Goal: Task Accomplishment & Management: Complete application form

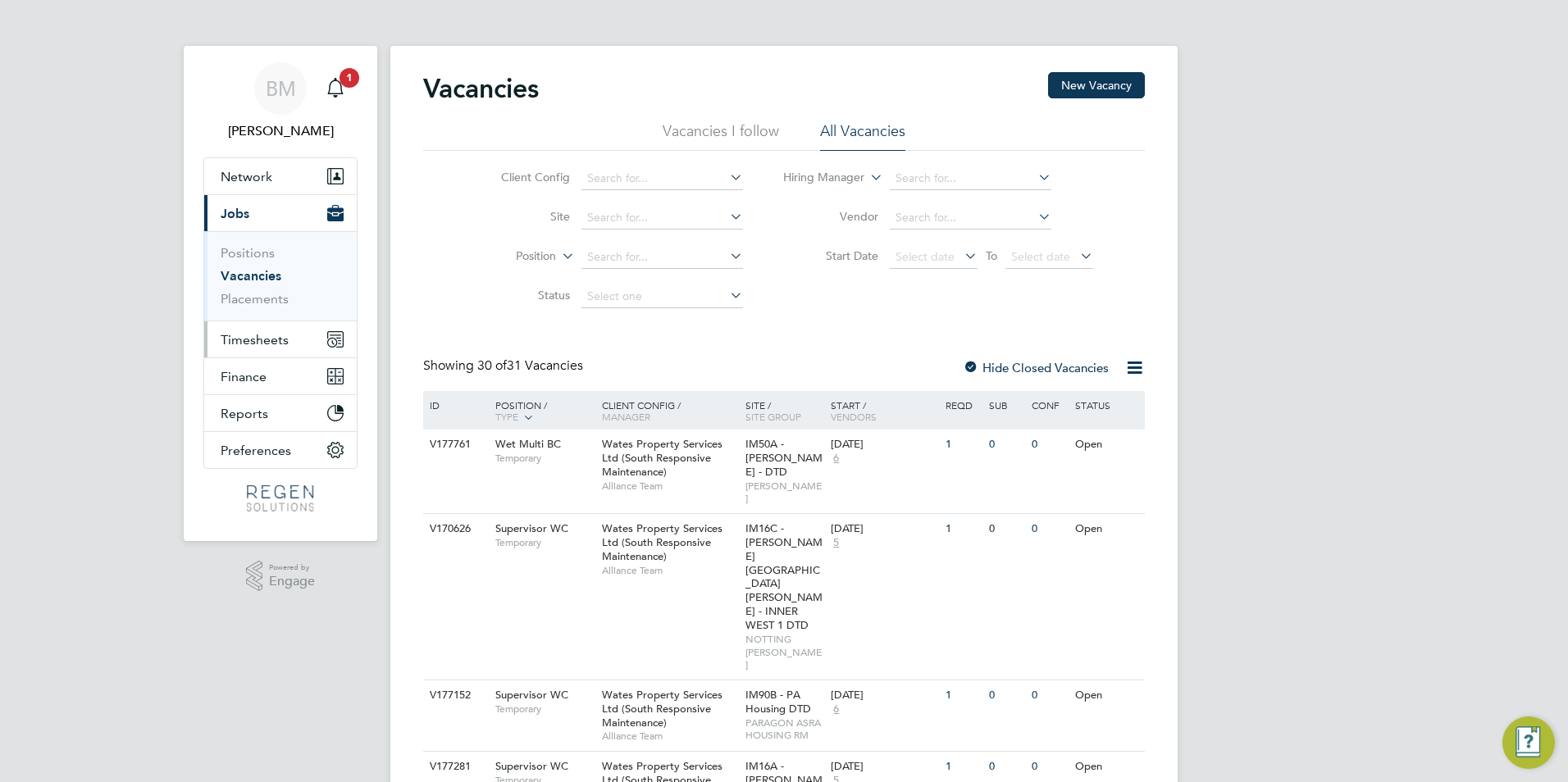
click at [224, 334] on span "Timesheets" at bounding box center [254, 340] width 68 height 16
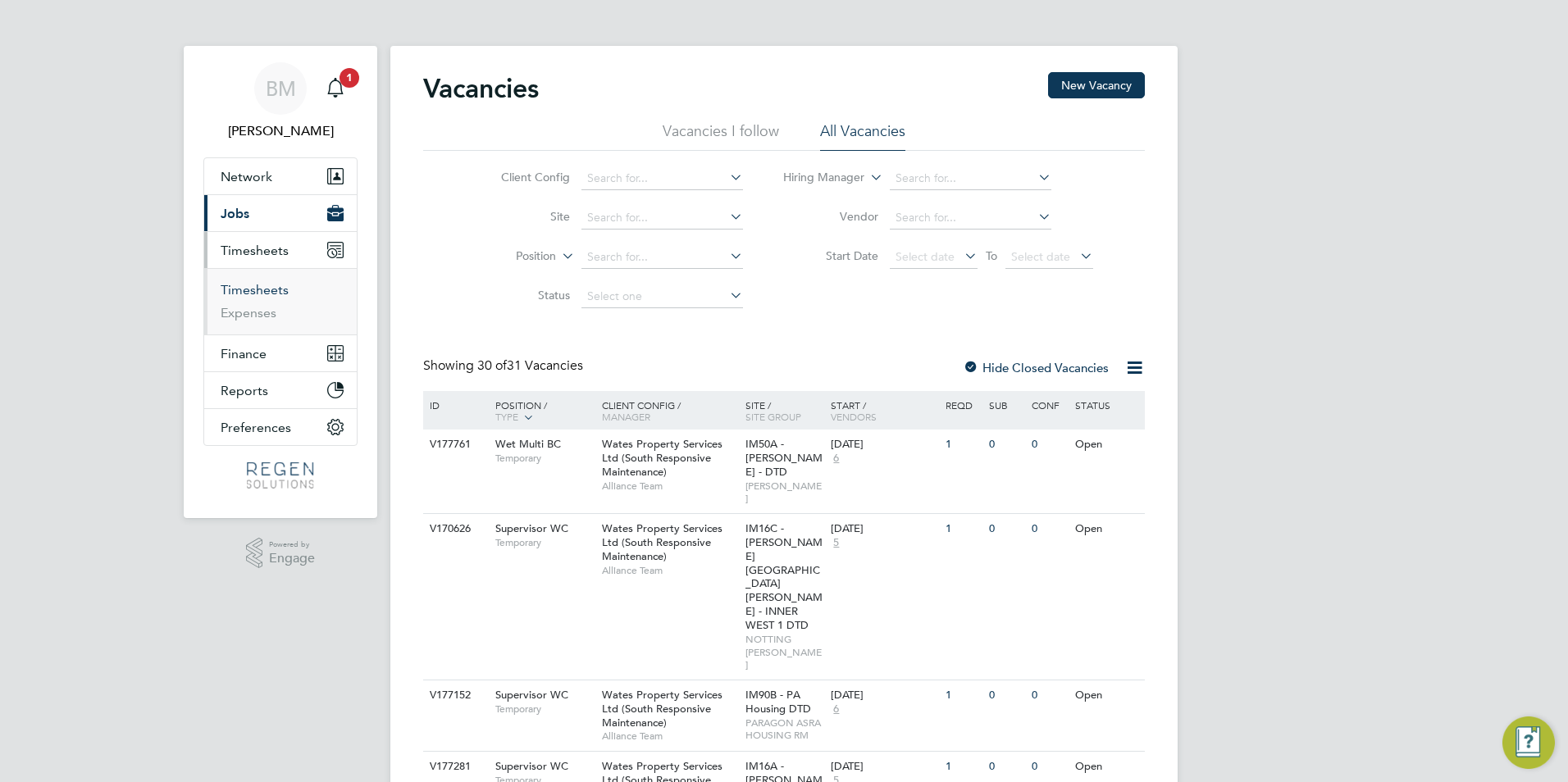
drag, startPoint x: 270, startPoint y: 294, endPoint x: 320, endPoint y: 292, distance: 50.0
click at [270, 294] on link "Timesheets" at bounding box center [254, 290] width 68 height 16
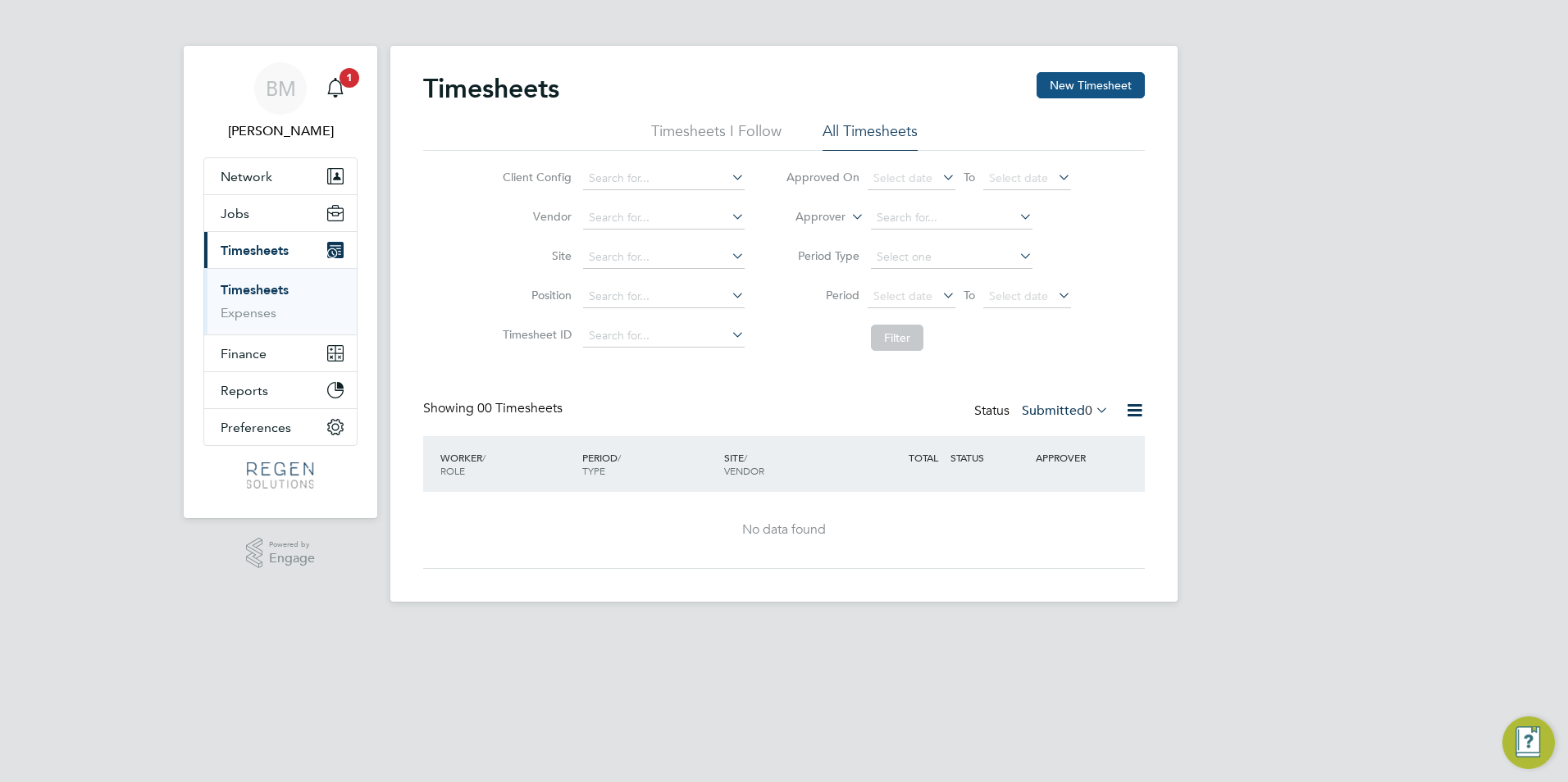
click at [1086, 89] on button "New Timesheet" at bounding box center [1090, 85] width 109 height 26
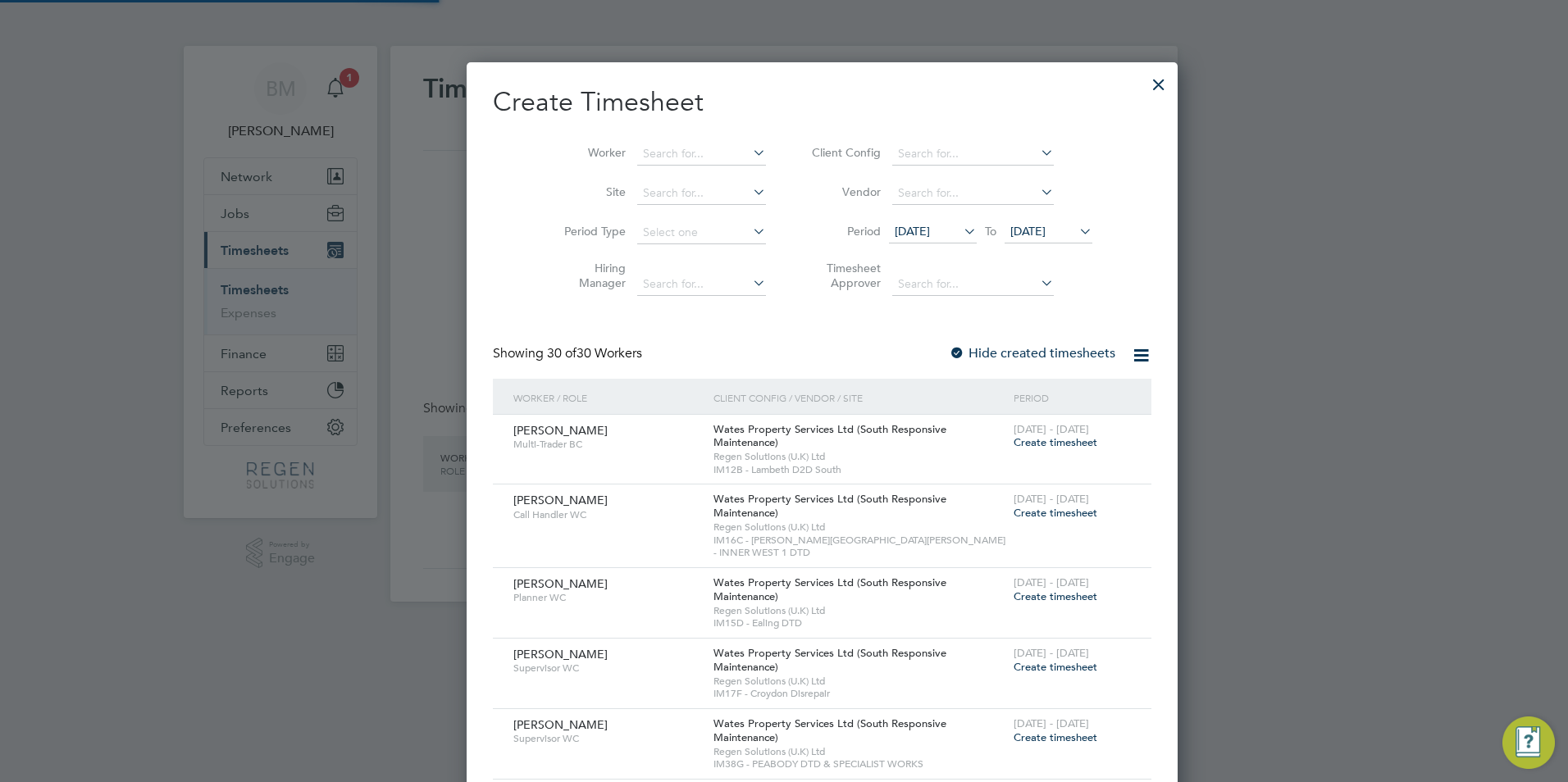
scroll to position [2506, 643]
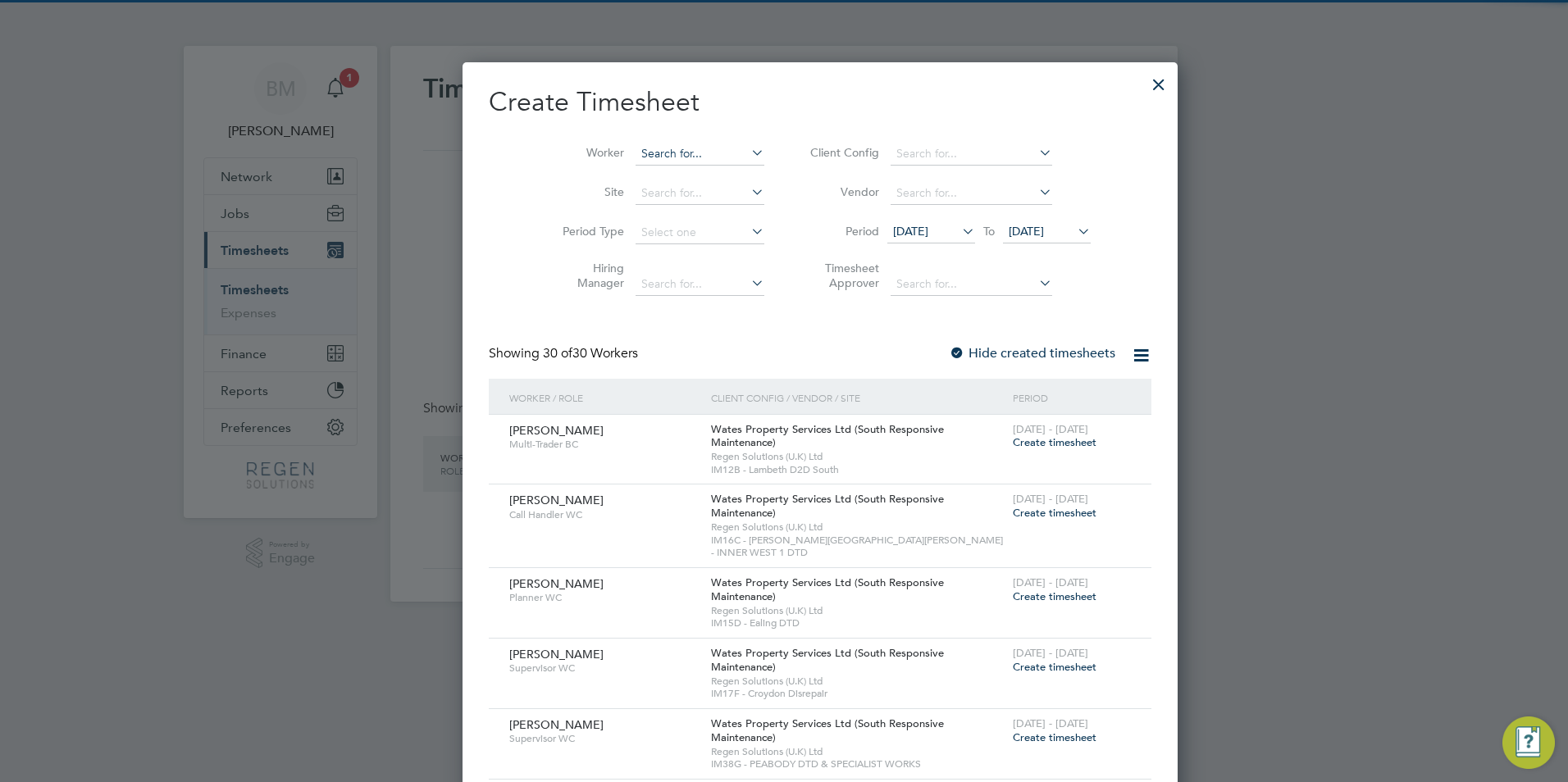
click at [635, 160] on input at bounding box center [699, 154] width 129 height 23
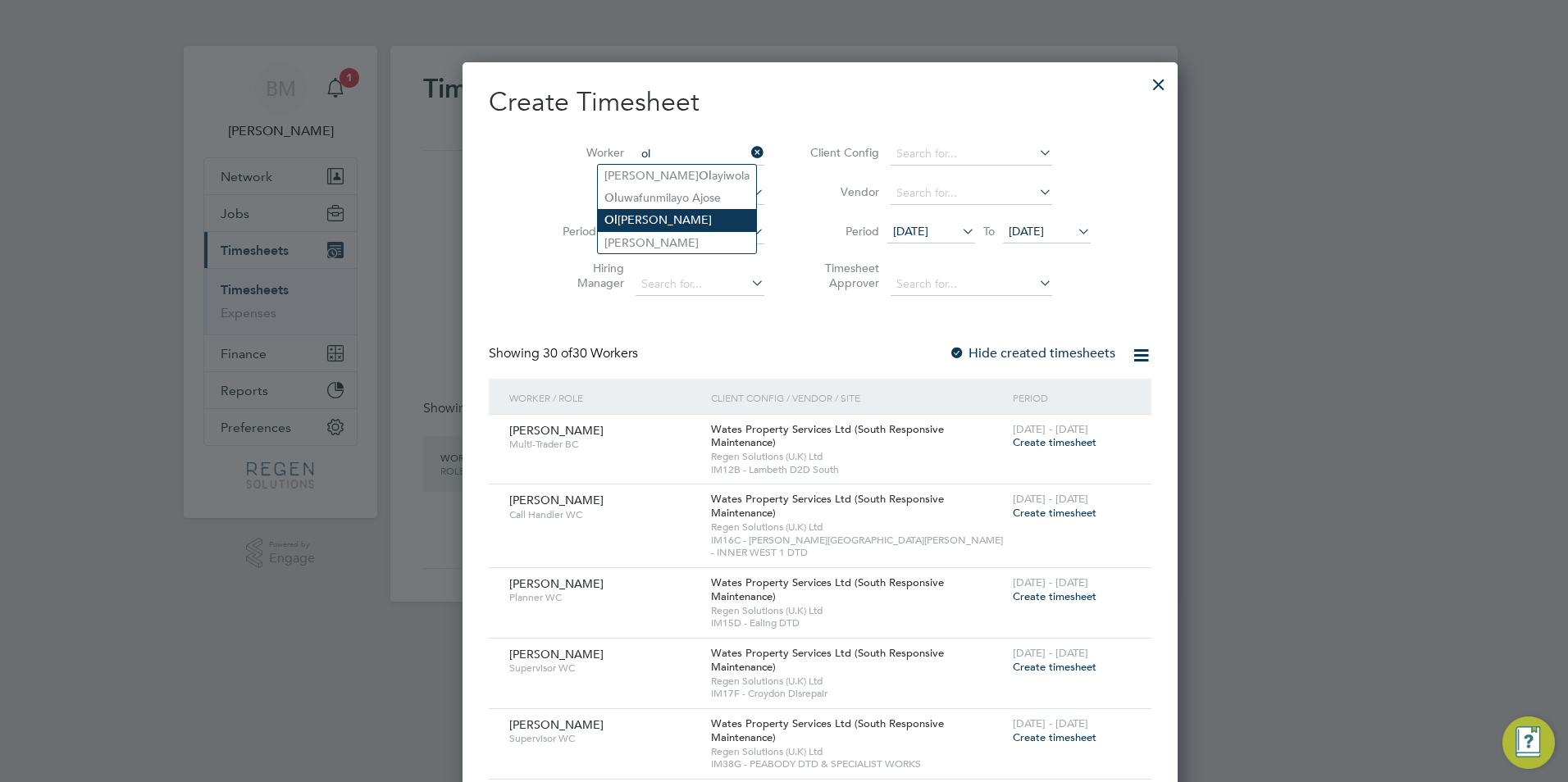
click at [652, 209] on li "Ol iver Foster" at bounding box center [676, 220] width 159 height 22
type input "[PERSON_NAME]"
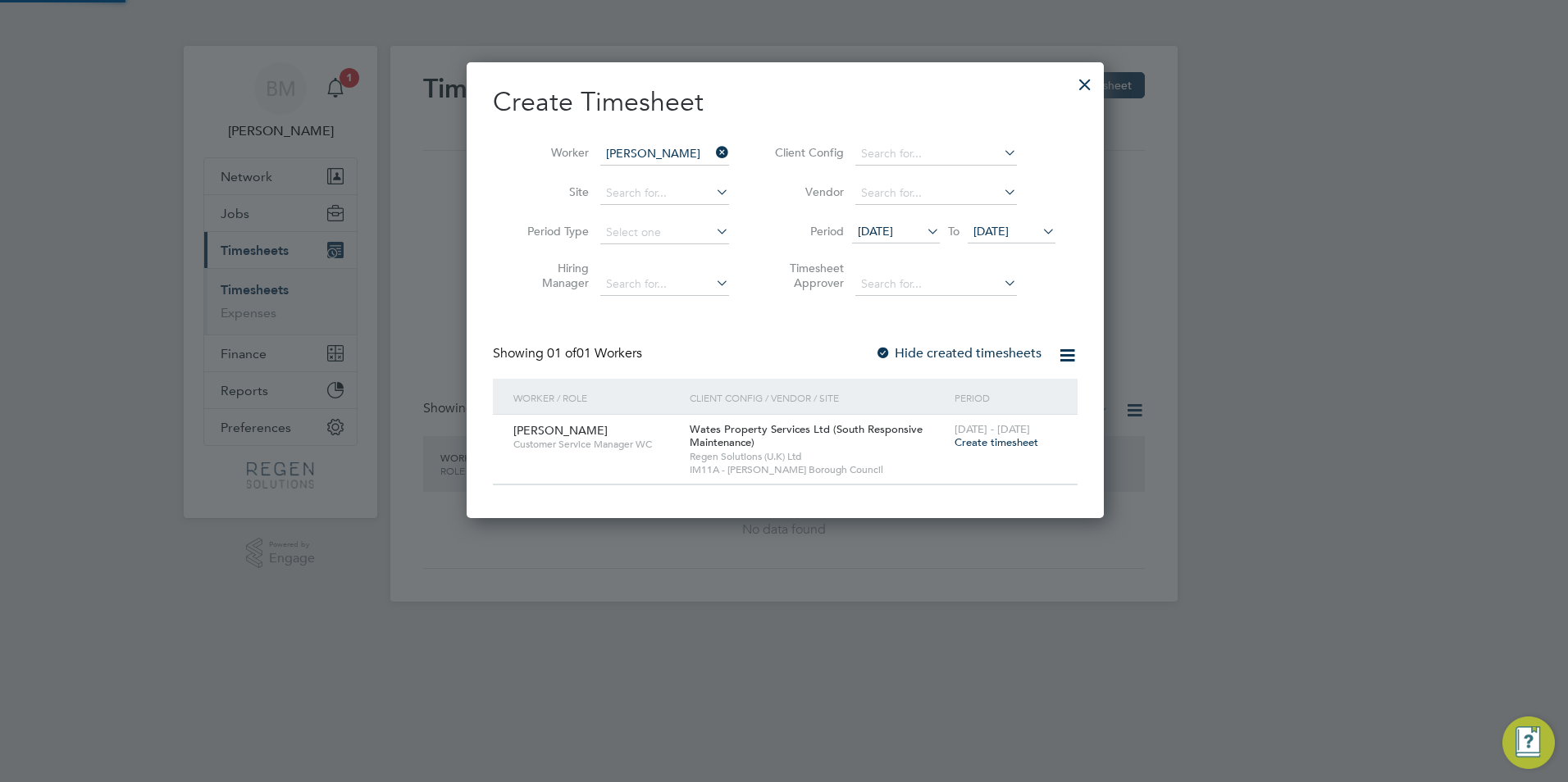
scroll to position [457, 634]
click at [993, 444] on span "Create timesheet" at bounding box center [996, 443] width 84 height 14
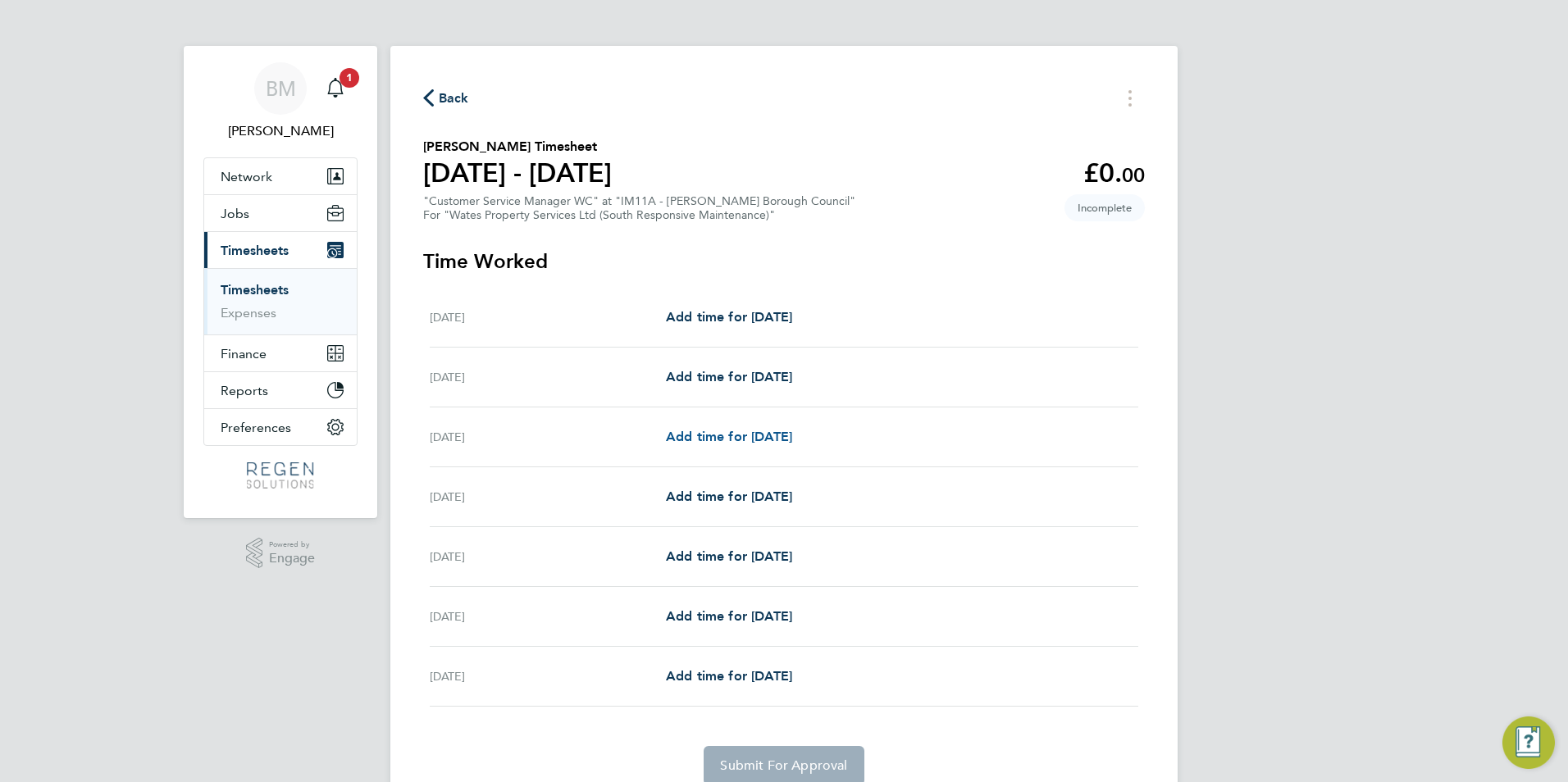
click at [749, 433] on span "Add time for [DATE]" at bounding box center [729, 437] width 127 height 16
select select "30"
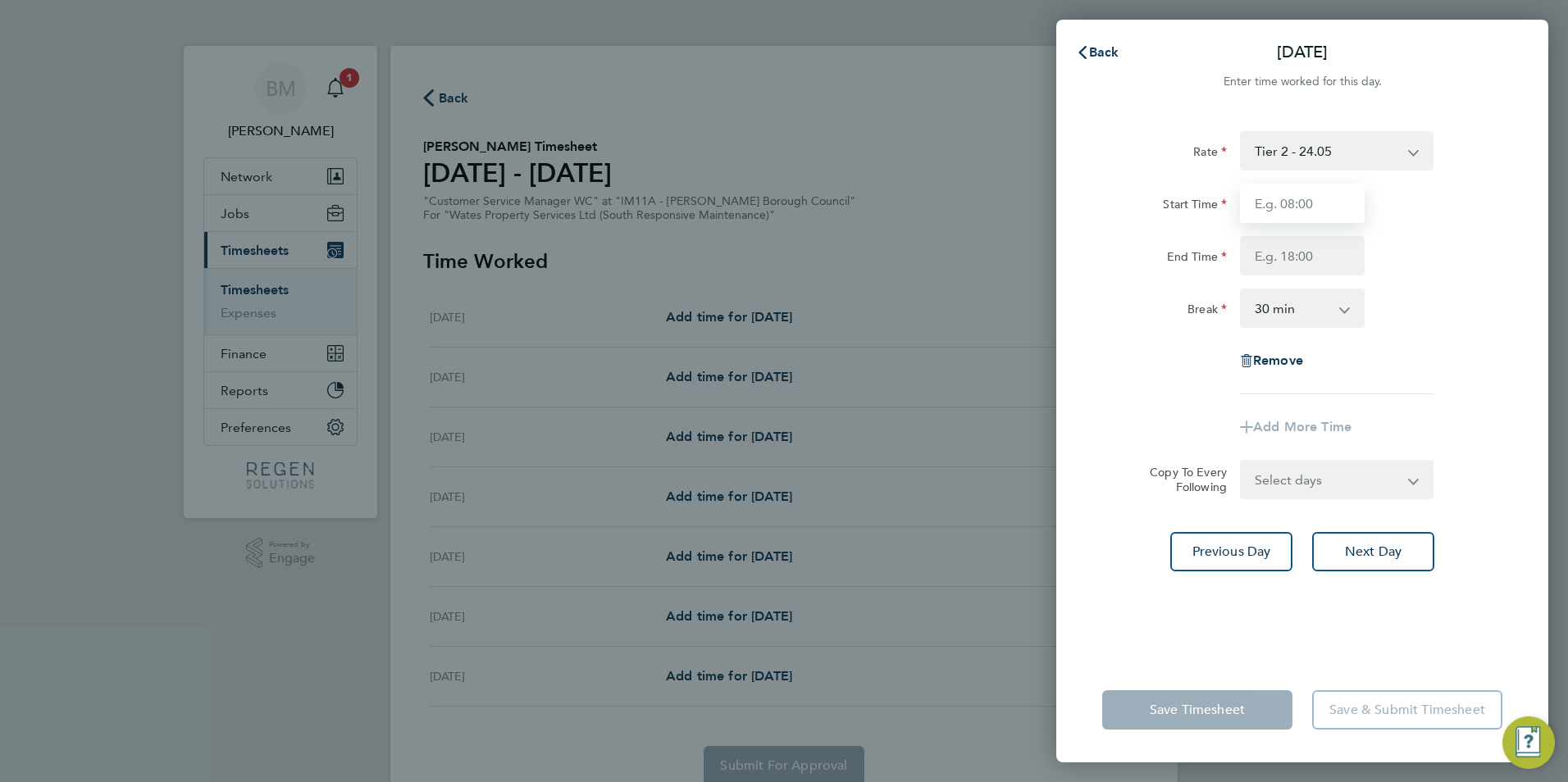
drag, startPoint x: 1326, startPoint y: 207, endPoint x: 1372, endPoint y: 216, distance: 46.9
click at [1326, 207] on input "Start Time" at bounding box center [1302, 202] width 125 height 39
type input "08:00"
type input "17:00"
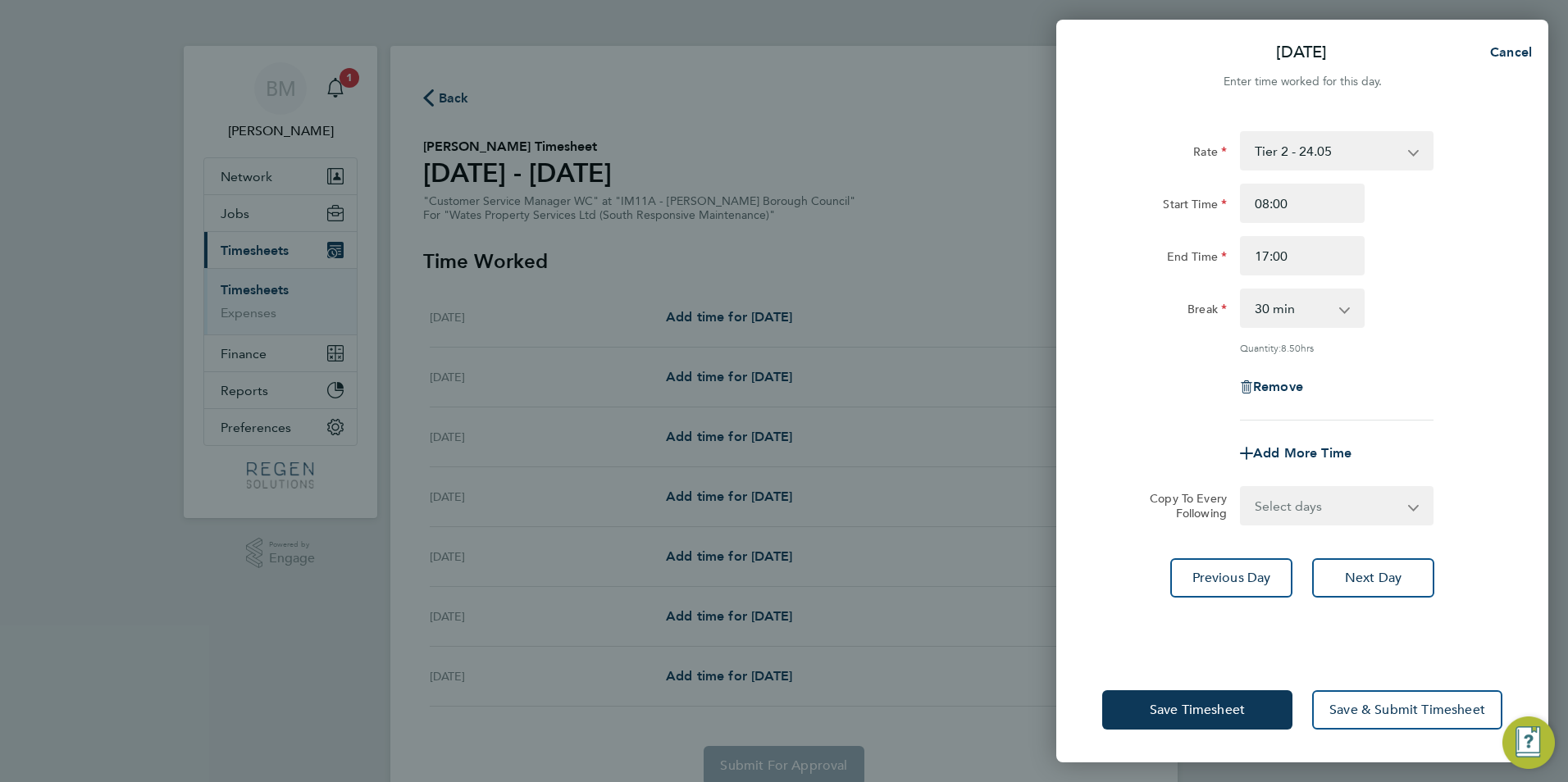
click at [1311, 321] on select "0 min 15 min 30 min 45 min 60 min 75 min 90 min" at bounding box center [1293, 308] width 102 height 36
select select "60"
click at [1242, 290] on select "0 min 15 min 30 min 45 min 60 min 75 min 90 min" at bounding box center [1293, 308] width 102 height 36
click at [1358, 509] on select "Select days Day [DATE] [DATE] [DATE] [DATE]" at bounding box center [1328, 506] width 173 height 36
select select "TUE"
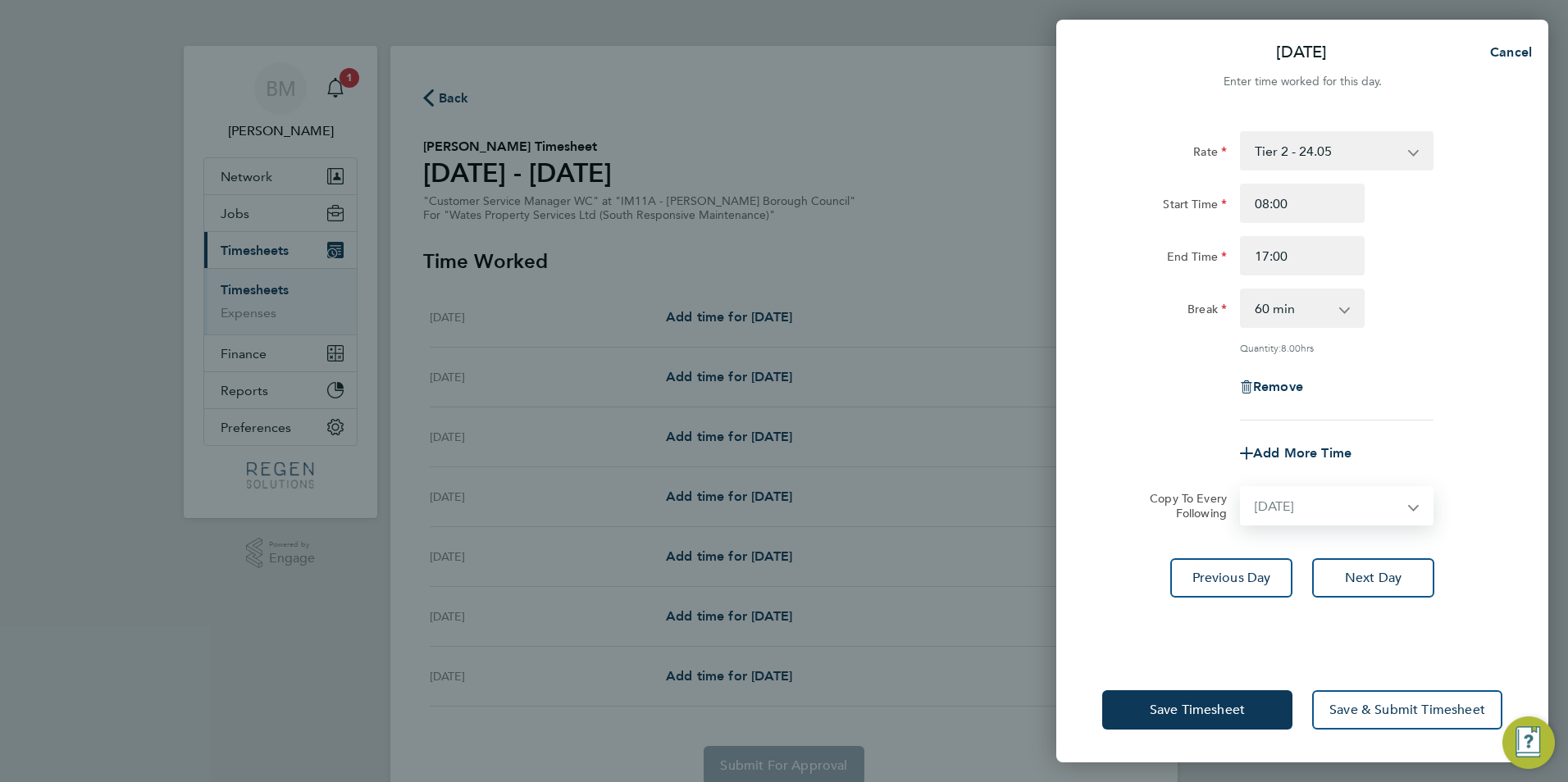
click at [1242, 488] on select "Select days Day [DATE] [DATE] [DATE] [DATE]" at bounding box center [1328, 506] width 173 height 36
select select "[DATE]"
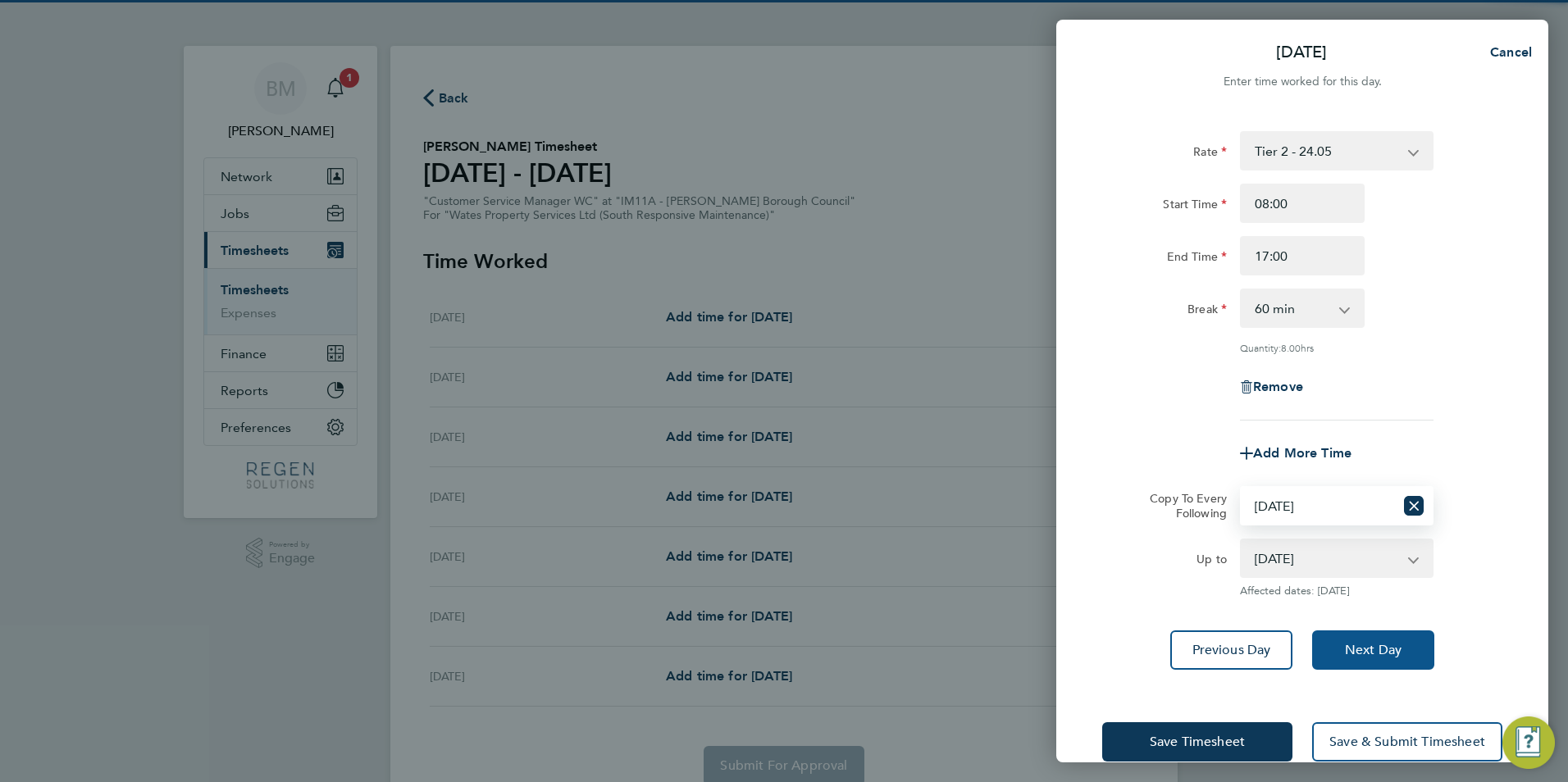
click at [1376, 643] on span "Next Day" at bounding box center [1372, 650] width 57 height 16
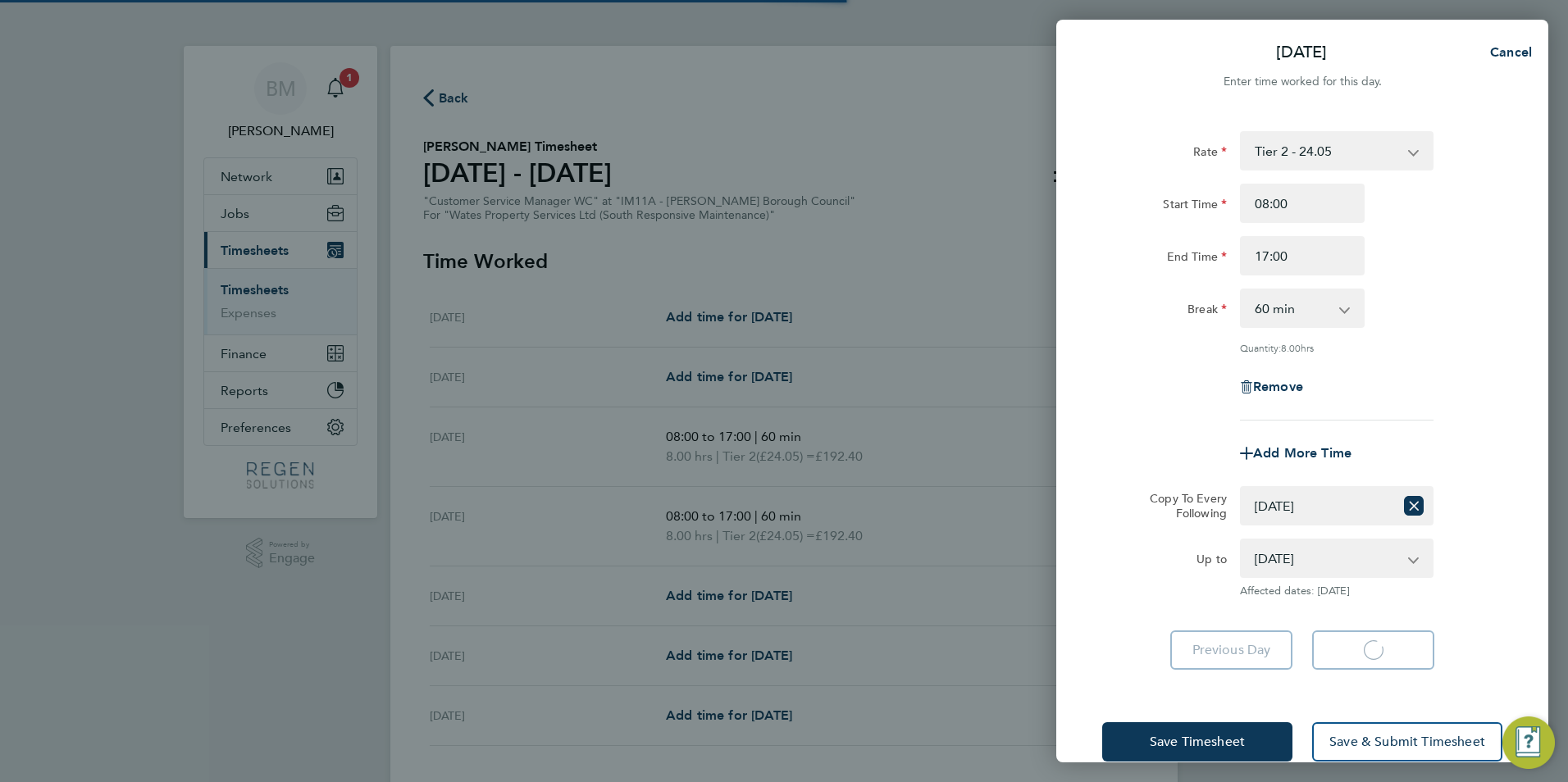
select select "60"
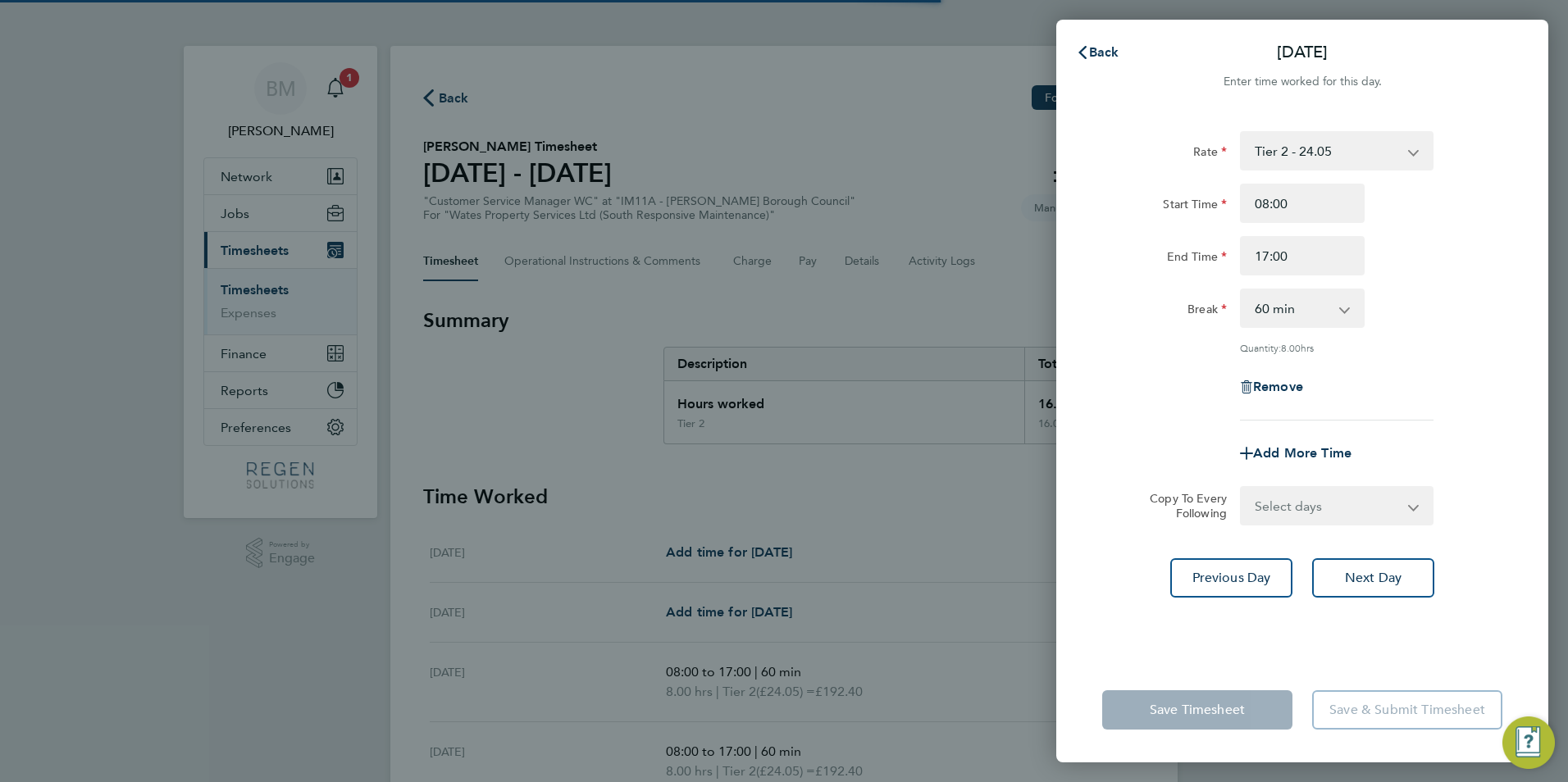
click at [1270, 507] on select "Select days Day [DATE] [DATE] [DATE]" at bounding box center [1328, 506] width 173 height 36
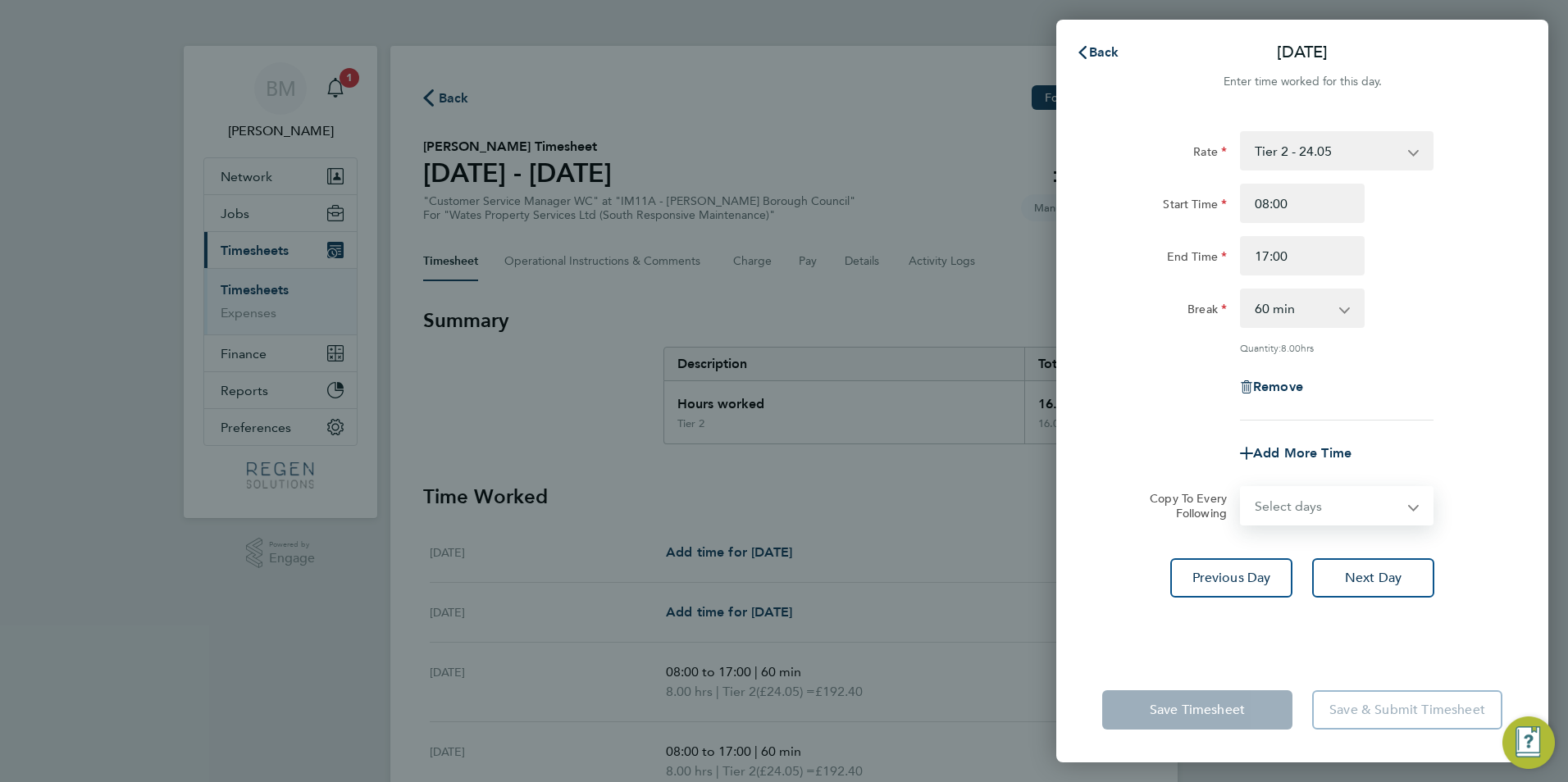
select select "WED"
click at [1242, 488] on select "Select days Day [DATE] [DATE] [DATE]" at bounding box center [1328, 506] width 173 height 36
select select "[DATE]"
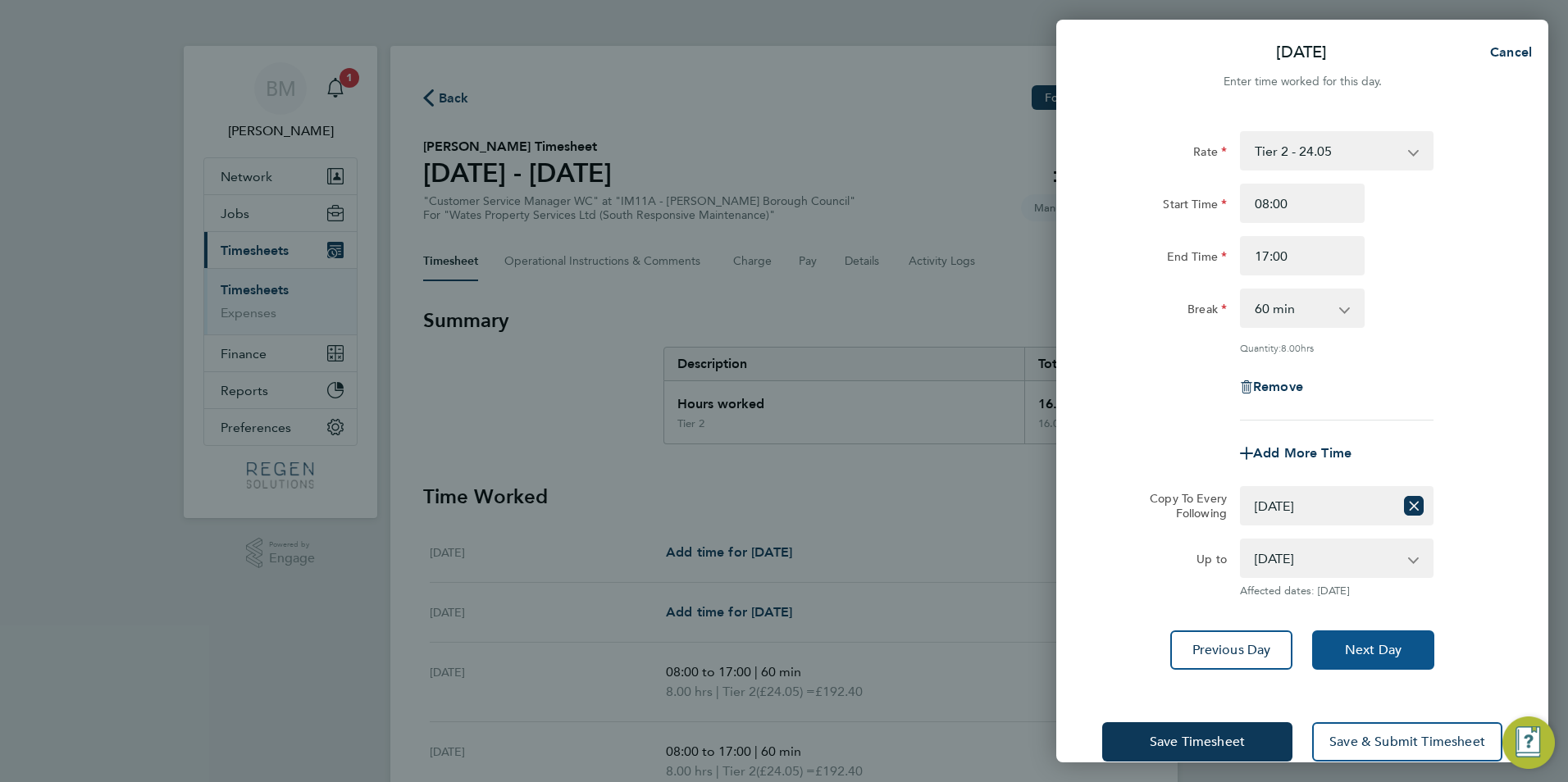
click at [1351, 644] on span "Next Day" at bounding box center [1372, 650] width 57 height 16
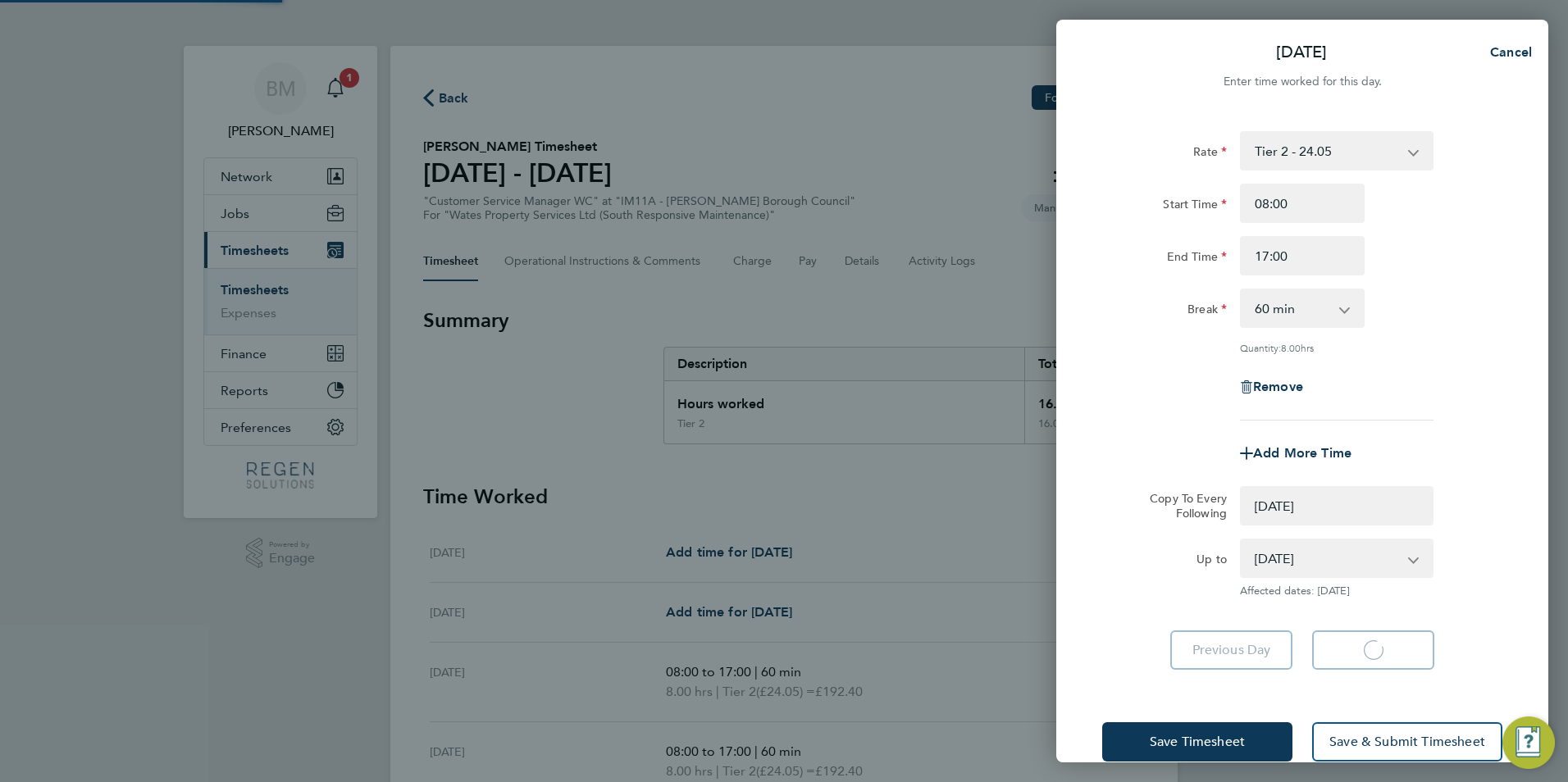
select select "0: null"
select select "60"
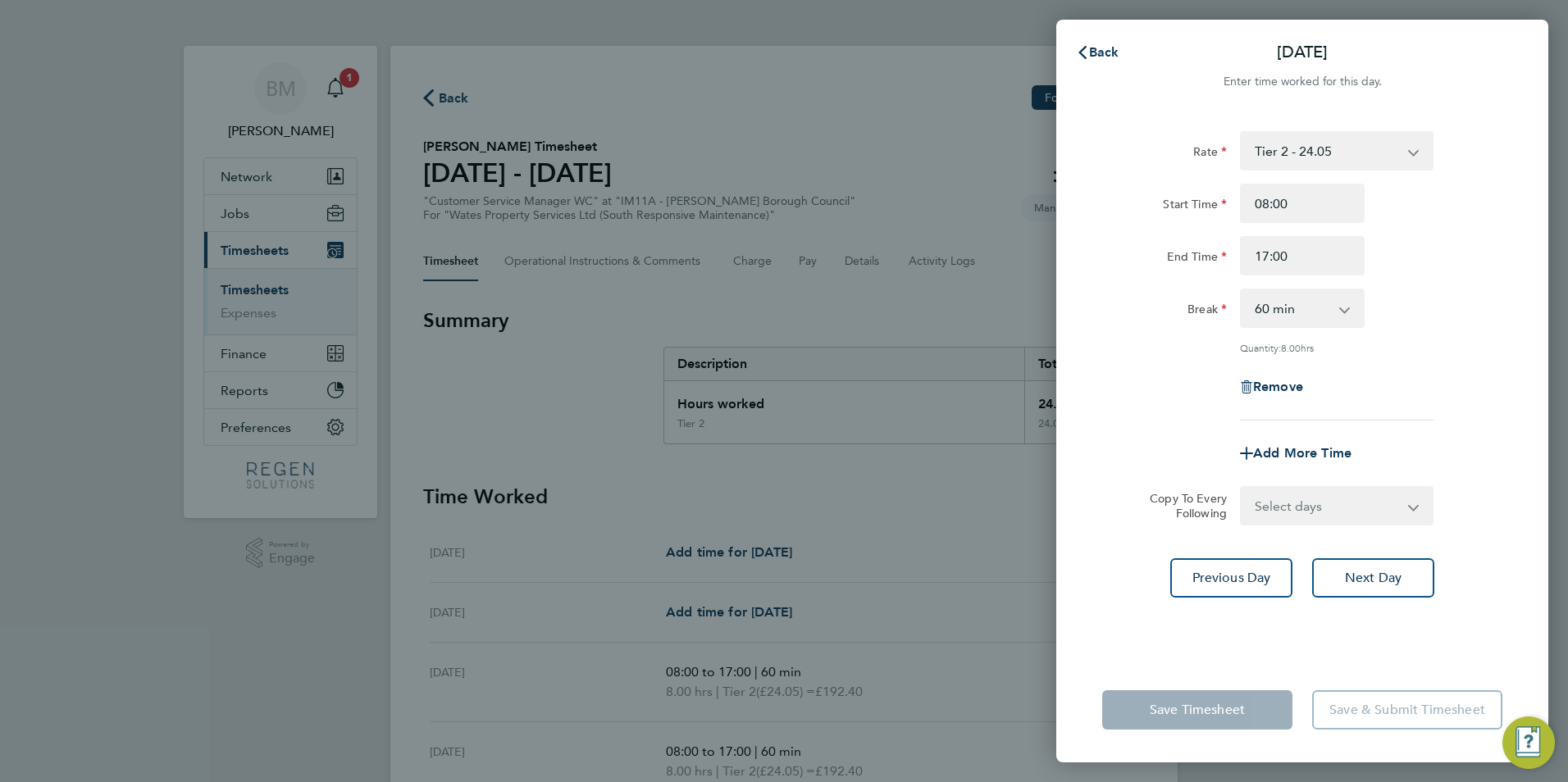
drag, startPoint x: 1264, startPoint y: 504, endPoint x: 1291, endPoint y: 509, distance: 27.5
click at [1264, 504] on select "Select days Day Thursday Friday" at bounding box center [1328, 506] width 173 height 36
select select "THU"
click at [1242, 488] on select "Select days Day Thursday Friday" at bounding box center [1328, 506] width 173 height 36
select select "[DATE]"
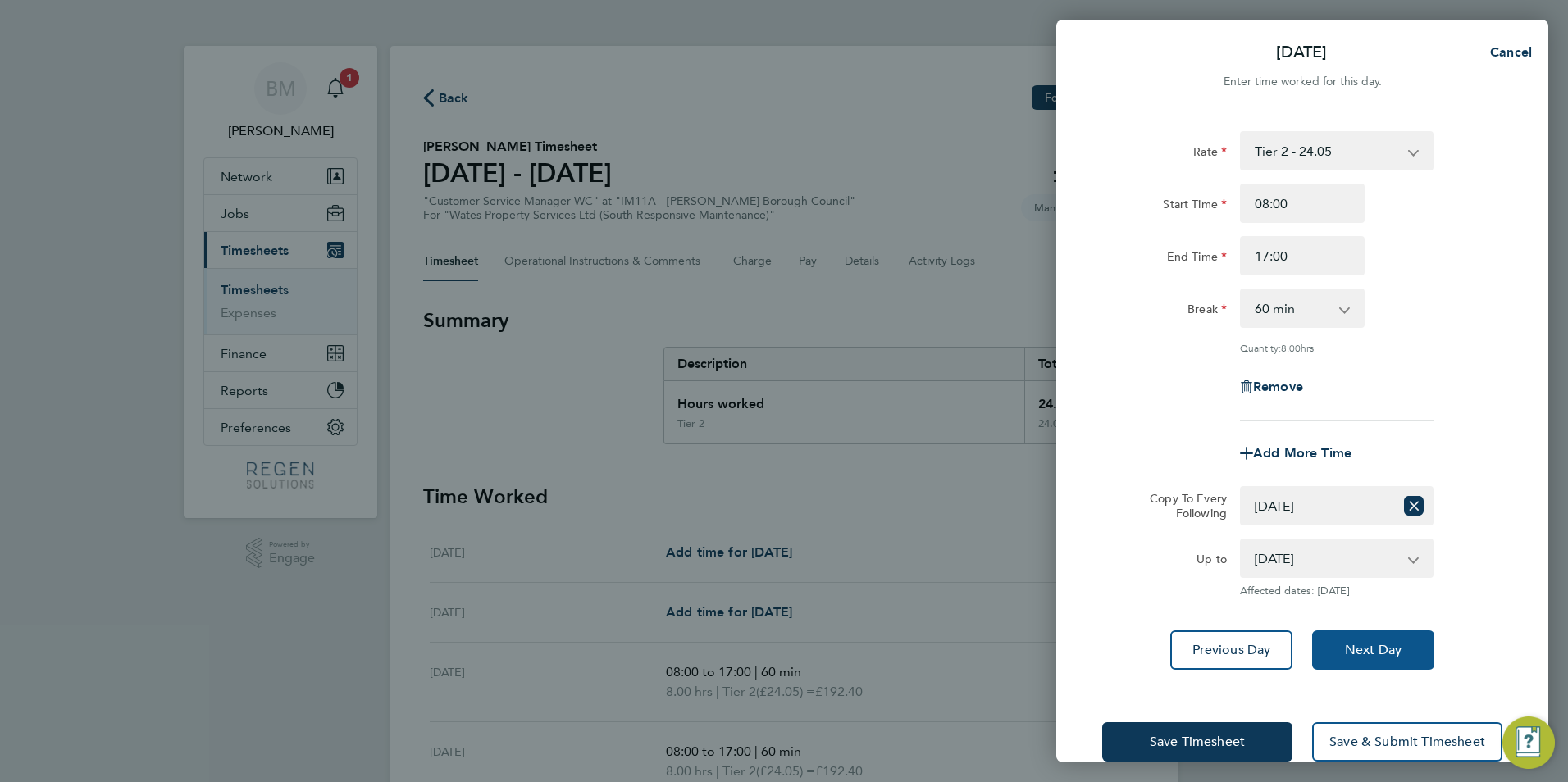
drag, startPoint x: 1382, startPoint y: 656, endPoint x: 1378, endPoint y: 648, distance: 8.9
click at [1382, 654] on span "Next Day" at bounding box center [1372, 650] width 57 height 16
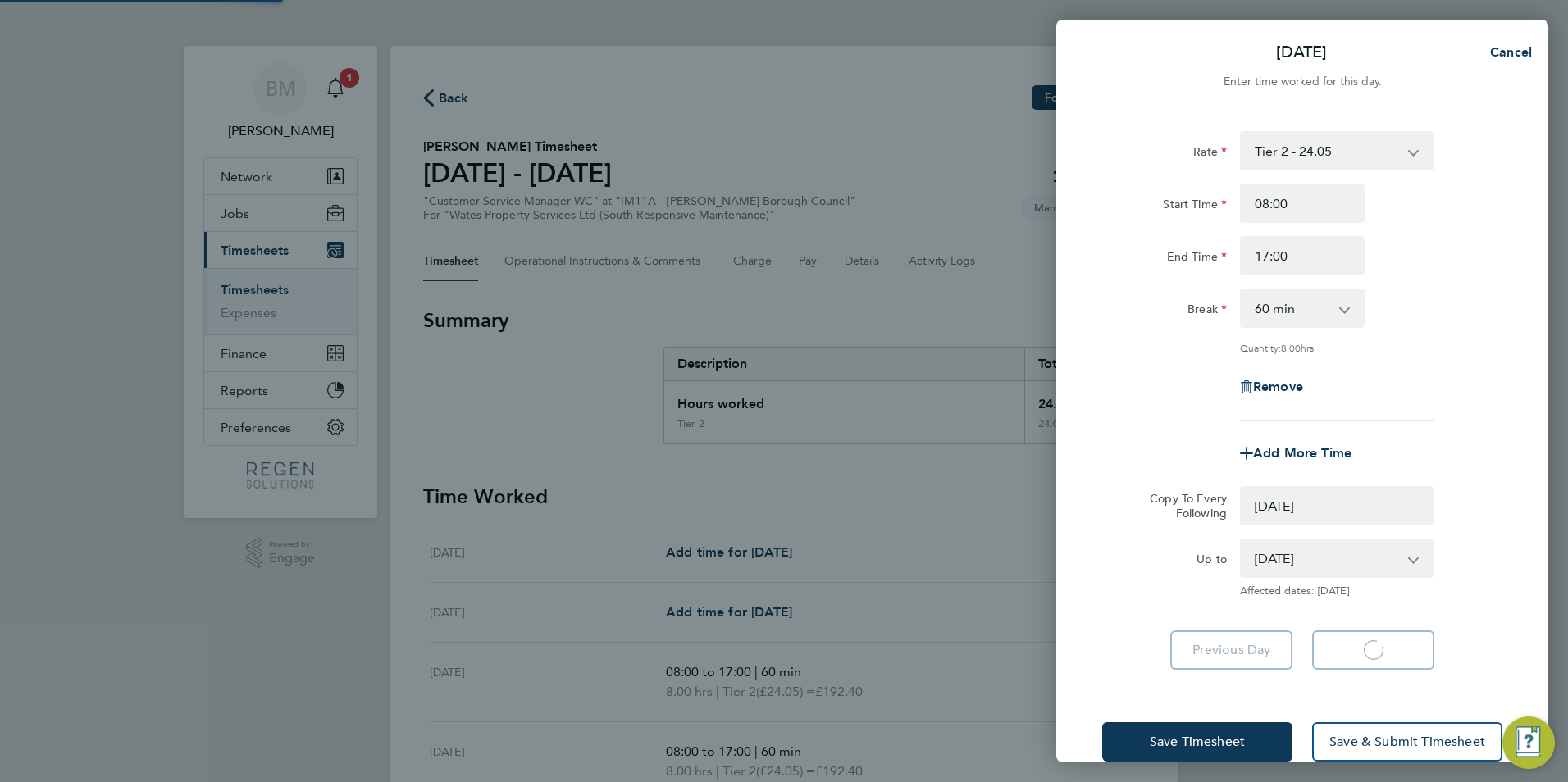
select select "0: null"
select select "60"
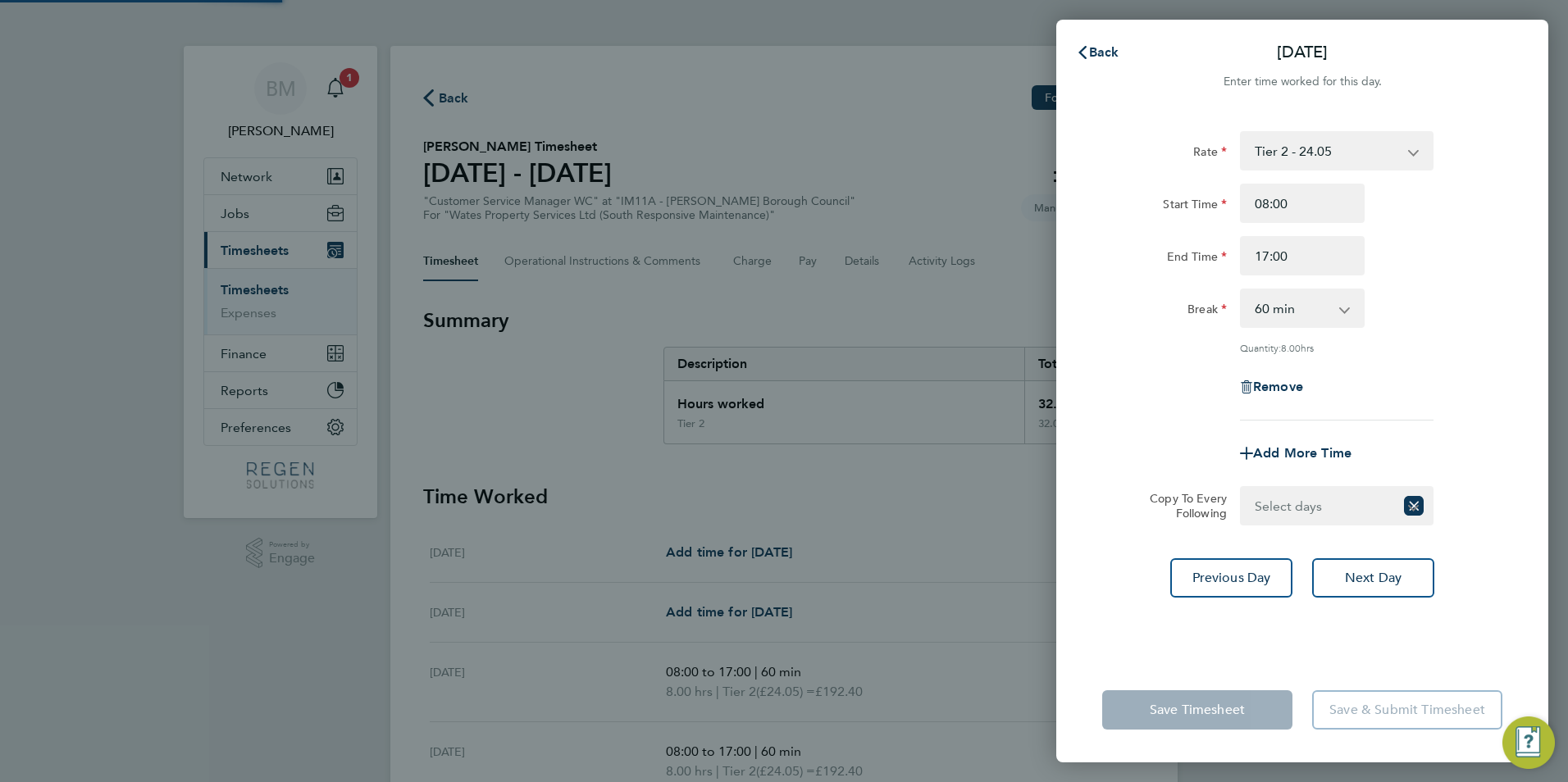
click at [1275, 510] on select "Select days Friday" at bounding box center [1318, 506] width 153 height 36
select select "FRI"
click at [1242, 488] on select "Select days Friday" at bounding box center [1328, 506] width 173 height 36
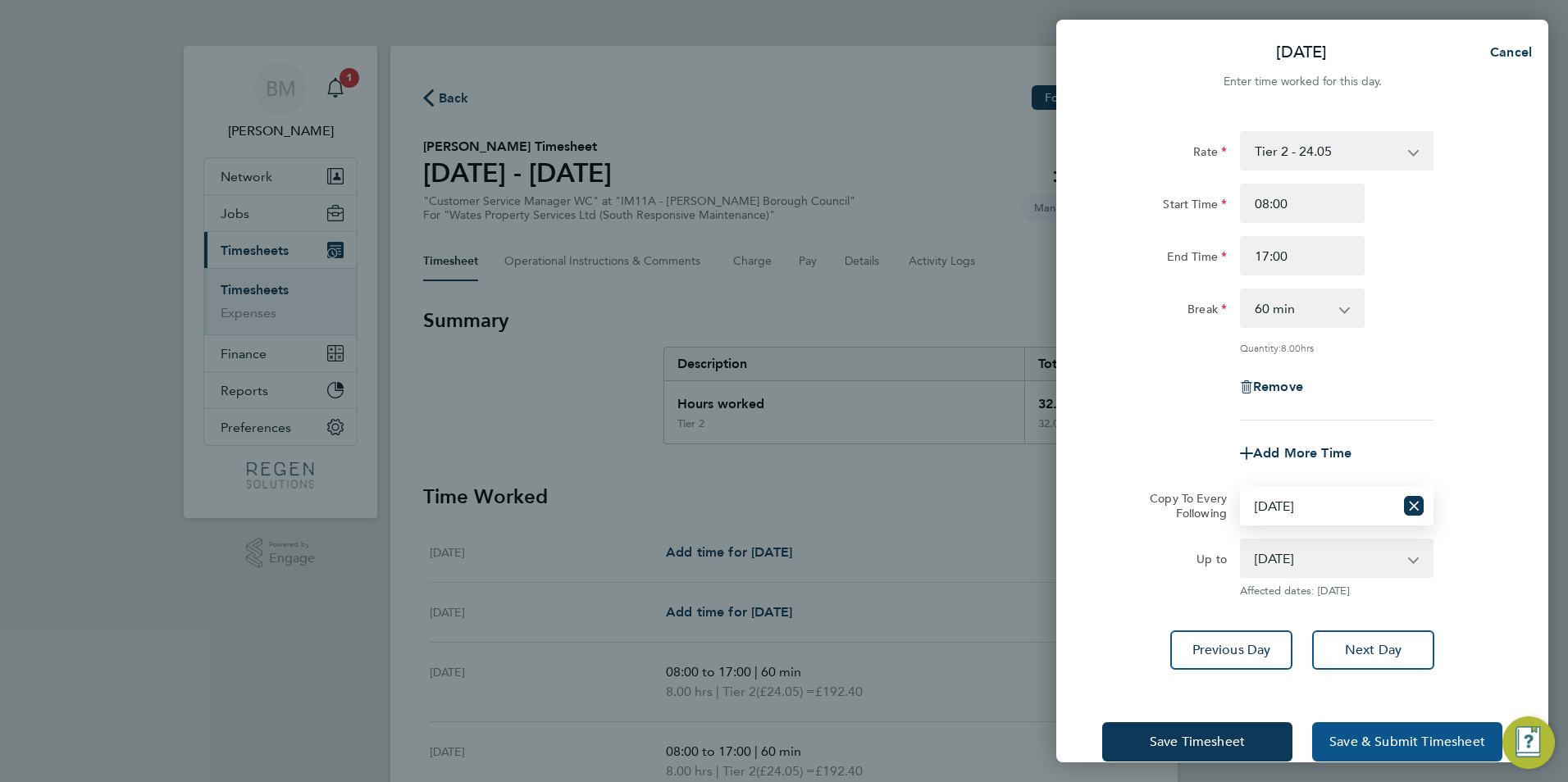
click at [1386, 731] on button "Save & Submit Timesheet" at bounding box center [1406, 741] width 191 height 39
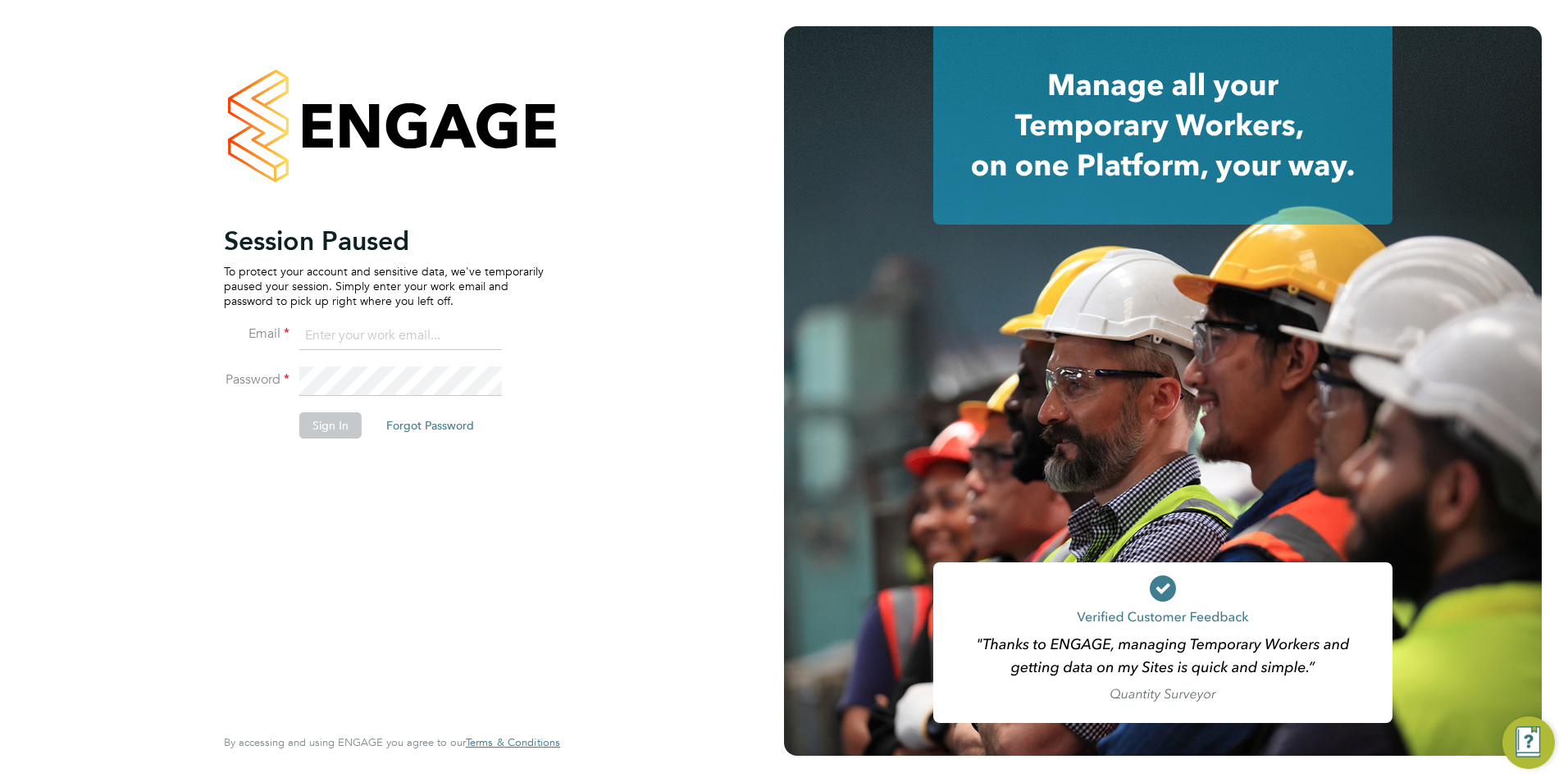
type input "billy.McNamara@regensolutions.co.uk"
click at [344, 428] on button "Sign In" at bounding box center [330, 426] width 62 height 26
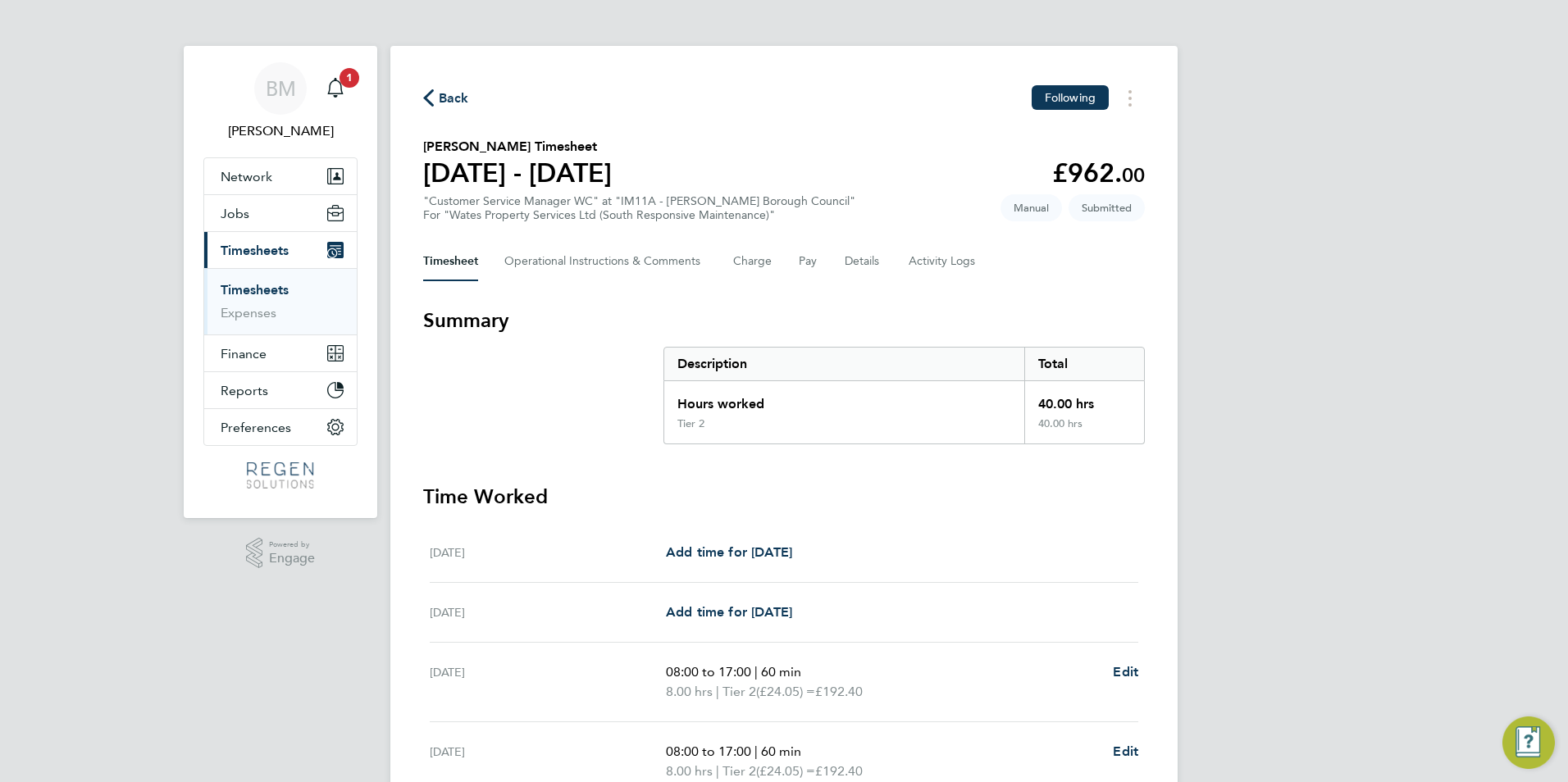
click at [266, 294] on link "Timesheets" at bounding box center [254, 290] width 68 height 16
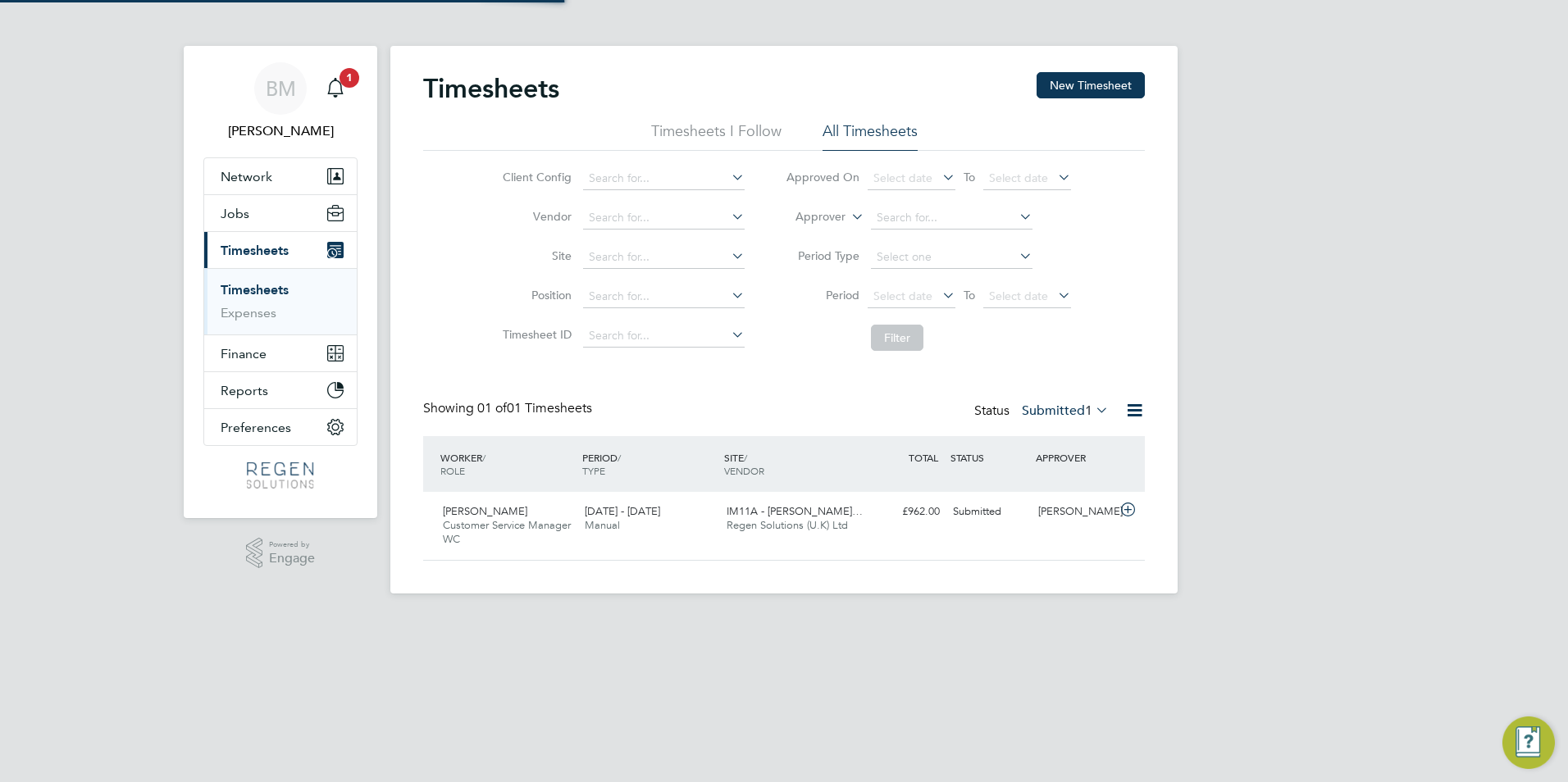
scroll to position [42, 143]
click at [1067, 88] on button "New Timesheet" at bounding box center [1090, 85] width 109 height 26
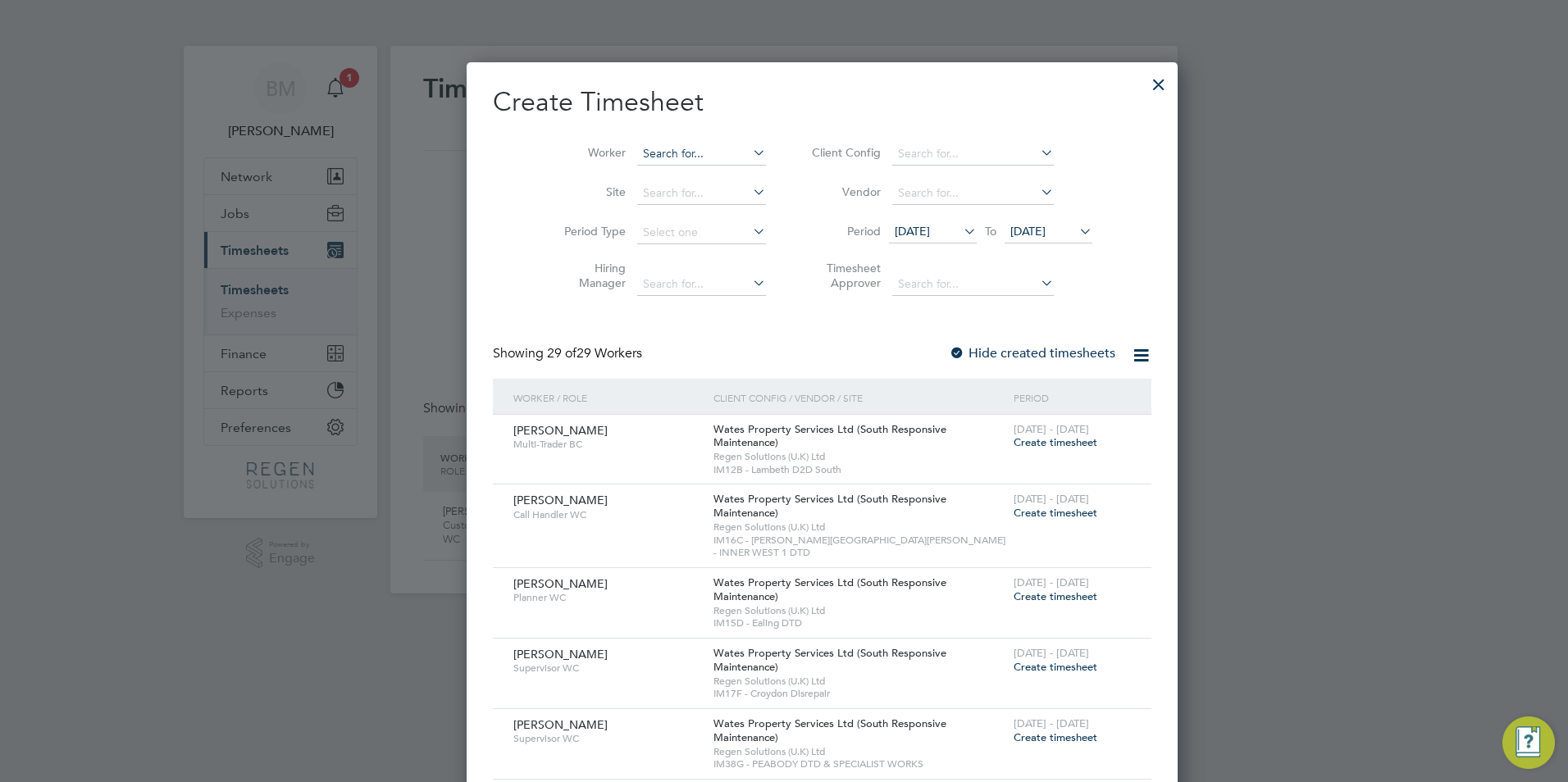
scroll to position [2436, 643]
click at [635, 152] on input at bounding box center [699, 154] width 129 height 23
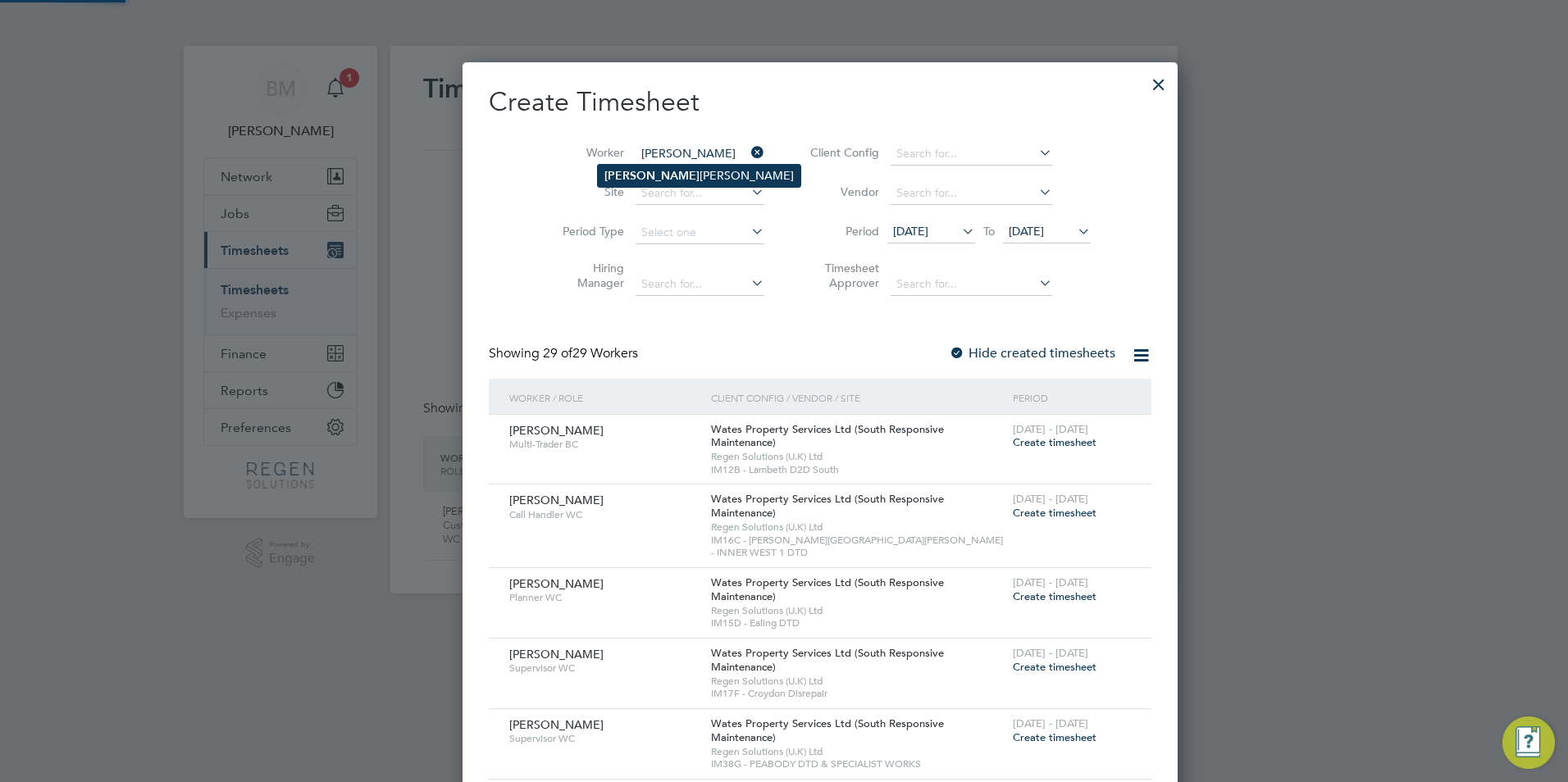
click at [654, 174] on li "Kris sa Toppin" at bounding box center [698, 176] width 202 height 22
type input "[PERSON_NAME]"
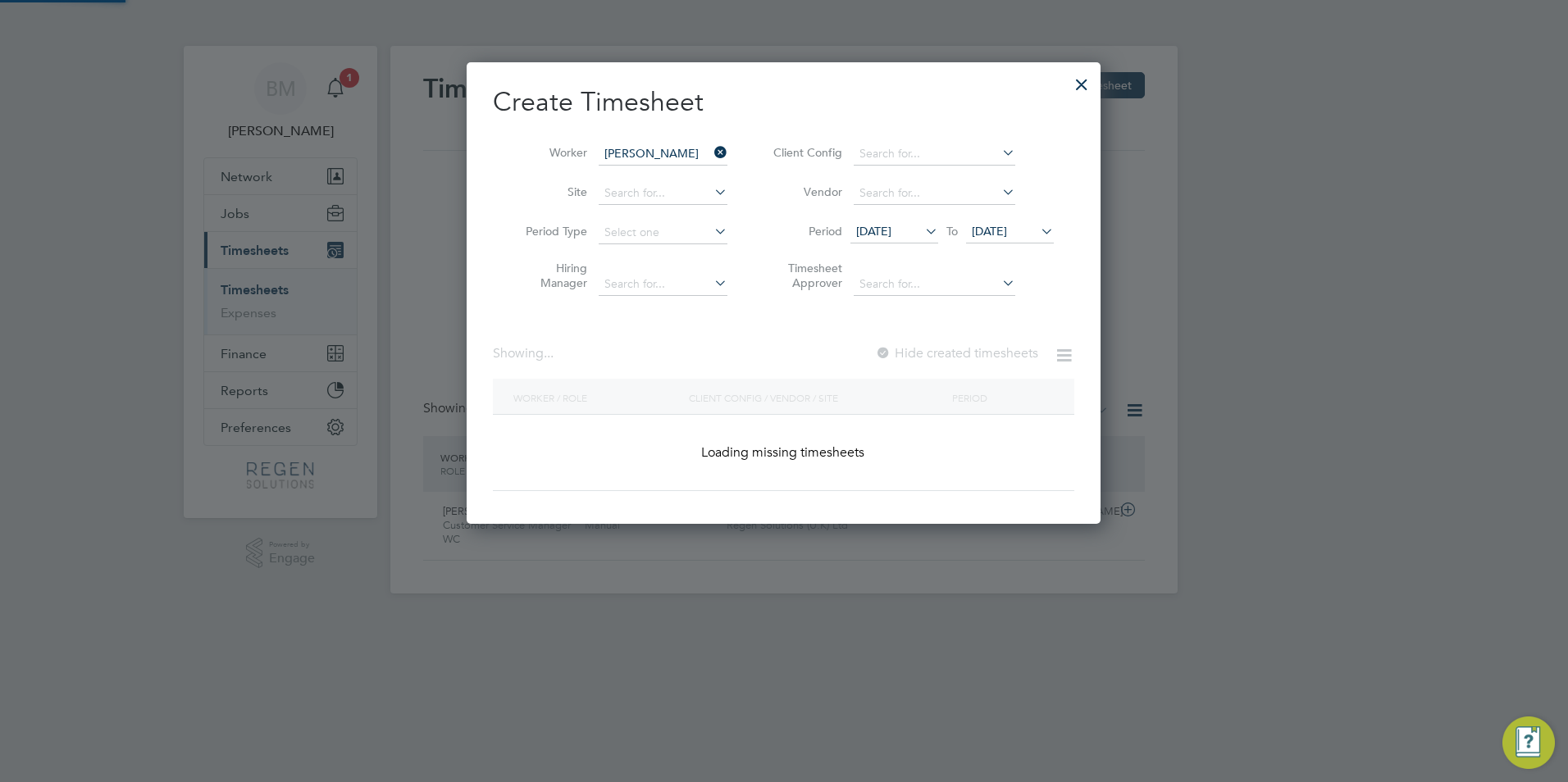
scroll to position [457, 634]
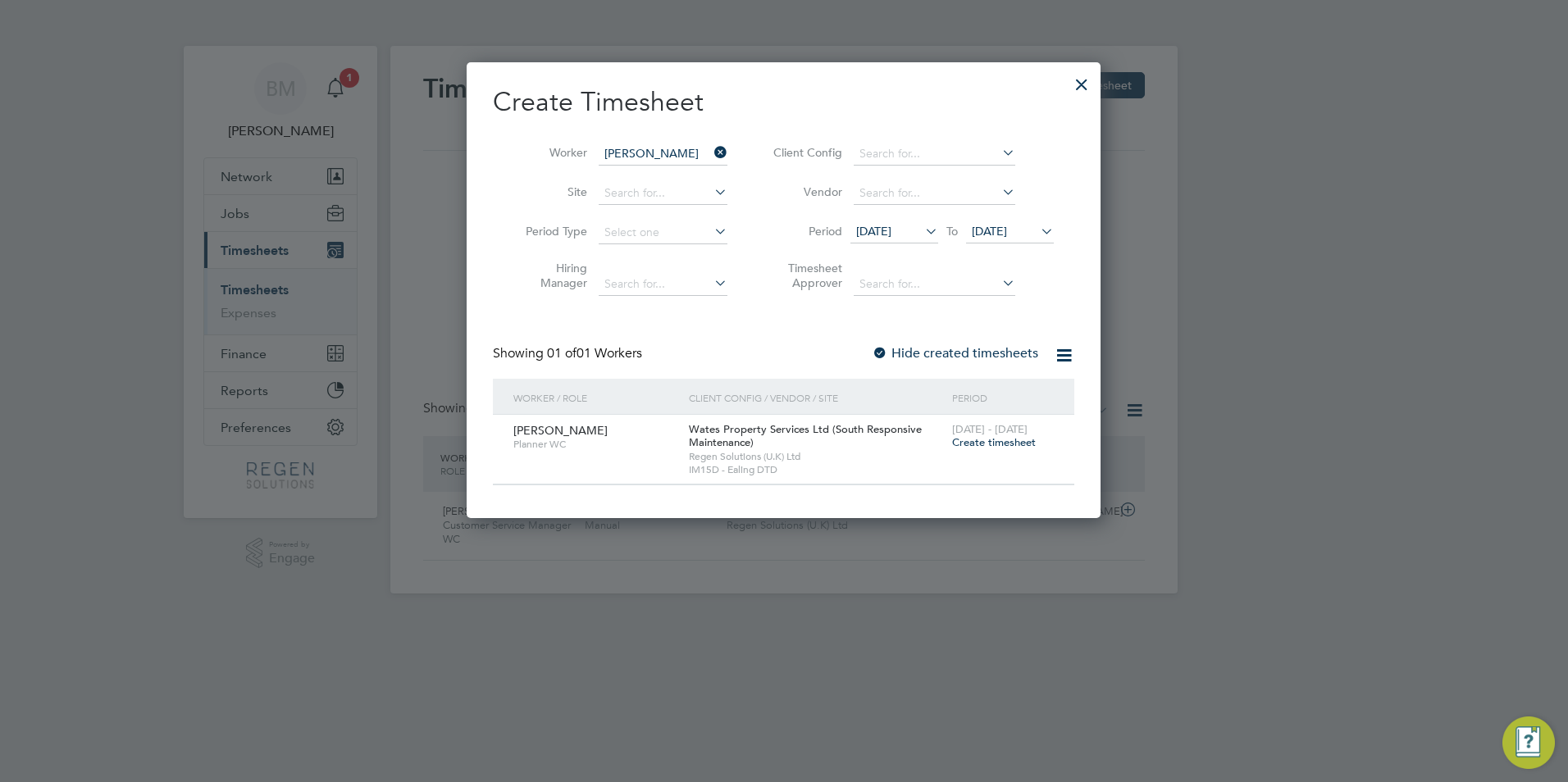
click at [986, 436] on span "Create timesheet" at bounding box center [993, 443] width 84 height 14
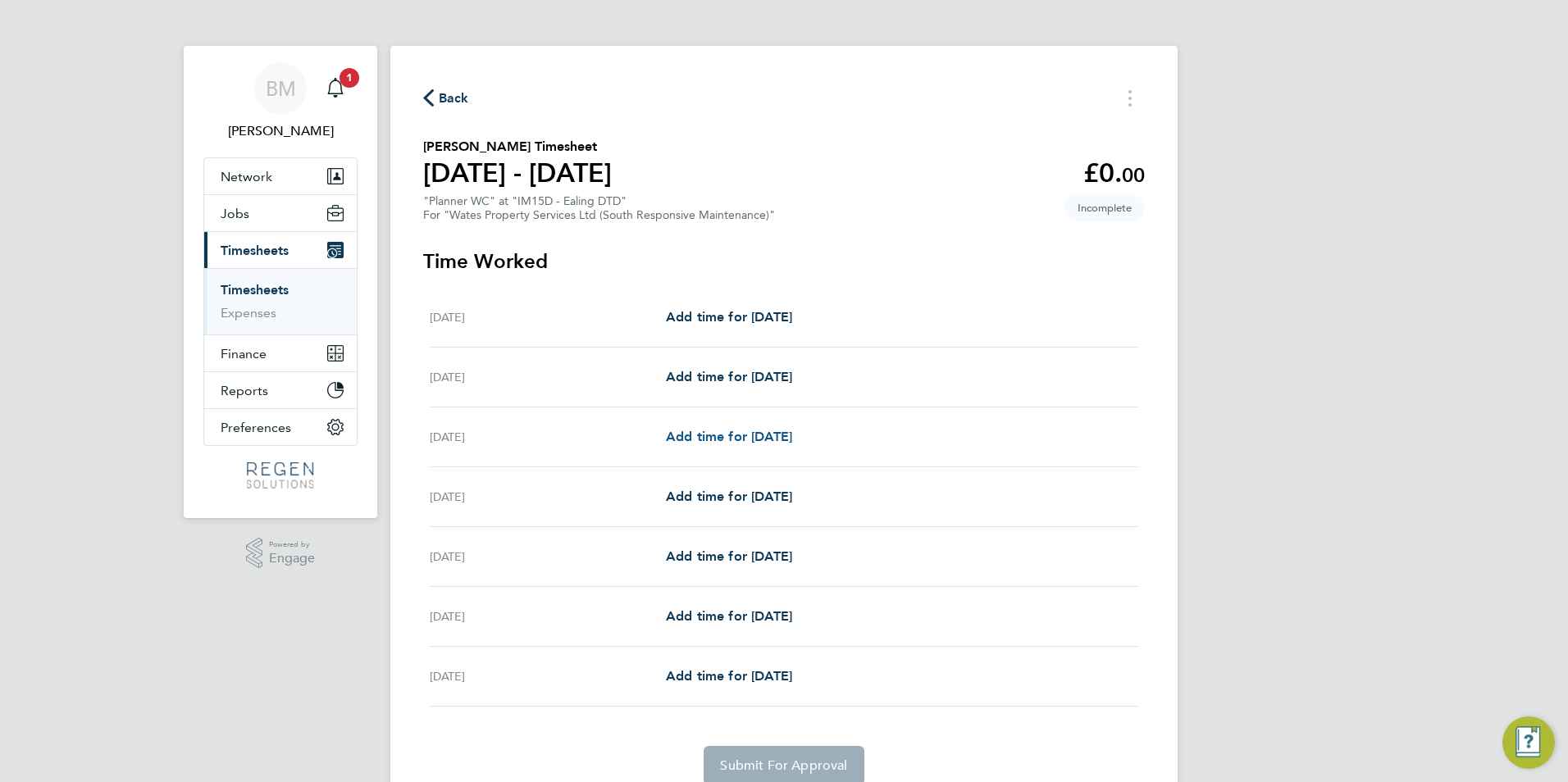
click at [707, 427] on link "Add time for [DATE]" at bounding box center [729, 437] width 127 height 20
select select "30"
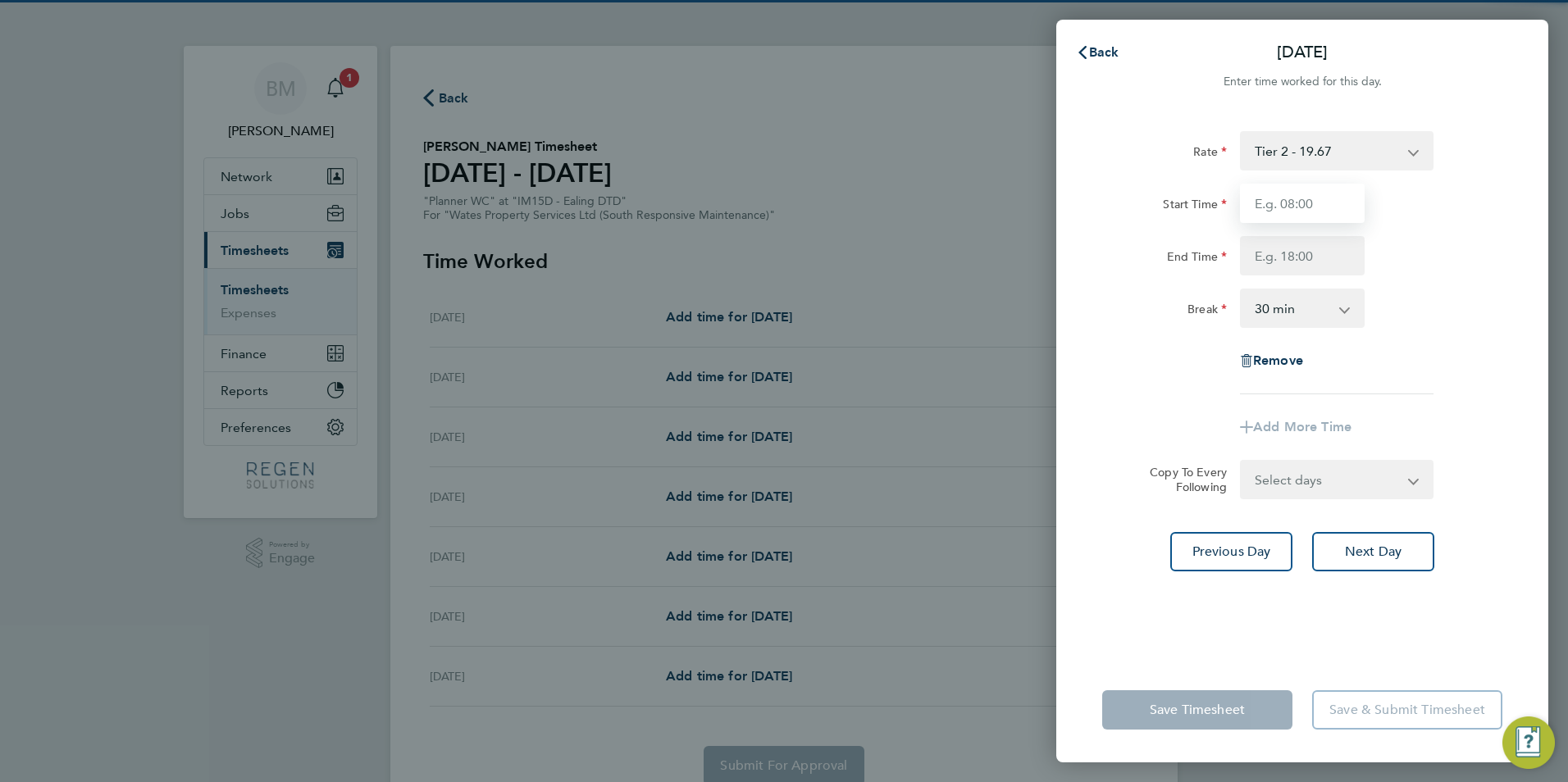
click at [1321, 205] on input "Start Time" at bounding box center [1302, 202] width 125 height 39
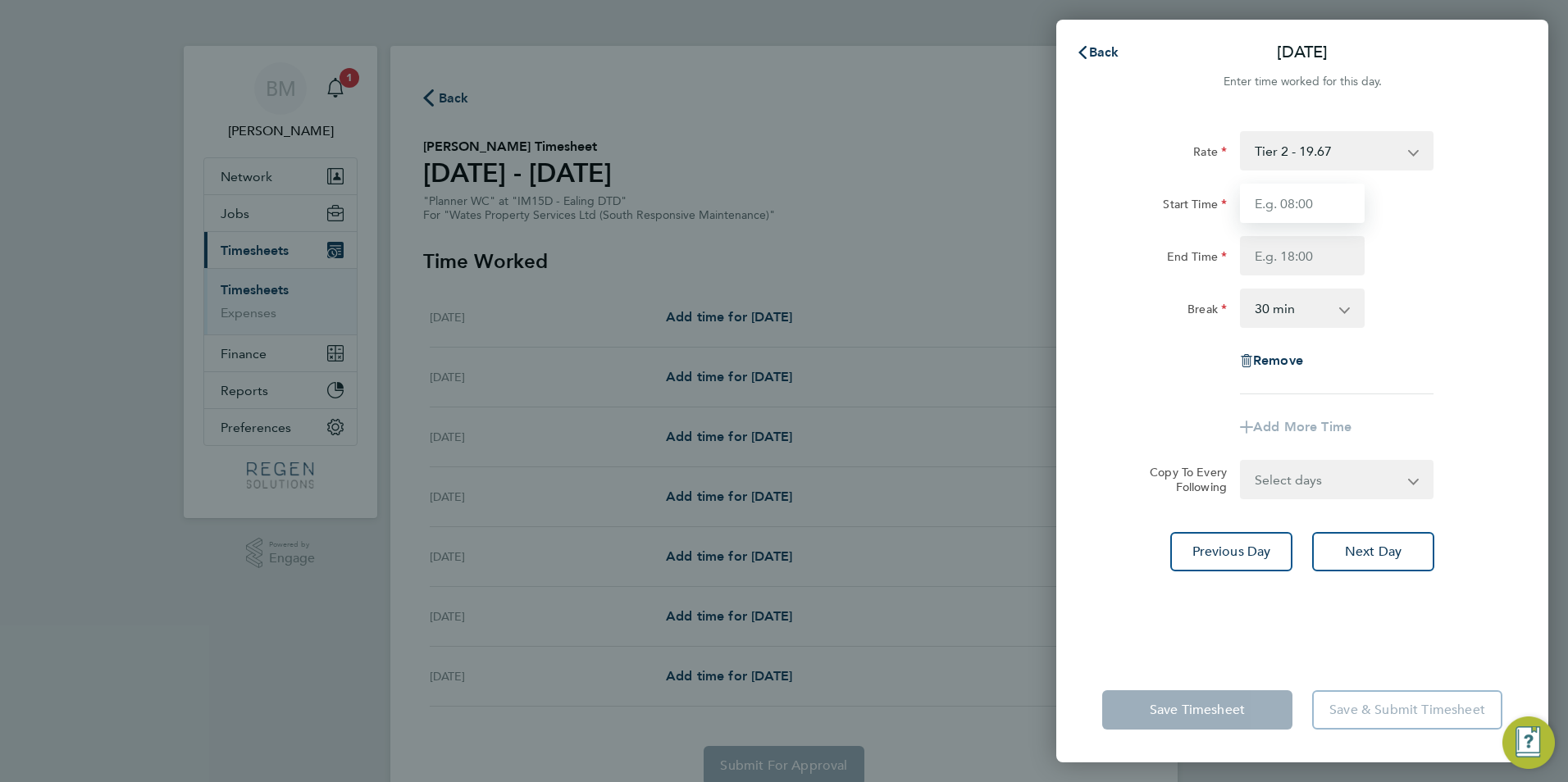
type input "08:00"
type input "17:00"
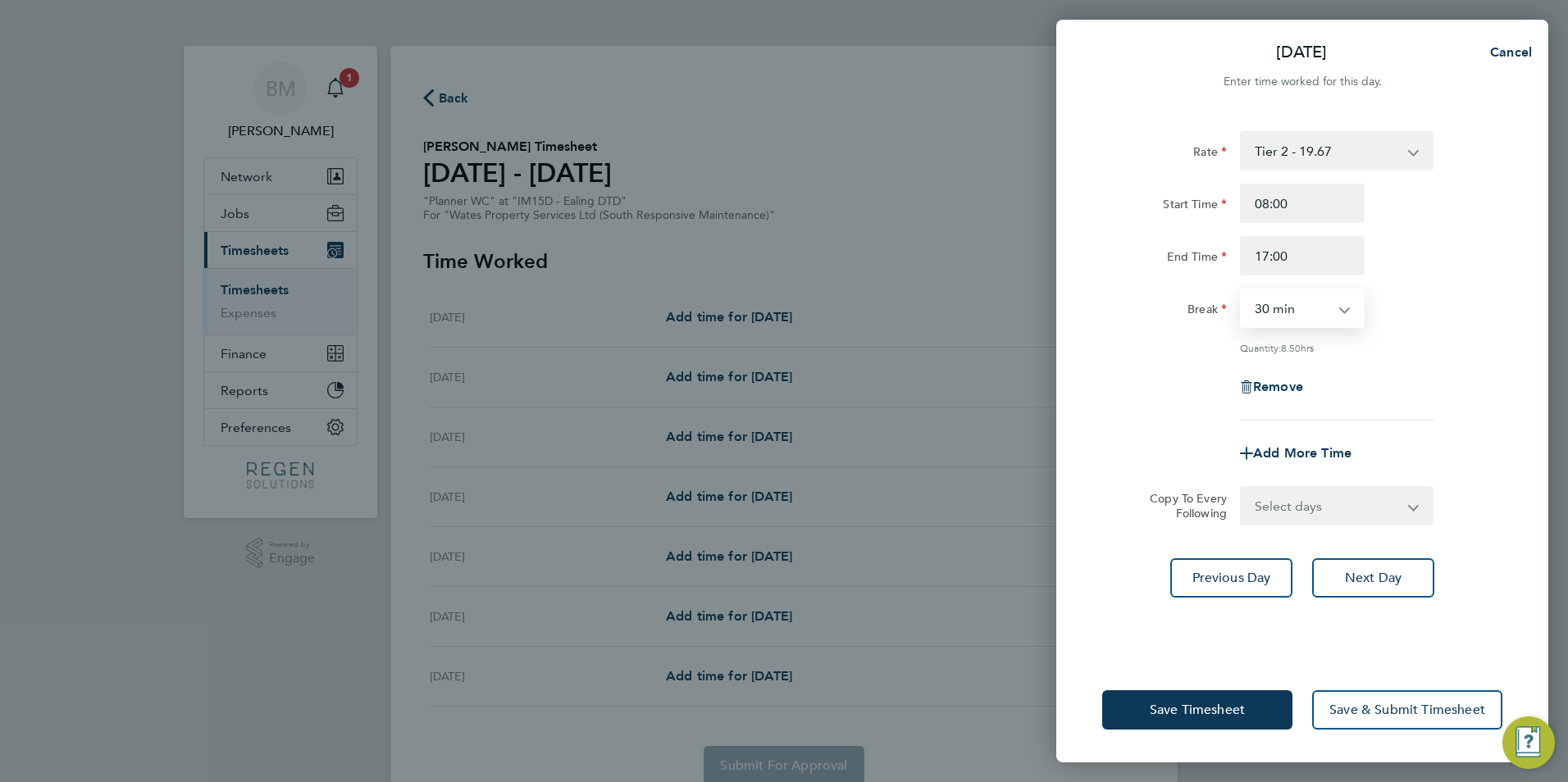
drag, startPoint x: 1285, startPoint y: 312, endPoint x: 1292, endPoint y: 328, distance: 17.5
click at [1285, 312] on select "0 min 15 min 30 min 45 min 60 min 75 min 90 min" at bounding box center [1293, 308] width 102 height 36
select select "60"
click at [1242, 290] on select "0 min 15 min 30 min 45 min 60 min 75 min 90 min" at bounding box center [1293, 308] width 102 height 36
click at [1298, 502] on select "Select days Day [DATE] [DATE] [DATE] [DATE]" at bounding box center [1328, 506] width 173 height 36
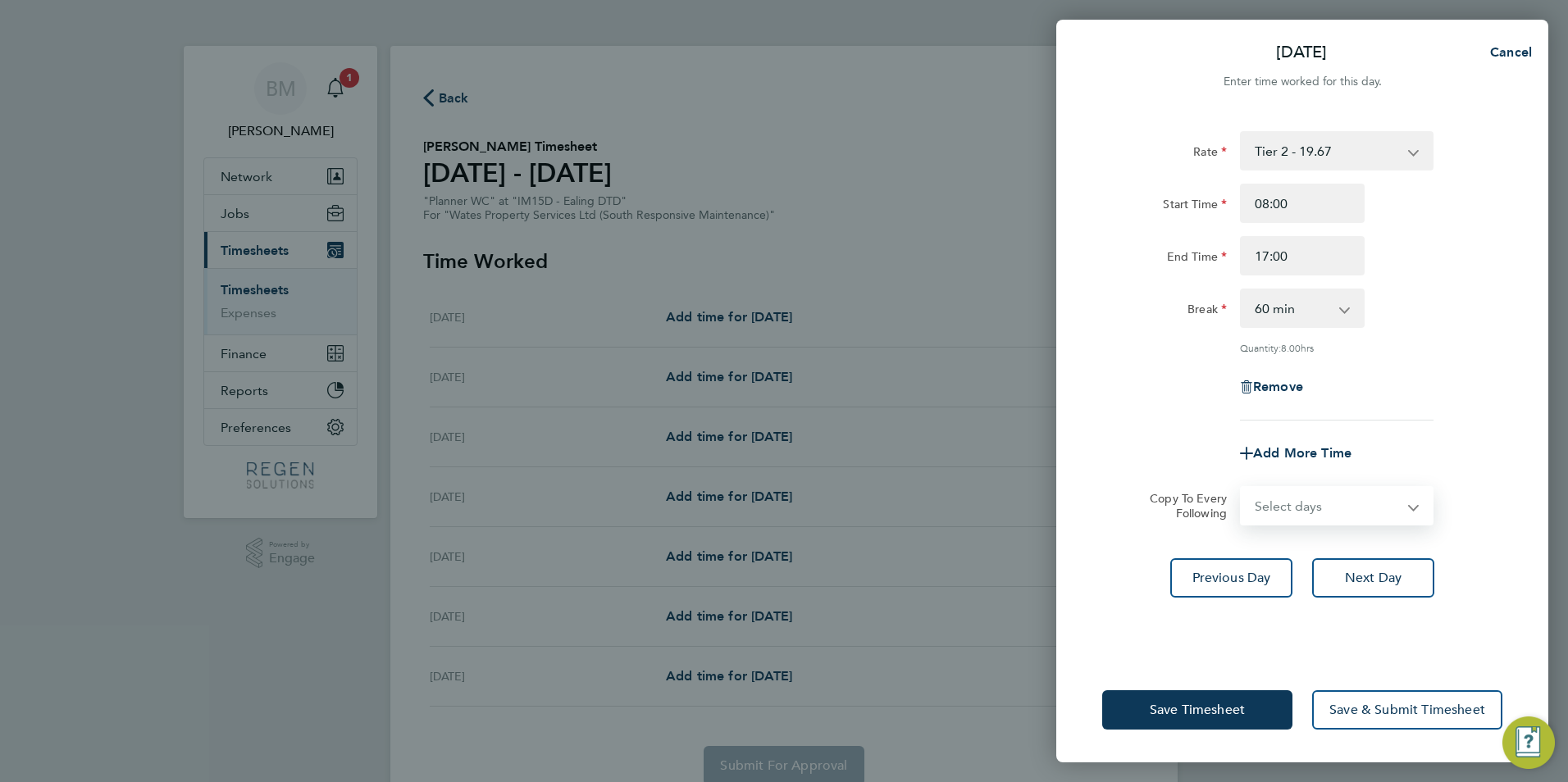
select select "TUE"
click at [1242, 488] on select "Select days Day [DATE] [DATE] [DATE] [DATE]" at bounding box center [1328, 506] width 173 height 36
select select "[DATE]"
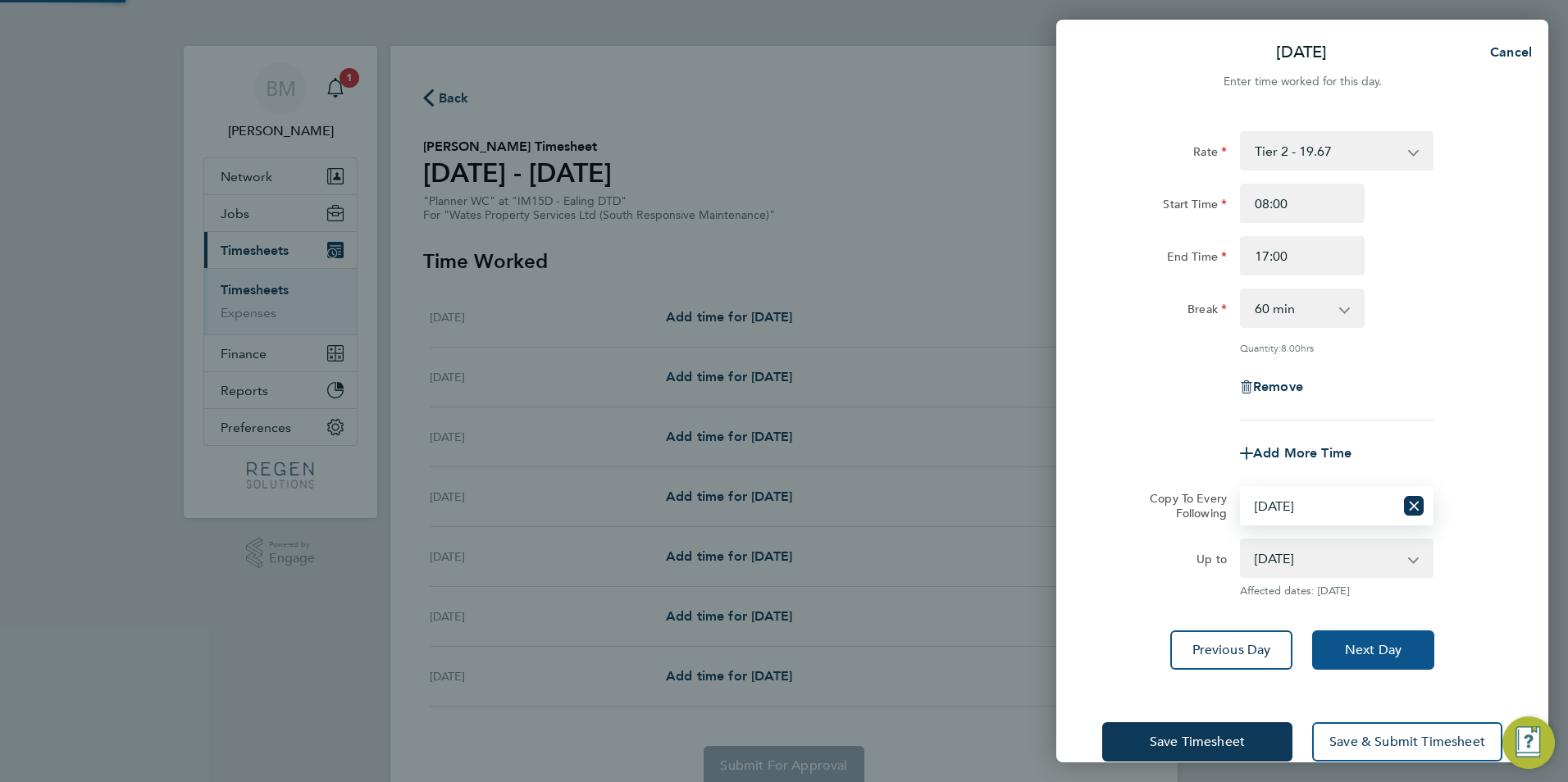
click at [1354, 638] on button "Next Day" at bounding box center [1372, 649] width 122 height 39
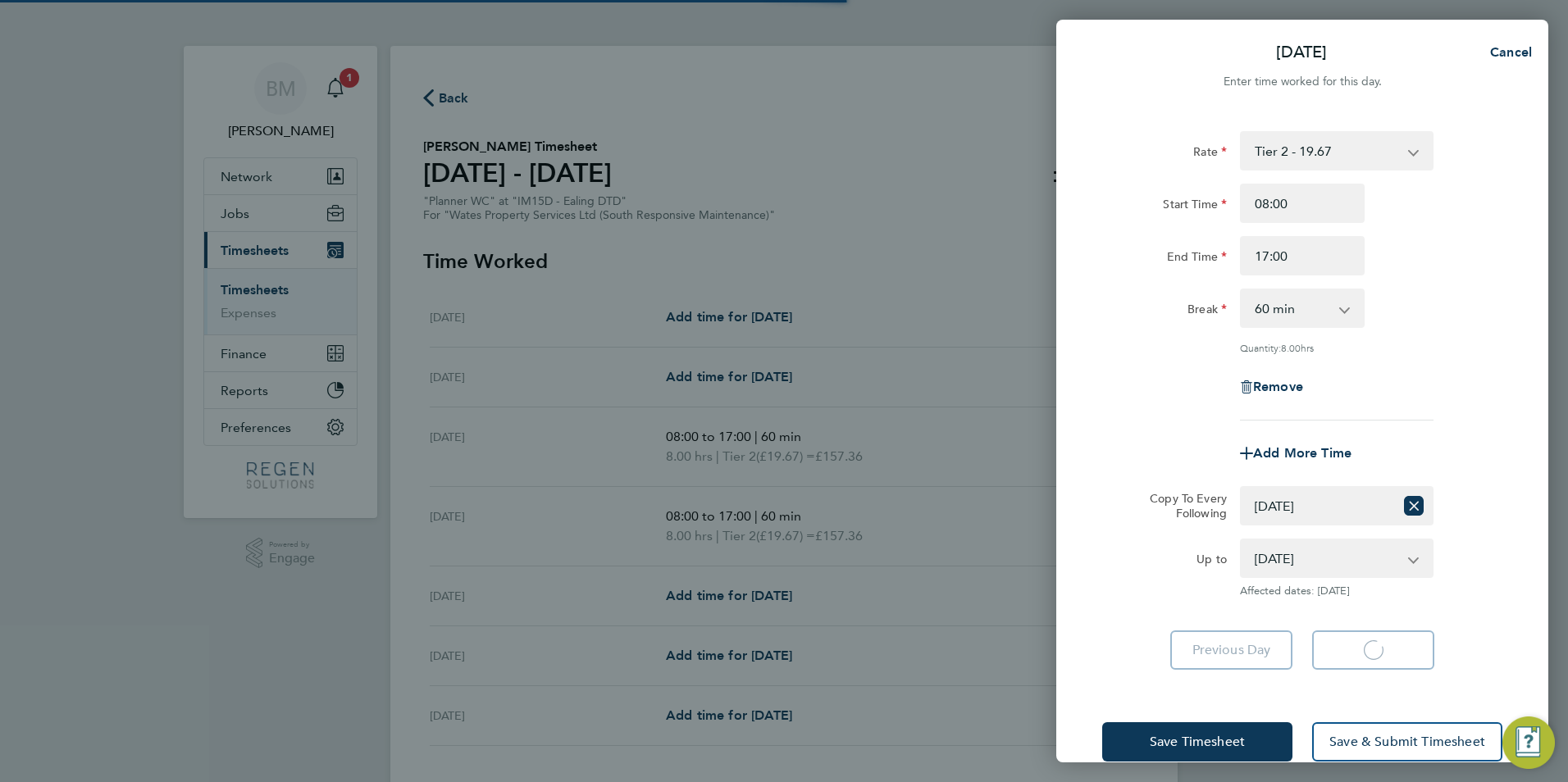
select select "60"
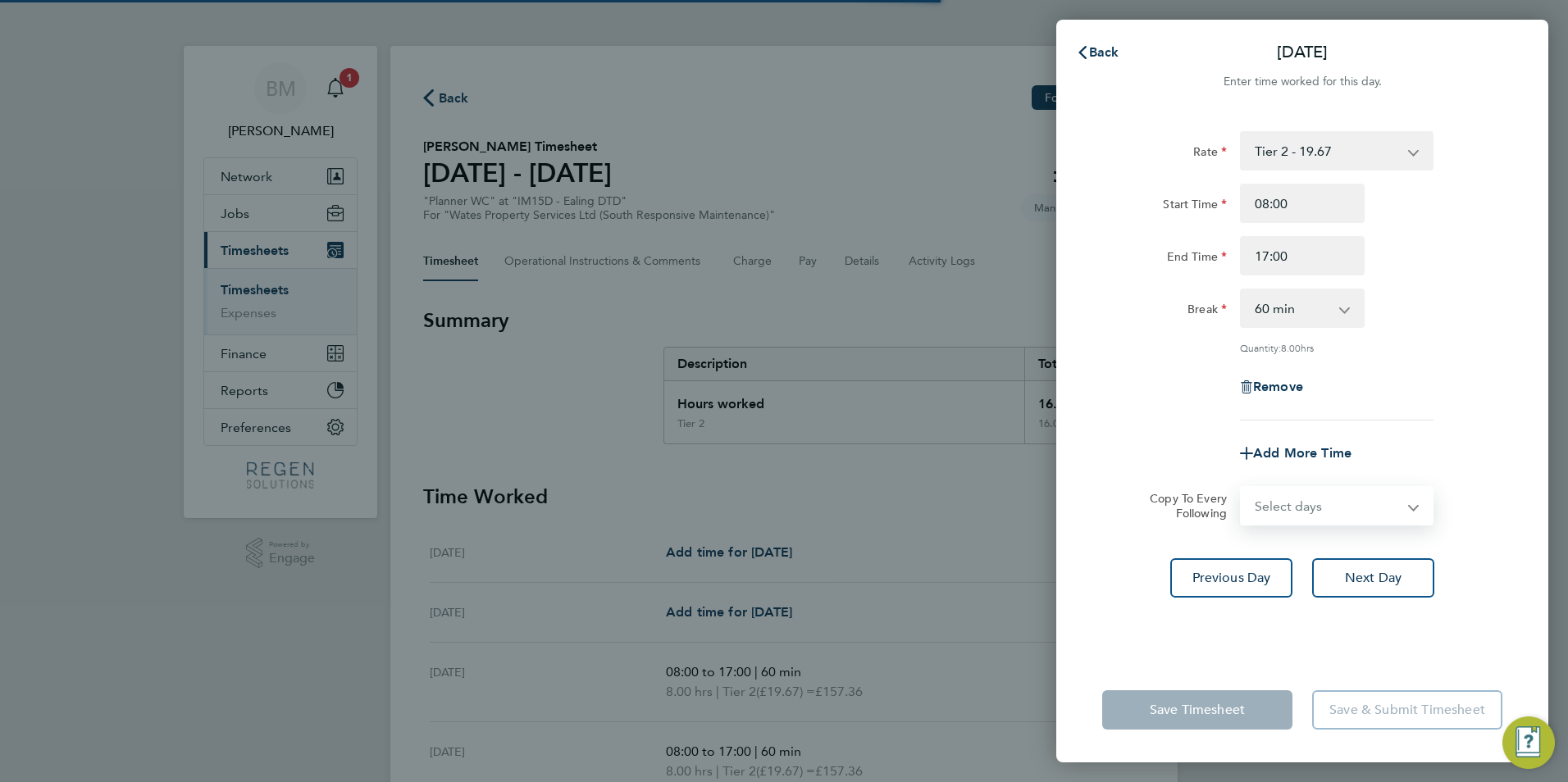
click at [1291, 508] on select "Select days Day [DATE] [DATE] [DATE]" at bounding box center [1328, 506] width 173 height 36
select select "WED"
click at [1242, 488] on select "Select days Day [DATE] [DATE] [DATE]" at bounding box center [1328, 506] width 173 height 36
select select "[DATE]"
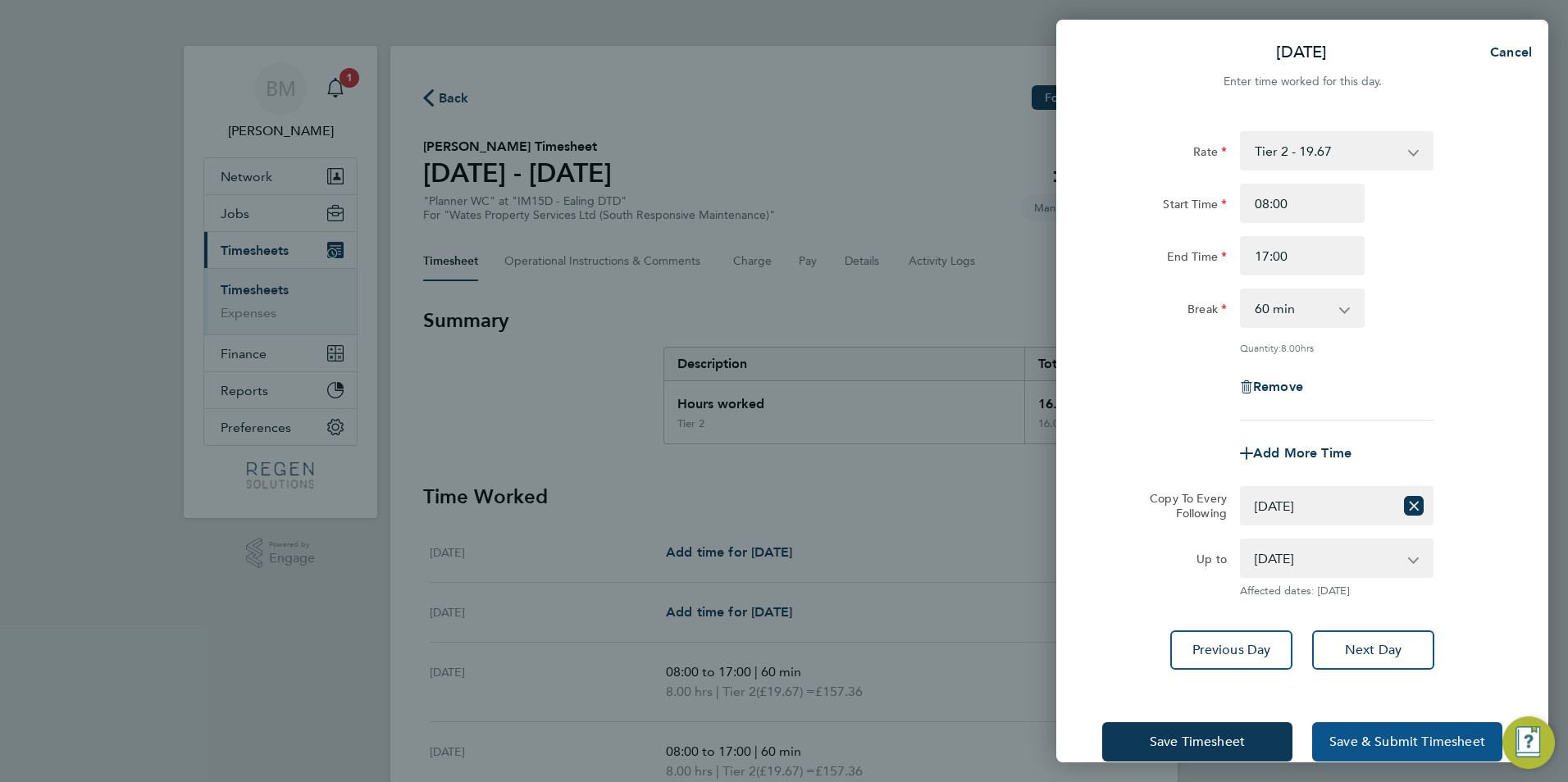
click at [1365, 734] on span "Save & Submit Timesheet" at bounding box center [1407, 742] width 156 height 16
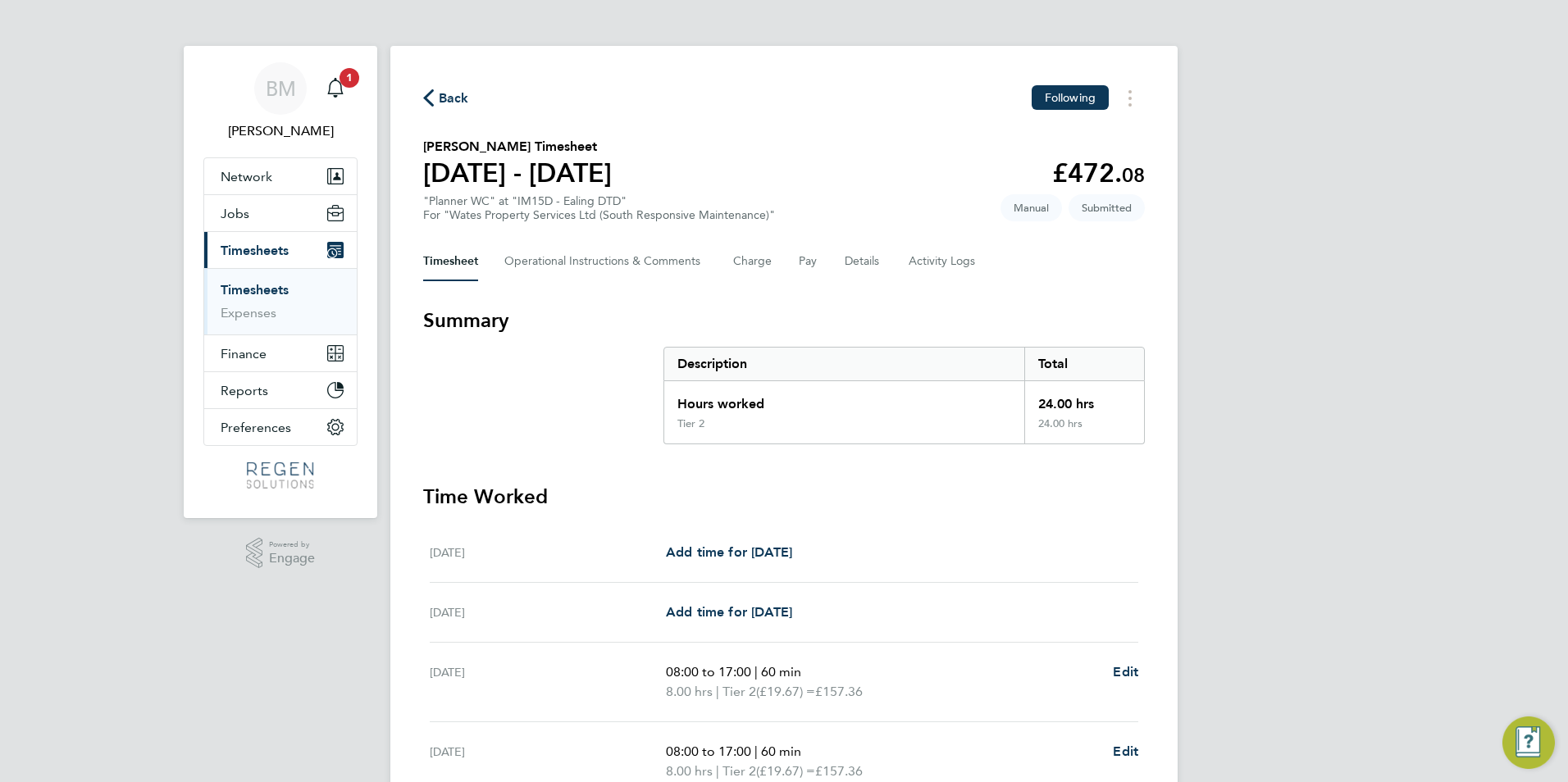
drag, startPoint x: 234, startPoint y: 288, endPoint x: 382, endPoint y: 217, distance: 164.1
click at [234, 288] on link "Timesheets" at bounding box center [254, 290] width 68 height 16
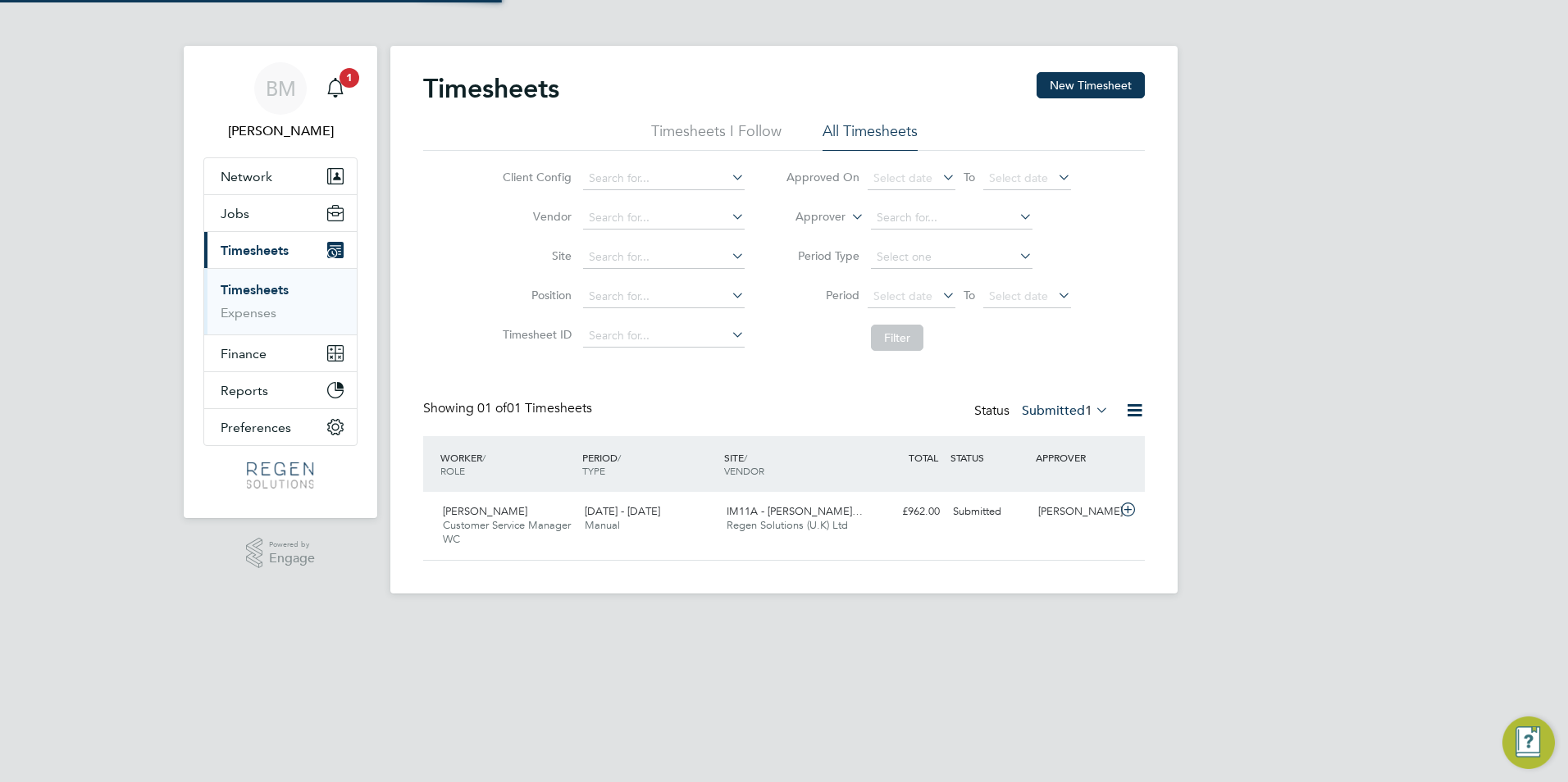
scroll to position [42, 143]
click at [1087, 81] on button "New Timesheet" at bounding box center [1090, 85] width 109 height 26
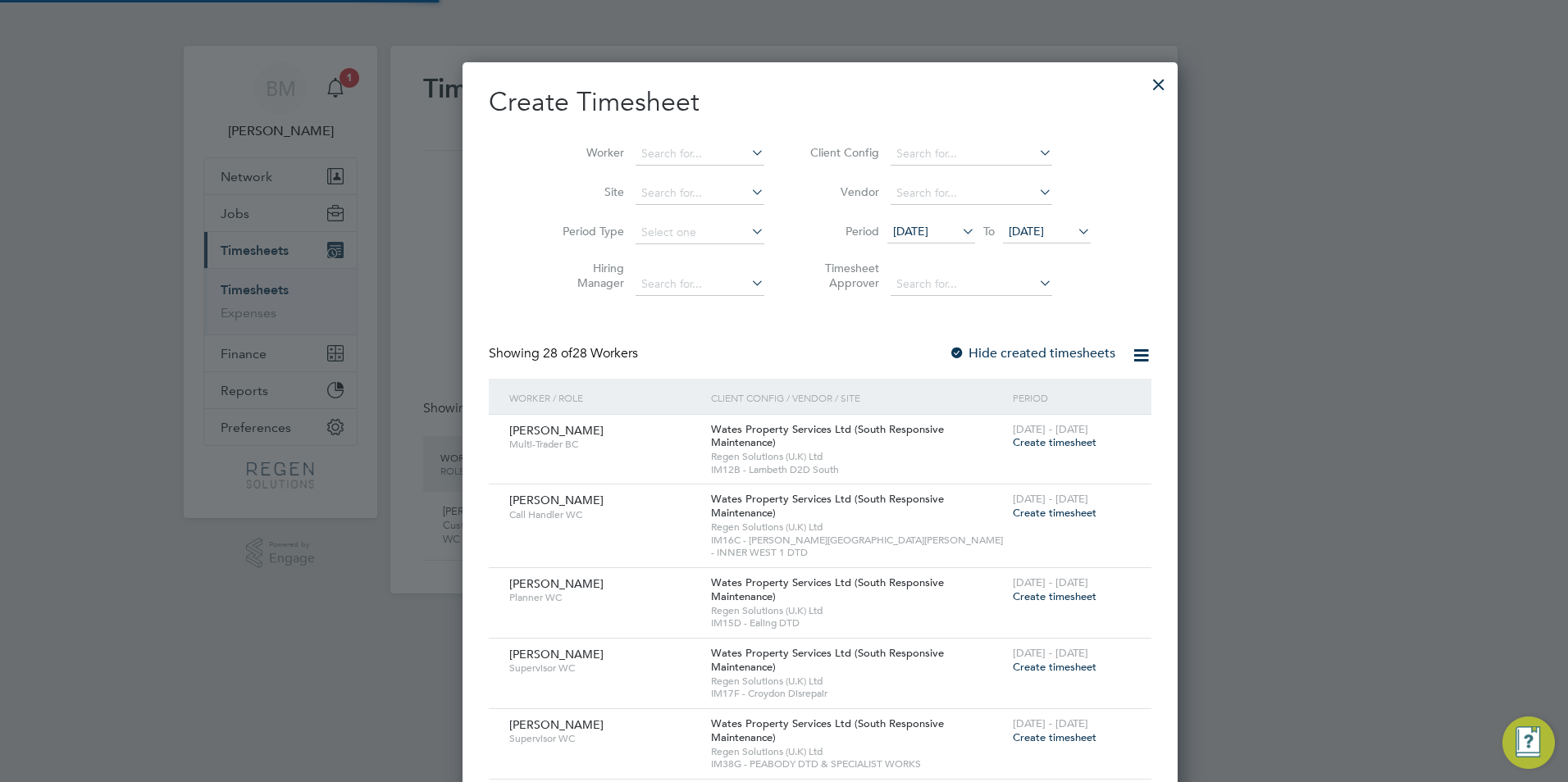
scroll to position [2365, 643]
click at [635, 153] on input at bounding box center [699, 154] width 129 height 23
type input "m"
click at [646, 222] on li "Amir a Silem" at bounding box center [674, 220] width 154 height 22
type input "Amira Silem"
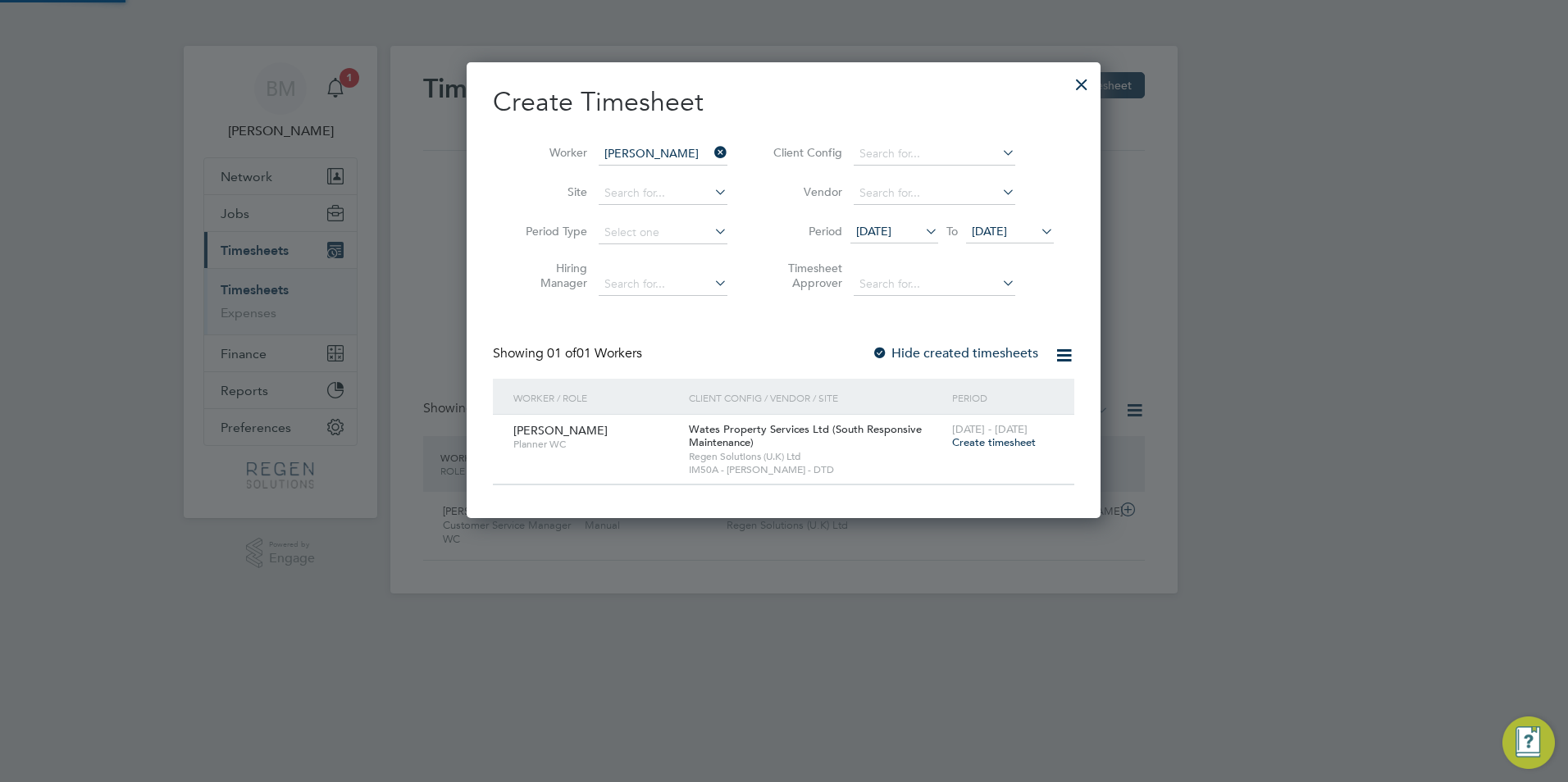
scroll to position [457, 634]
click at [998, 440] on span "Create timesheet" at bounding box center [993, 443] width 84 height 14
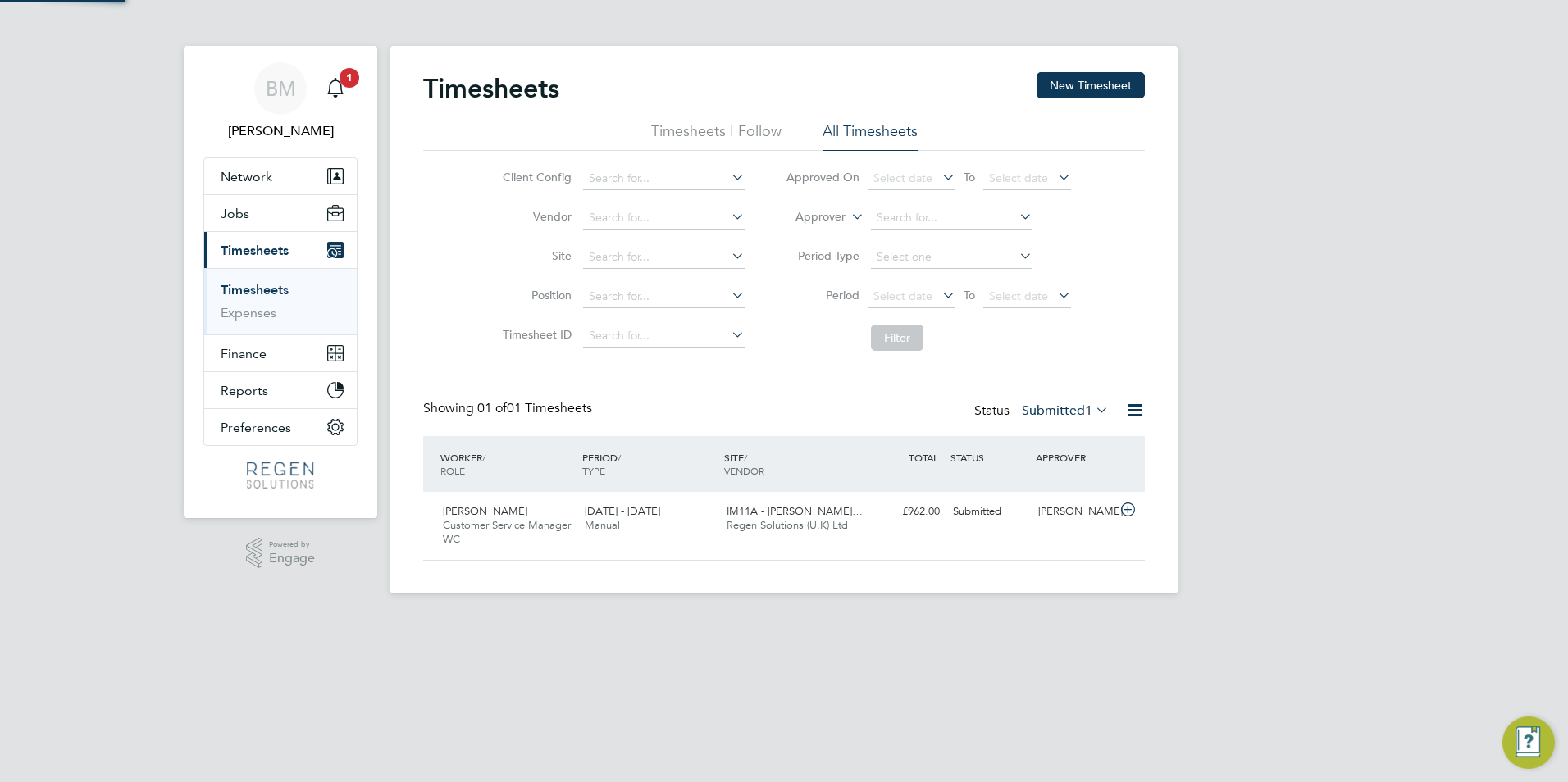
scroll to position [0, 0]
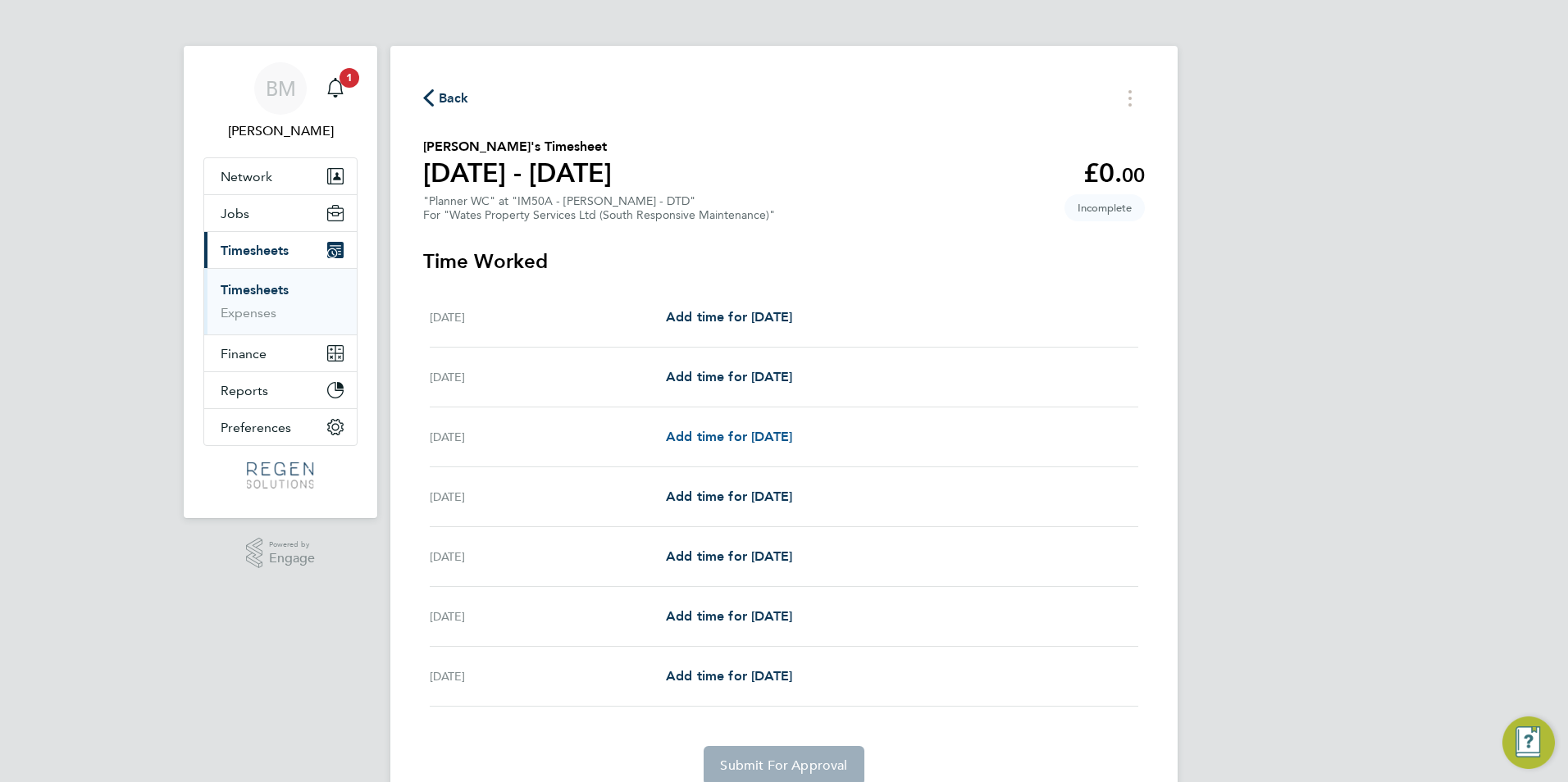
click at [751, 435] on span "Add time for Mon 04 Aug" at bounding box center [729, 437] width 127 height 16
select select "30"
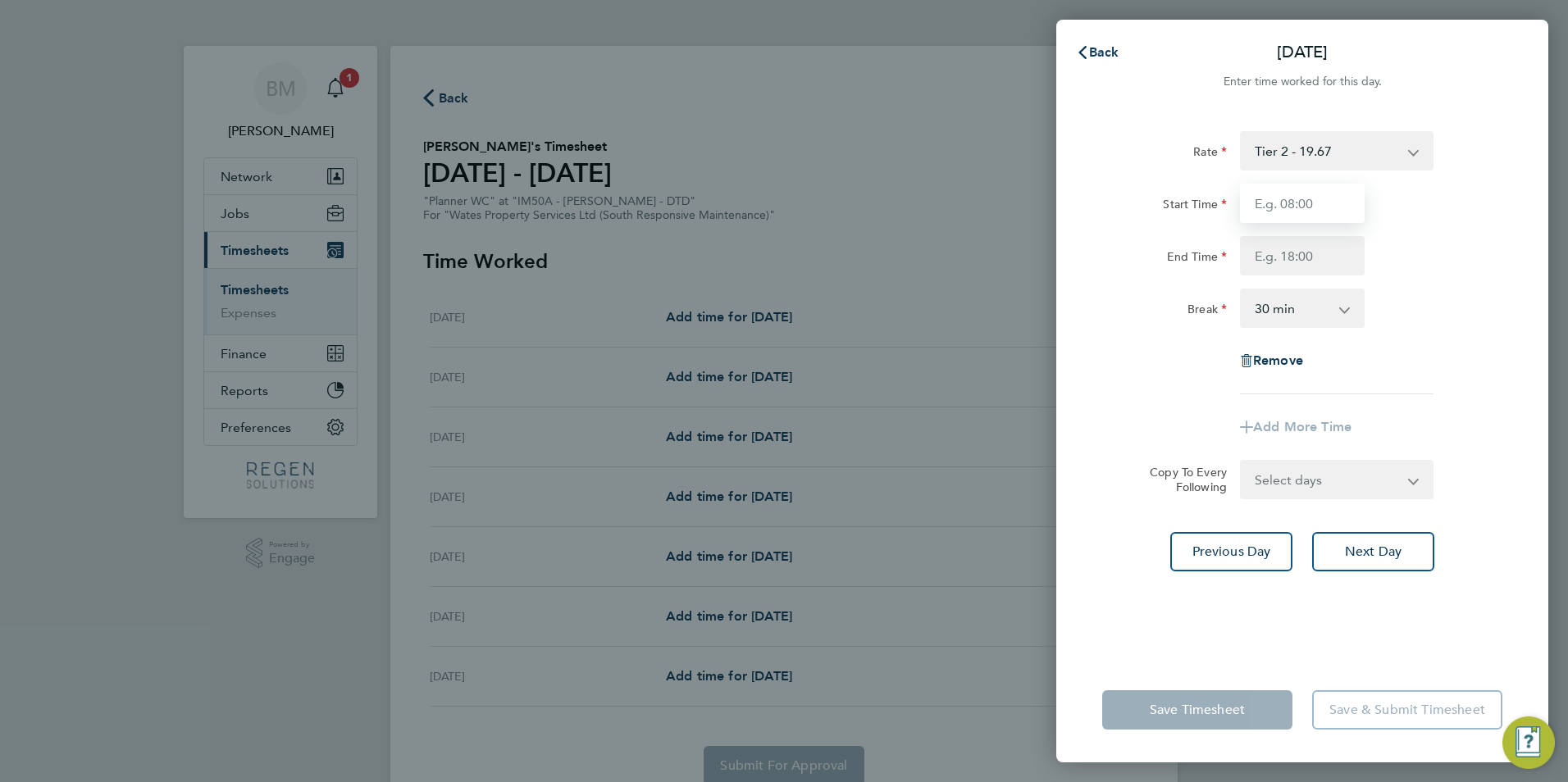
click at [1289, 198] on input "Start Time" at bounding box center [1302, 202] width 125 height 39
type input "08:00"
drag, startPoint x: 1288, startPoint y: 253, endPoint x: 1293, endPoint y: 265, distance: 13.0
click at [1288, 253] on input "End Time" at bounding box center [1302, 255] width 125 height 39
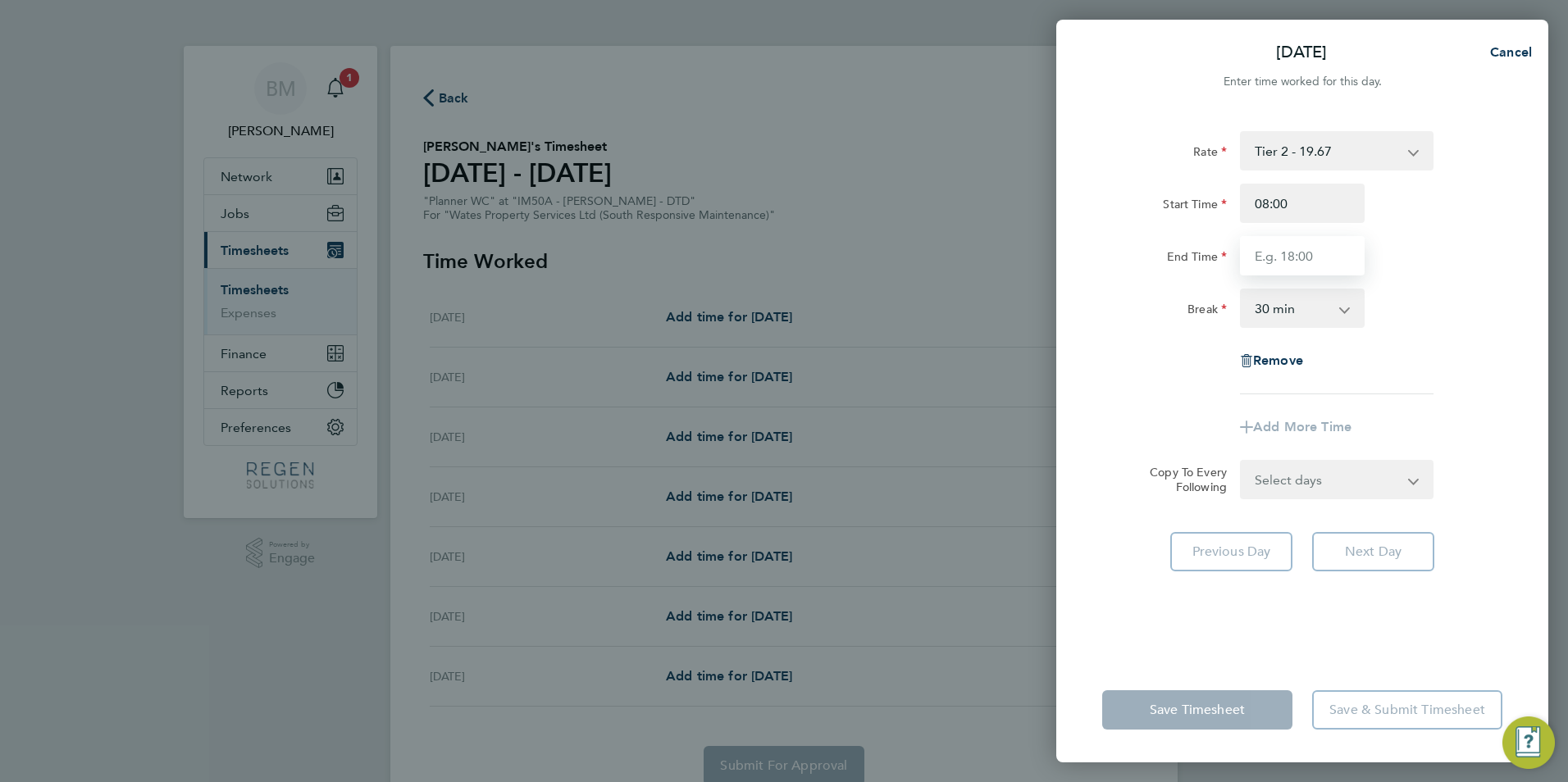
type input "17:00"
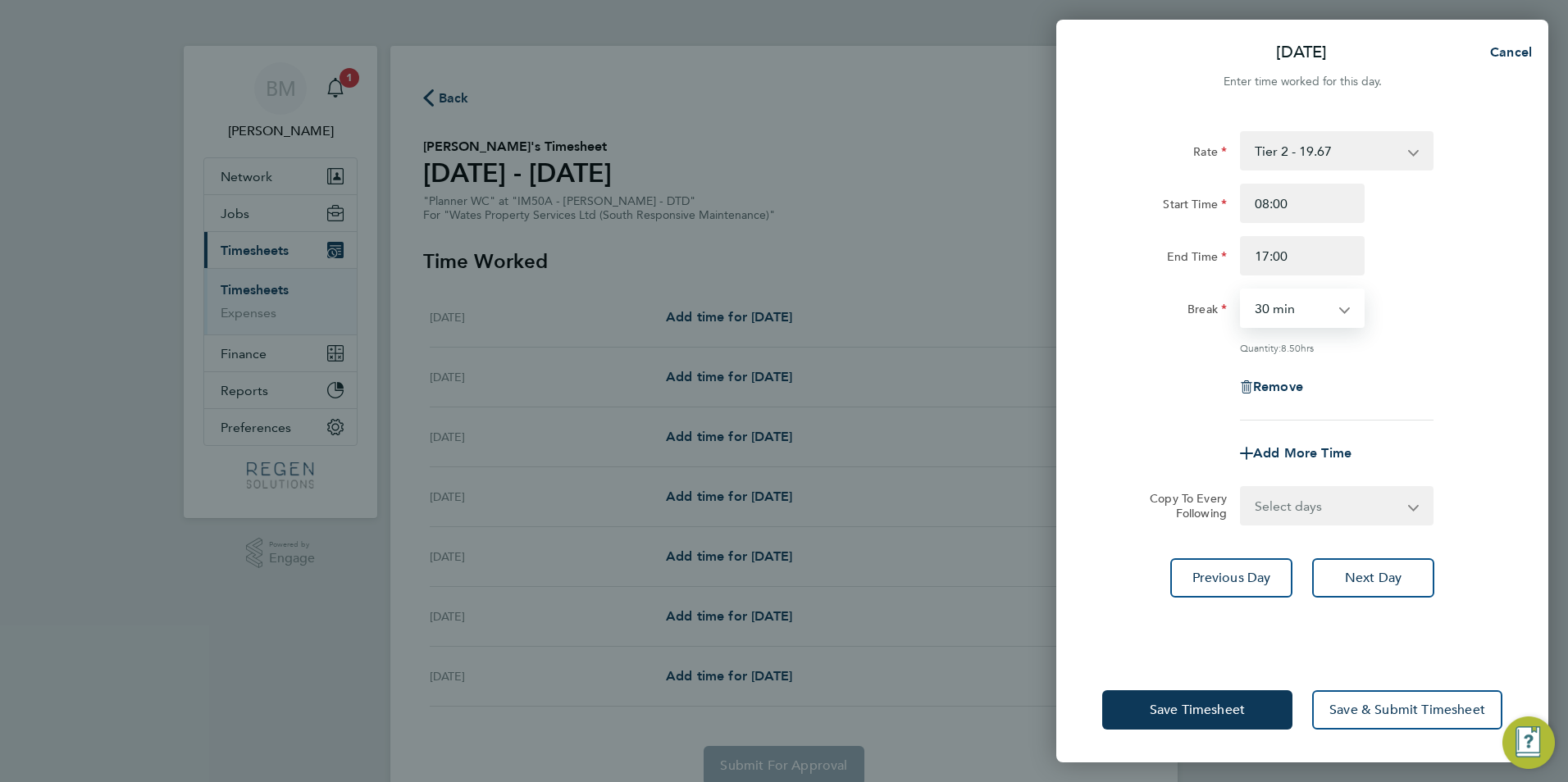
click at [1287, 306] on select "0 min 15 min 30 min 45 min 60 min 75 min 90 min" at bounding box center [1293, 308] width 102 height 36
select select "60"
click at [1242, 290] on select "0 min 15 min 30 min 45 min 60 min 75 min 90 min" at bounding box center [1293, 308] width 102 height 36
click at [1290, 510] on select "Select days Day Tuesday Wednesday Thursday Friday" at bounding box center [1328, 506] width 173 height 36
select select "TUE"
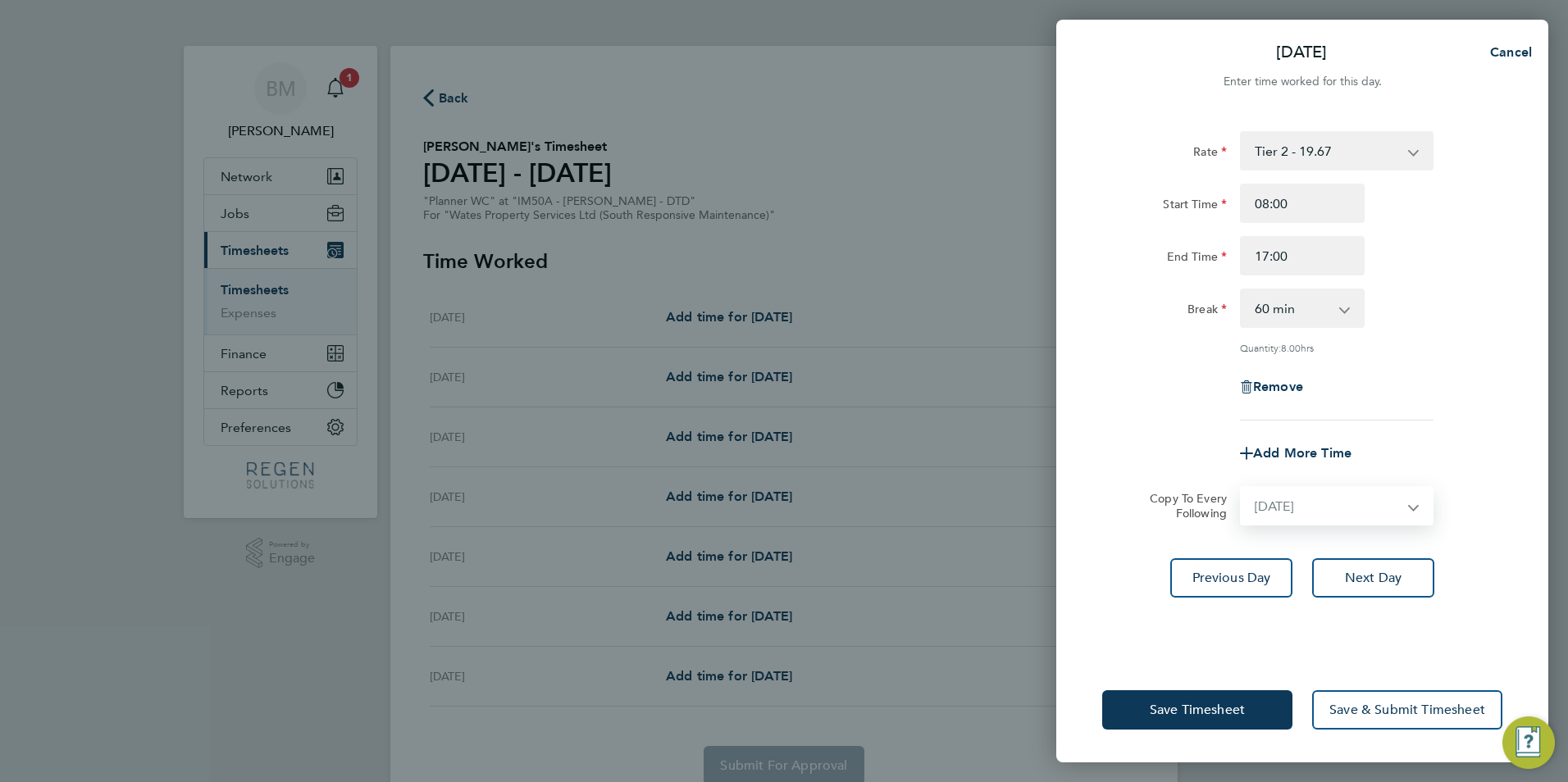
click at [1242, 488] on select "Select days Day Tuesday Wednesday Thursday Friday" at bounding box center [1328, 506] width 173 height 36
select select "2025-08-08"
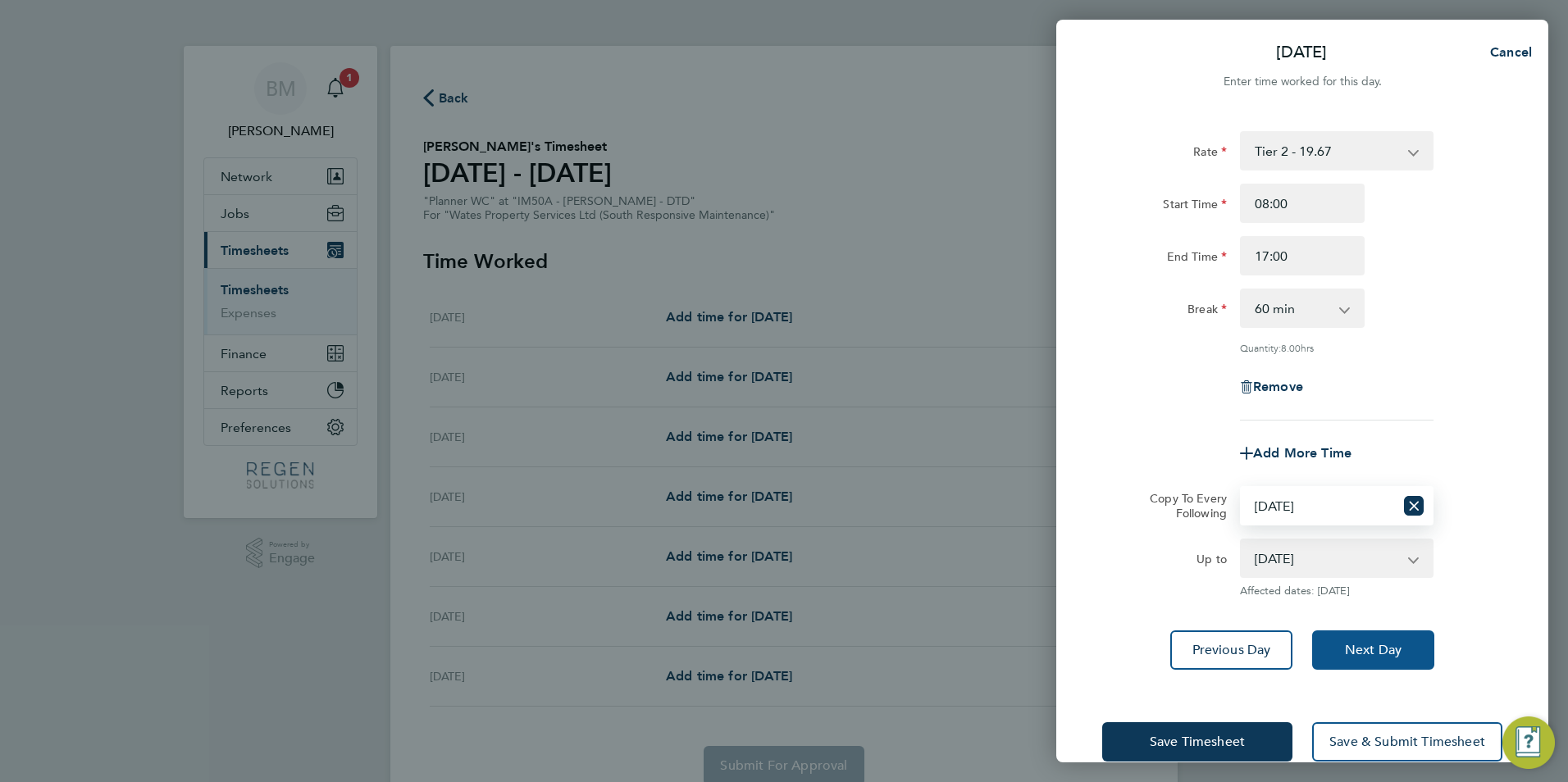
click at [1365, 667] on button "Next Day" at bounding box center [1372, 649] width 122 height 39
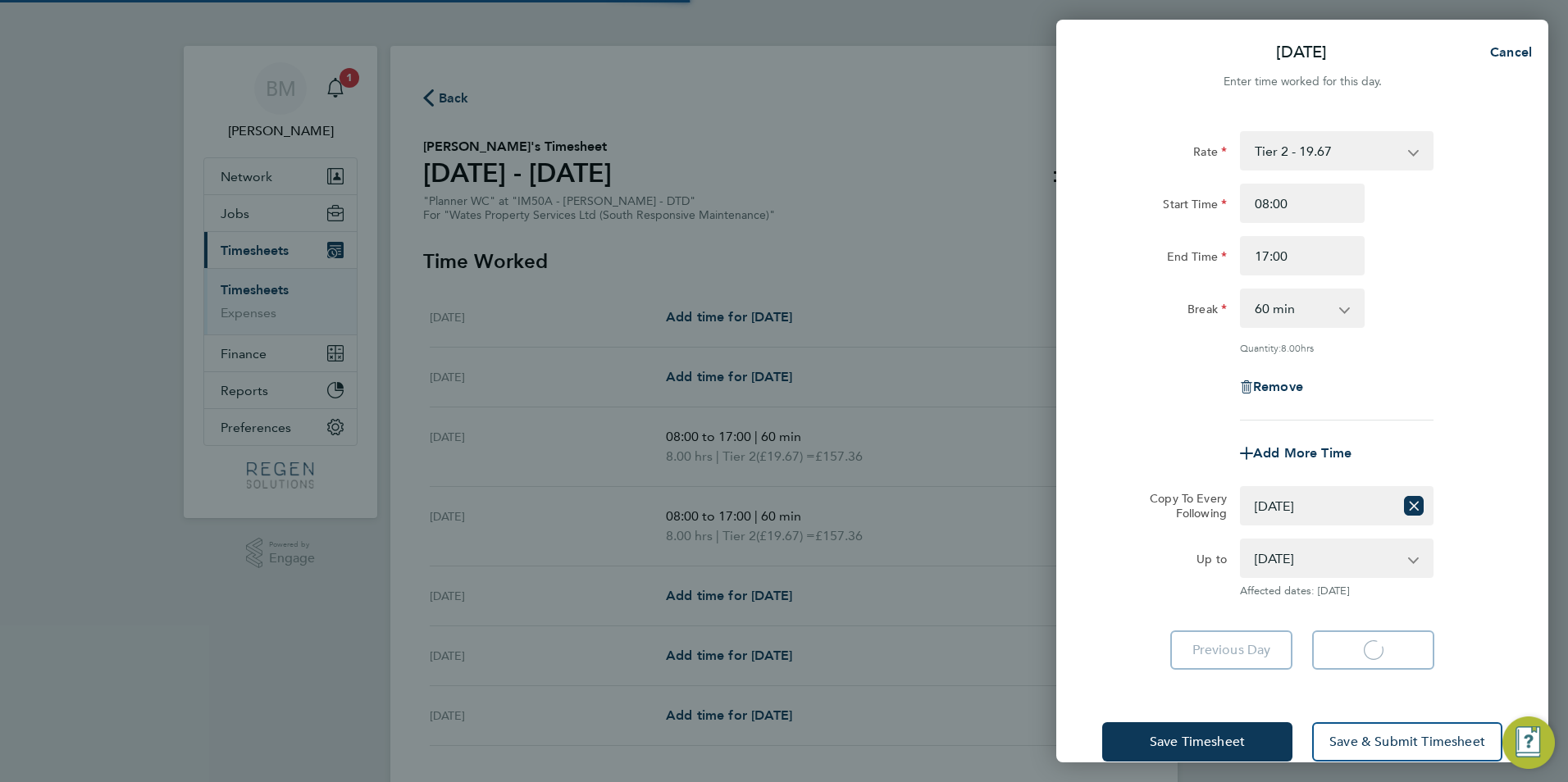
select select "60"
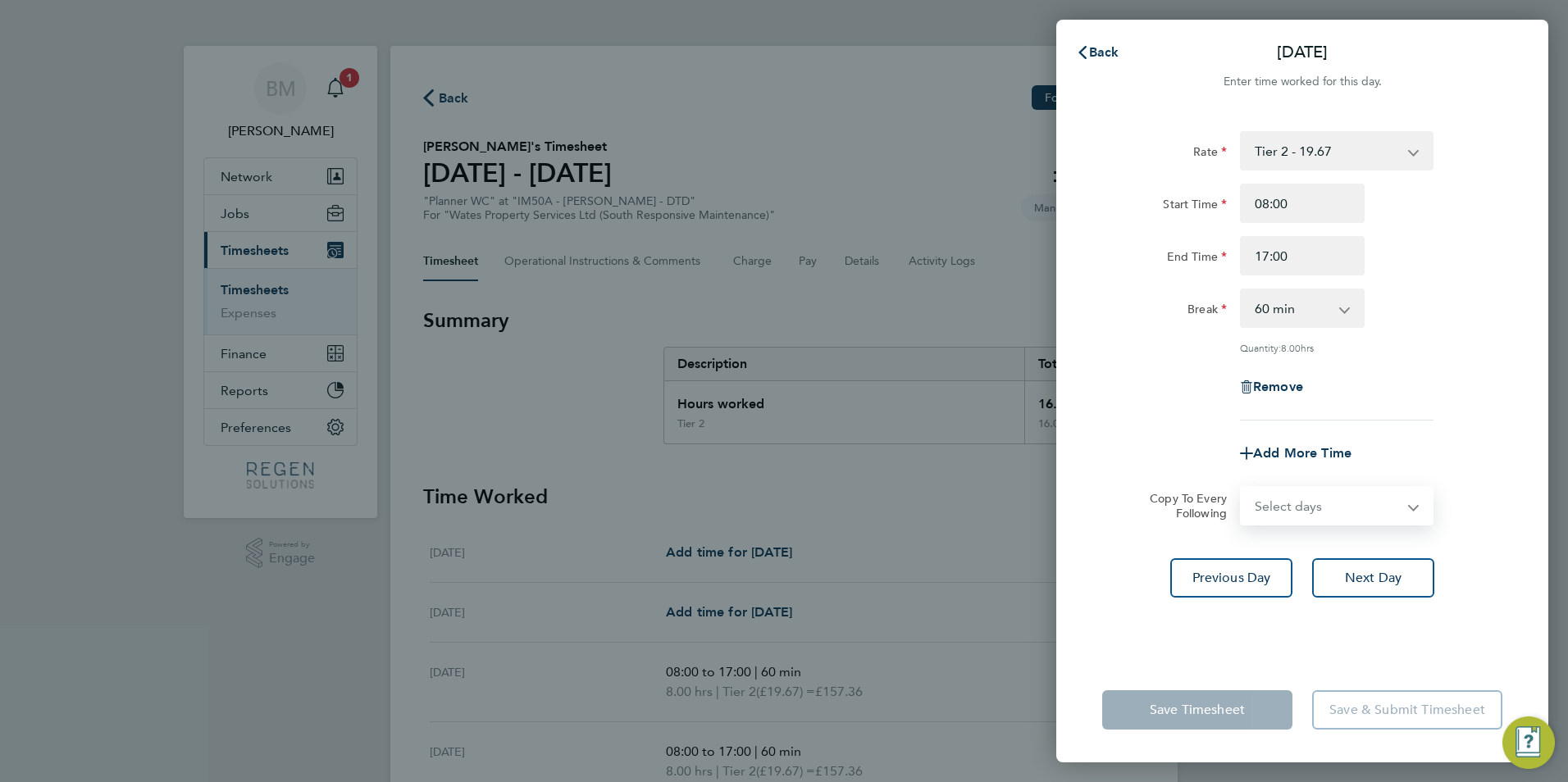
click at [1348, 517] on select "Select days Day Wednesday Thursday Friday" at bounding box center [1328, 506] width 173 height 36
select select "WED"
click at [1242, 488] on select "Select days Day Wednesday Thursday Friday" at bounding box center [1328, 506] width 173 height 36
select select "2025-08-08"
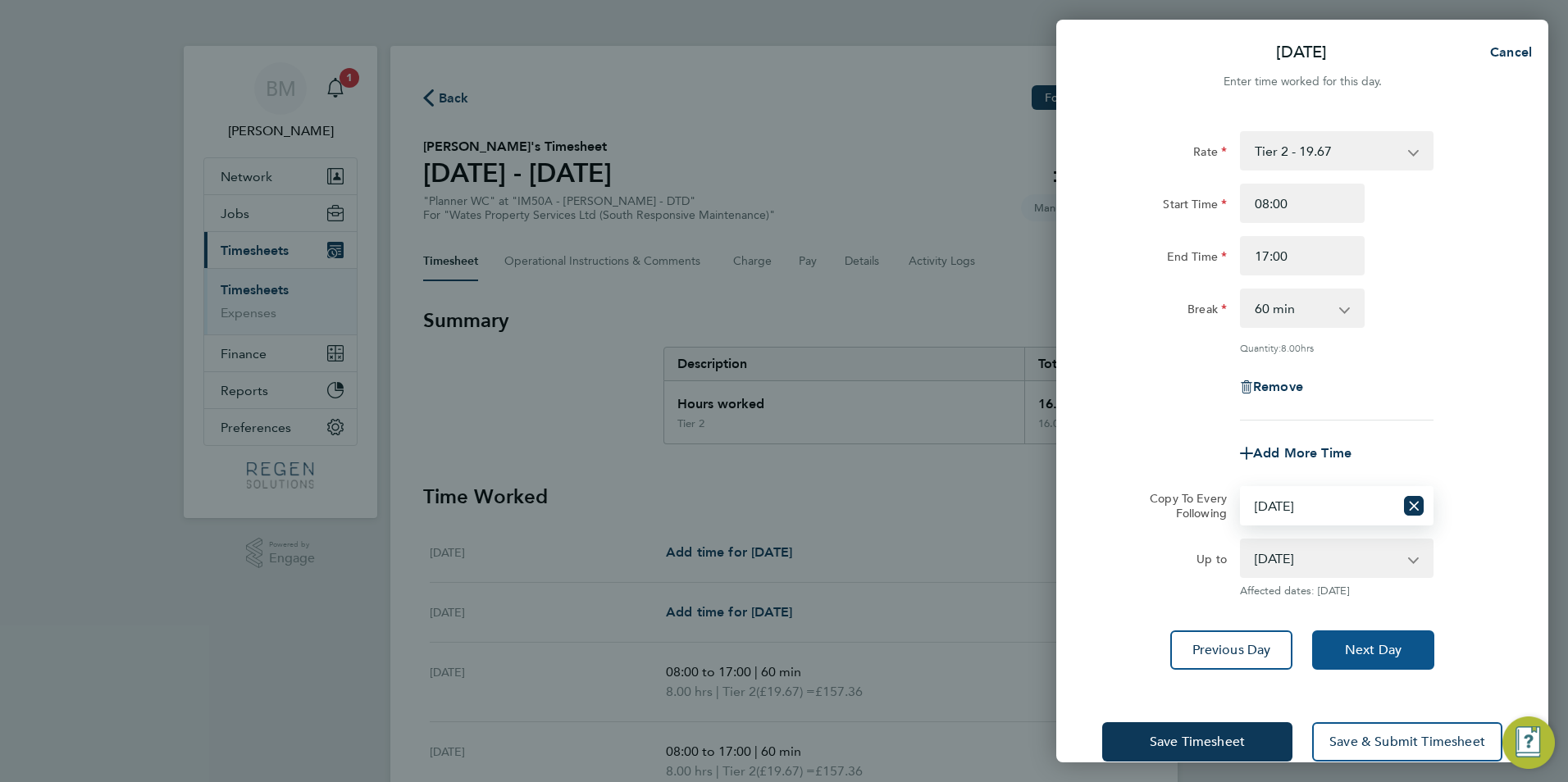
click at [1385, 655] on span "Next Day" at bounding box center [1372, 650] width 57 height 16
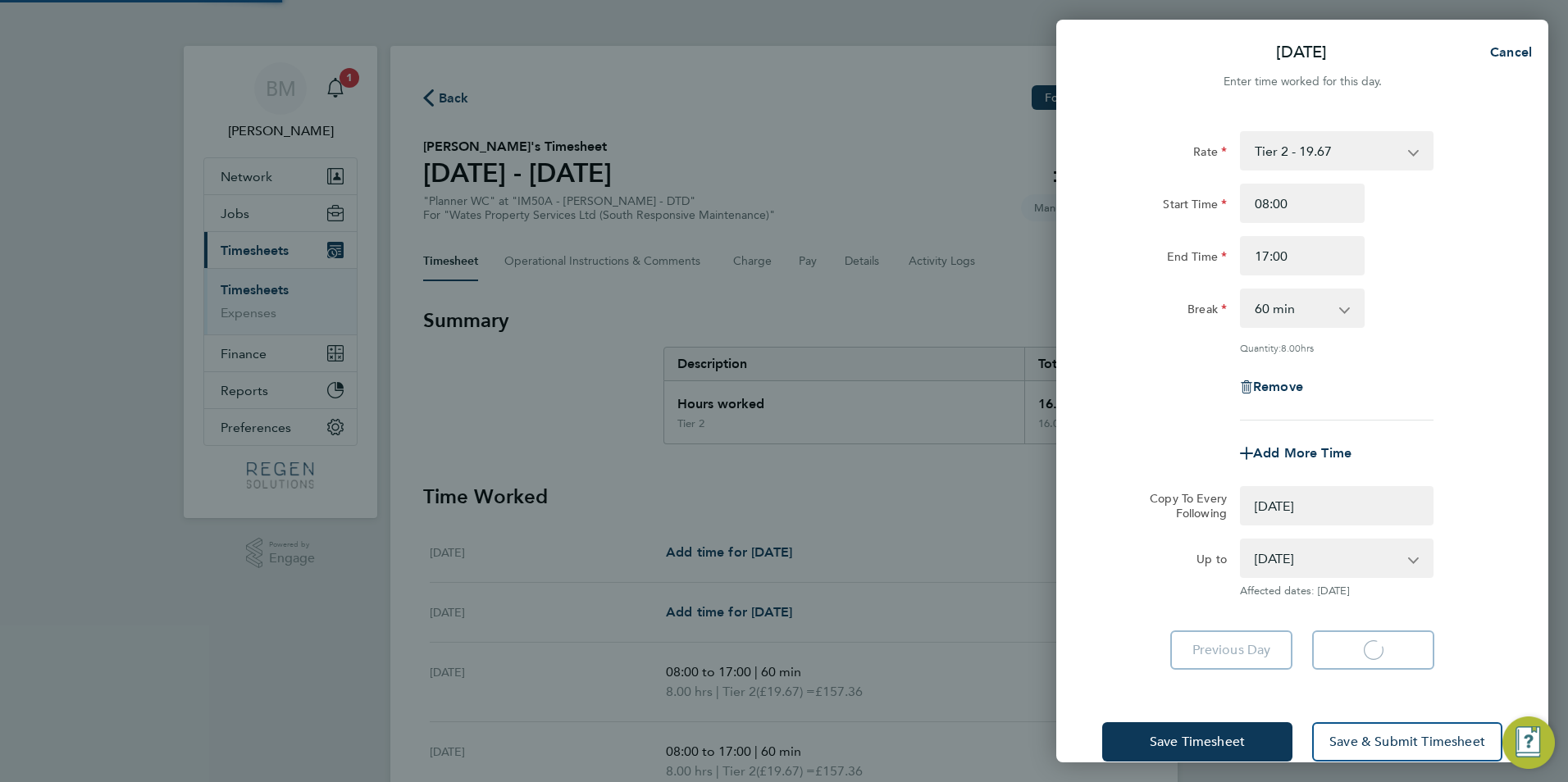
select select "0: null"
select select "60"
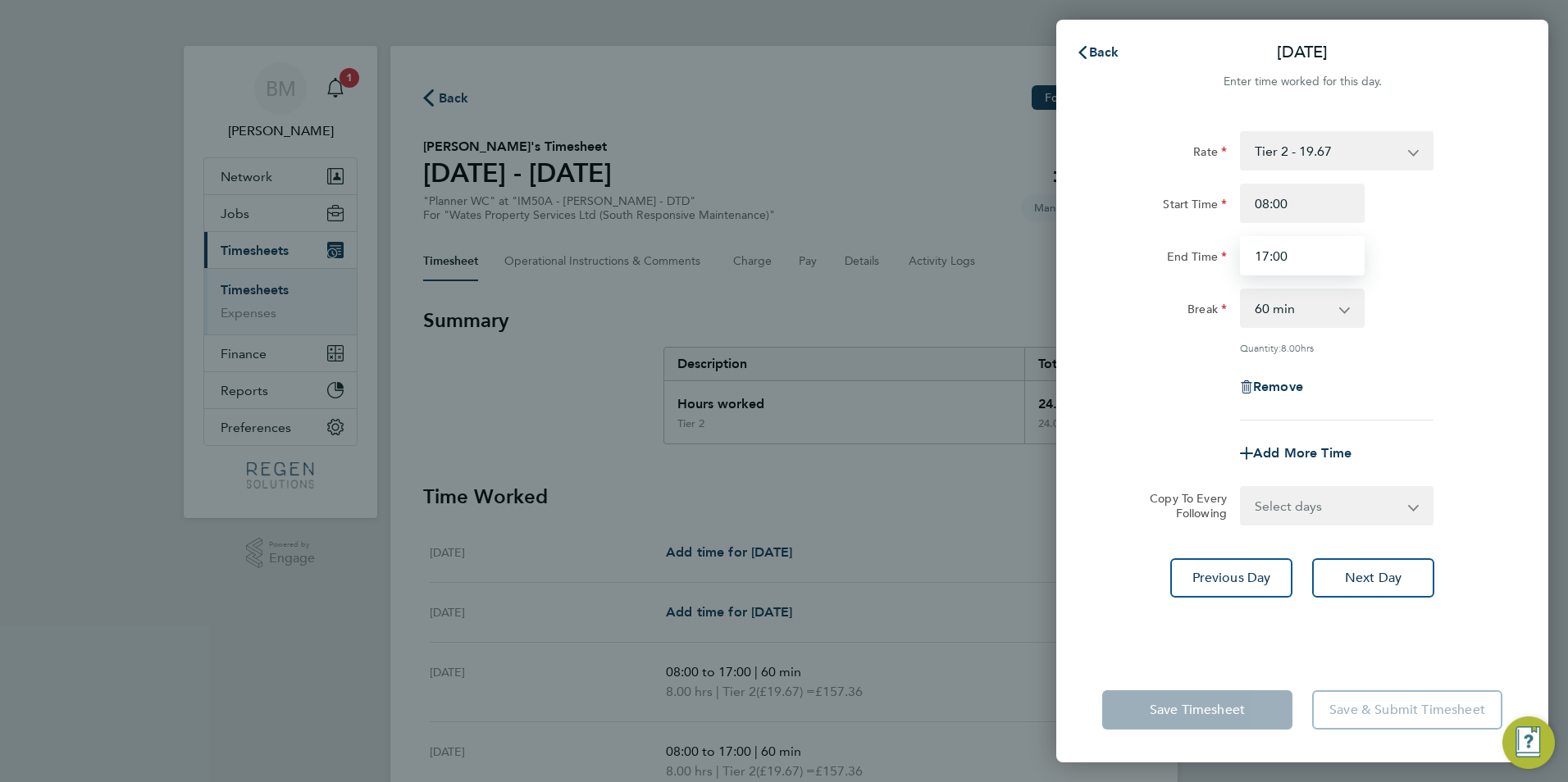
click at [1280, 260] on input "17:00" at bounding box center [1302, 255] width 125 height 39
click at [1267, 254] on input "17:00" at bounding box center [1302, 255] width 125 height 39
type input "16:00"
click at [1351, 519] on select "Select days Day Thursday Friday" at bounding box center [1328, 506] width 173 height 36
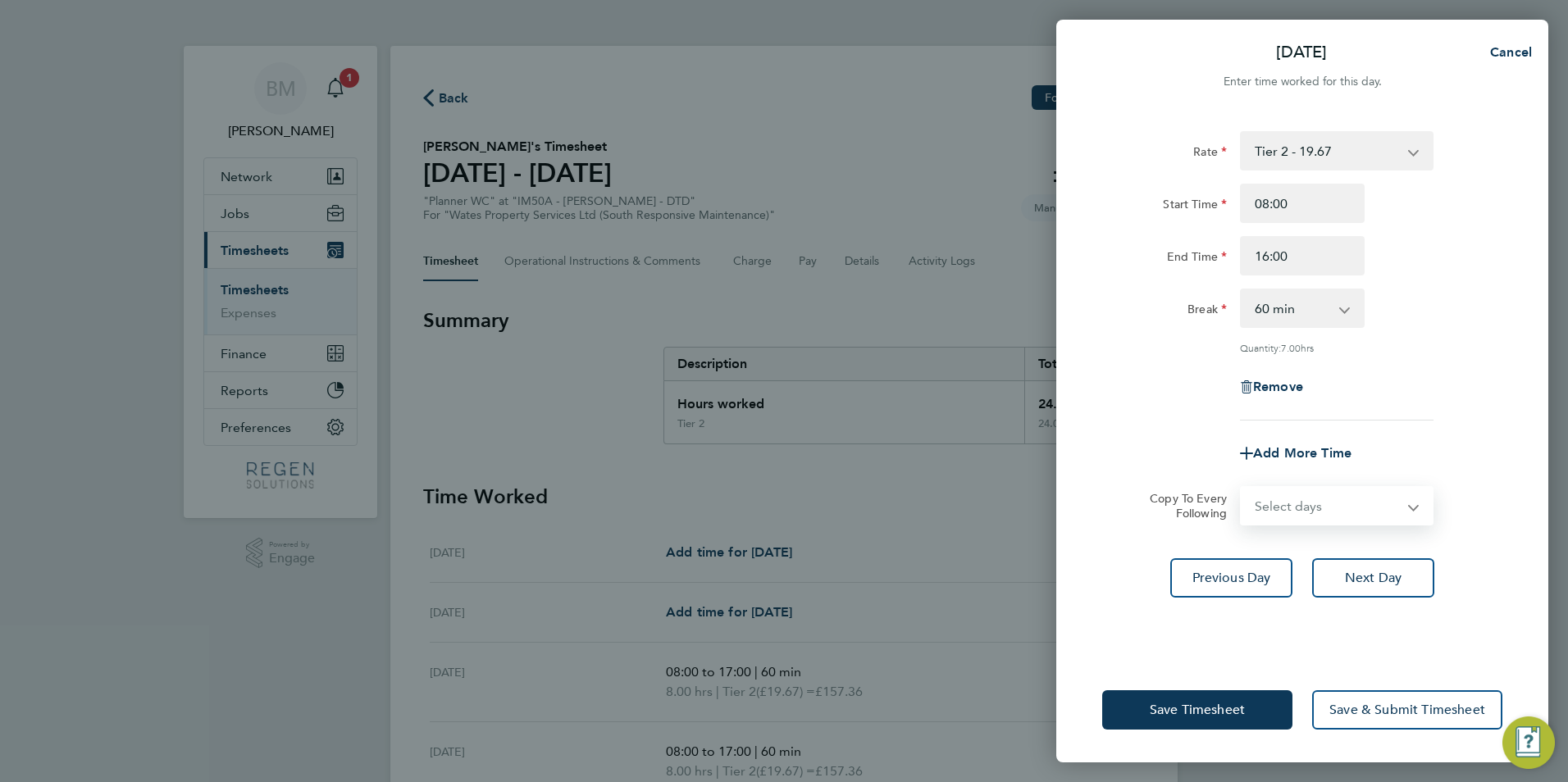
select select "THU"
click at [1242, 488] on select "Select days Day Thursday Friday" at bounding box center [1328, 506] width 173 height 36
select select "2025-08-08"
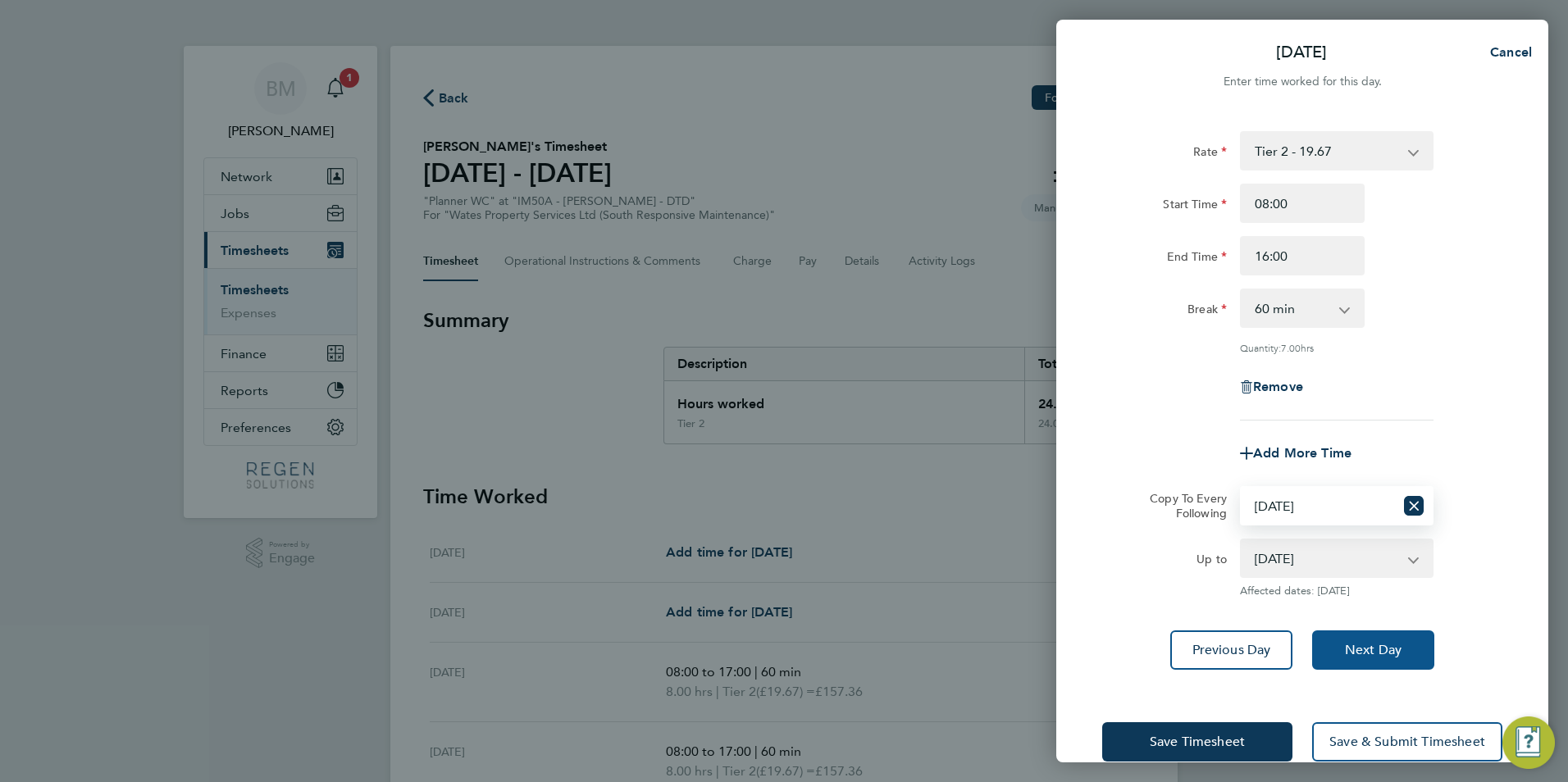
click at [1345, 647] on span "Next Day" at bounding box center [1372, 650] width 57 height 16
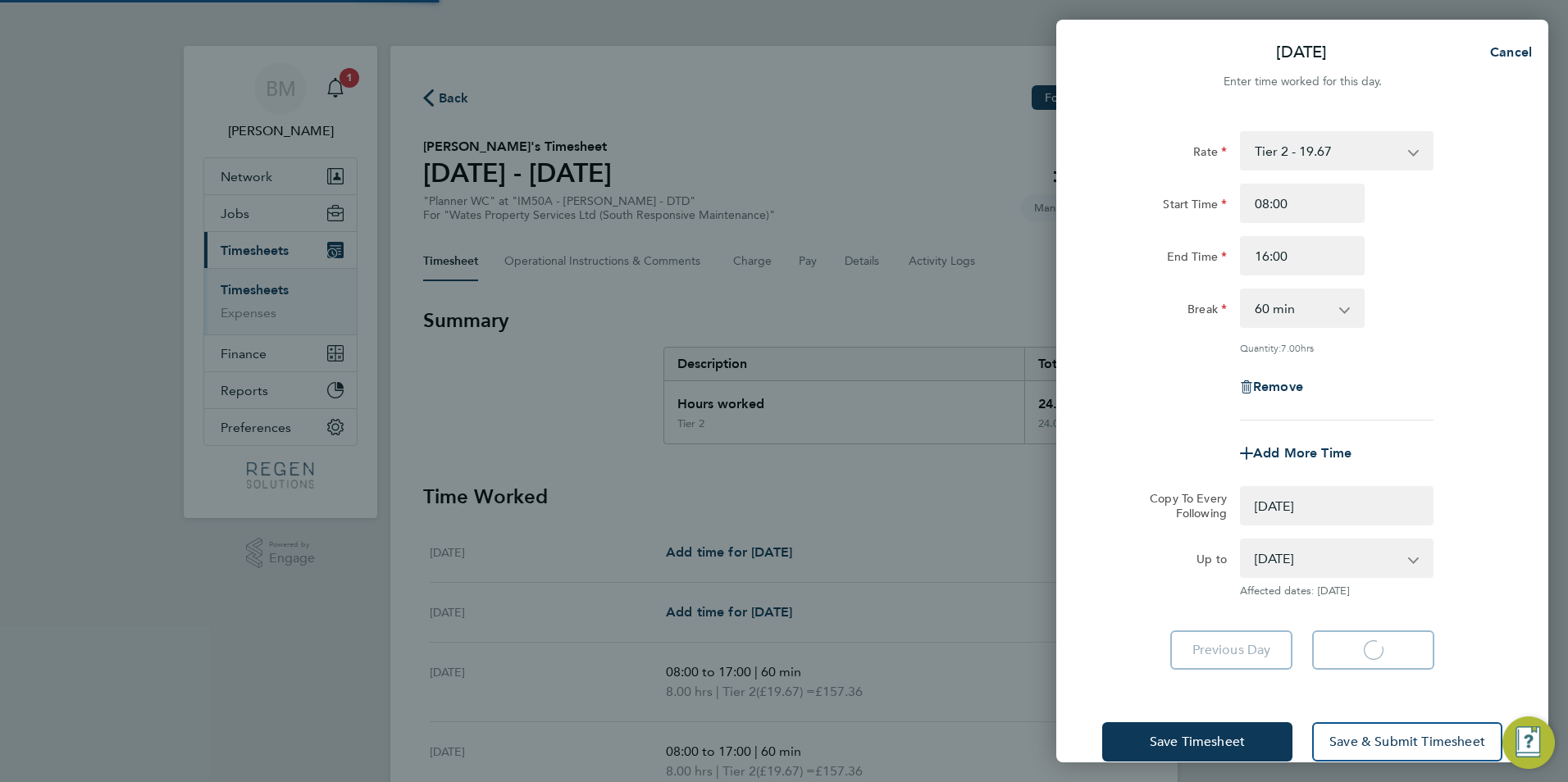
select select "0: null"
select select "60"
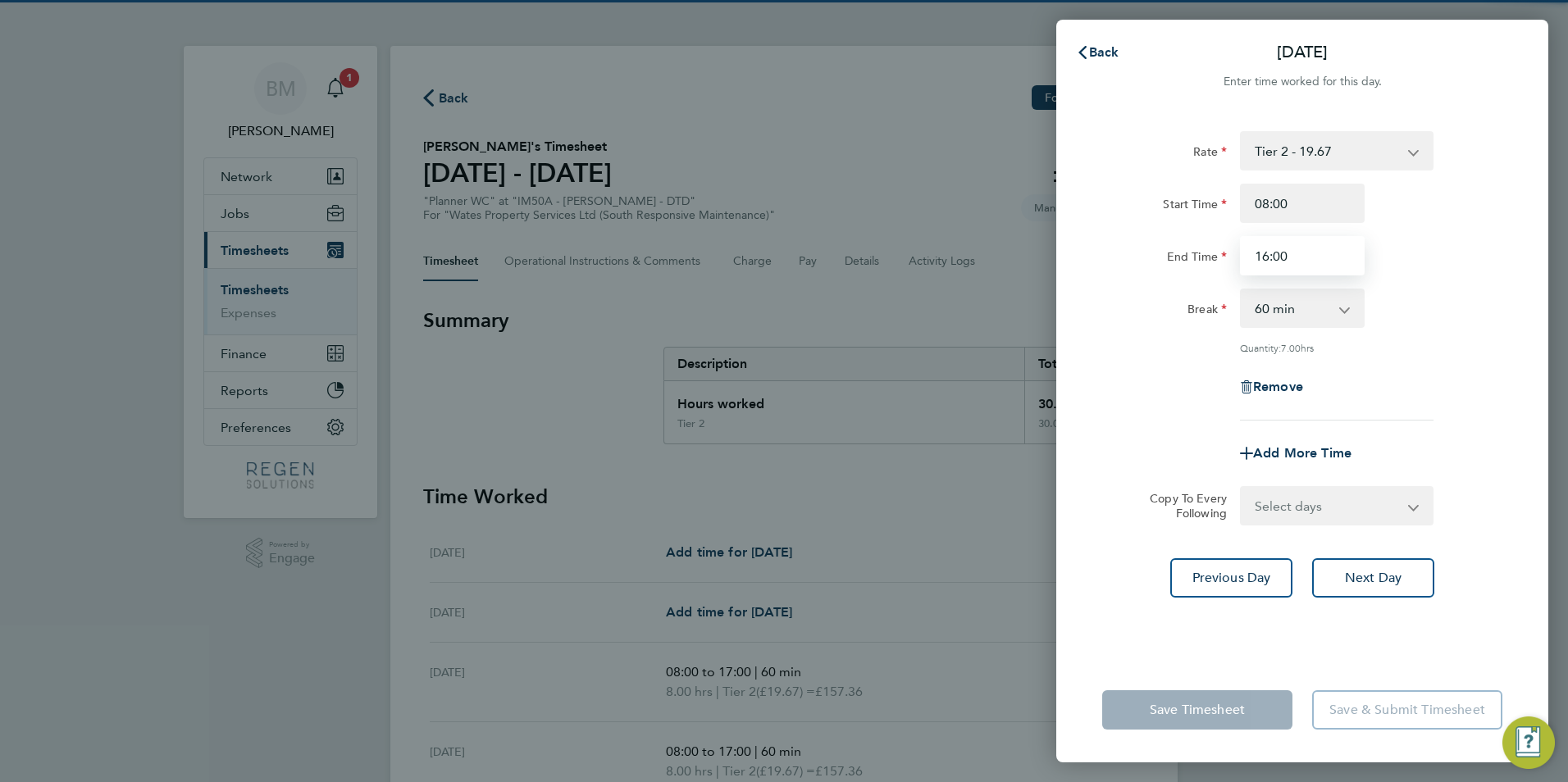
click at [1270, 259] on input "16:00" at bounding box center [1302, 255] width 125 height 39
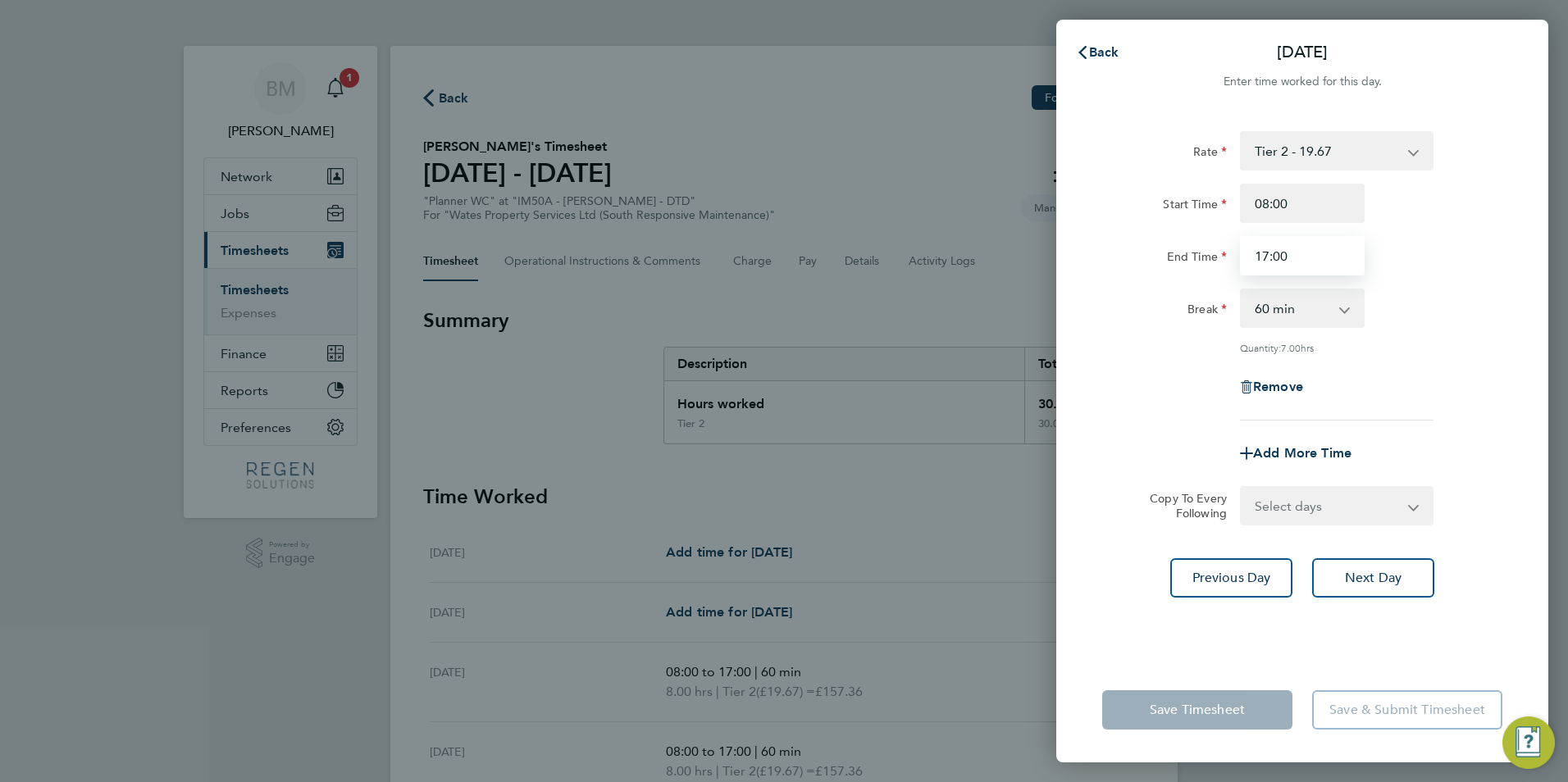
type input "17:00"
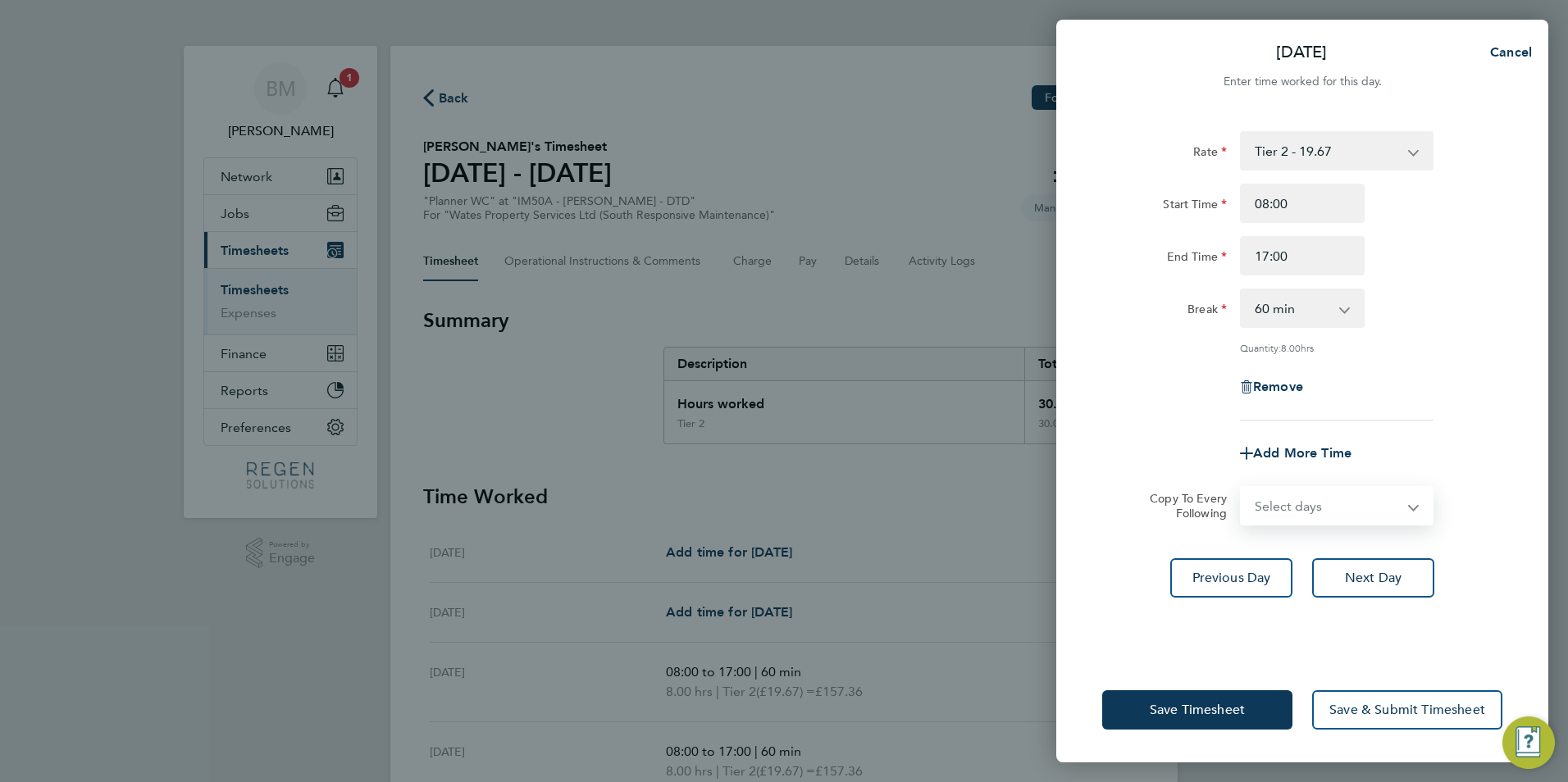
click at [1335, 509] on select "Select days Friday" at bounding box center [1328, 506] width 173 height 36
select select "FRI"
click at [1242, 488] on select "Select days Friday" at bounding box center [1328, 506] width 173 height 36
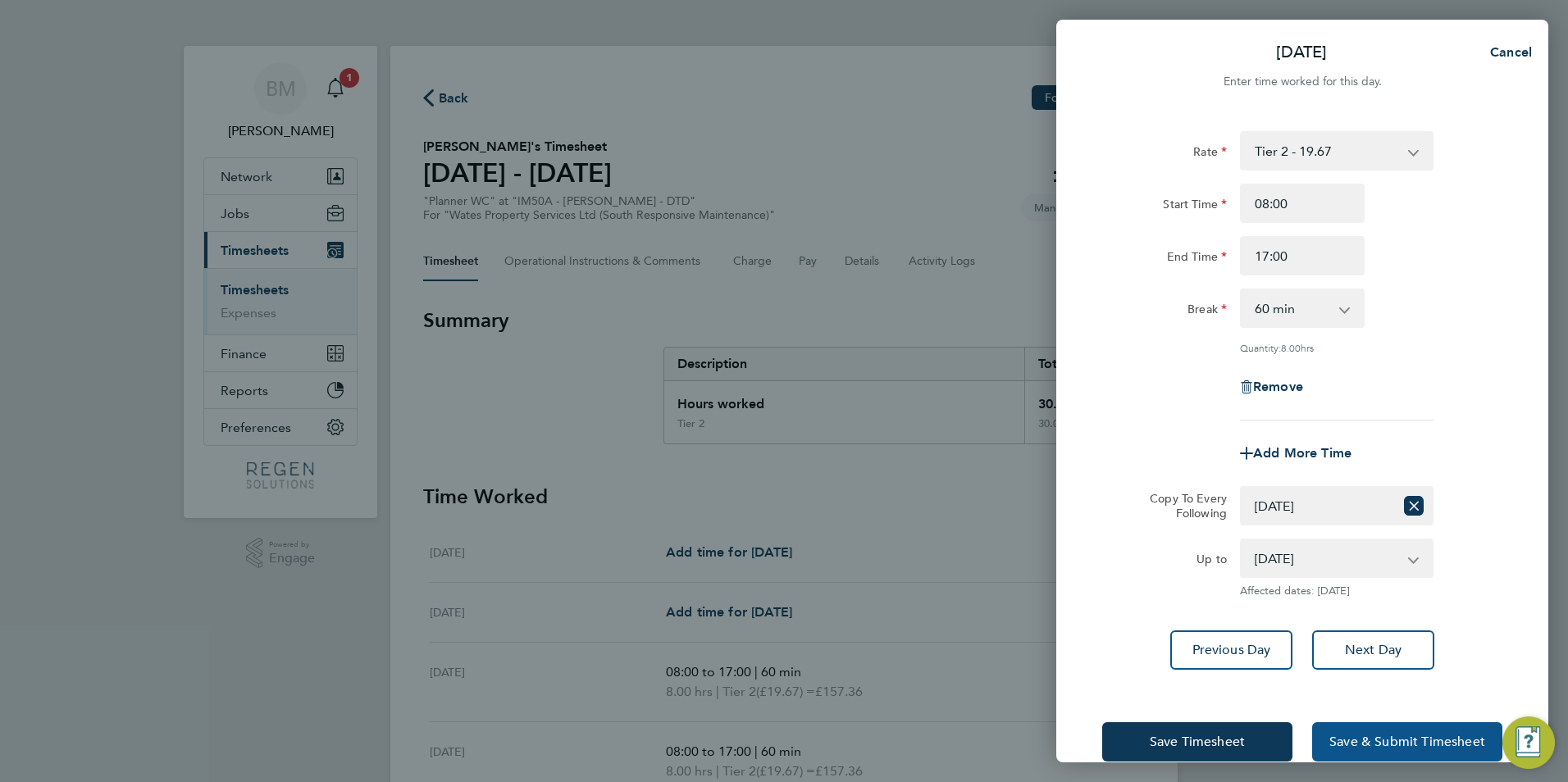
click at [1356, 748] on span "Save & Submit Timesheet" at bounding box center [1407, 742] width 156 height 16
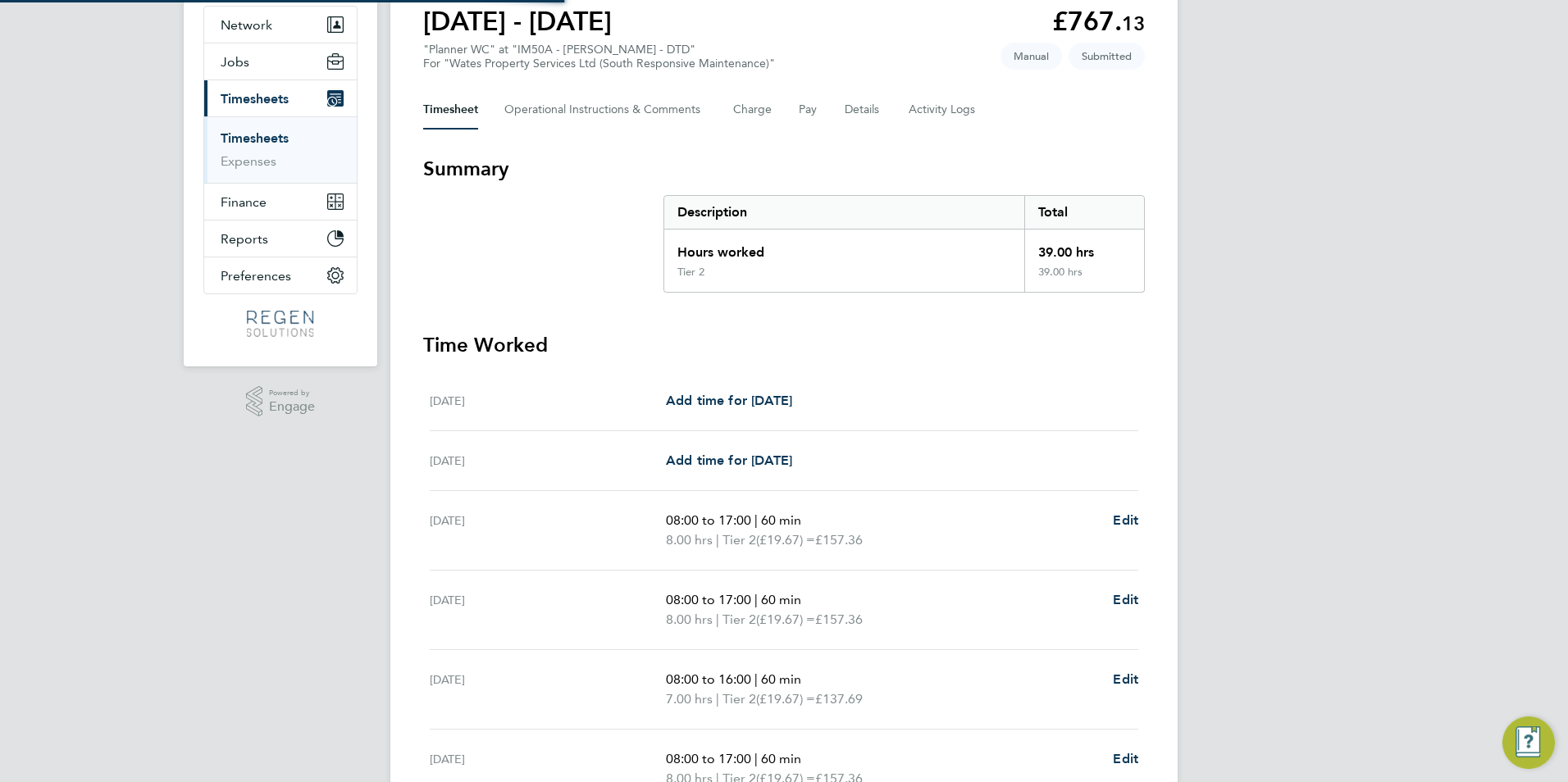
scroll to position [403, 0]
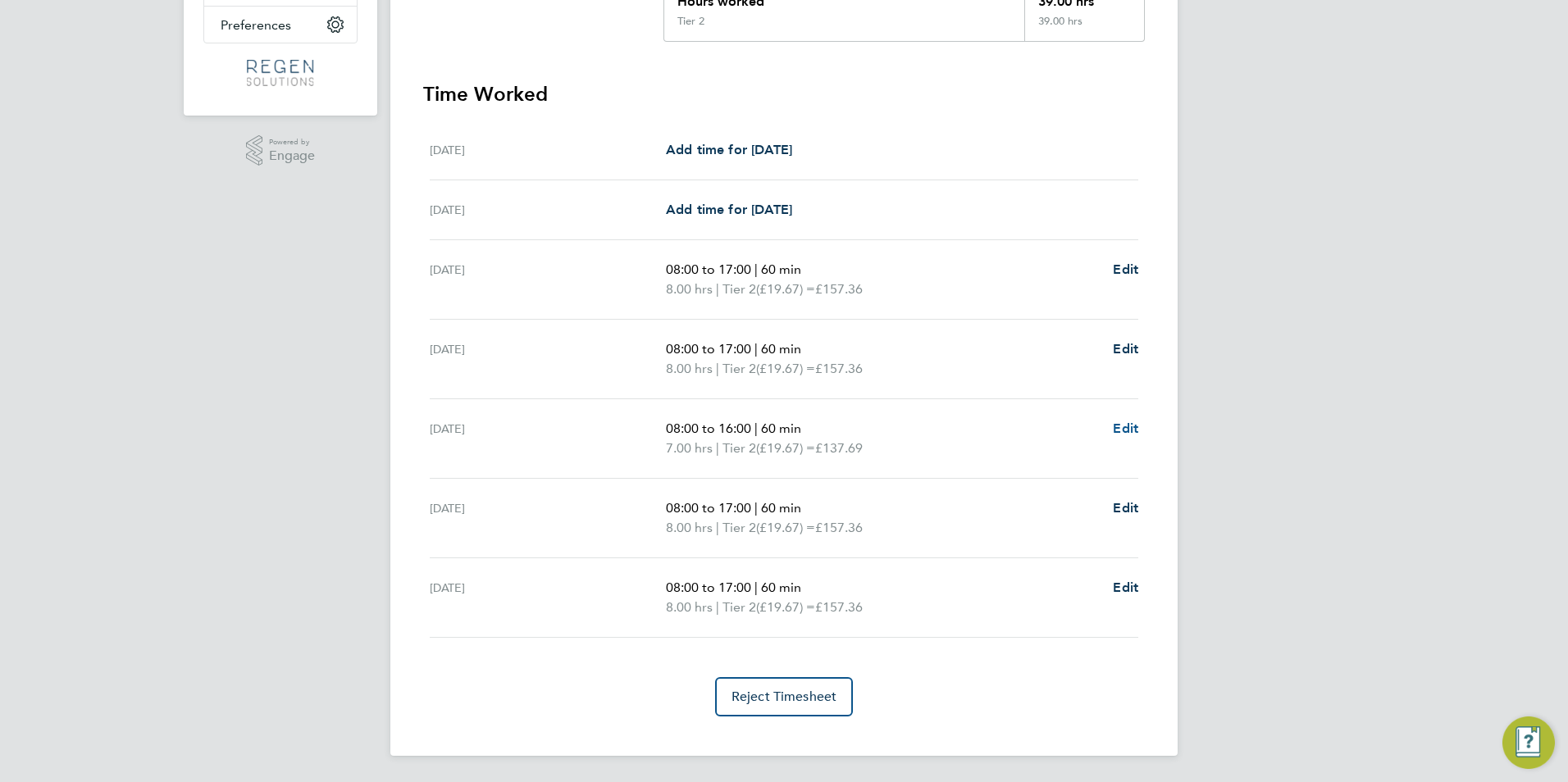
click at [1120, 433] on span "Edit" at bounding box center [1125, 429] width 25 height 16
select select "60"
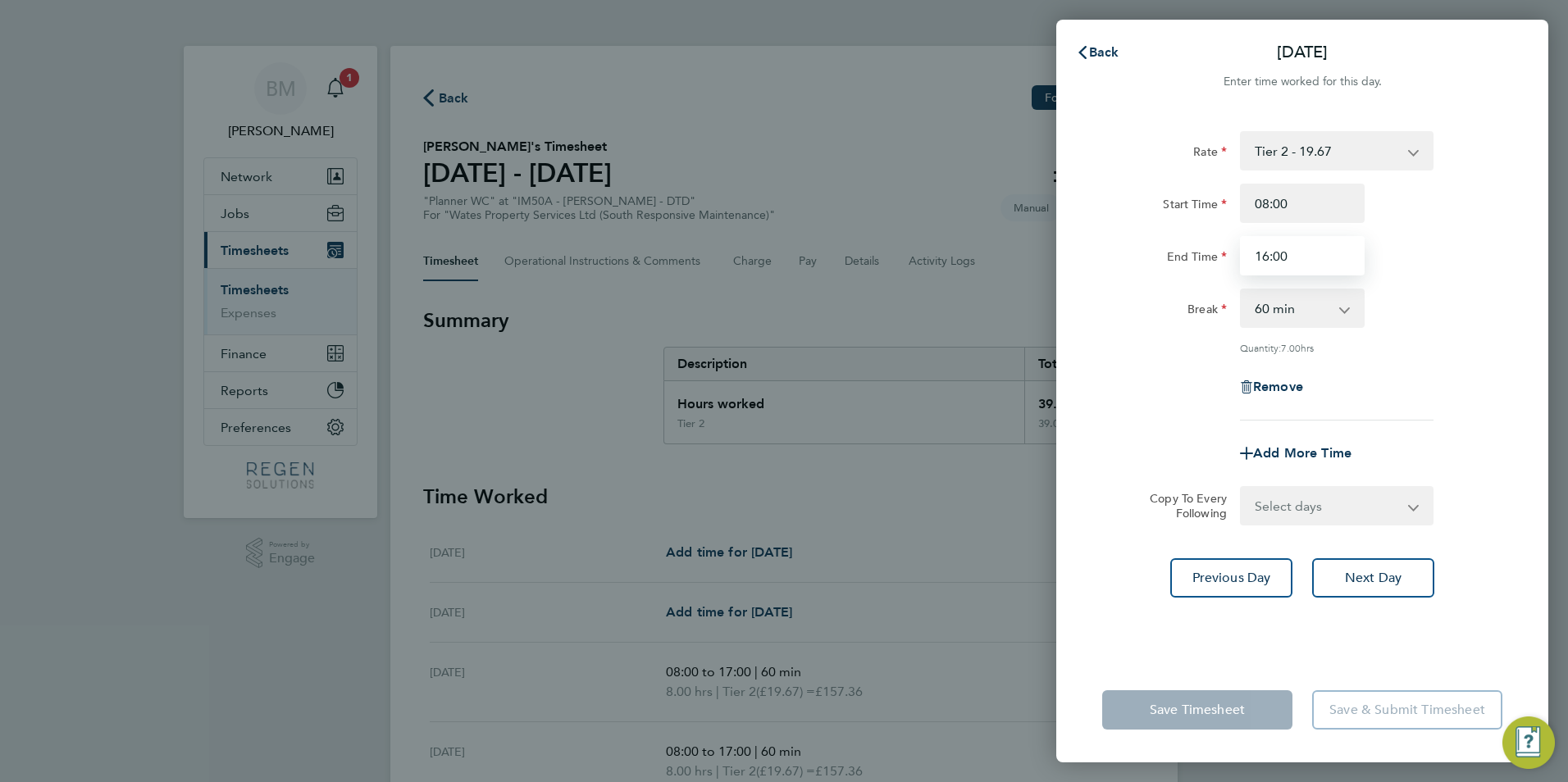
click at [1266, 259] on input "16:00" at bounding box center [1302, 255] width 125 height 39
type input "17:00"
click at [1295, 488] on select "Select days Day Thursday Friday" at bounding box center [1328, 506] width 173 height 36
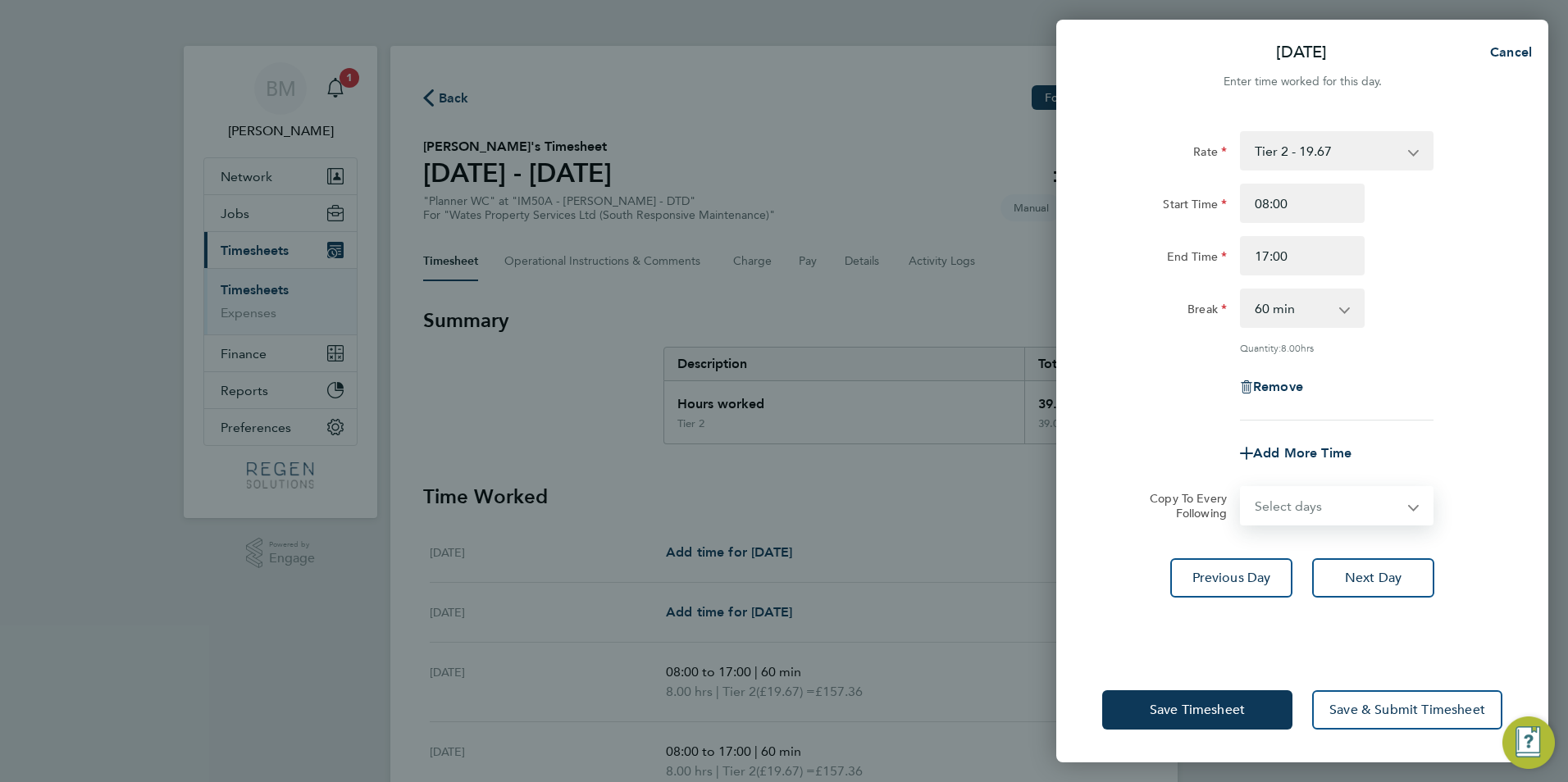
select select "THU"
click at [1242, 488] on select "Select days Day Thursday Friday" at bounding box center [1328, 506] width 173 height 36
select select "2025-08-08"
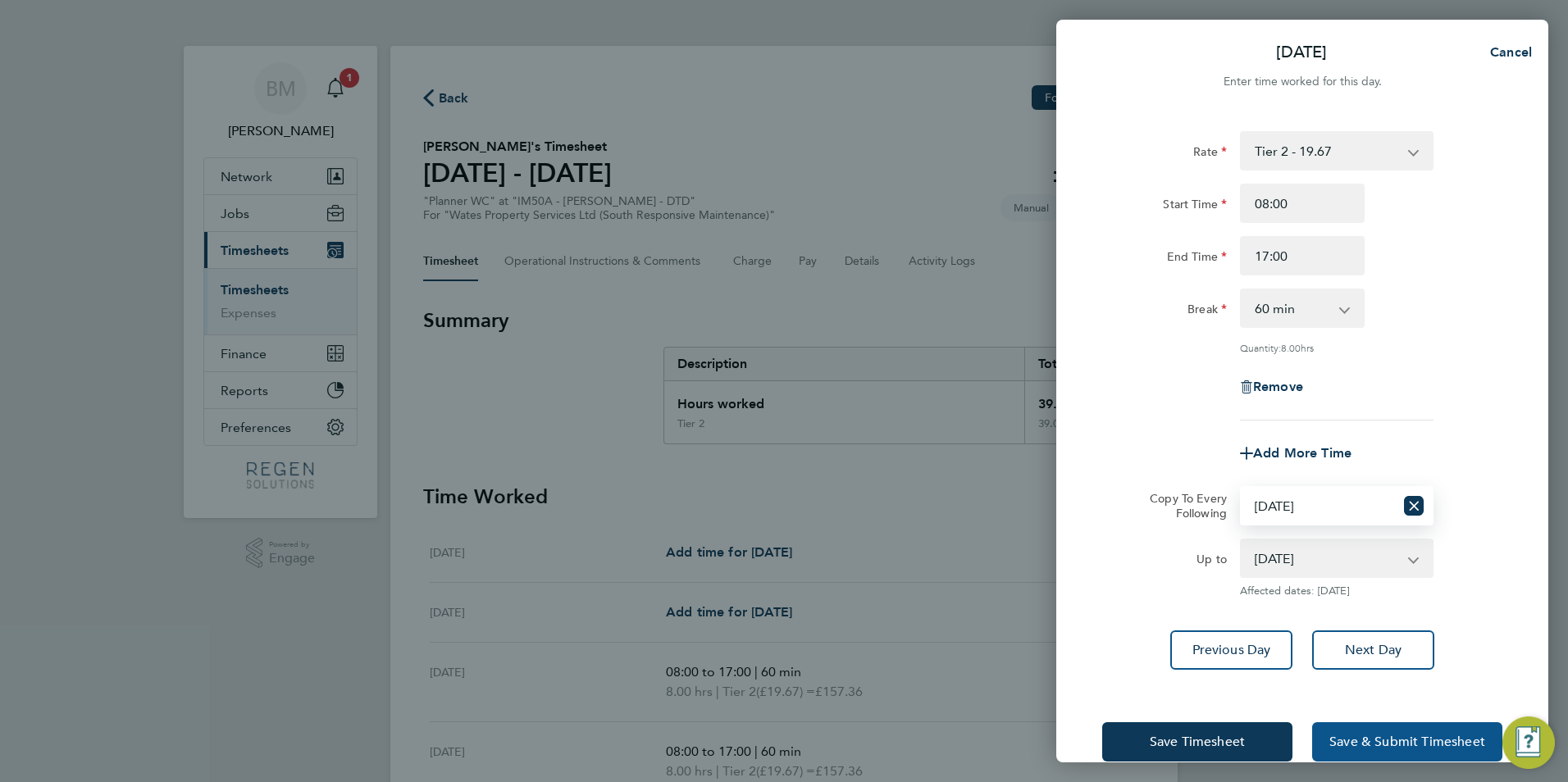
click at [1376, 740] on span "Save & Submit Timesheet" at bounding box center [1407, 742] width 156 height 16
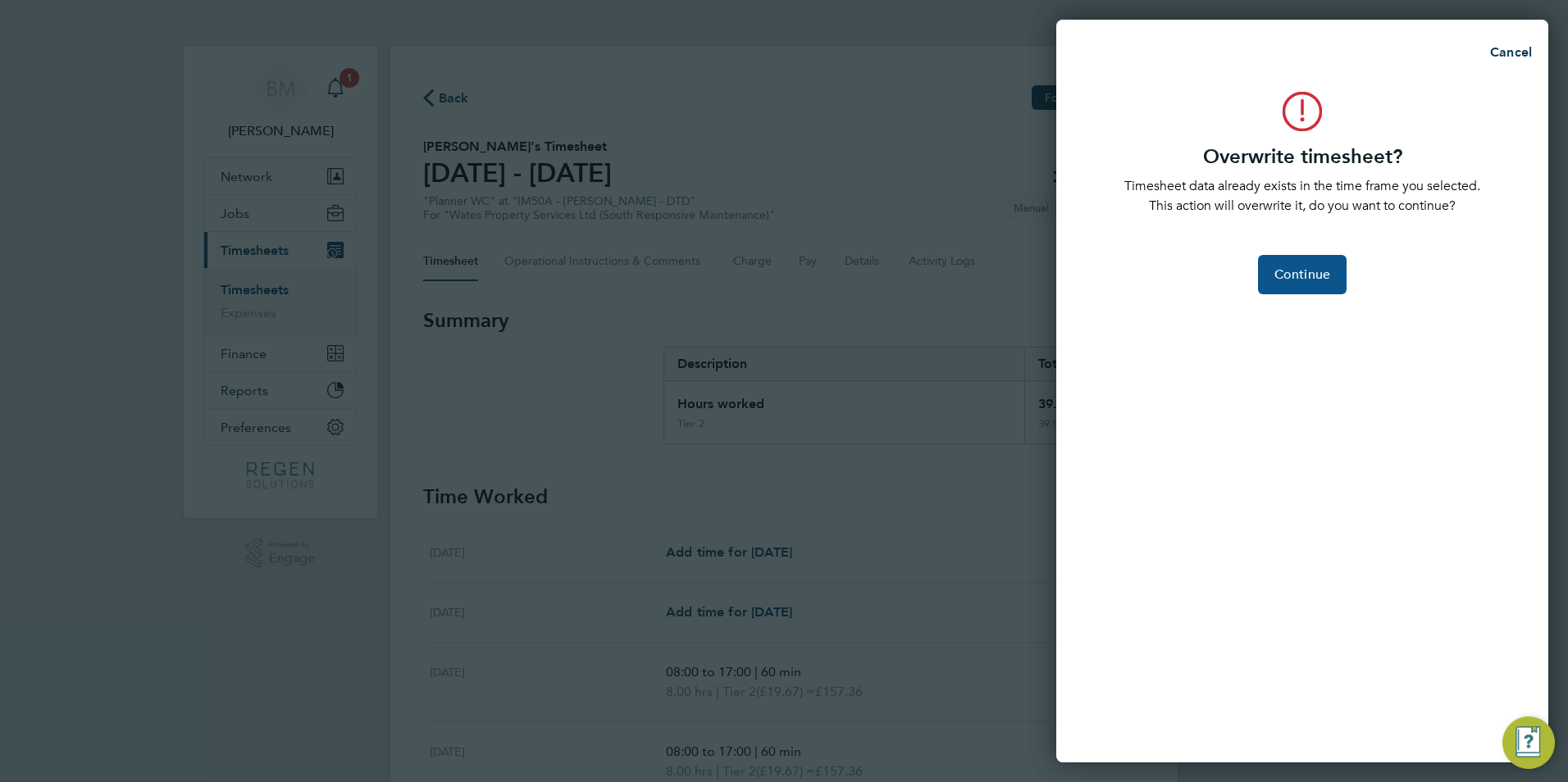
drag, startPoint x: 1282, startPoint y: 286, endPoint x: 1280, endPoint y: 278, distance: 8.2
click at [1280, 278] on button "Continue" at bounding box center [1302, 274] width 89 height 39
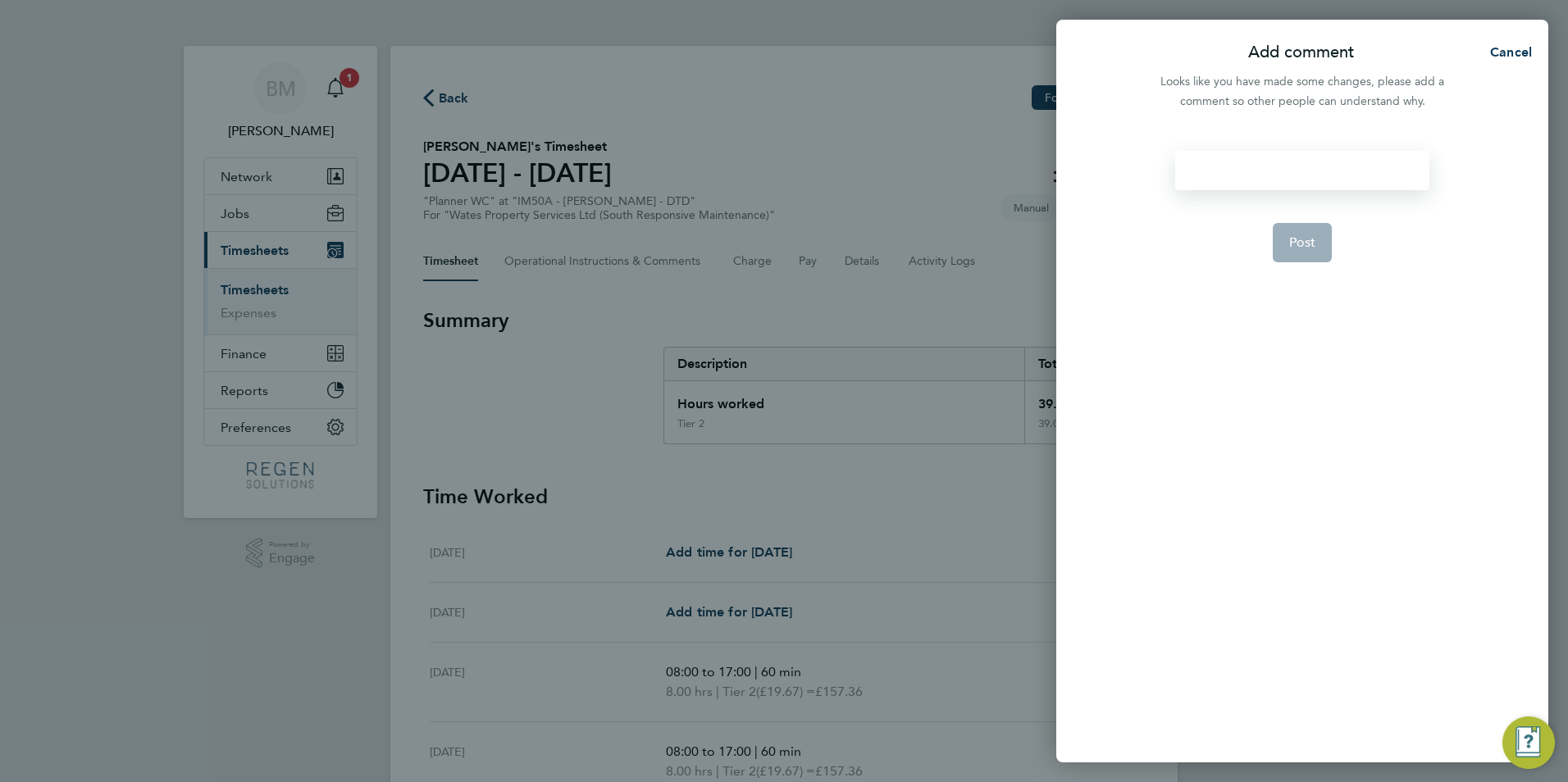
click at [1240, 169] on div at bounding box center [1302, 170] width 253 height 39
click at [1299, 241] on app-form-button "Post" at bounding box center [1303, 242] width 60 height 39
click at [1275, 175] on div at bounding box center [1302, 170] width 253 height 39
click at [1240, 167] on div at bounding box center [1302, 170] width 253 height 39
click at [1238, 168] on div at bounding box center [1302, 170] width 253 height 39
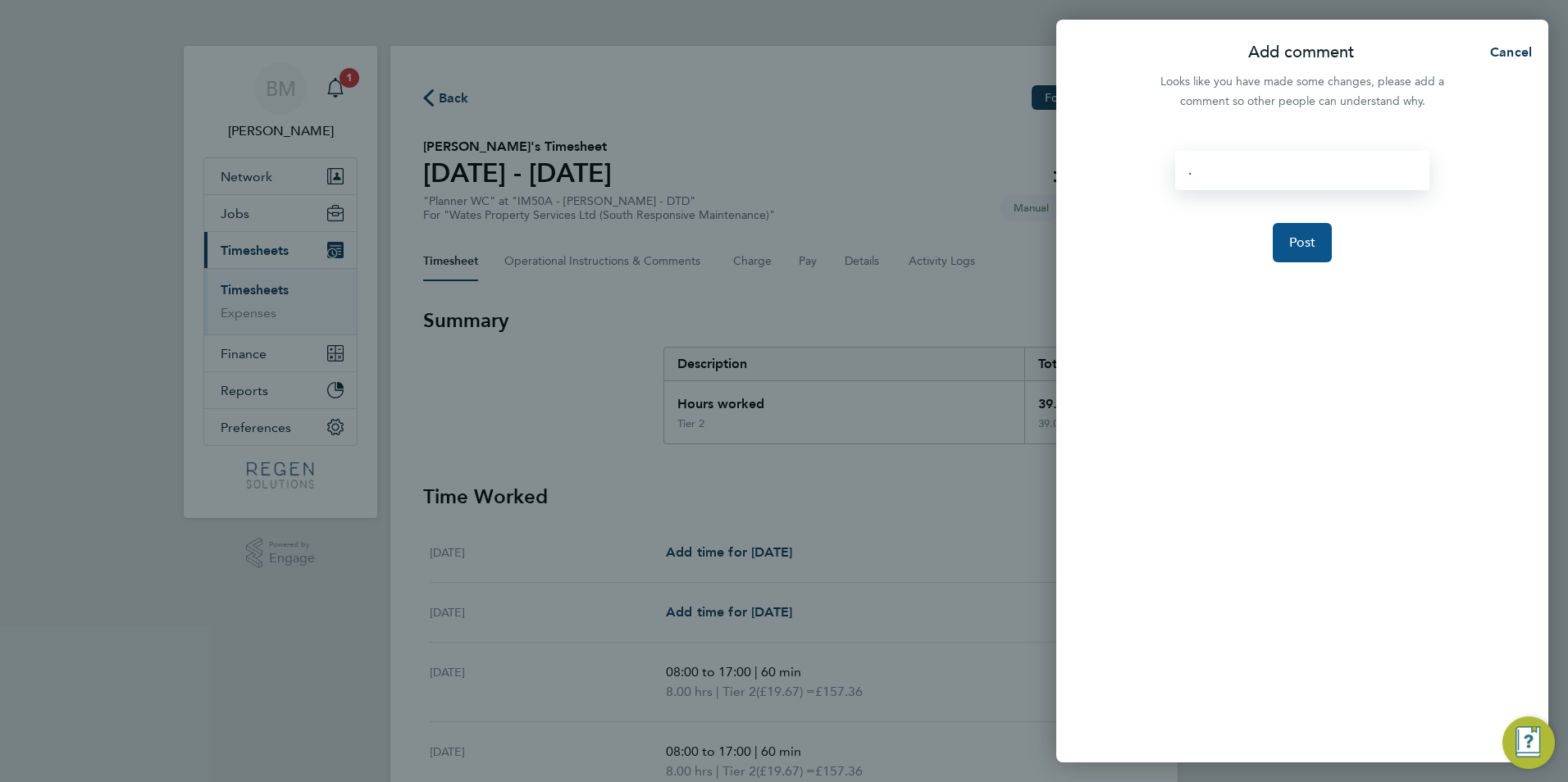
click at [1280, 229] on button "Post" at bounding box center [1303, 242] width 60 height 39
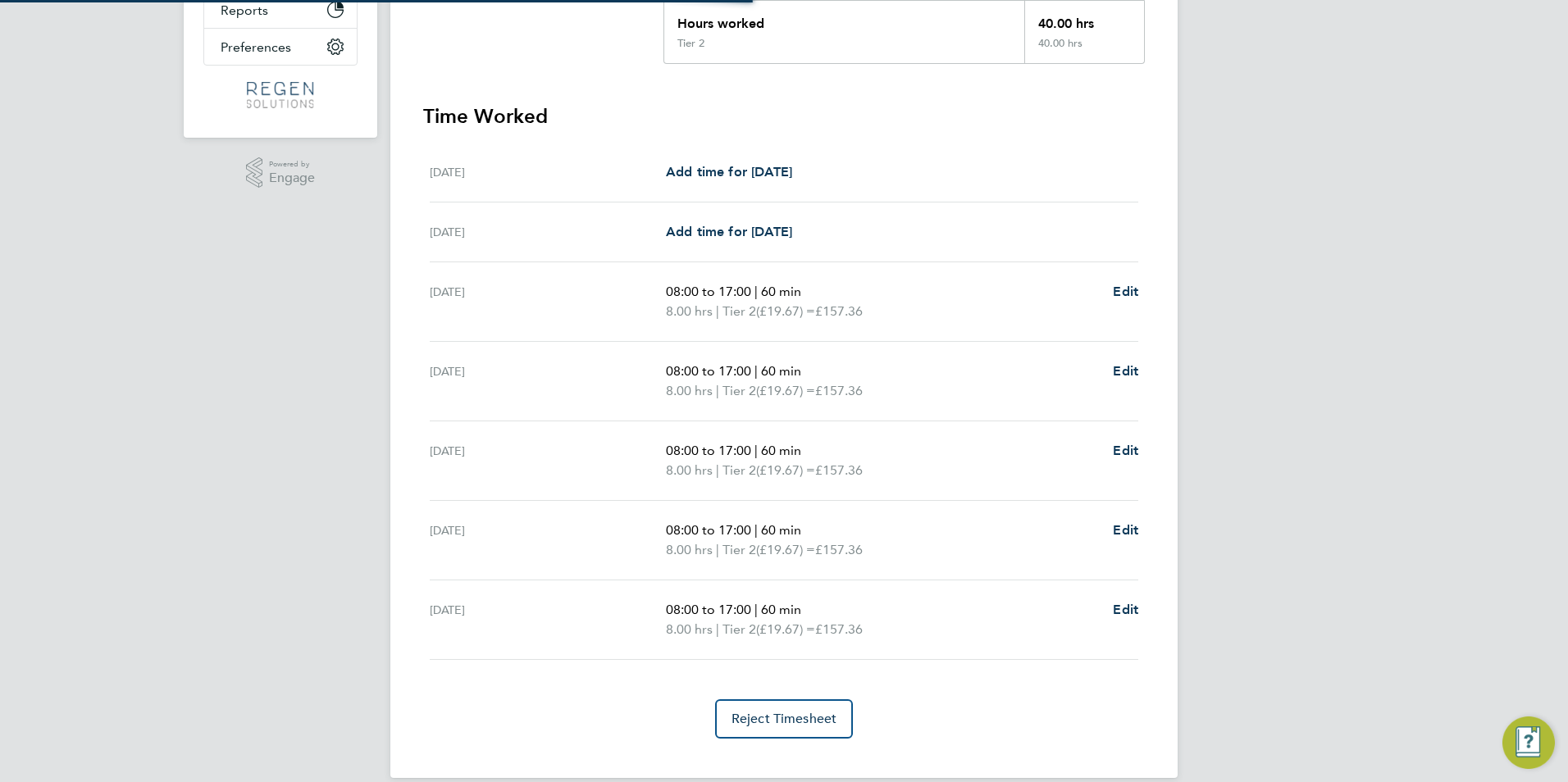
scroll to position [403, 0]
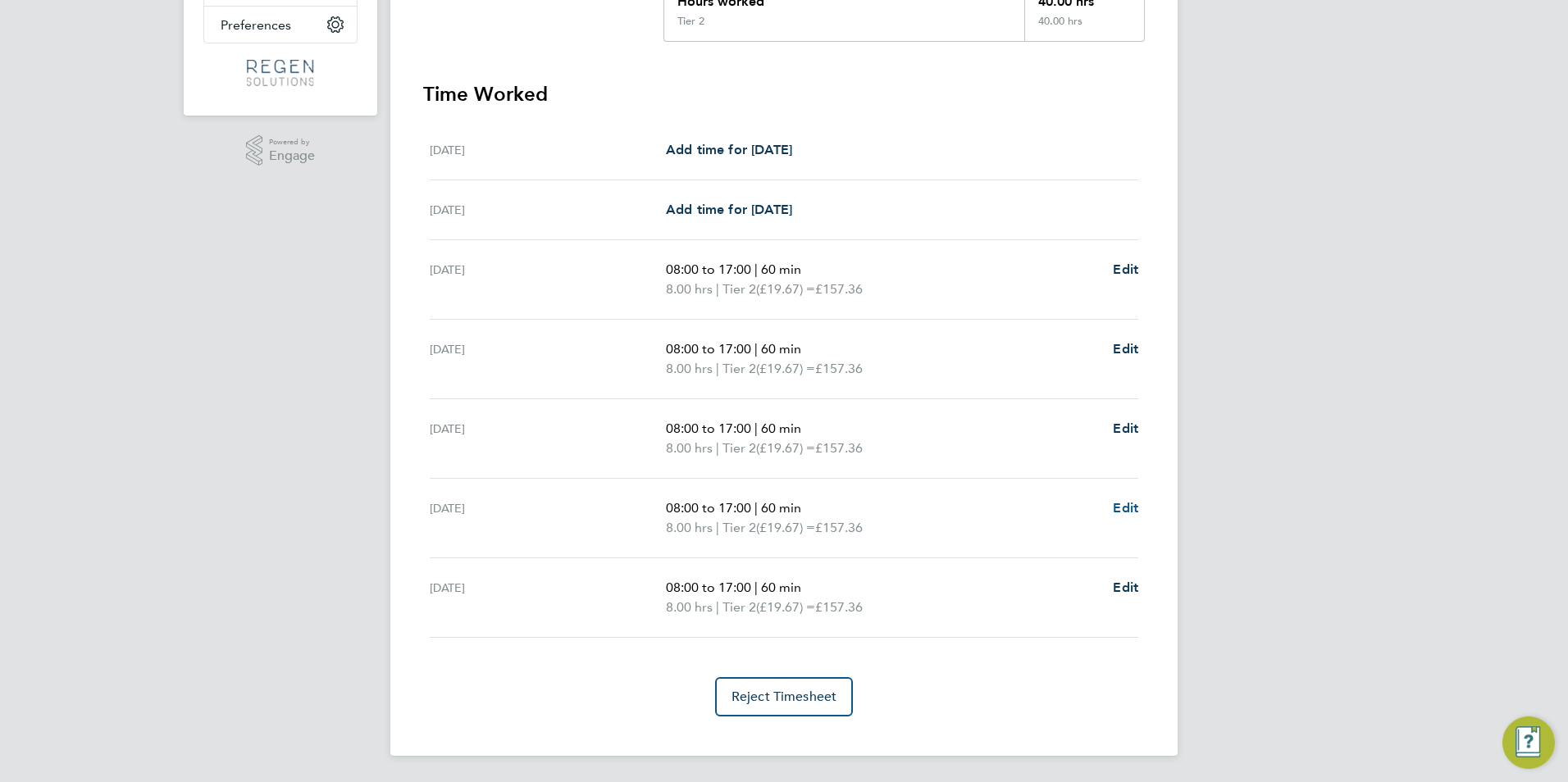
click at [1120, 503] on span "Edit" at bounding box center [1125, 508] width 25 height 16
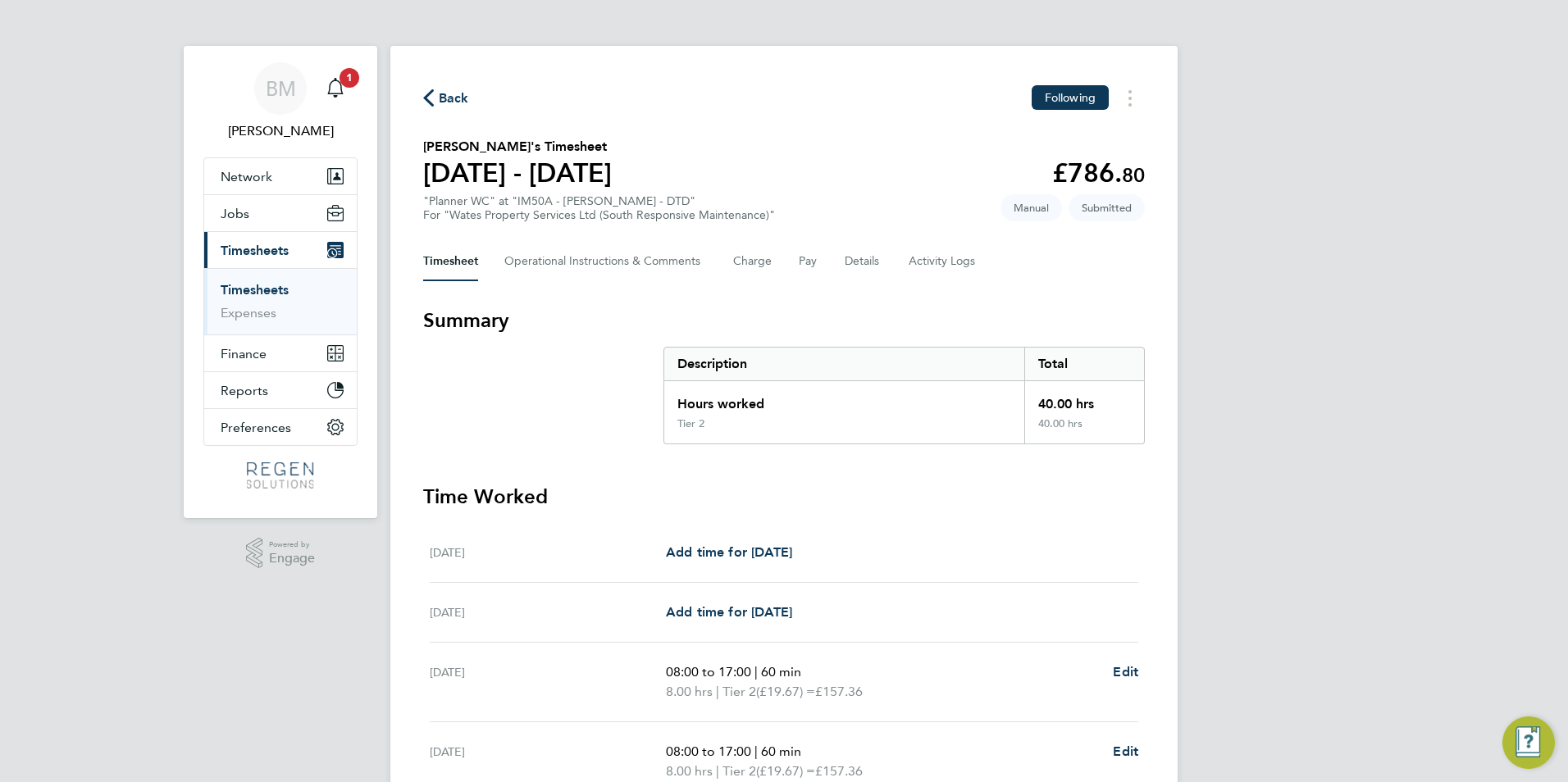
select select "60"
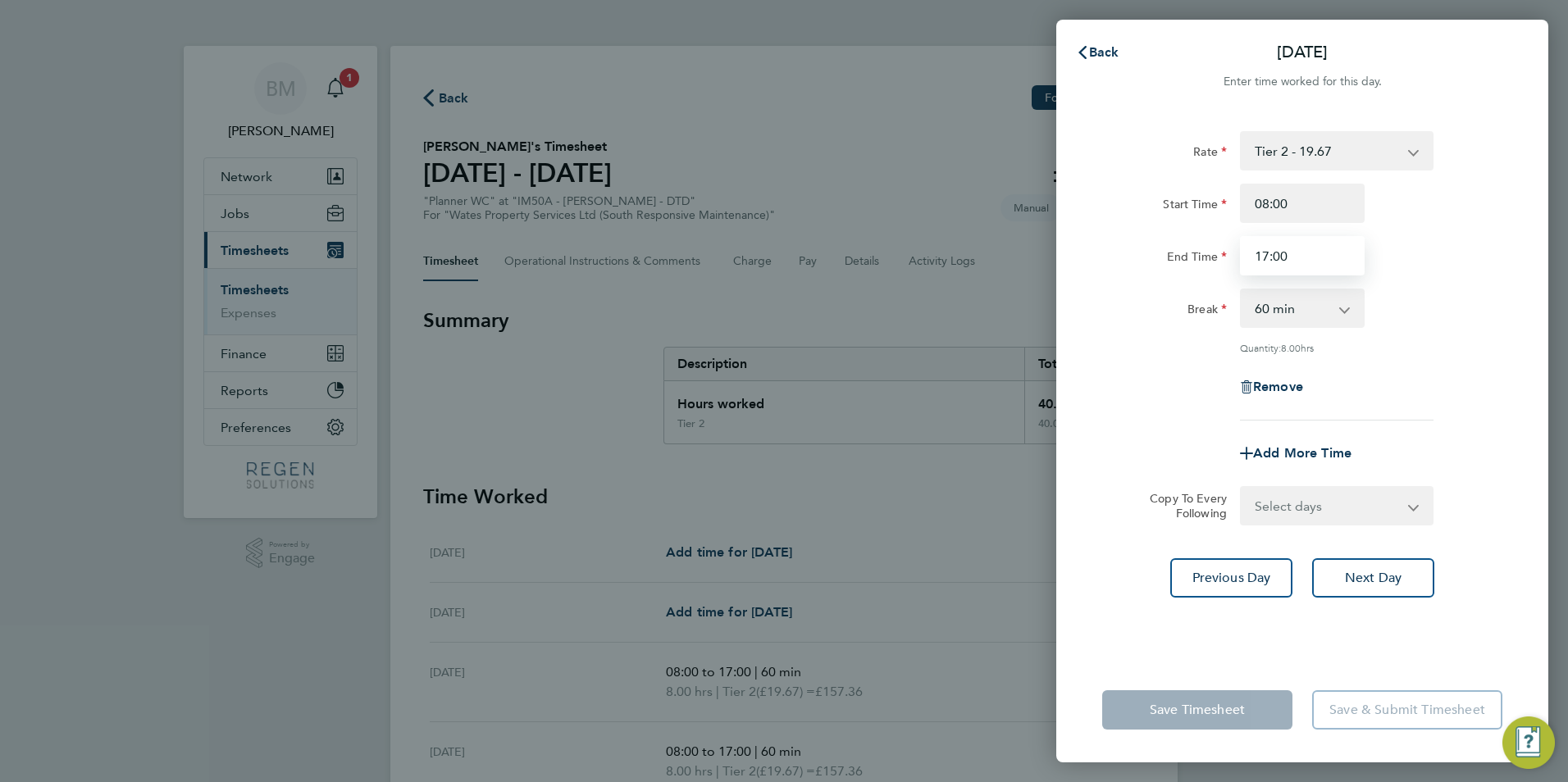
click at [1269, 262] on input "17:00" at bounding box center [1302, 255] width 125 height 39
type input "16:00"
click at [1247, 496] on select "Select days Friday" at bounding box center [1328, 506] width 173 height 36
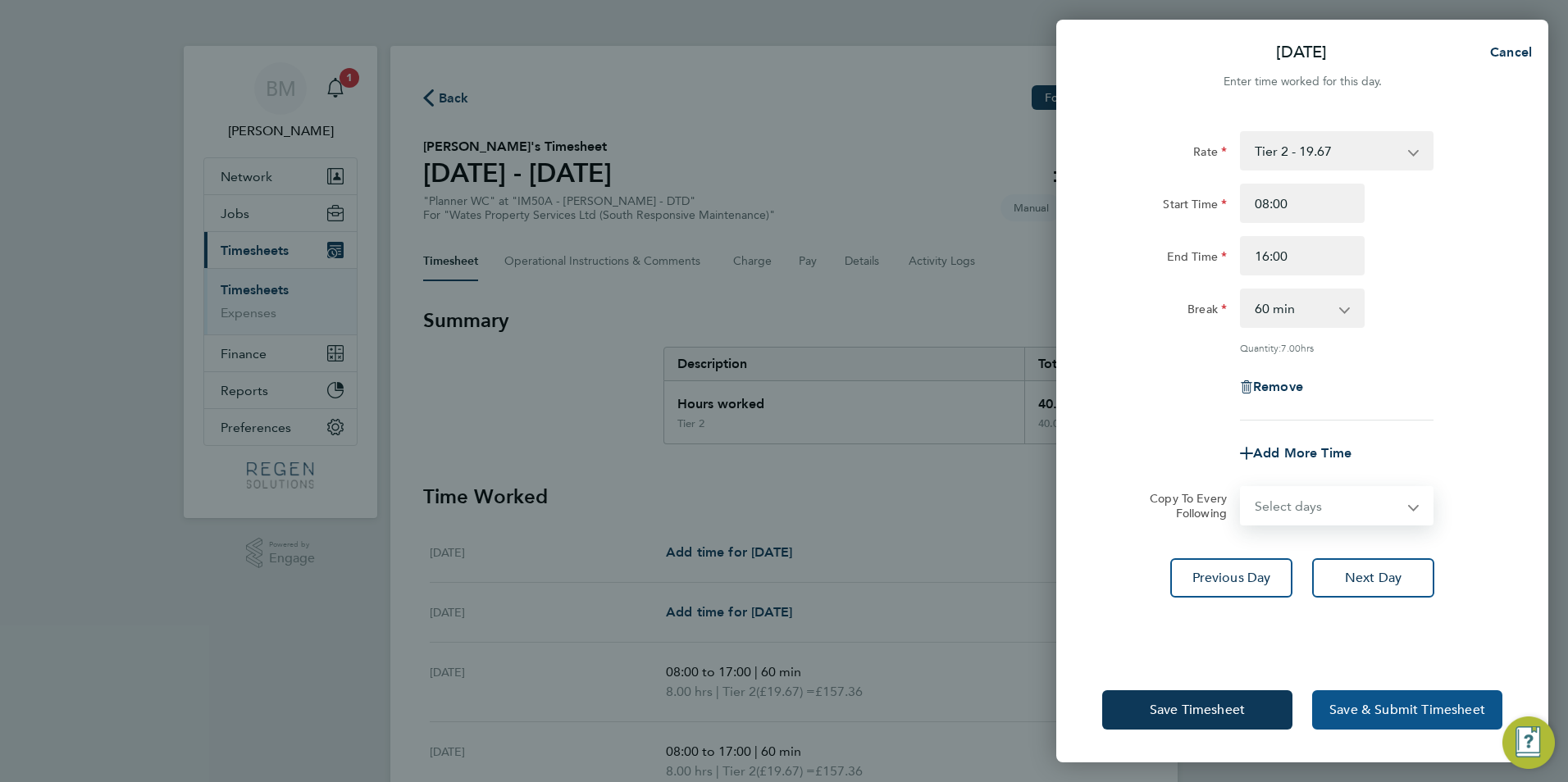
click at [1357, 699] on button "Save & Submit Timesheet" at bounding box center [1406, 709] width 191 height 39
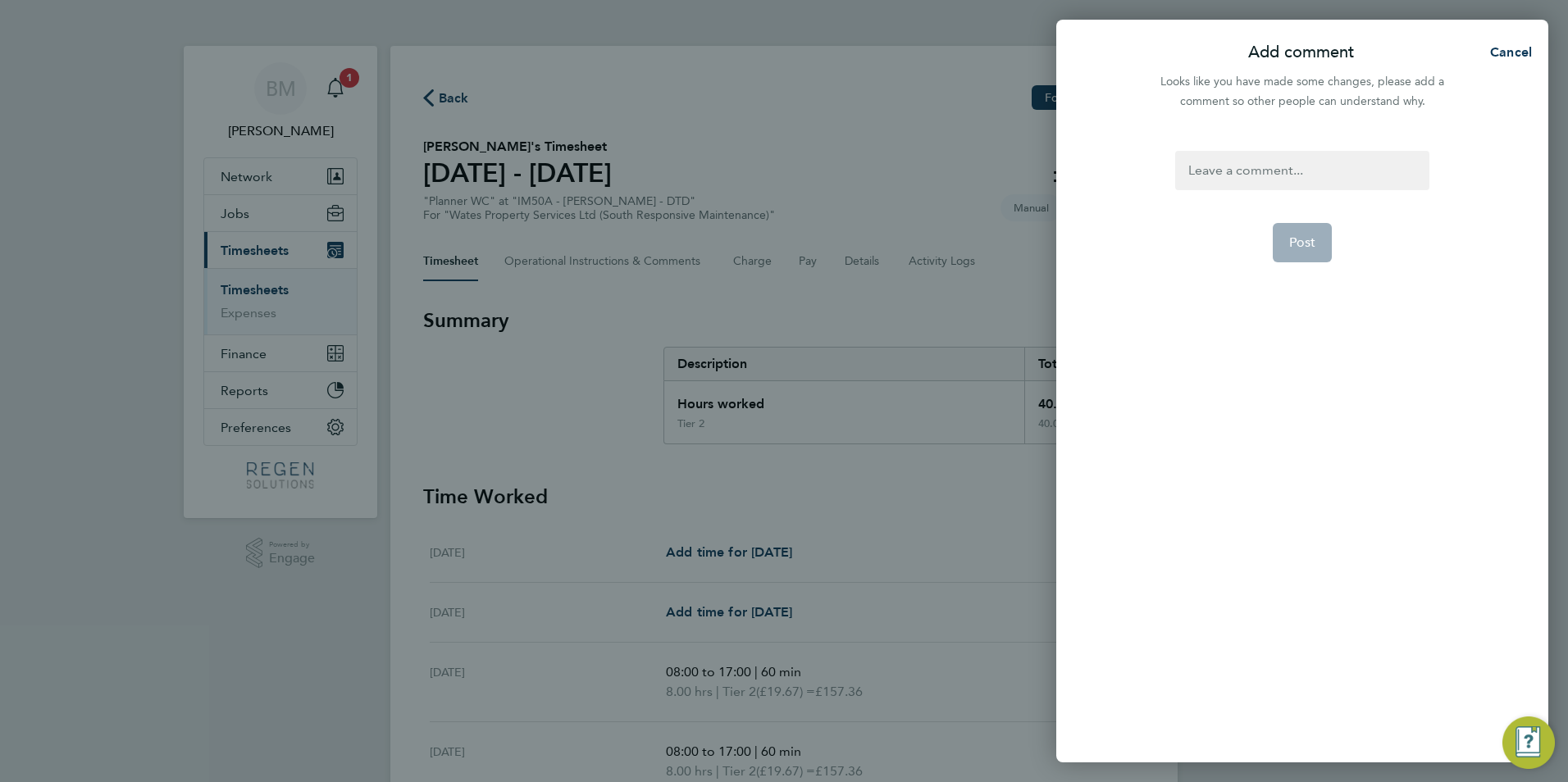
click at [1249, 164] on div at bounding box center [1302, 170] width 253 height 39
click at [1244, 172] on div at bounding box center [1302, 170] width 253 height 39
click at [1239, 172] on div at bounding box center [1302, 170] width 253 height 39
drag, startPoint x: 1239, startPoint y: 172, endPoint x: 1231, endPoint y: 174, distance: 8.2
click at [1240, 172] on div at bounding box center [1302, 170] width 253 height 39
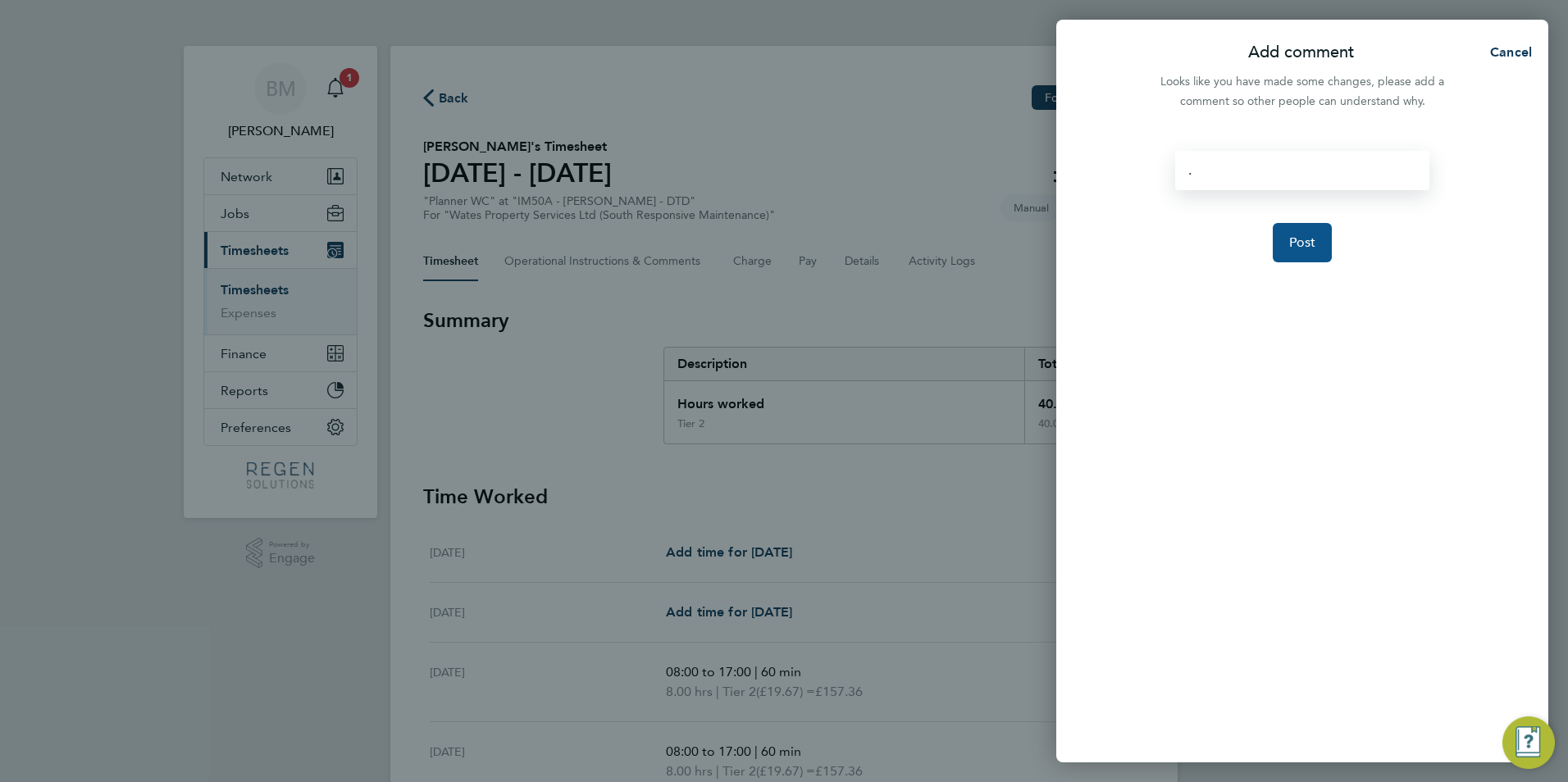
drag, startPoint x: 1290, startPoint y: 236, endPoint x: 1202, endPoint y: 273, distance: 95.5
click at [1290, 235] on span "Post" at bounding box center [1302, 242] width 27 height 16
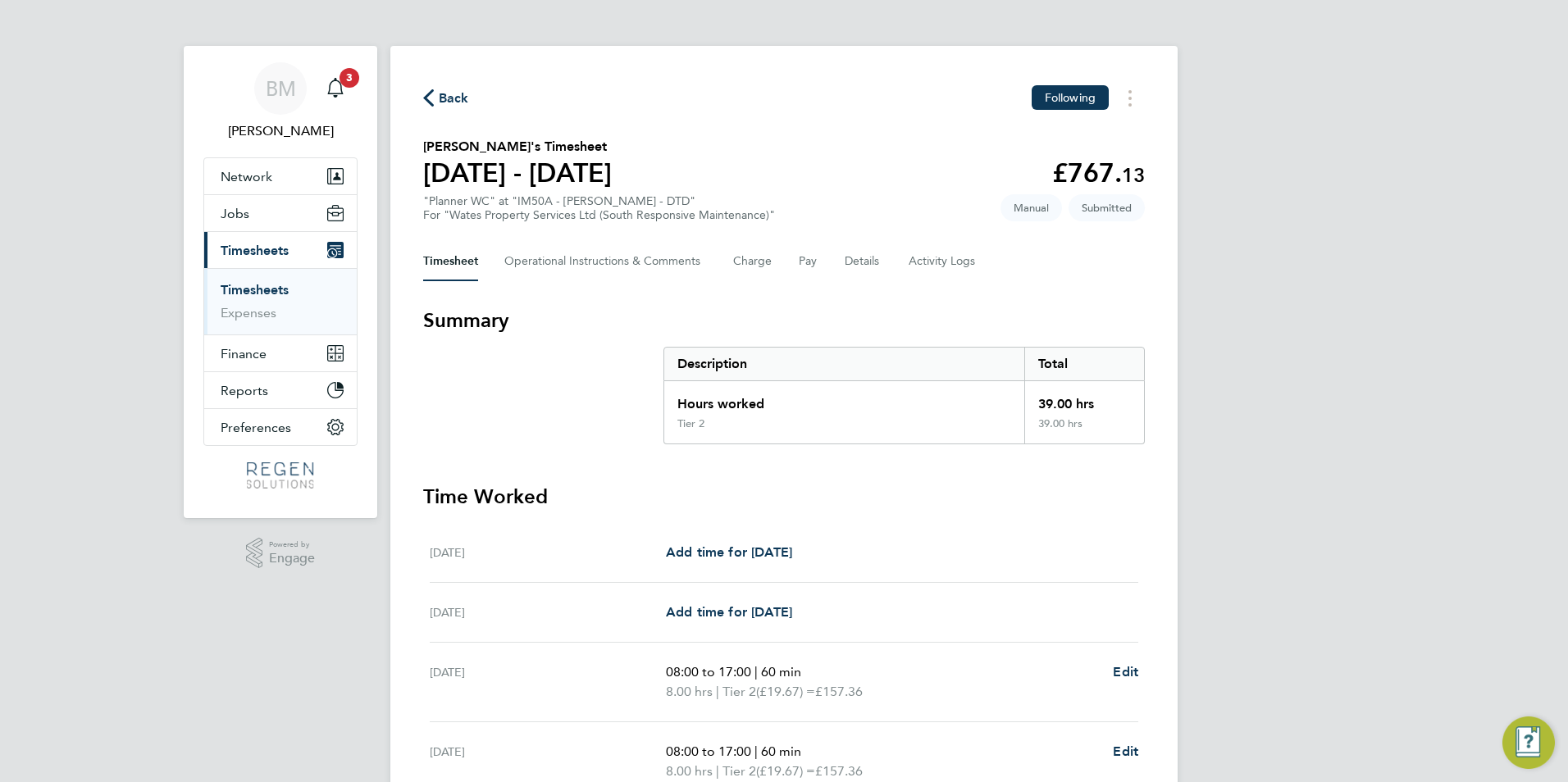
drag, startPoint x: 239, startPoint y: 291, endPoint x: 239, endPoint y: 281, distance: 10.0
click at [239, 291] on link "Timesheets" at bounding box center [254, 290] width 68 height 16
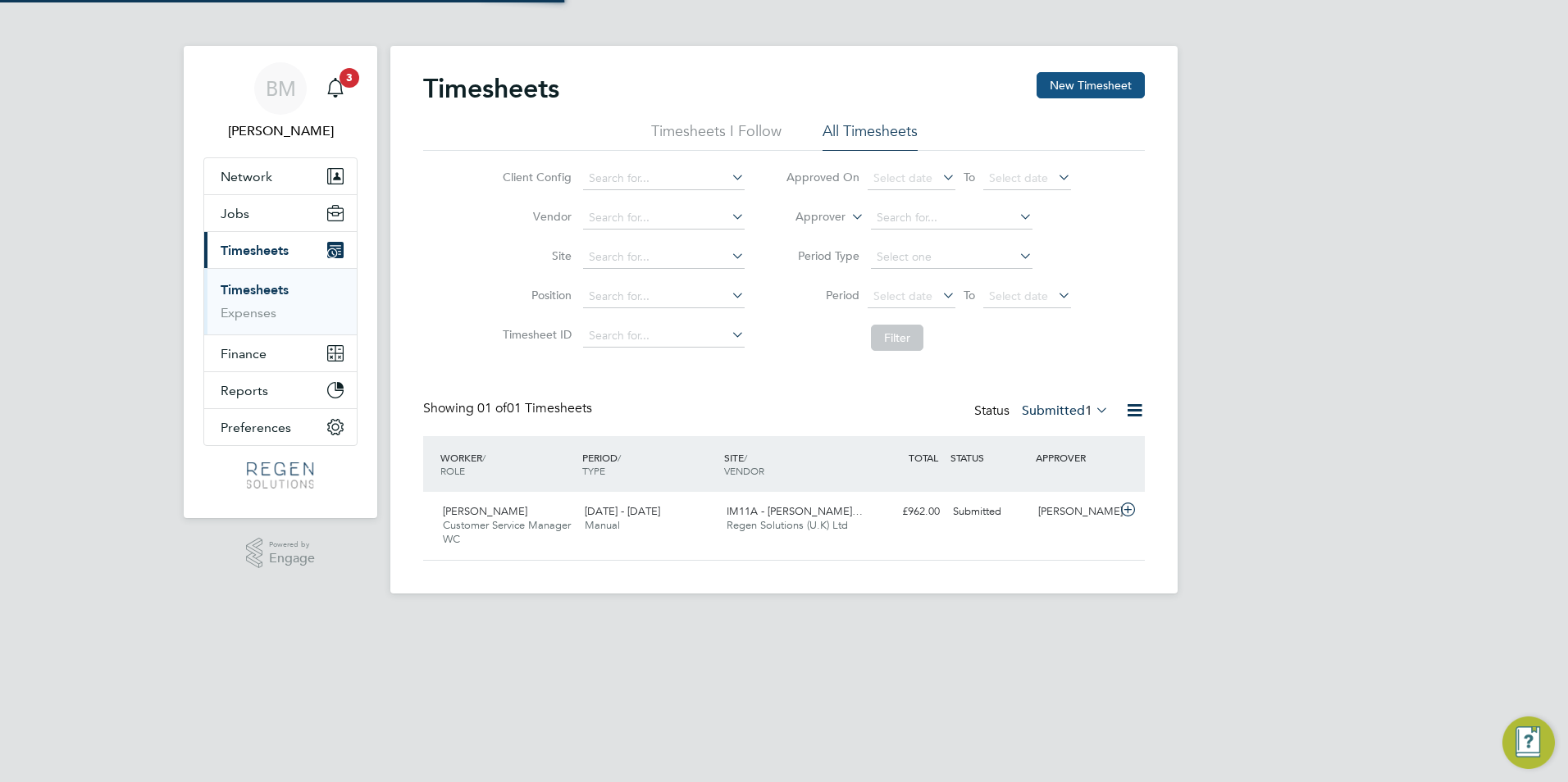
scroll to position [42, 143]
click at [1077, 88] on button "New Timesheet" at bounding box center [1090, 85] width 109 height 26
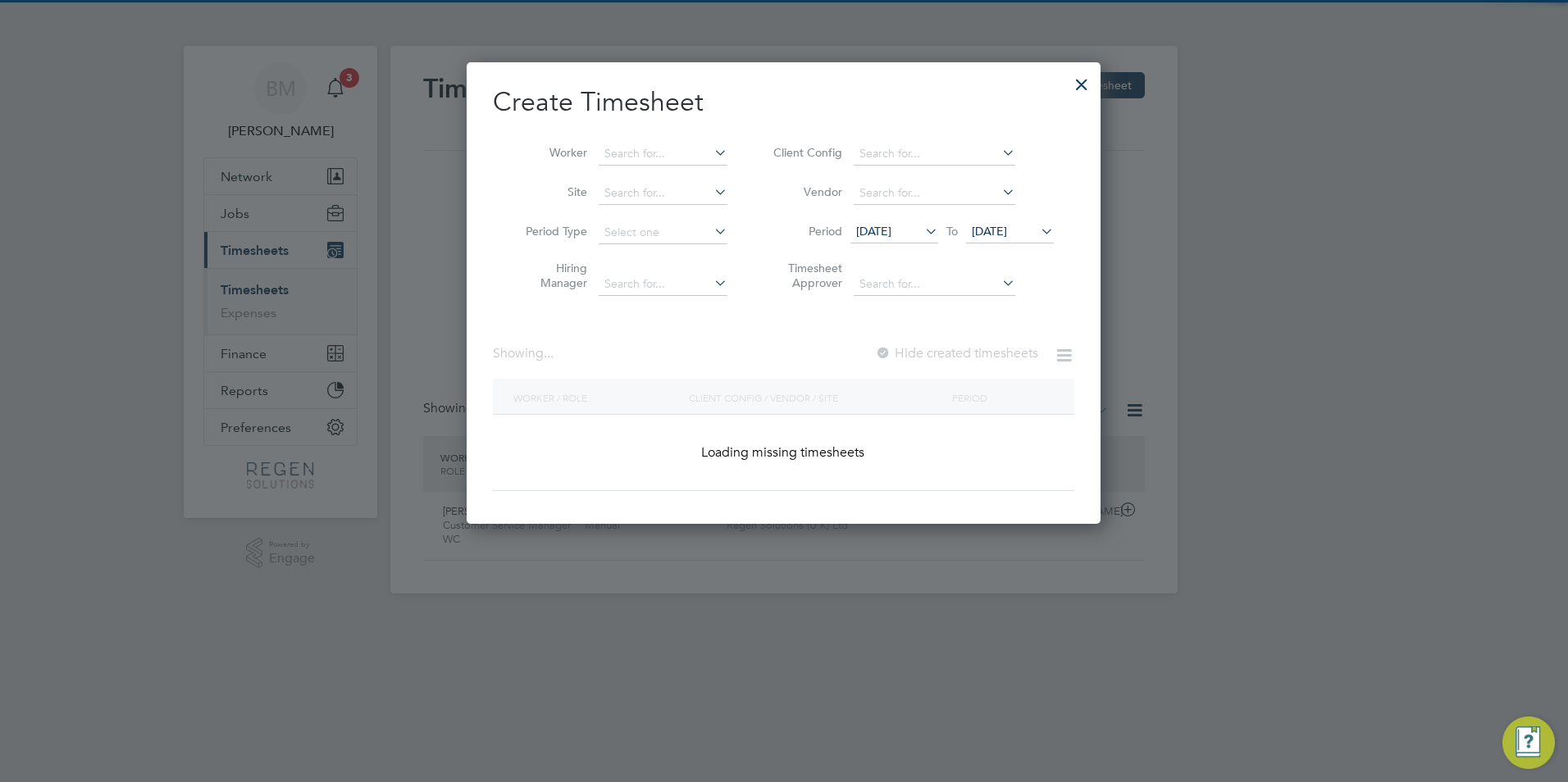
scroll to position [2294, 643]
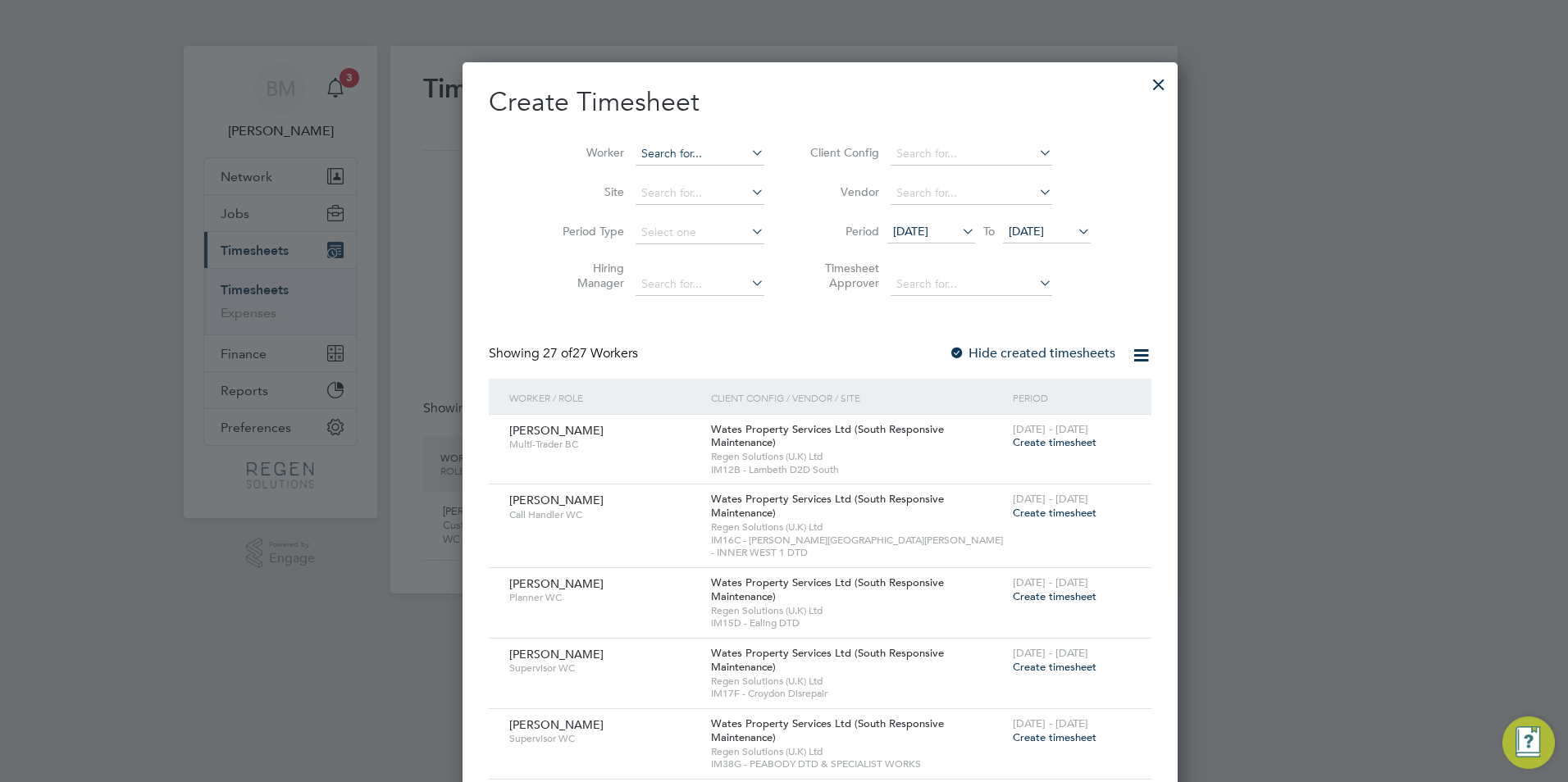
click at [635, 150] on input at bounding box center [699, 154] width 129 height 23
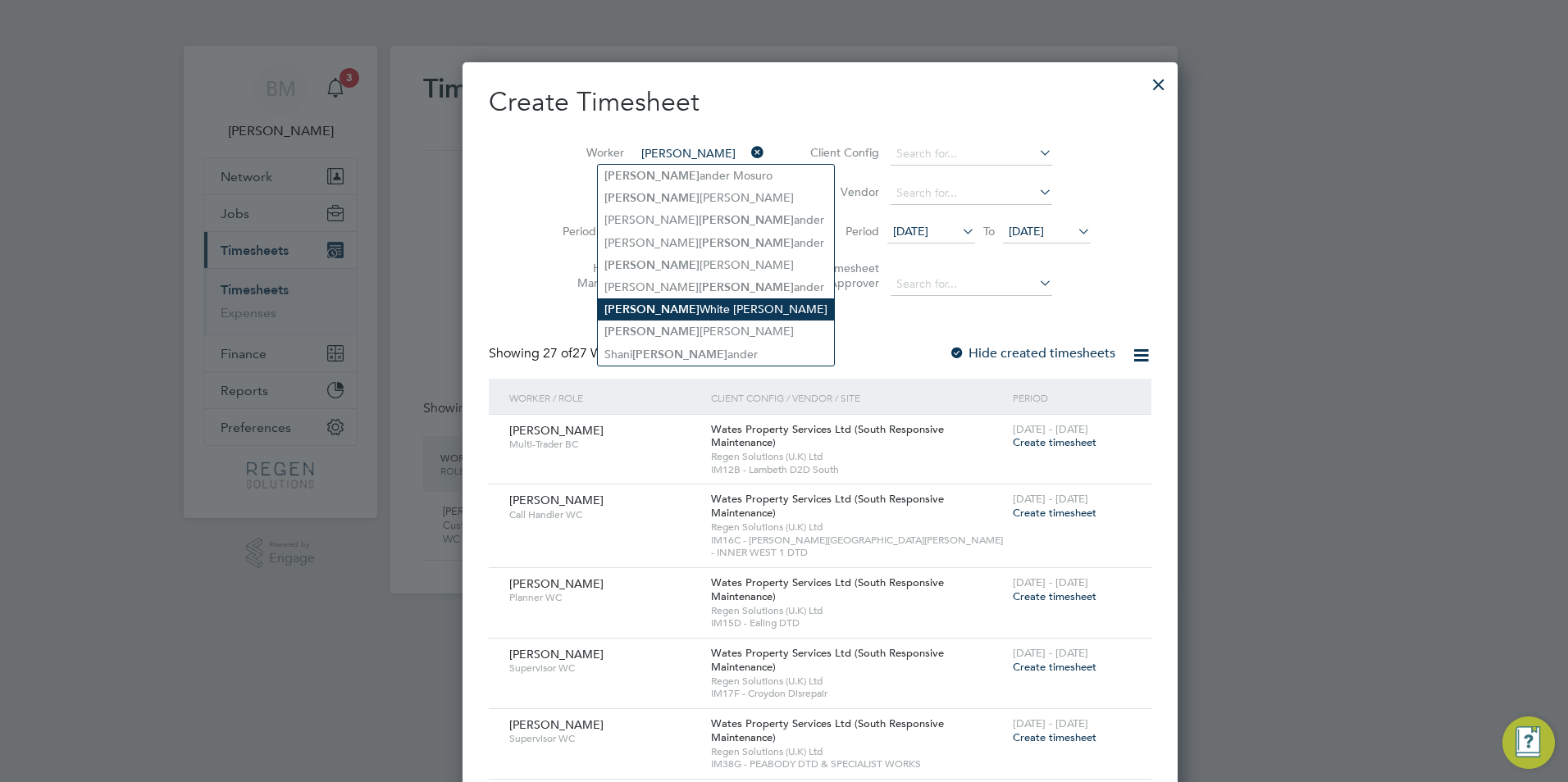
click at [655, 314] on li "Alex White Dawson" at bounding box center [715, 309] width 236 height 22
type input "Alex White Dawson"
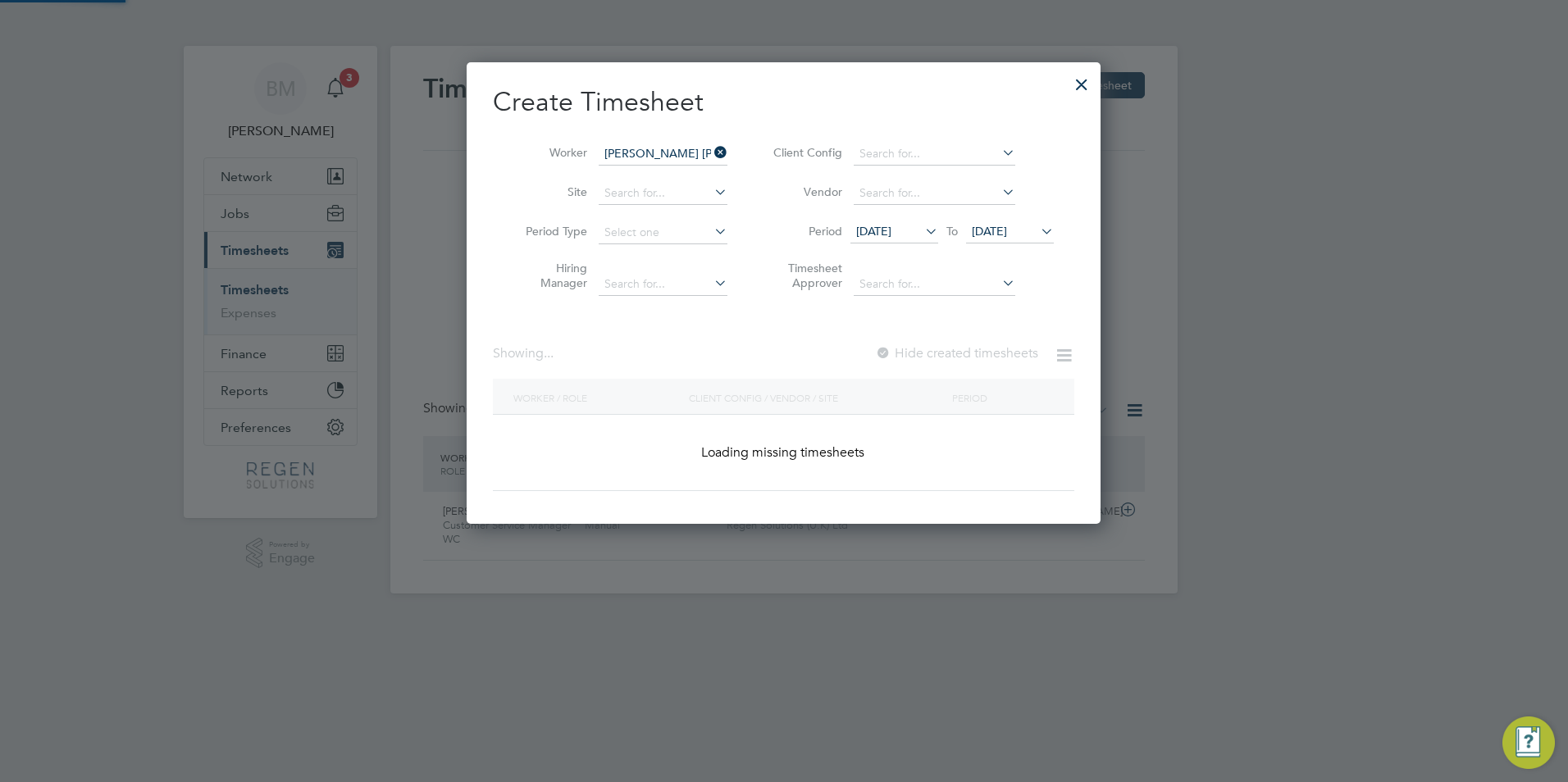
scroll to position [457, 634]
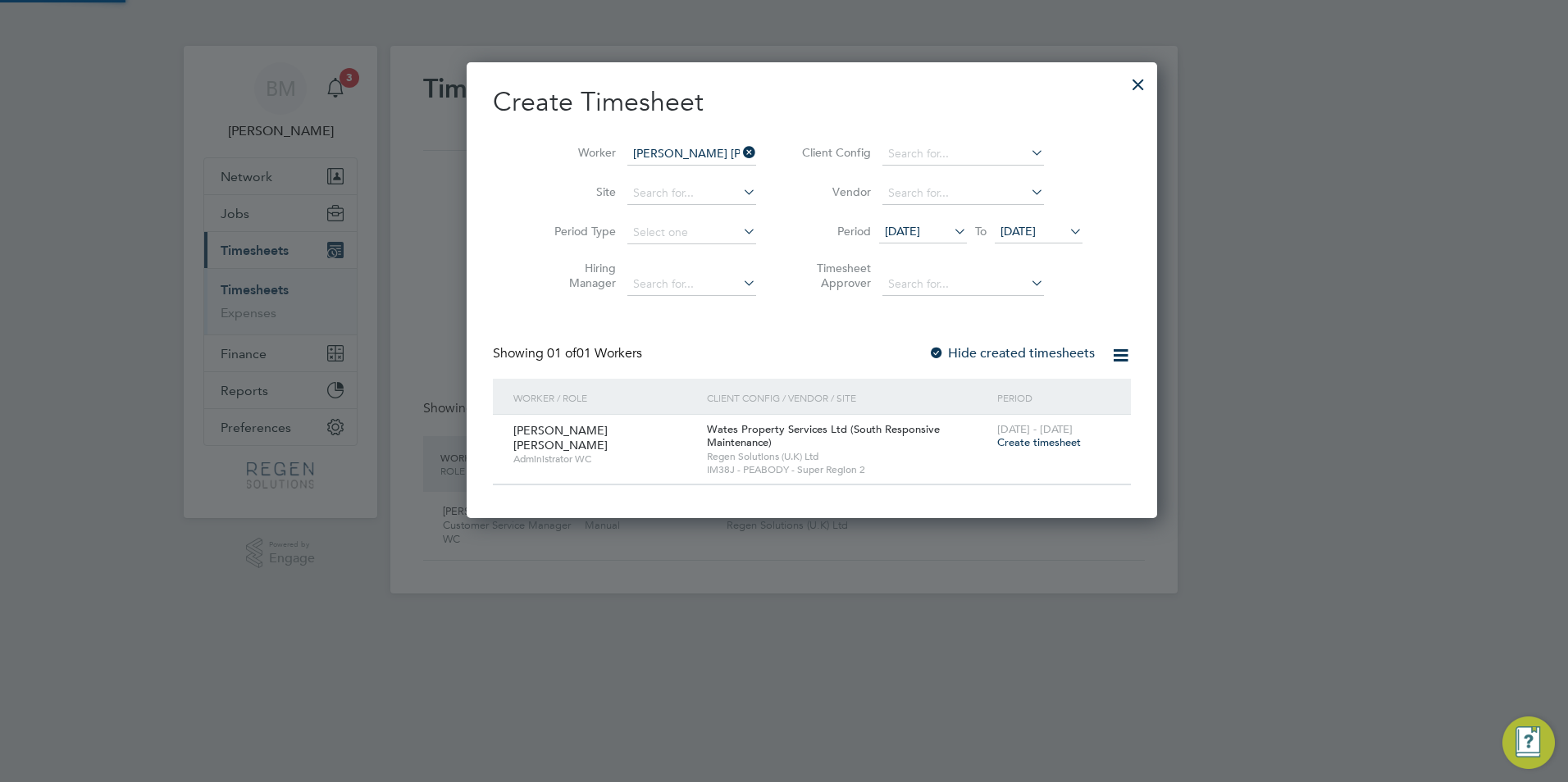
click at [1002, 445] on span "Create timesheet" at bounding box center [1039, 443] width 84 height 14
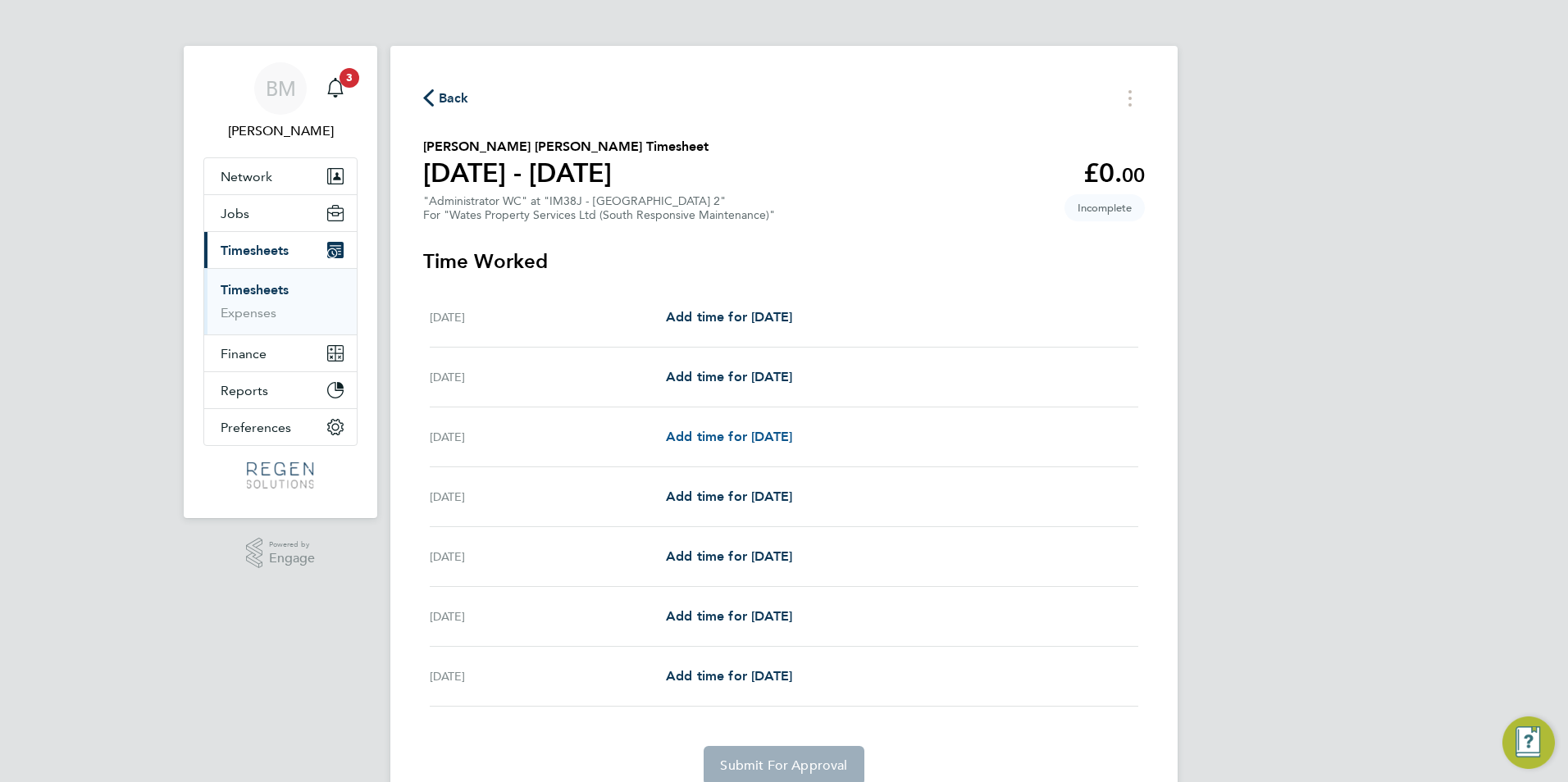
click at [707, 427] on link "Add time for Mon 04 Aug" at bounding box center [729, 437] width 127 height 20
select select "30"
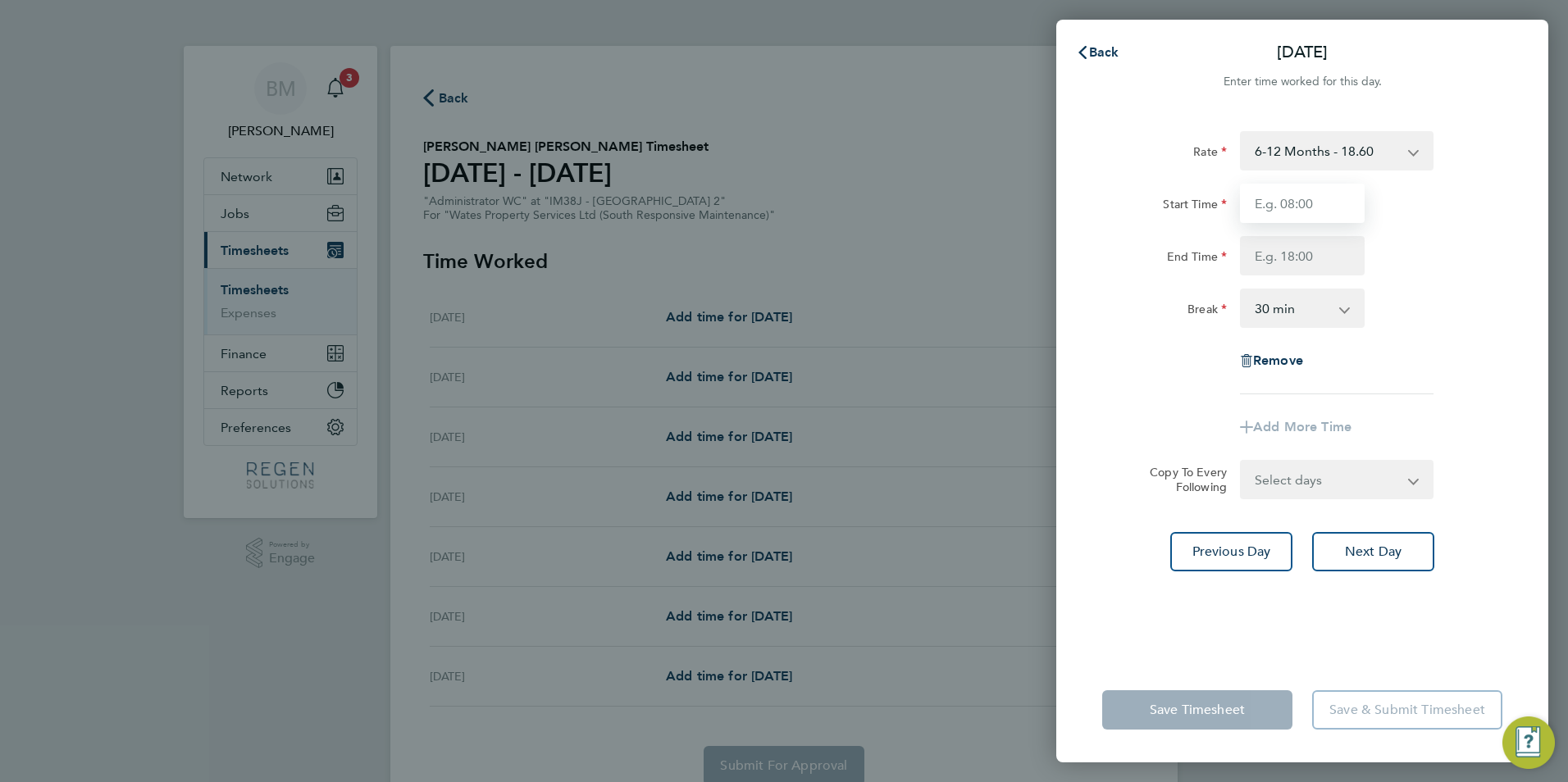
click at [1331, 193] on input "Start Time" at bounding box center [1302, 202] width 125 height 39
type input "08:00"
type input "17:00"
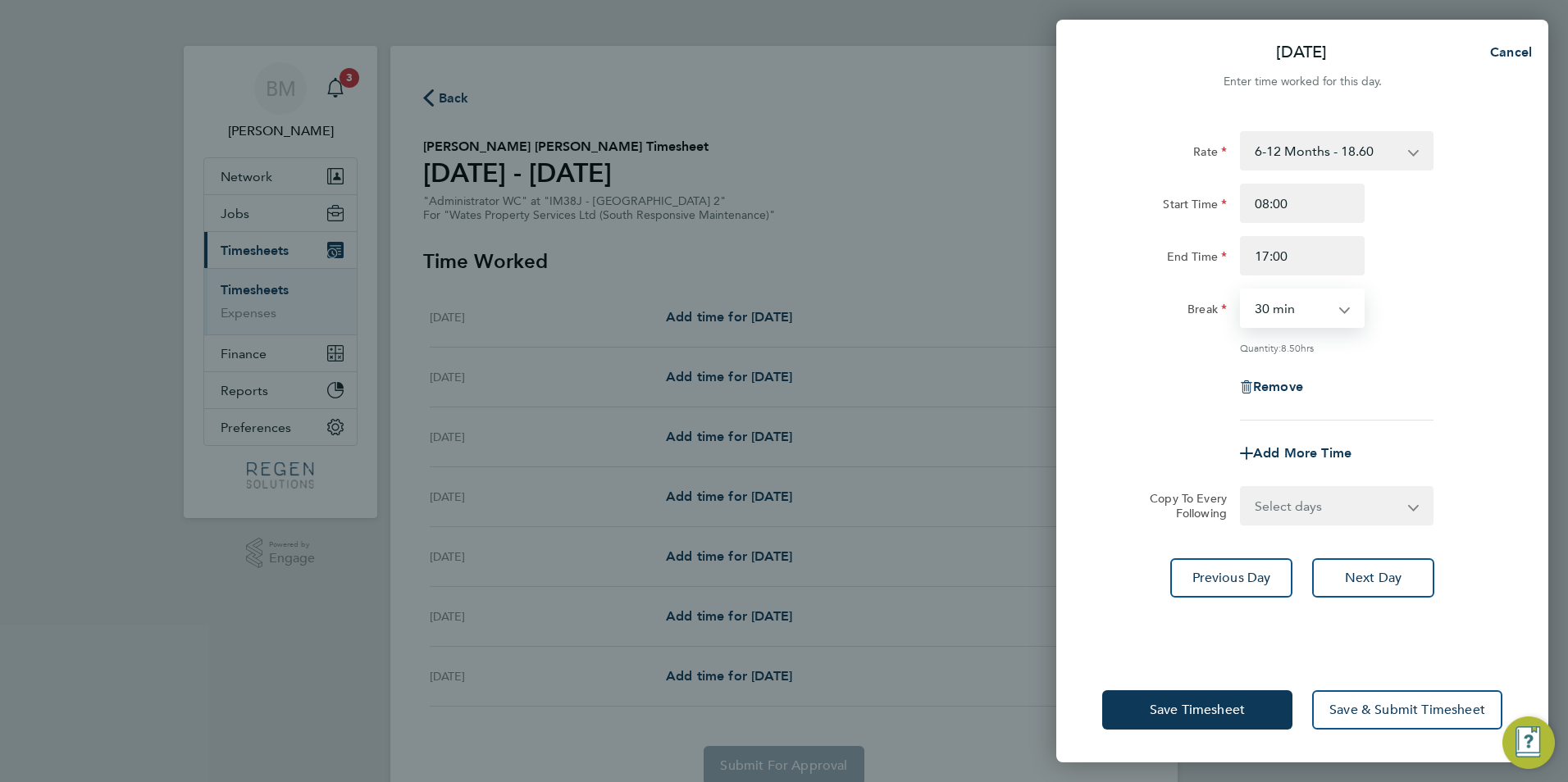
click at [1262, 313] on select "0 min 15 min 30 min 45 min 60 min 75 min 90 min" at bounding box center [1293, 308] width 102 height 36
select select "60"
click at [1242, 290] on select "0 min 15 min 30 min 45 min 60 min 75 min 90 min" at bounding box center [1293, 308] width 102 height 36
click at [1303, 492] on select "Select days Day Tuesday Wednesday Thursday Friday" at bounding box center [1328, 506] width 173 height 36
select select "TUE"
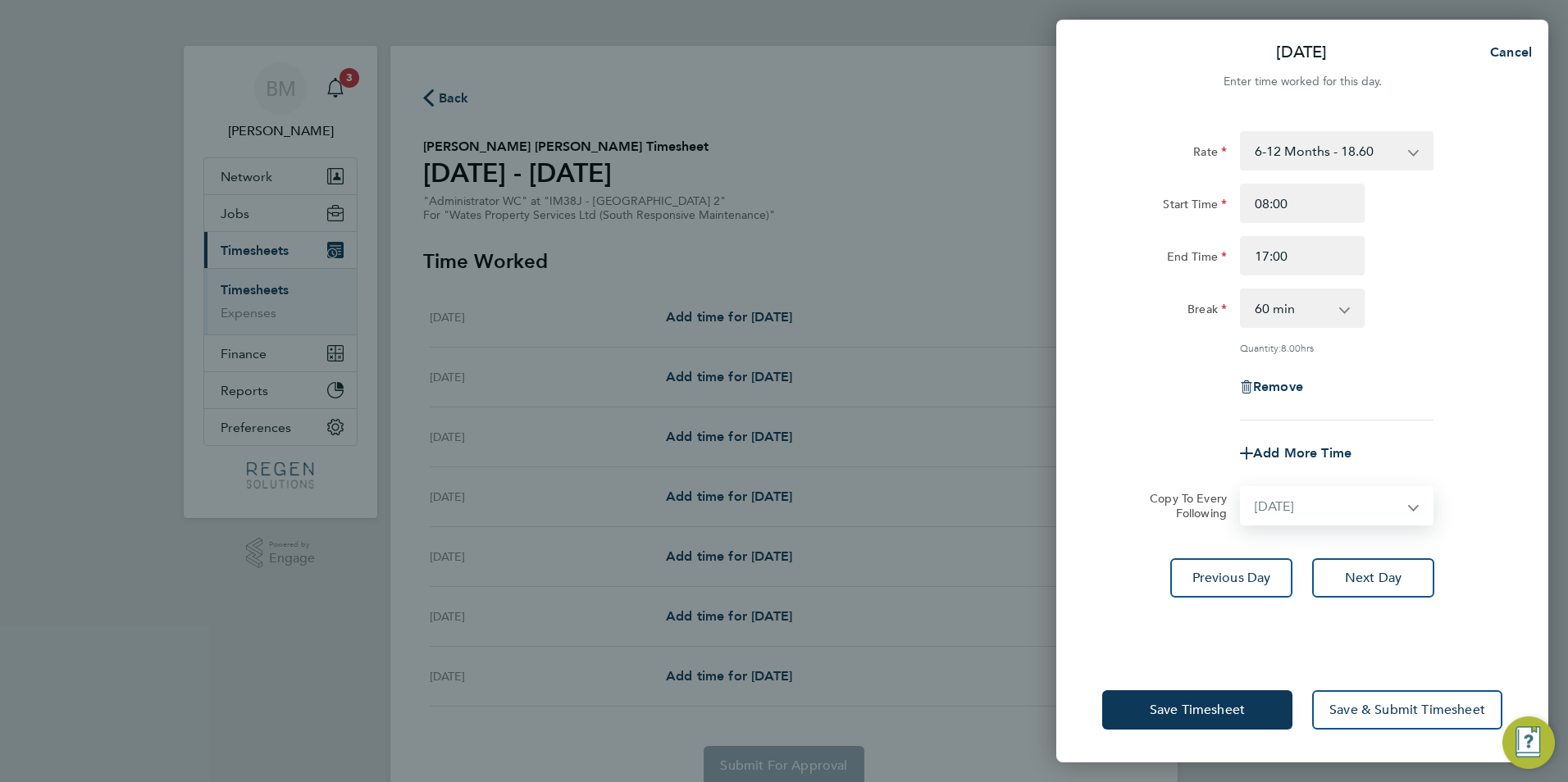
click at [1242, 488] on select "Select days Day Tuesday Wednesday Thursday Friday" at bounding box center [1328, 506] width 173 height 36
select select "2025-08-08"
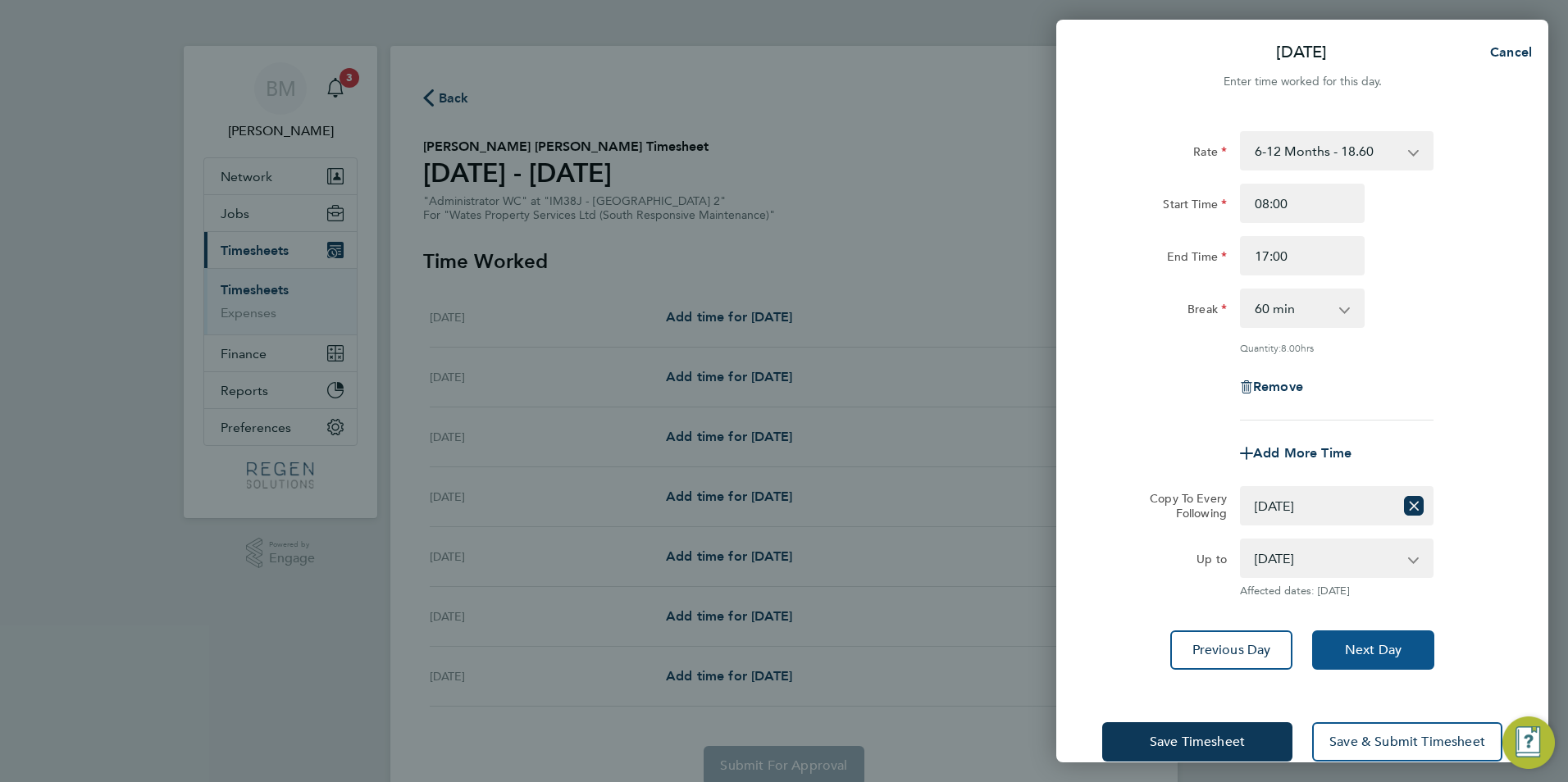
click at [1353, 631] on button "Next Day" at bounding box center [1372, 649] width 122 height 39
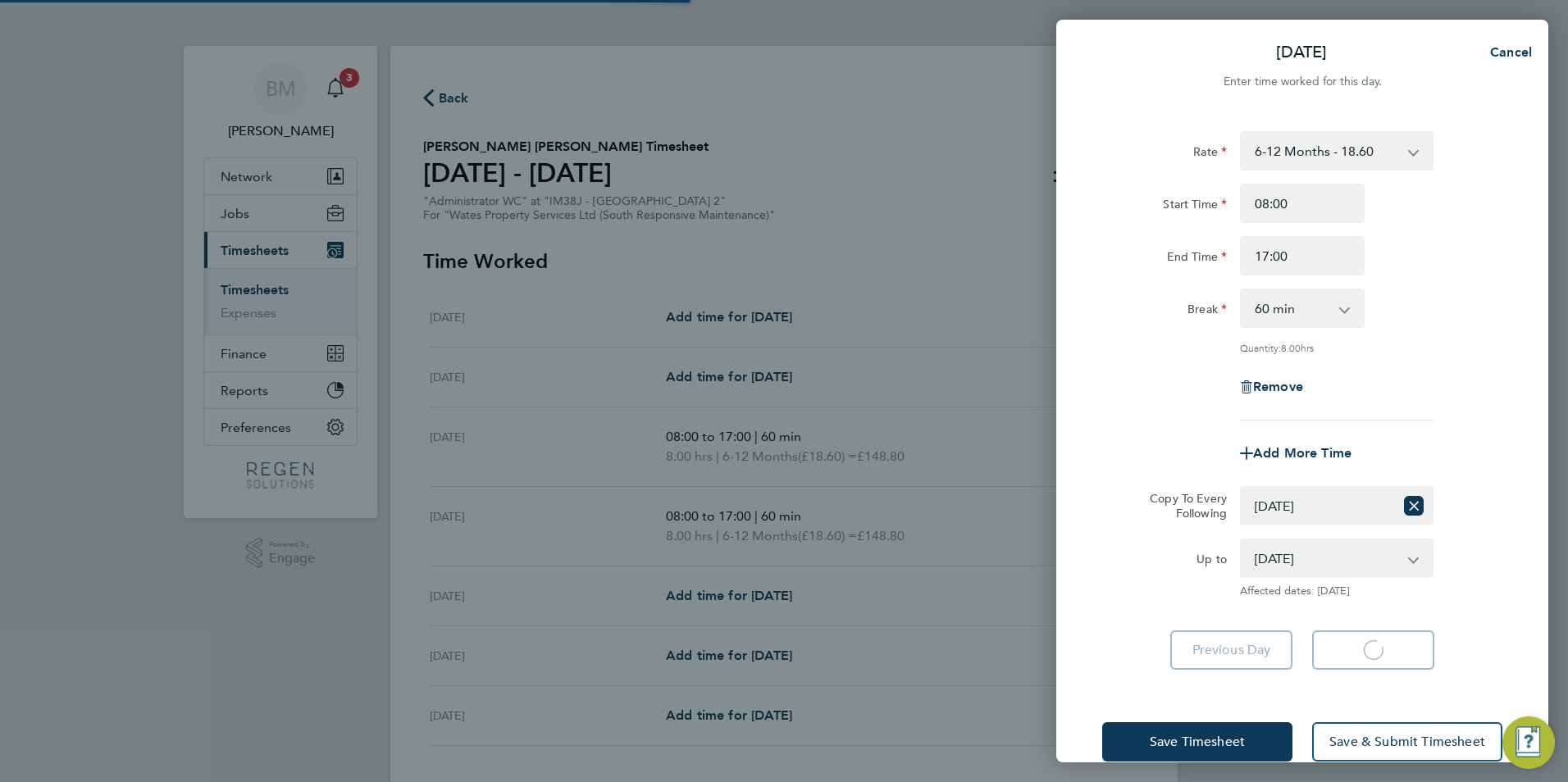
select select "60"
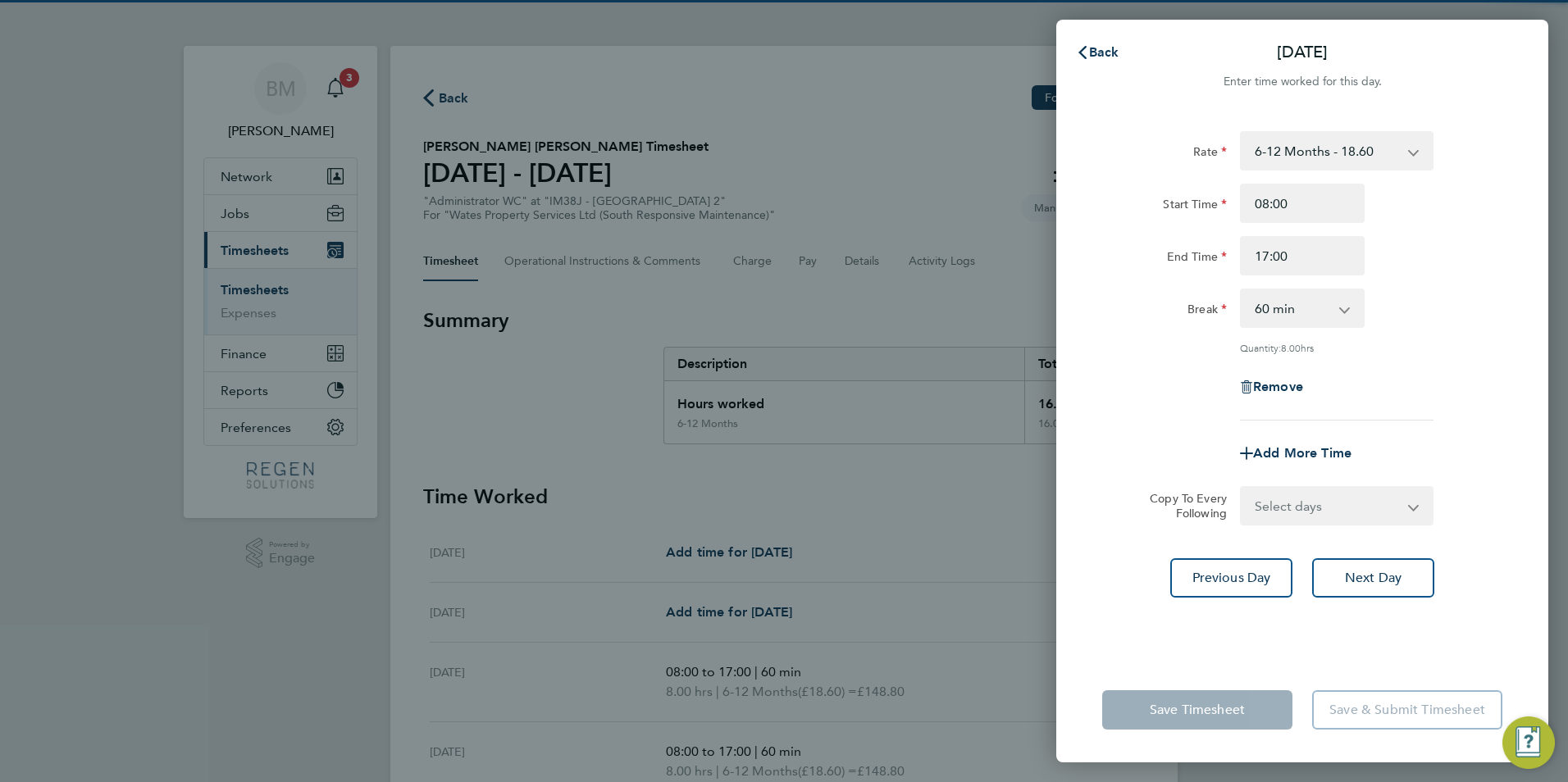
drag, startPoint x: 1312, startPoint y: 505, endPoint x: 1307, endPoint y: 524, distance: 19.6
click at [1312, 505] on select "Select days Day Wednesday Thursday Friday" at bounding box center [1328, 506] width 173 height 36
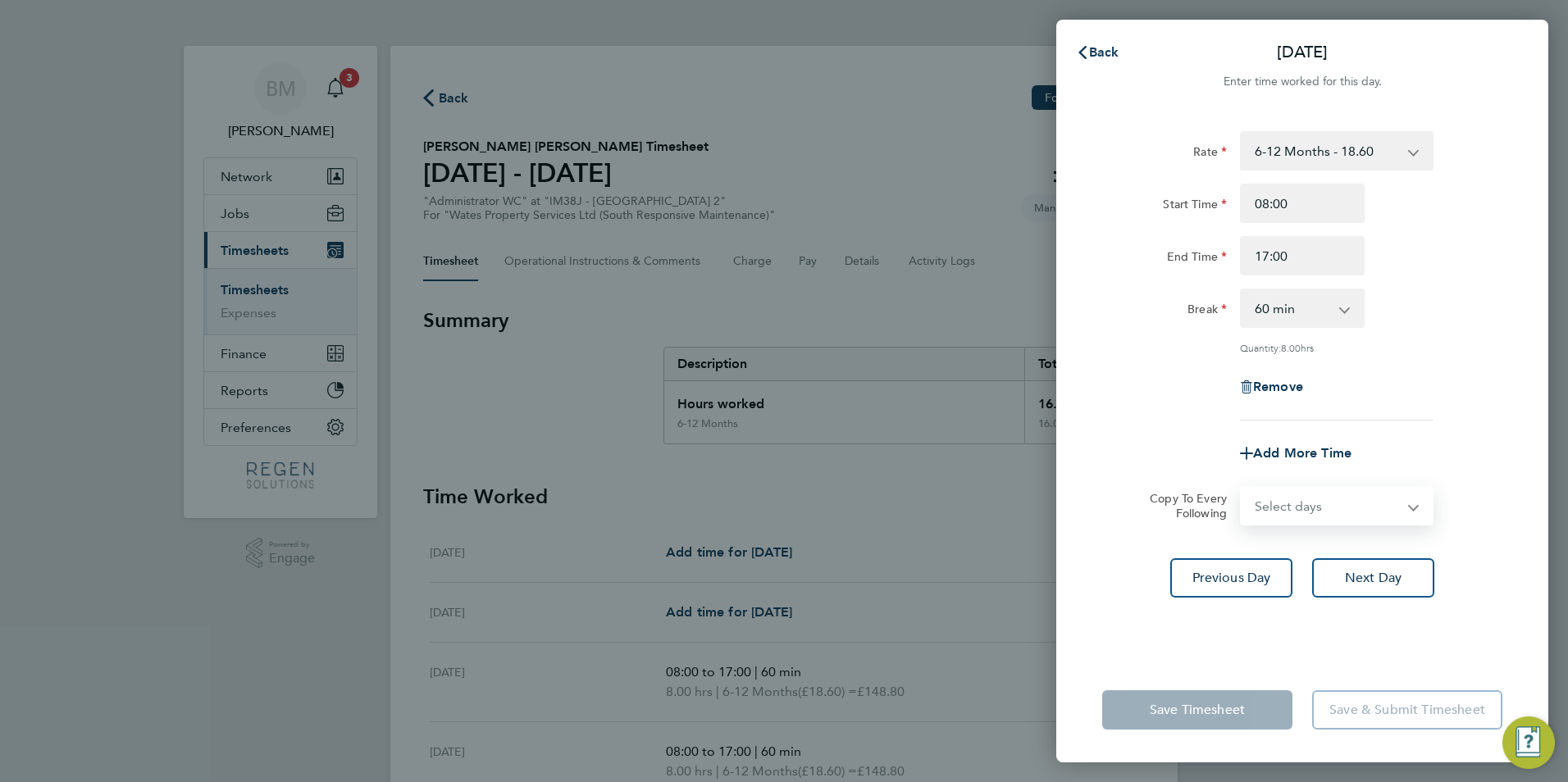
select select "WED"
click at [1242, 488] on select "Select days Day Wednesday Thursday Friday" at bounding box center [1328, 506] width 173 height 36
select select "2025-08-08"
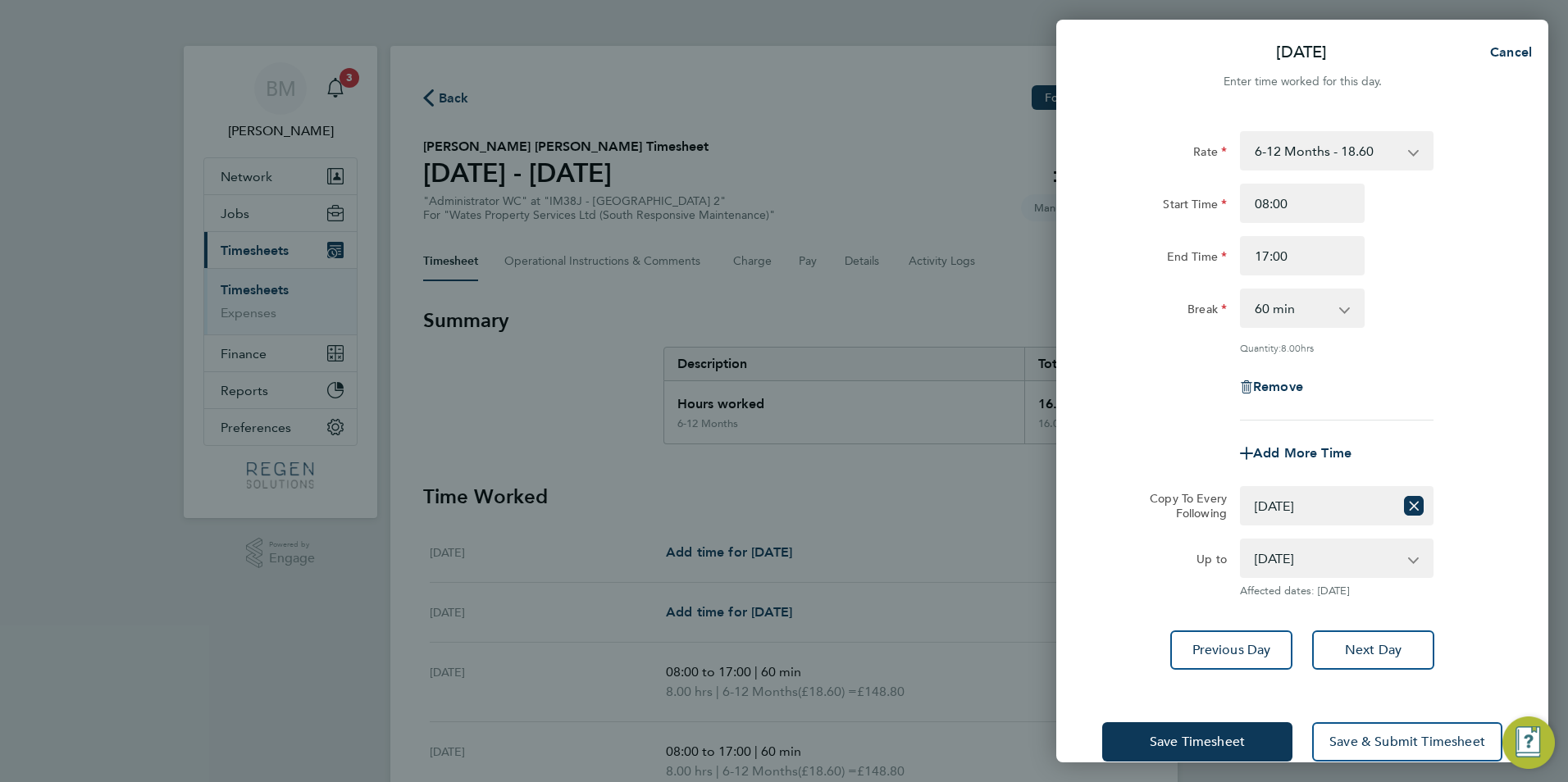
drag, startPoint x: 1372, startPoint y: 609, endPoint x: 1372, endPoint y: 627, distance: 18.0
click at [1372, 627] on div "Rate 6-12 Months - 18.60 Start Time 08:00 End Time 17:00 Break 0 min 15 min 30 …" at bounding box center [1302, 401] width 492 height 579
click at [1372, 628] on div "Rate 6-12 Months - 18.60 Start Time 08:00 End Time 17:00 Break 0 min 15 min 30 …" at bounding box center [1302, 401] width 492 height 579
click at [1371, 638] on button "Next Day" at bounding box center [1372, 649] width 122 height 39
select select "0: null"
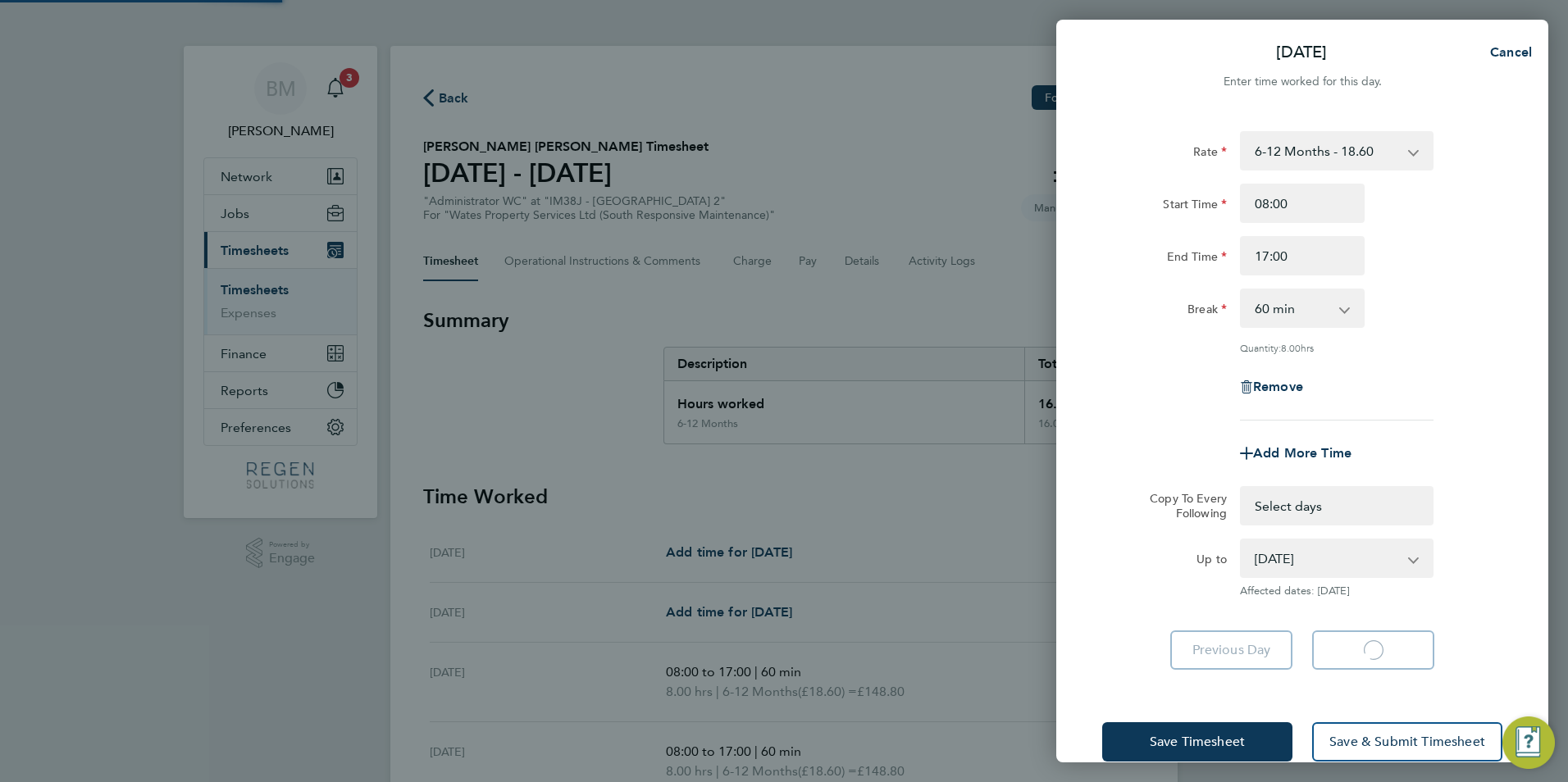
select select "60"
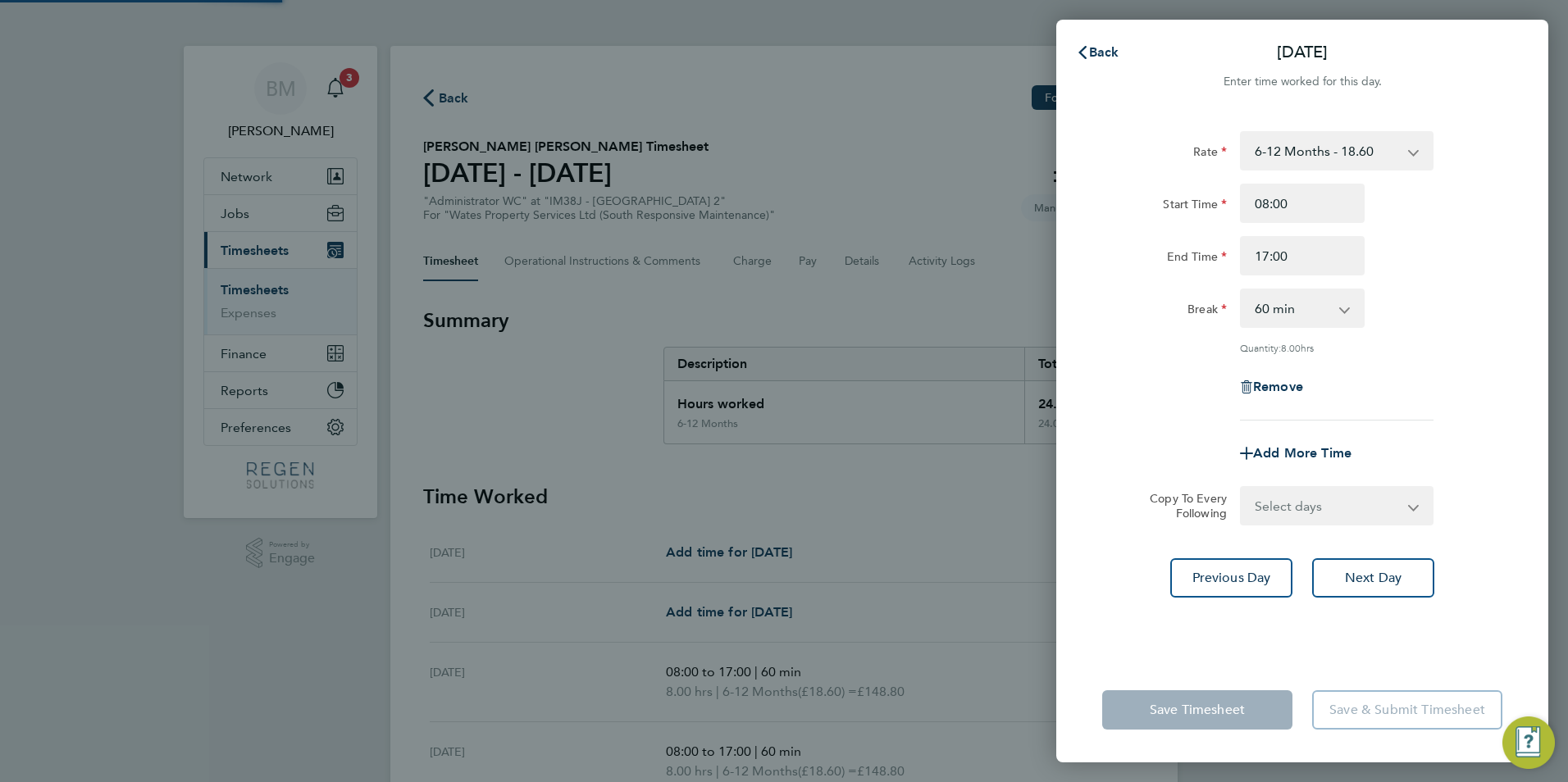
drag, startPoint x: 1300, startPoint y: 505, endPoint x: 1307, endPoint y: 522, distance: 18.4
click at [1300, 505] on select "Select days Day Thursday Friday" at bounding box center [1318, 506] width 153 height 36
select select "THU"
click at [1242, 488] on select "Select days Day Thursday Friday" at bounding box center [1328, 506] width 173 height 36
select select "2025-08-08"
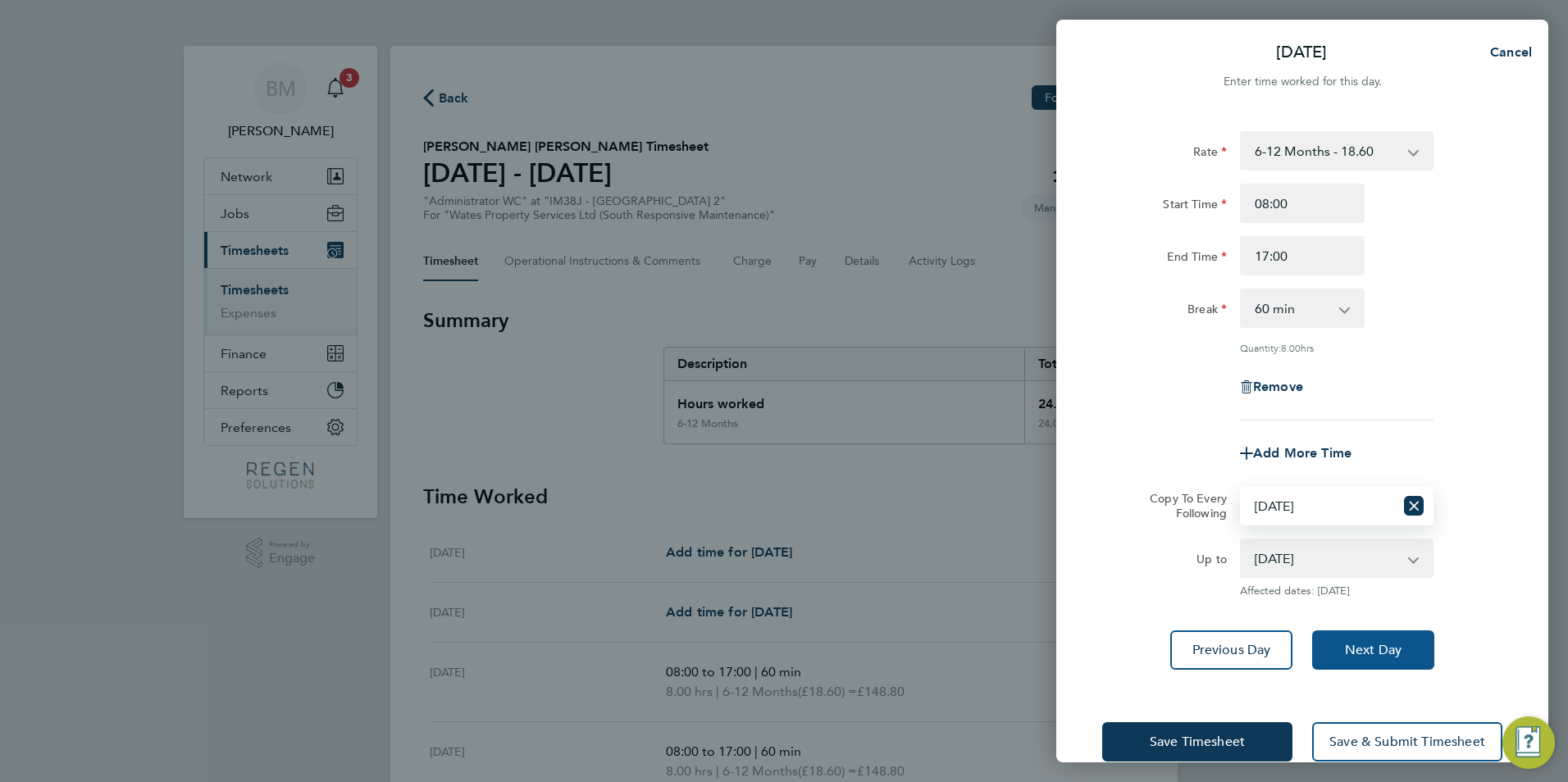
click at [1367, 660] on button "Next Day" at bounding box center [1372, 649] width 122 height 39
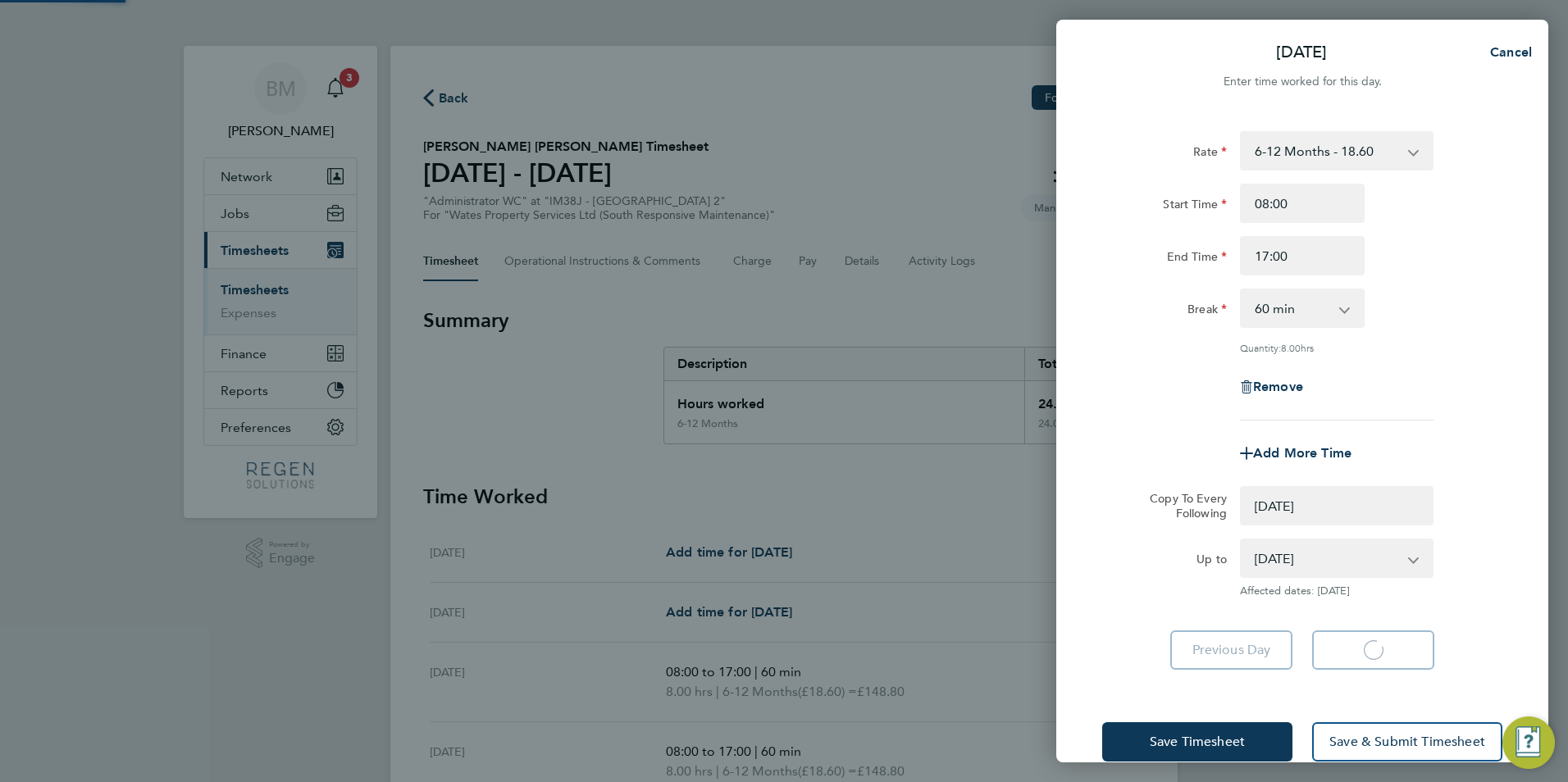
select select "0: null"
select select "60"
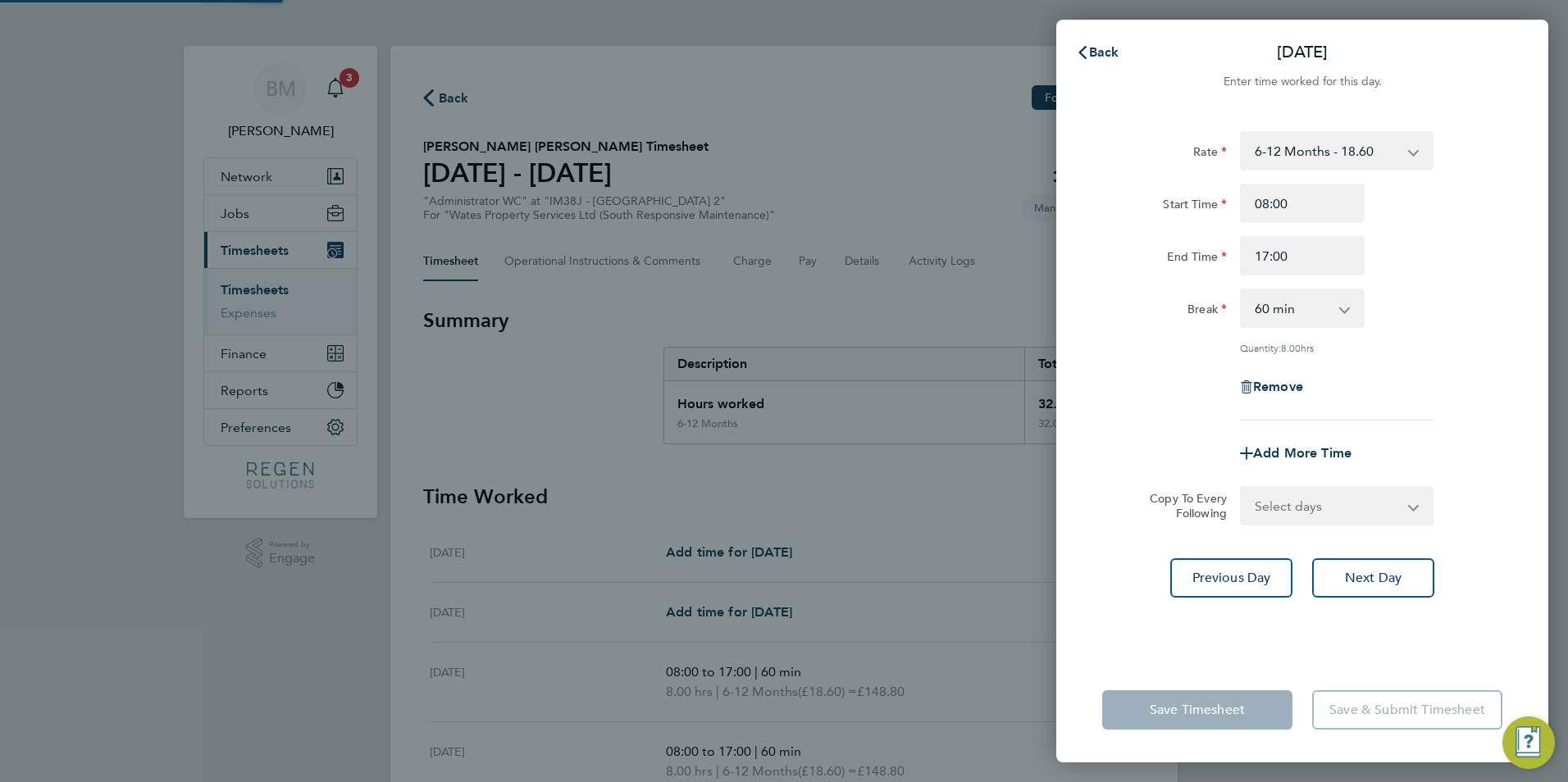
click at [1266, 502] on select "Select days Friday" at bounding box center [1318, 506] width 153 height 36
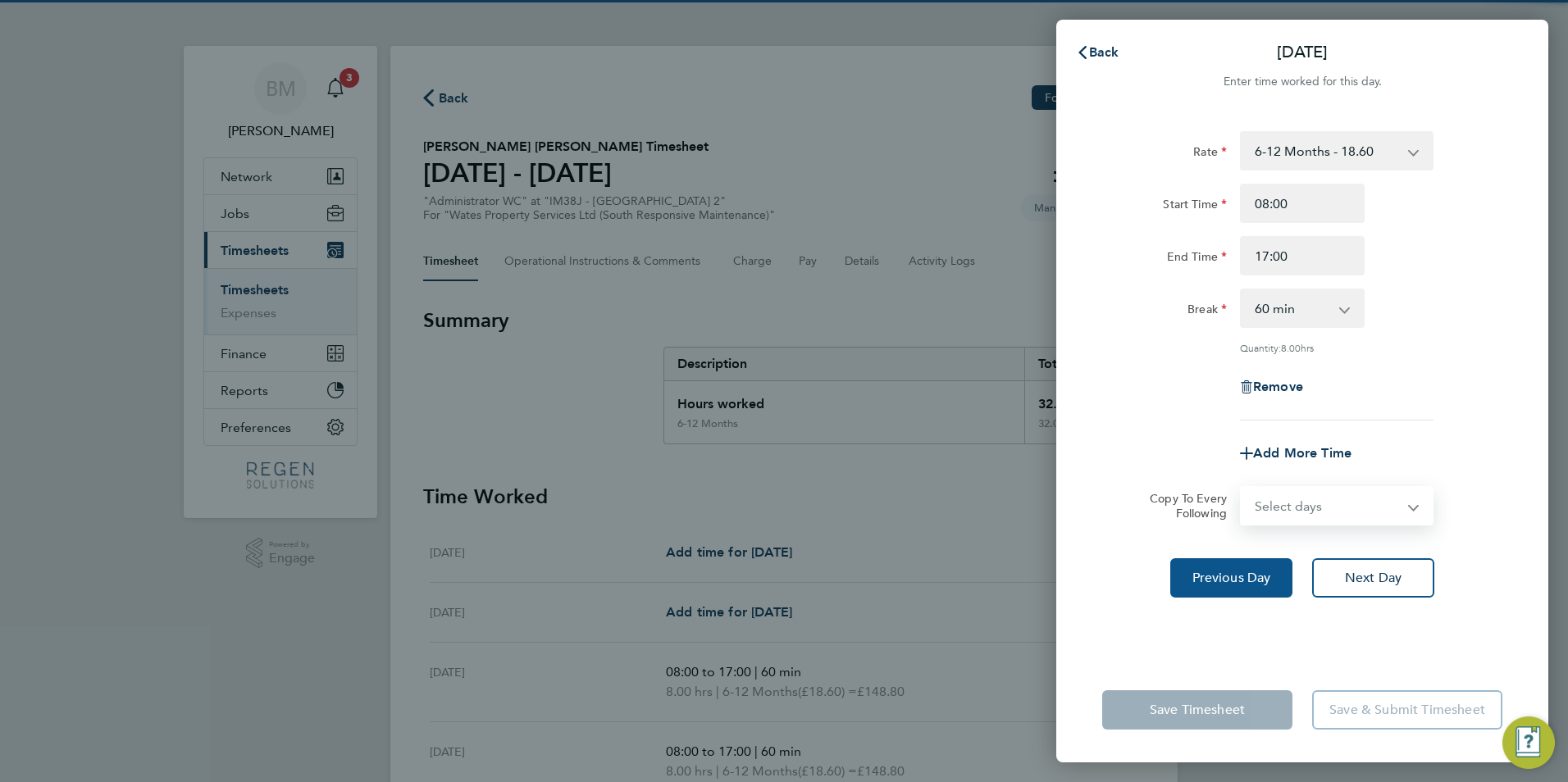
click at [1270, 572] on span "Previous Day" at bounding box center [1231, 578] width 79 height 16
select select "60"
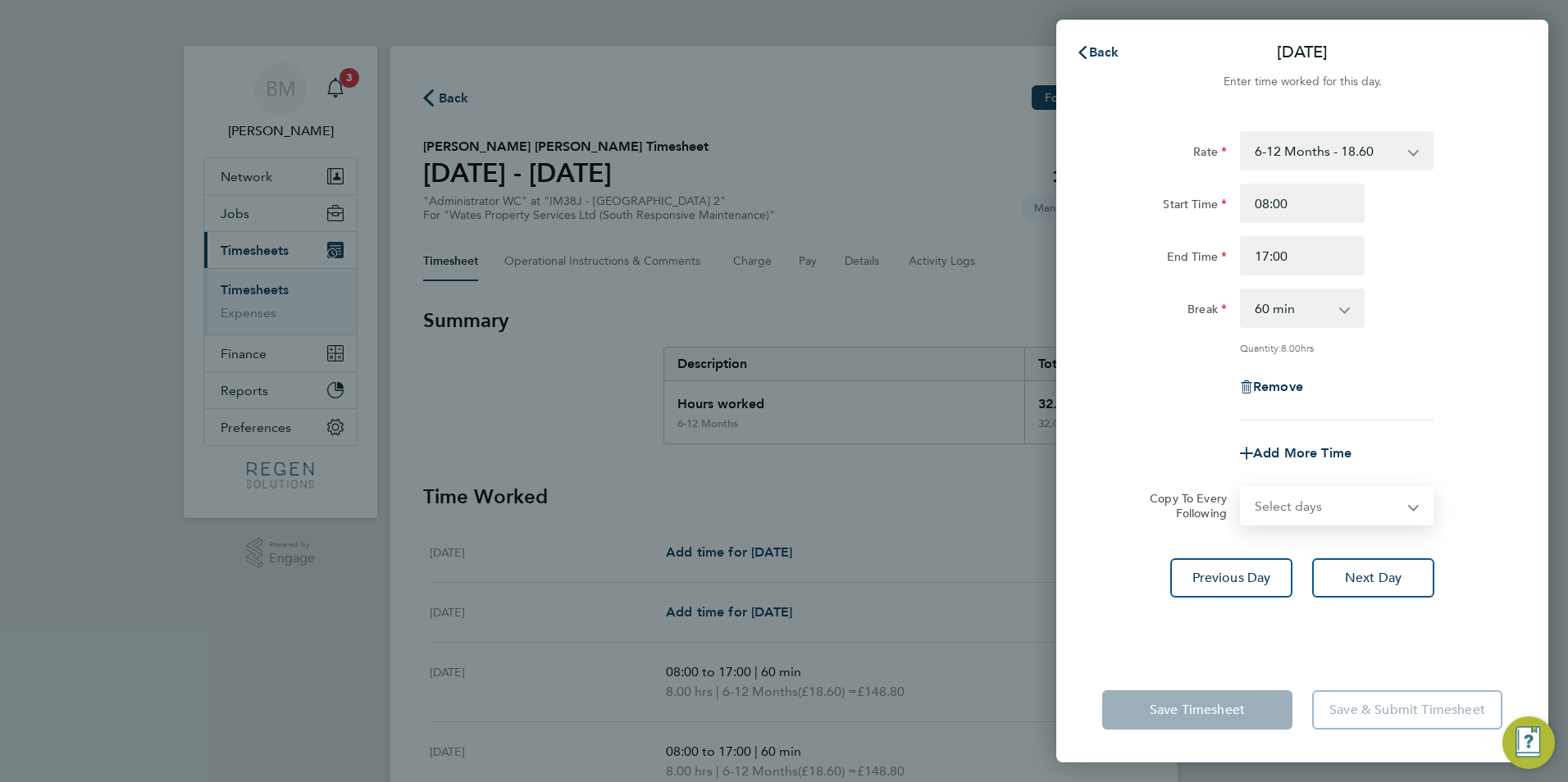
drag, startPoint x: 1309, startPoint y: 507, endPoint x: 1316, endPoint y: 525, distance: 19.3
click at [1309, 507] on select "Select days Day Thursday Friday" at bounding box center [1328, 506] width 173 height 36
click at [1242, 488] on select "Select days Day Thursday Friday" at bounding box center [1328, 506] width 173 height 36
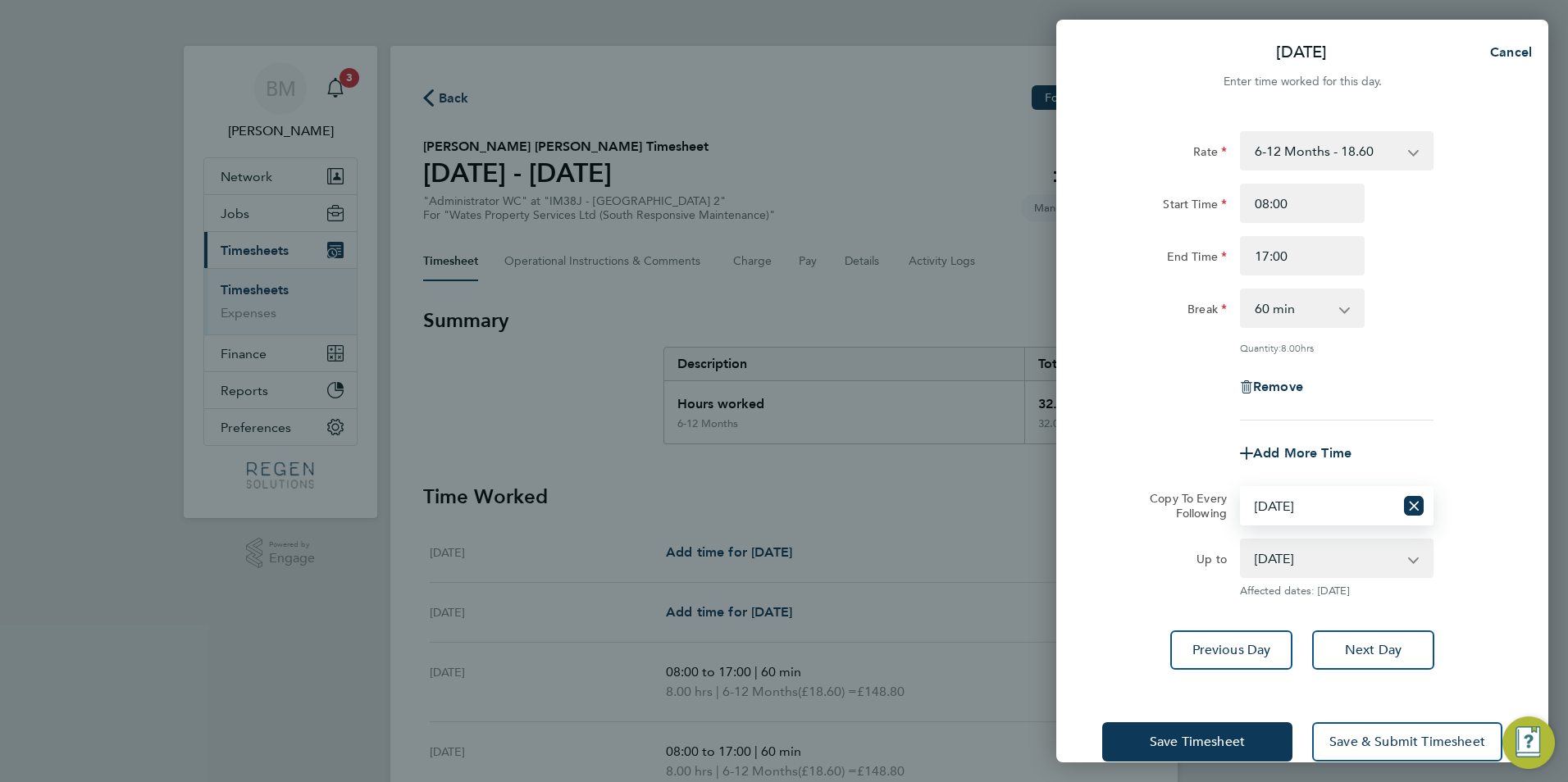
click at [1296, 498] on select "Select days Day Thursday Friday" at bounding box center [1318, 506] width 153 height 36
click at [1242, 488] on select "Select days Day Thursday Friday" at bounding box center [1318, 506] width 153 height 36
click at [1359, 637] on button "Next Day" at bounding box center [1372, 649] width 122 height 39
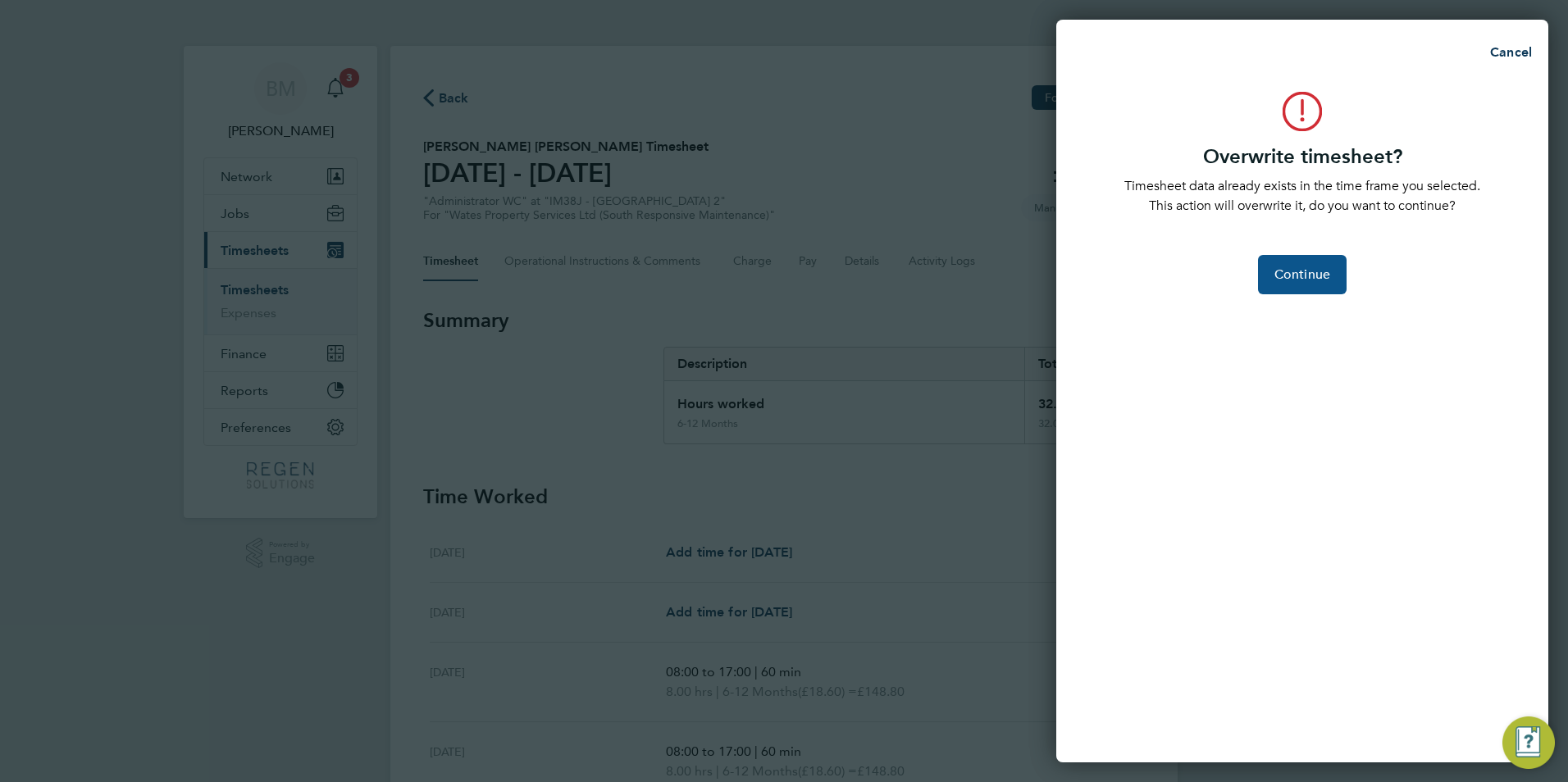
click at [1300, 288] on button "Continue" at bounding box center [1302, 274] width 89 height 39
click at [1300, 288] on app-form-button "Continue" at bounding box center [1302, 274] width 89 height 39
select select "0: null"
select select "60"
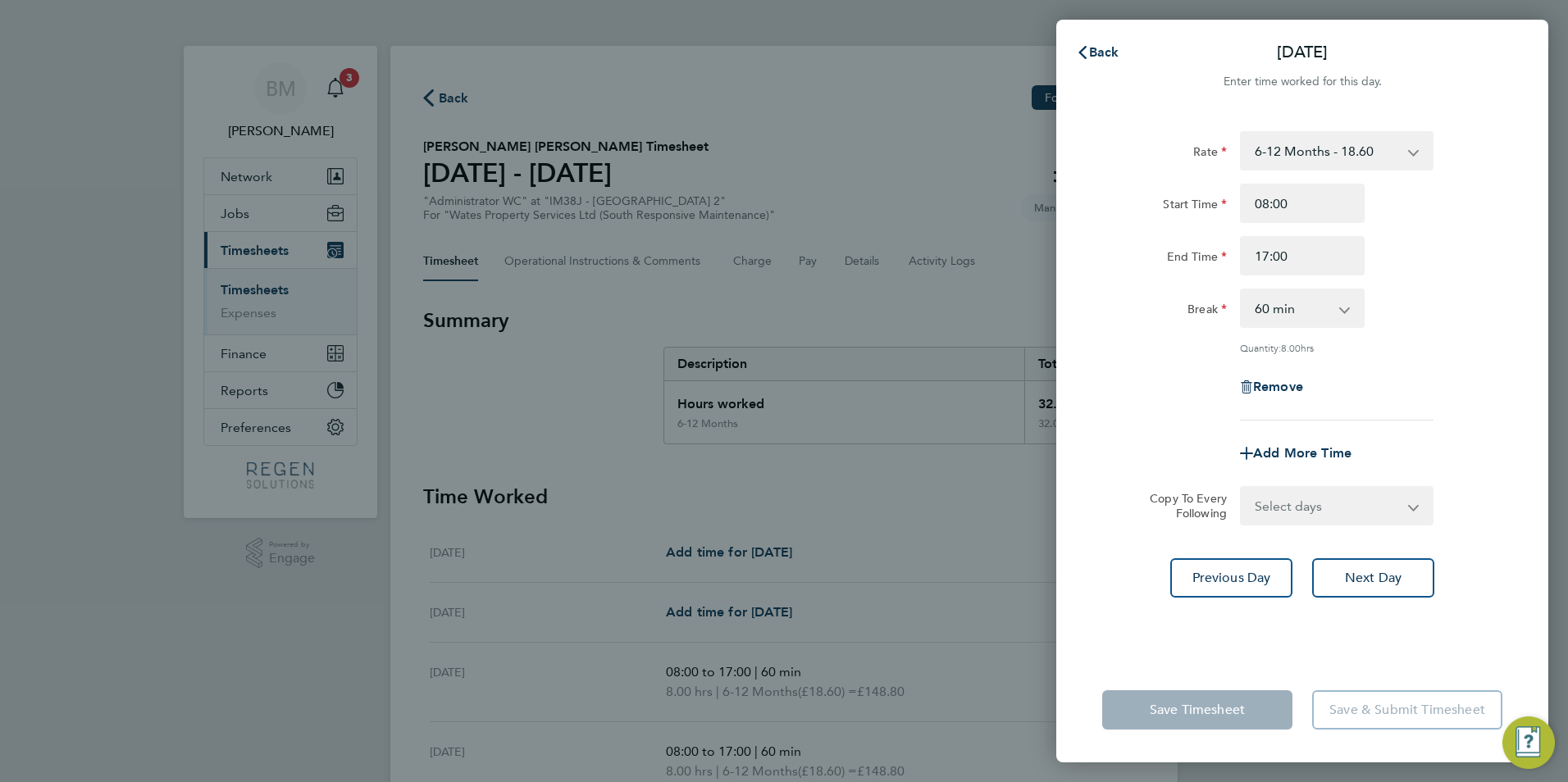
click at [1311, 496] on select "Select days Friday" at bounding box center [1328, 506] width 173 height 36
click at [1314, 510] on select "Select days Friday" at bounding box center [1328, 506] width 173 height 36
click at [1315, 510] on select "Select days Friday" at bounding box center [1328, 506] width 173 height 36
select select "FRI"
click at [1242, 488] on select "Select days Friday" at bounding box center [1328, 506] width 173 height 36
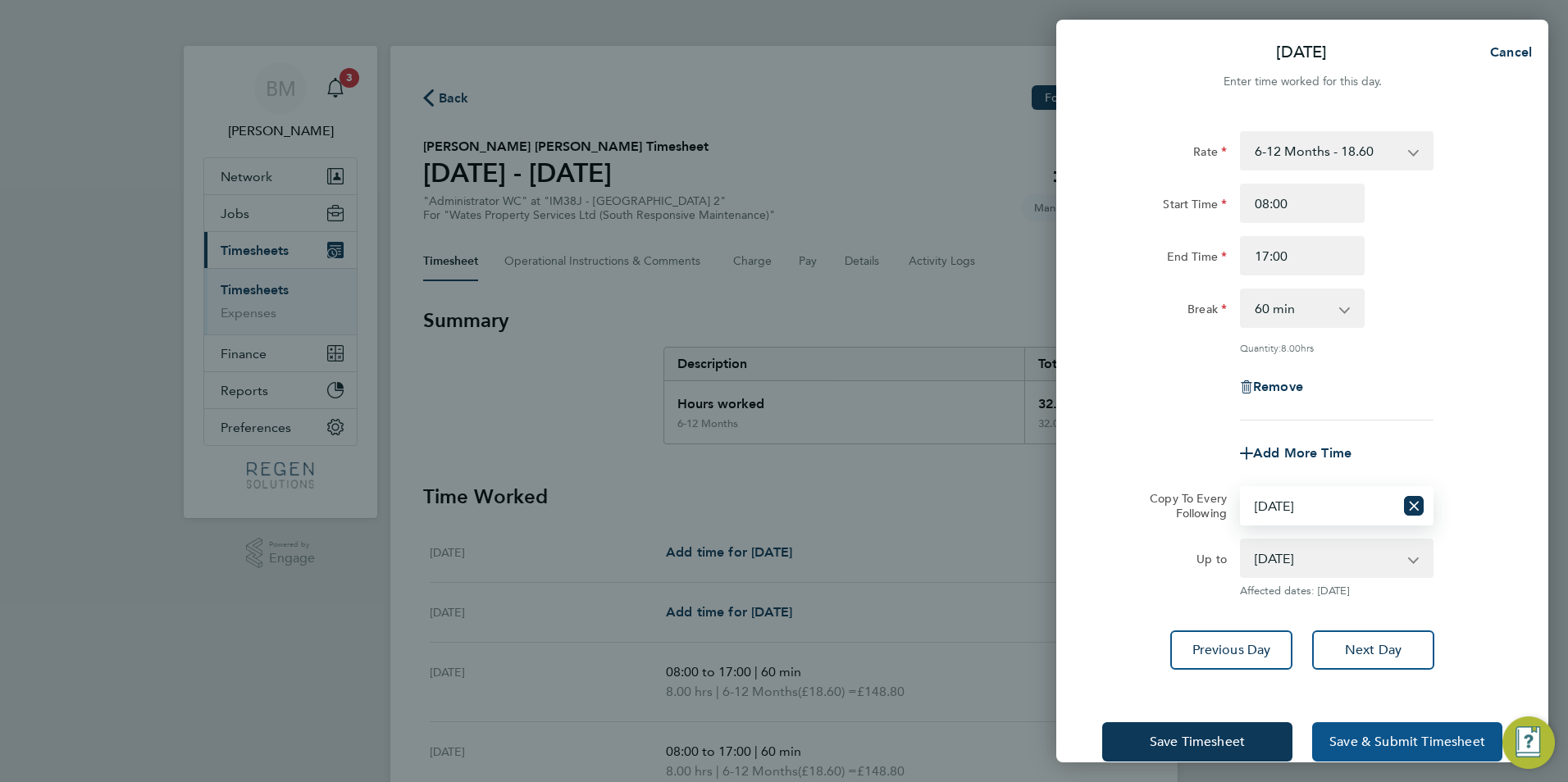
click at [1365, 736] on span "Save & Submit Timesheet" at bounding box center [1407, 742] width 156 height 16
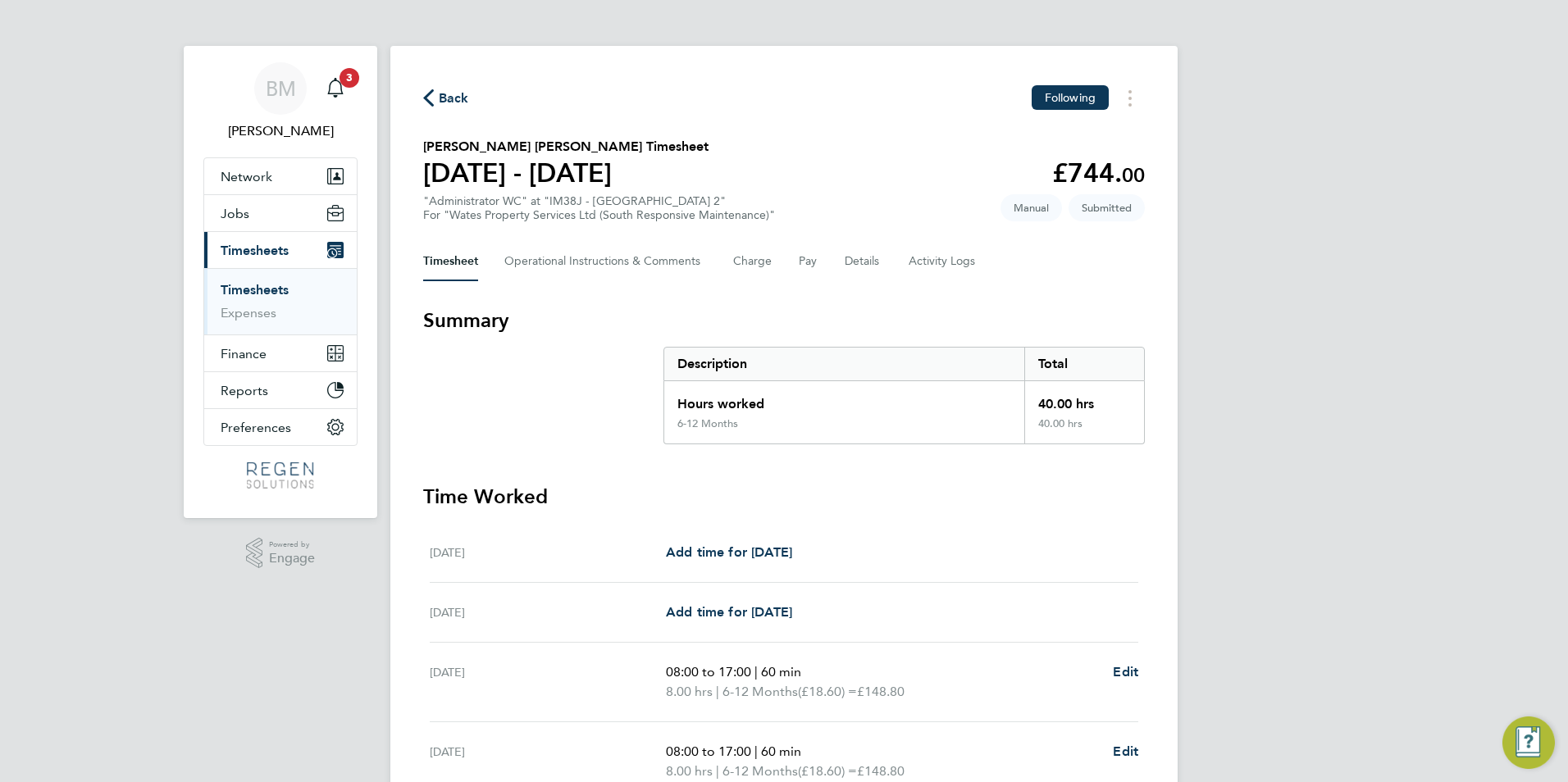
drag, startPoint x: 242, startPoint y: 293, endPoint x: 362, endPoint y: 288, distance: 120.1
click at [242, 293] on link "Timesheets" at bounding box center [254, 290] width 68 height 16
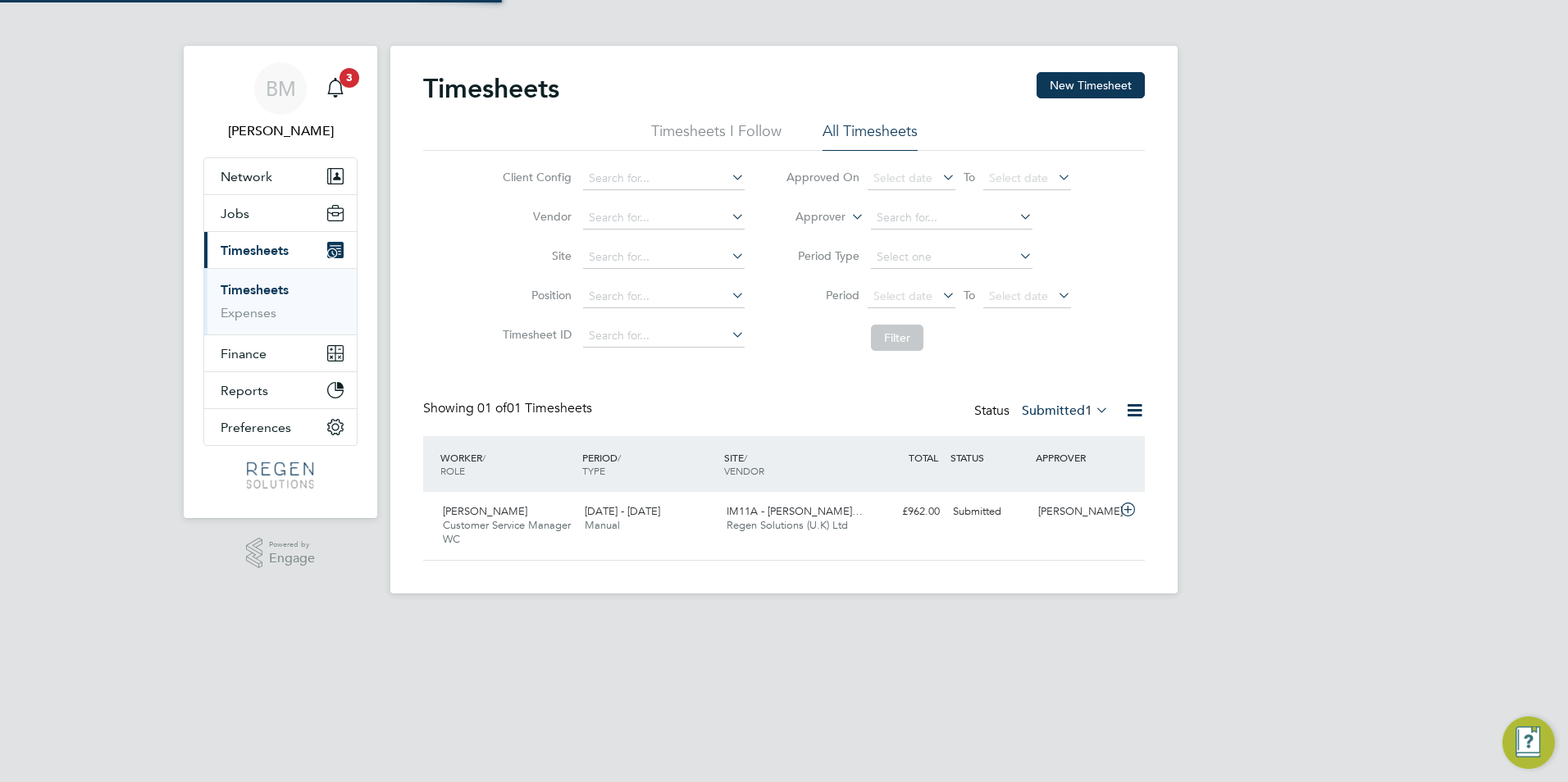
scroll to position [42, 143]
click at [1085, 73] on button "New Timesheet" at bounding box center [1090, 85] width 109 height 26
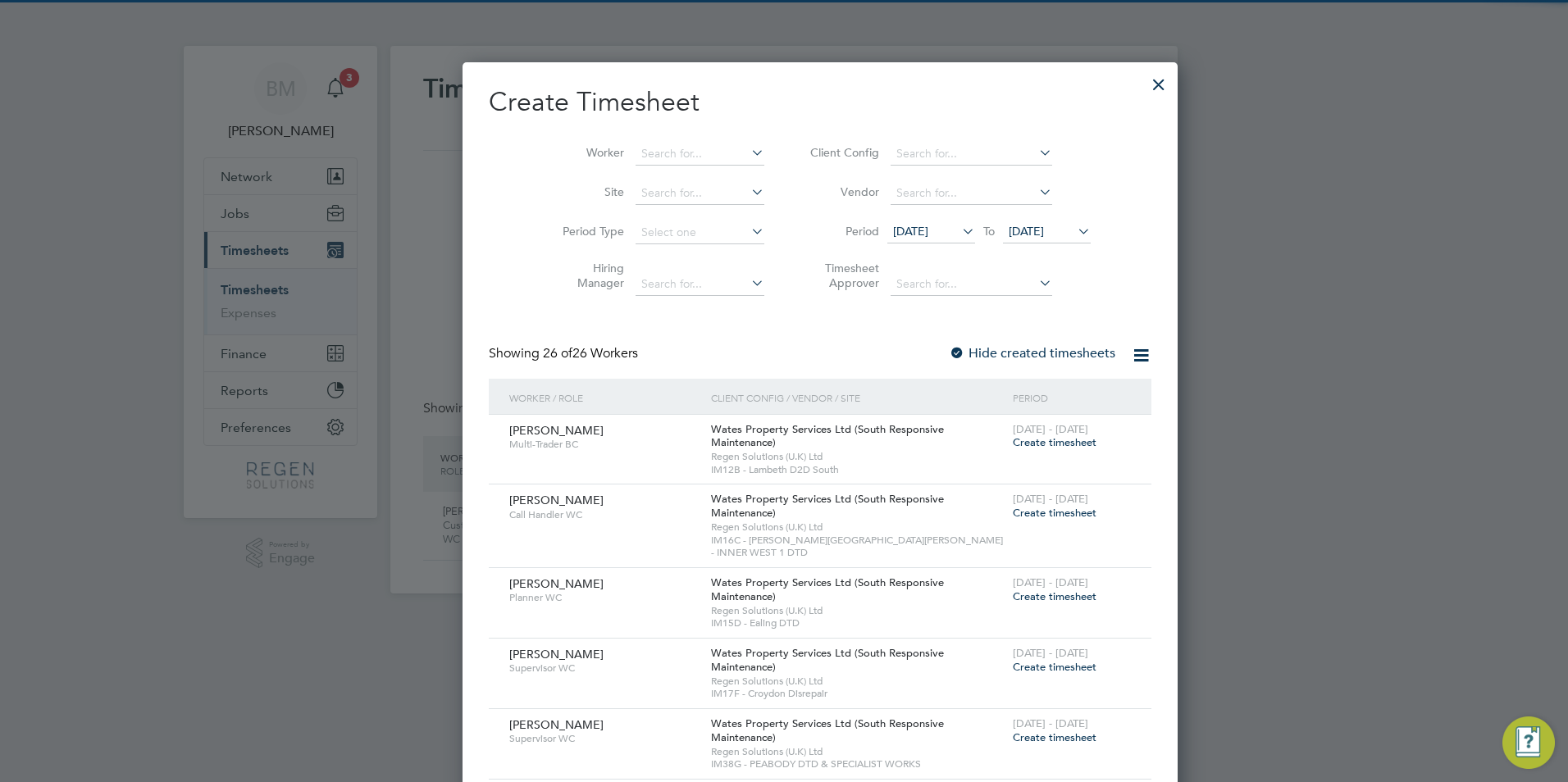
scroll to position [2224, 643]
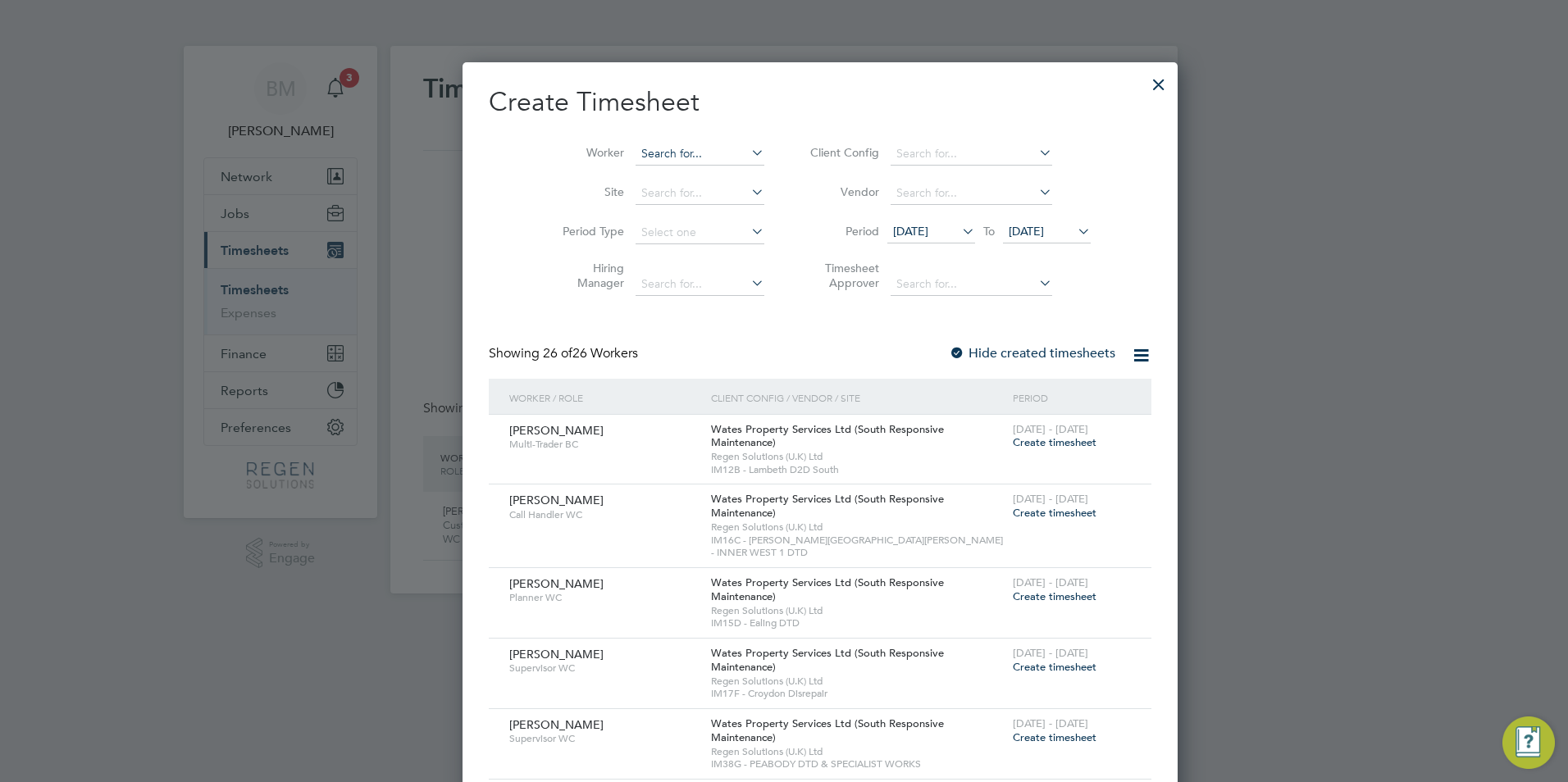
click at [666, 155] on input at bounding box center [699, 154] width 129 height 23
click at [670, 170] on li "Ella Mahadoo" at bounding box center [676, 176] width 158 height 22
type input "Ella Mahadoo"
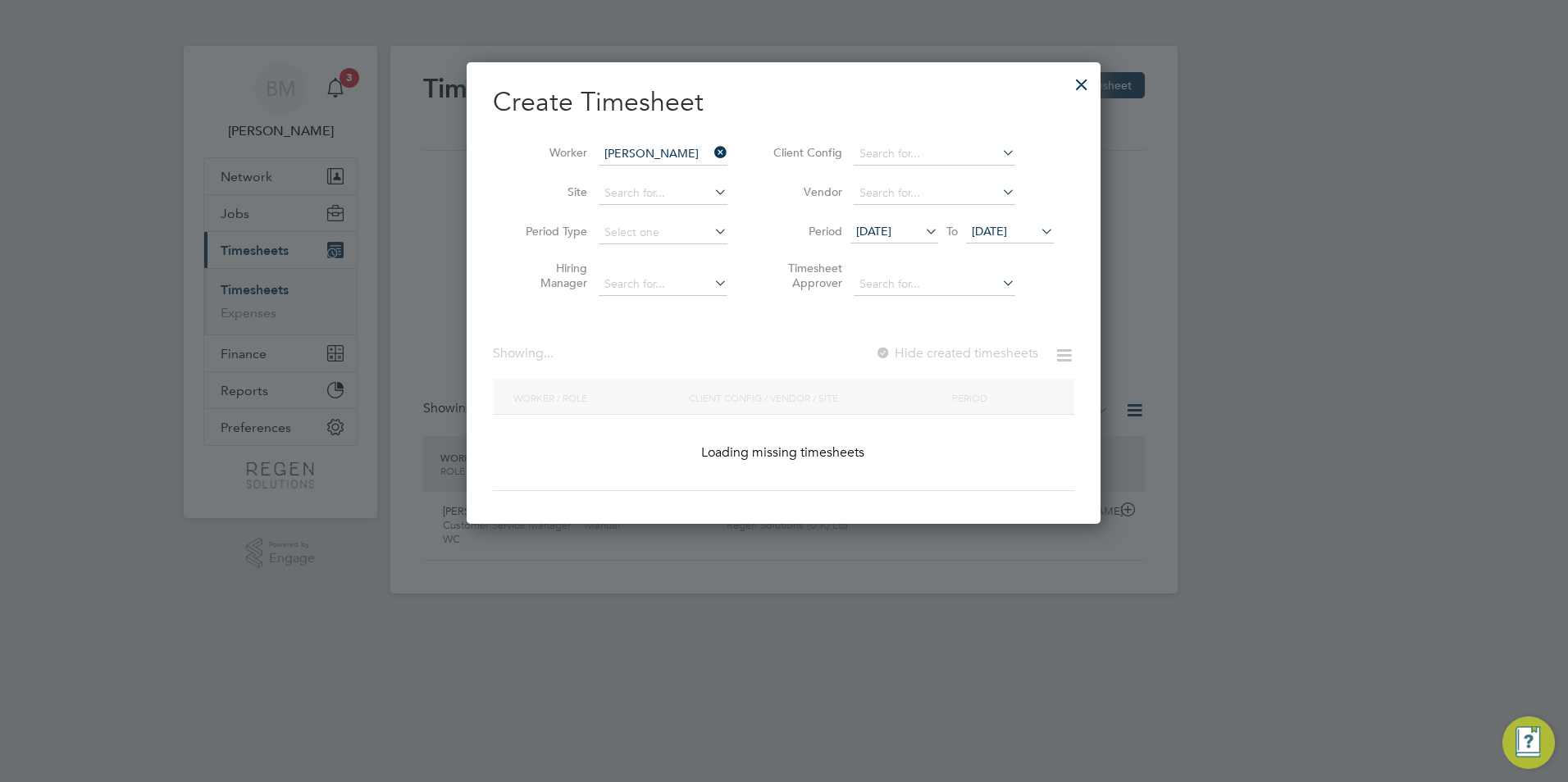
scroll to position [444, 634]
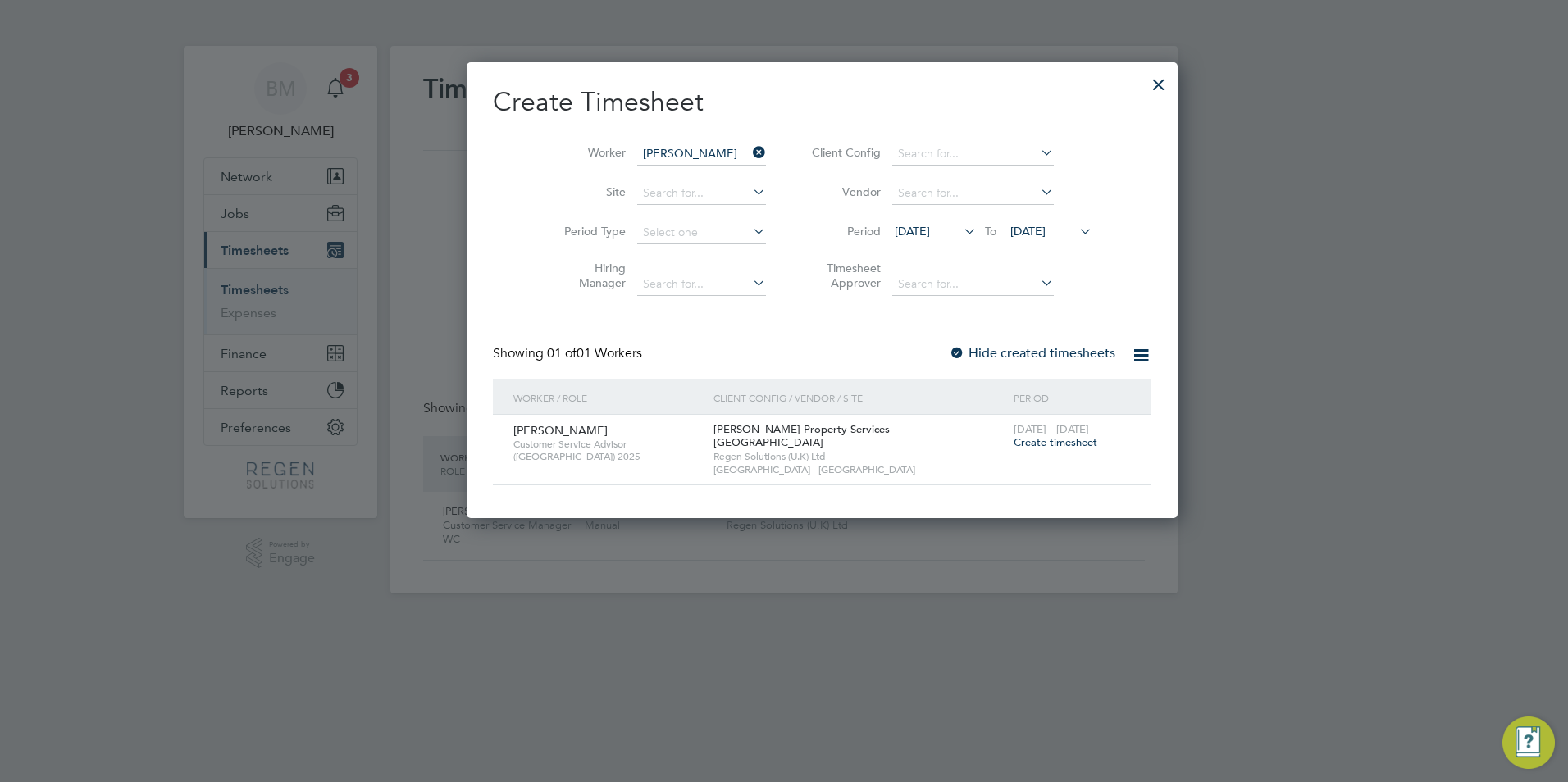
click at [1013, 439] on span "Create timesheet" at bounding box center [1055, 443] width 84 height 14
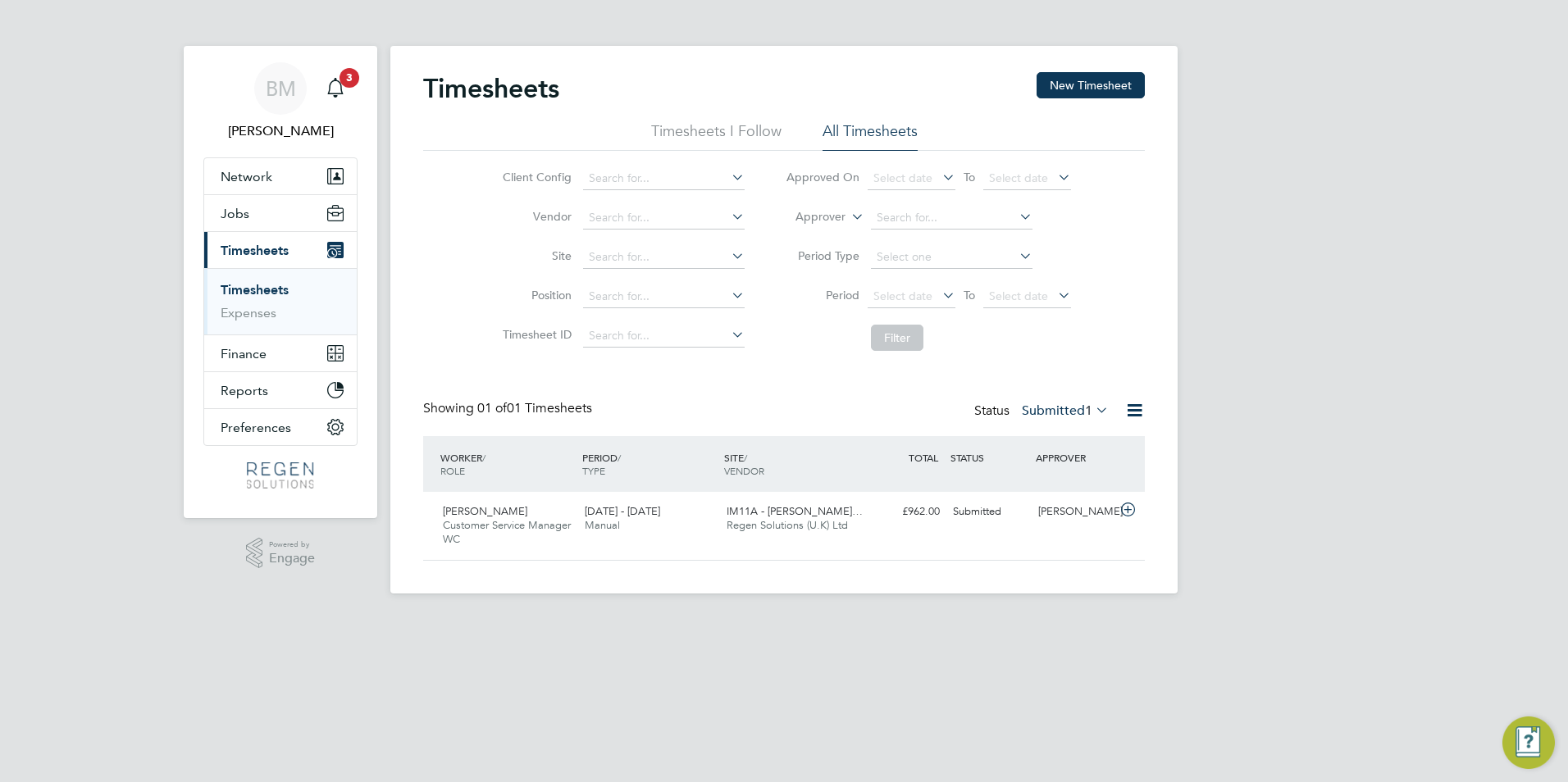
scroll to position [42, 143]
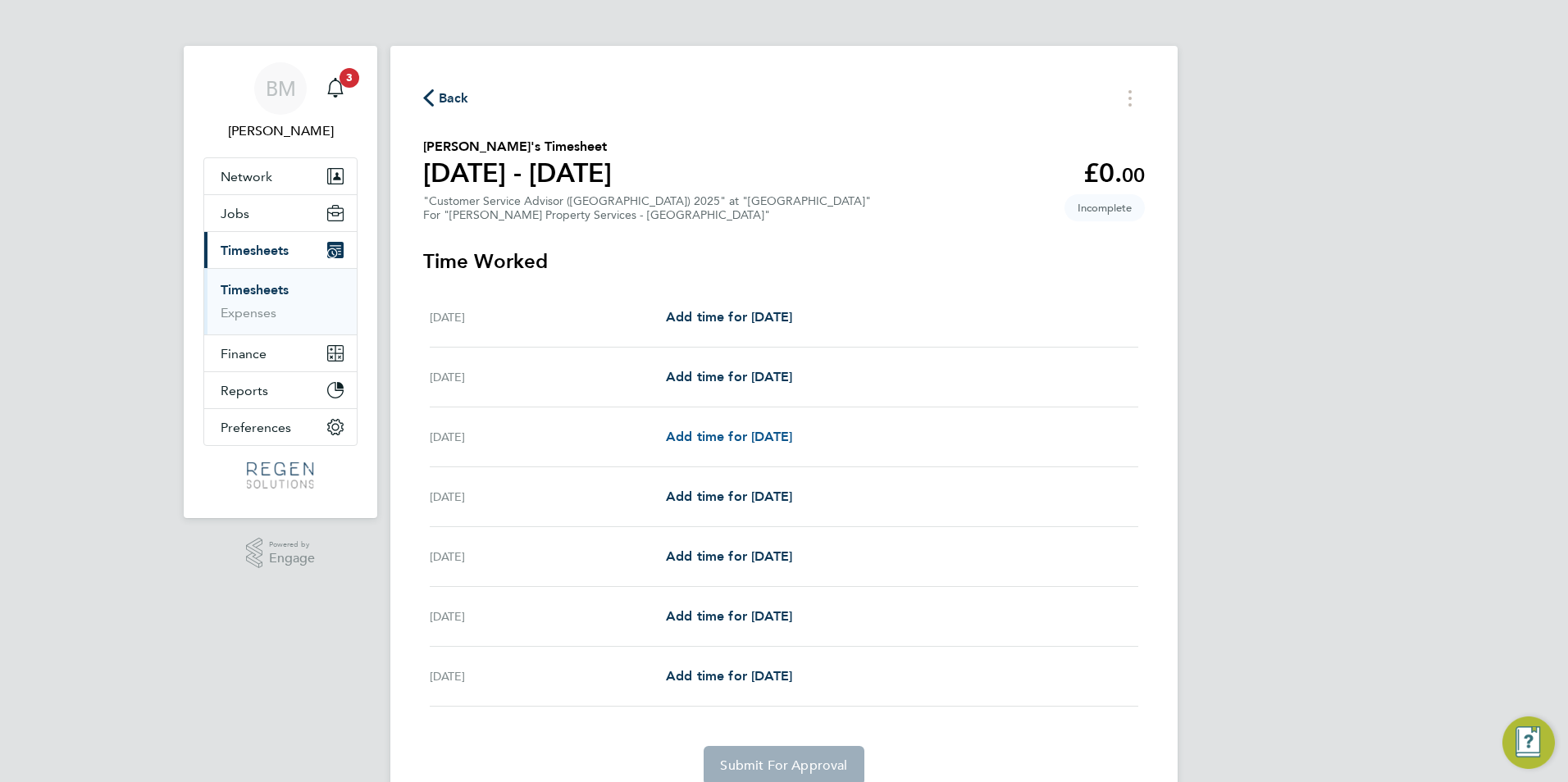
click at [768, 440] on span "Add time for Mon 04 Aug" at bounding box center [729, 437] width 127 height 16
select select "60"
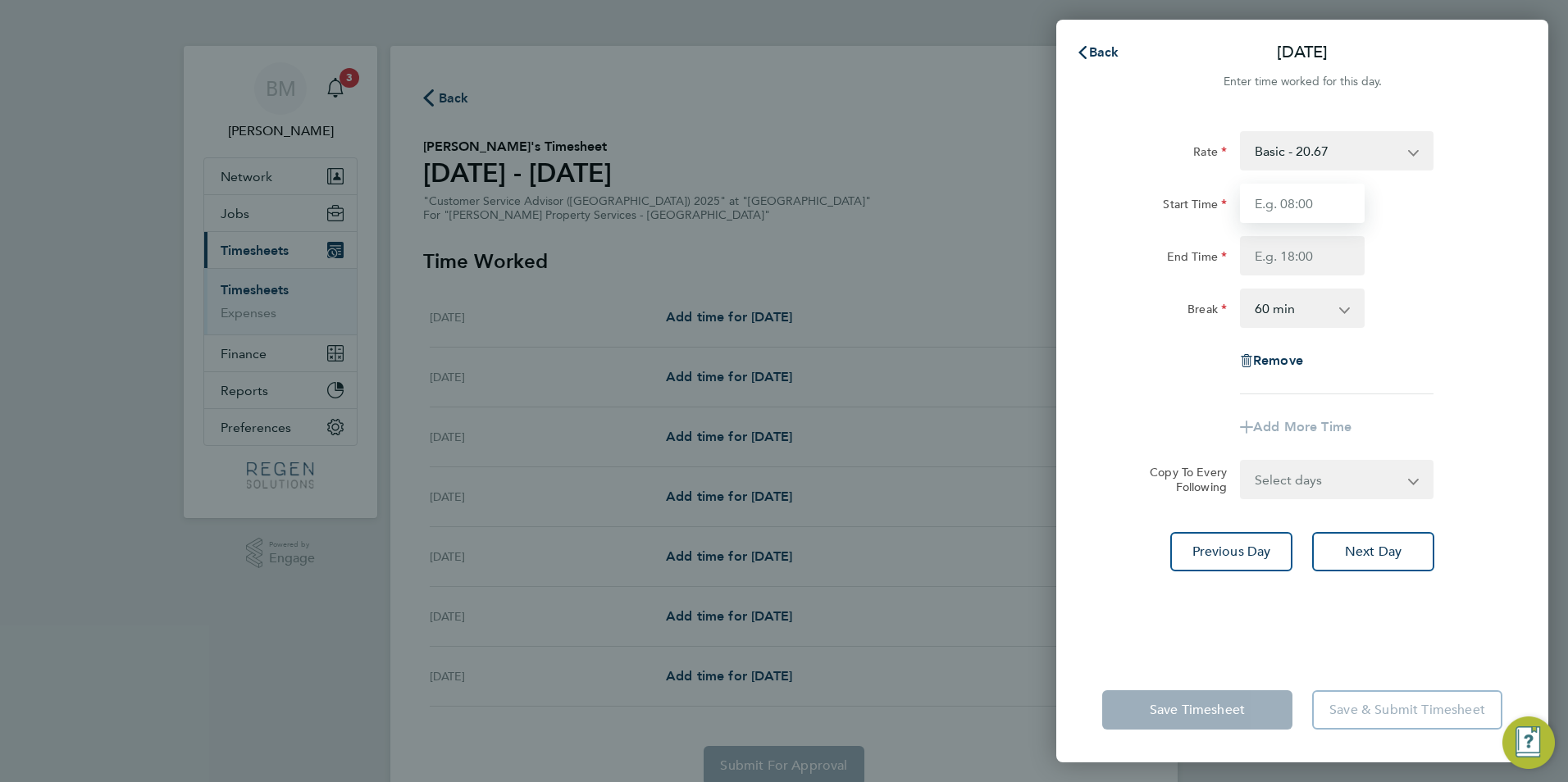
click at [1289, 209] on input "Start Time" at bounding box center [1302, 202] width 125 height 39
type input "11:00"
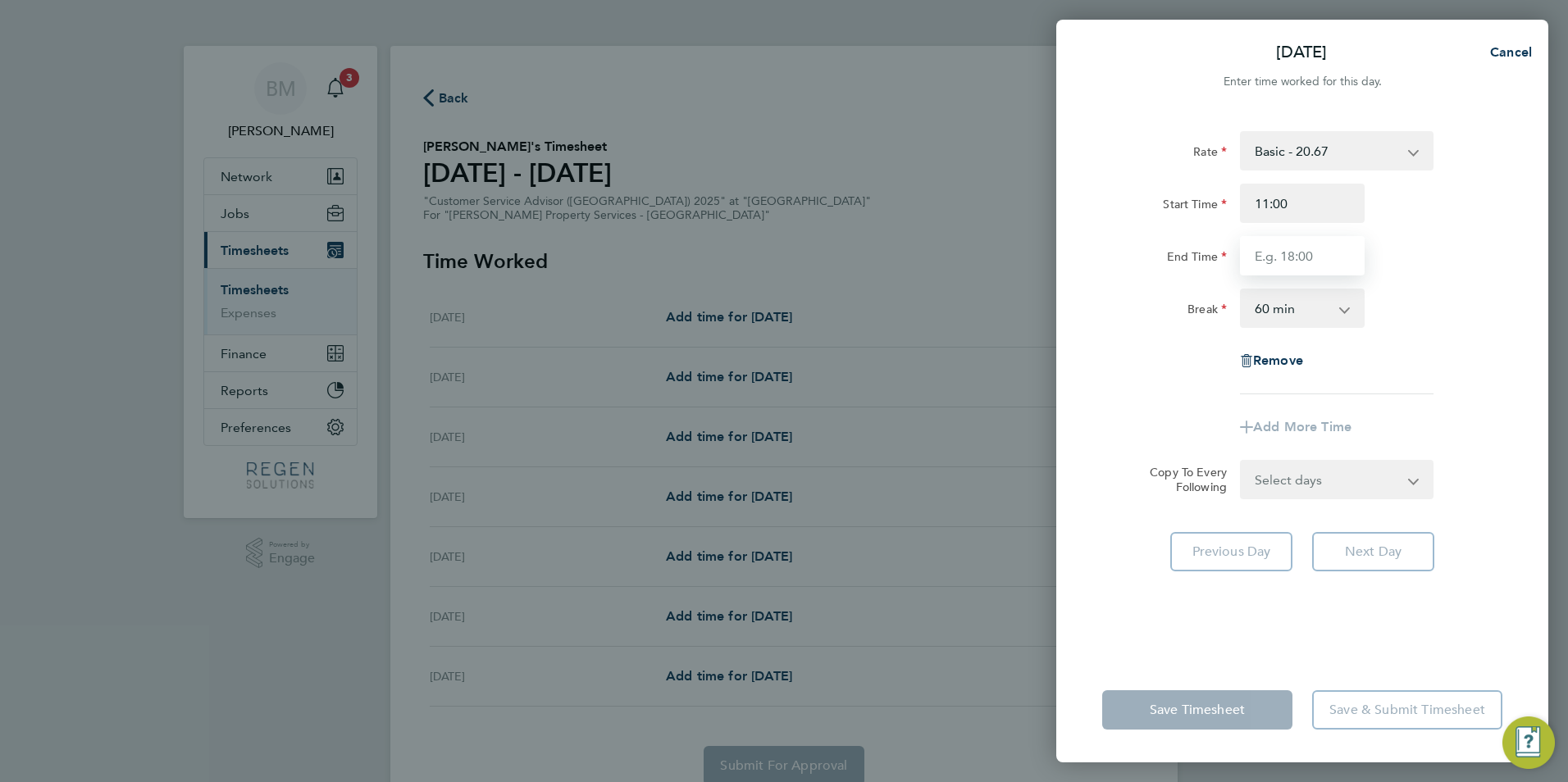
click at [1273, 269] on input "End Time" at bounding box center [1302, 255] width 125 height 39
type input "20:00"
click at [1290, 482] on form "Rate Basic - 20.67 Start Time 11:00 End Time 20:00 Break 0 min 15 min 30 min 45…" at bounding box center [1302, 315] width 400 height 368
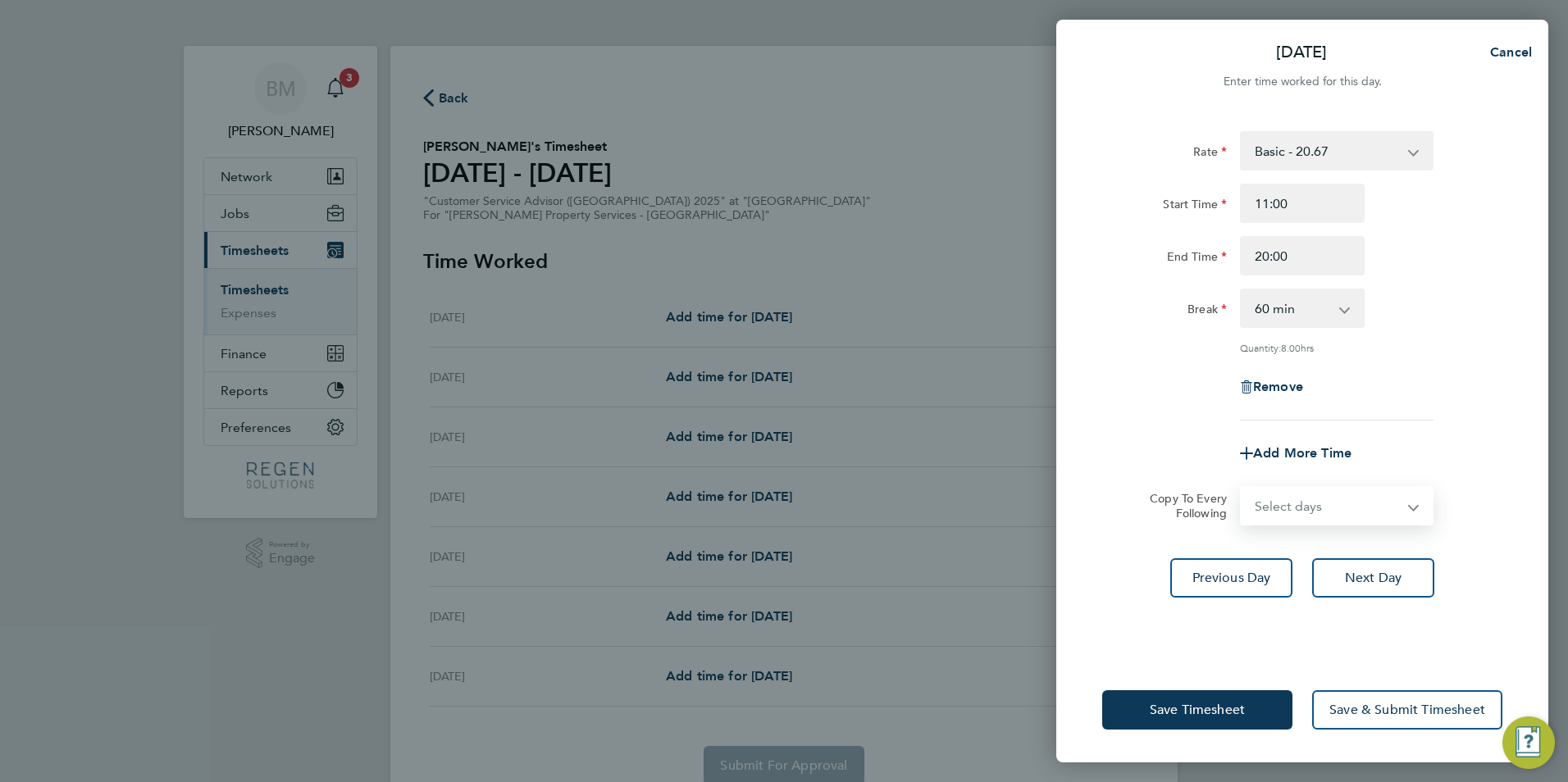
select select "TUE"
click at [1242, 488] on select "Select days Day Tuesday Wednesday Thursday Friday" at bounding box center [1328, 506] width 173 height 36
select select "2025-08-08"
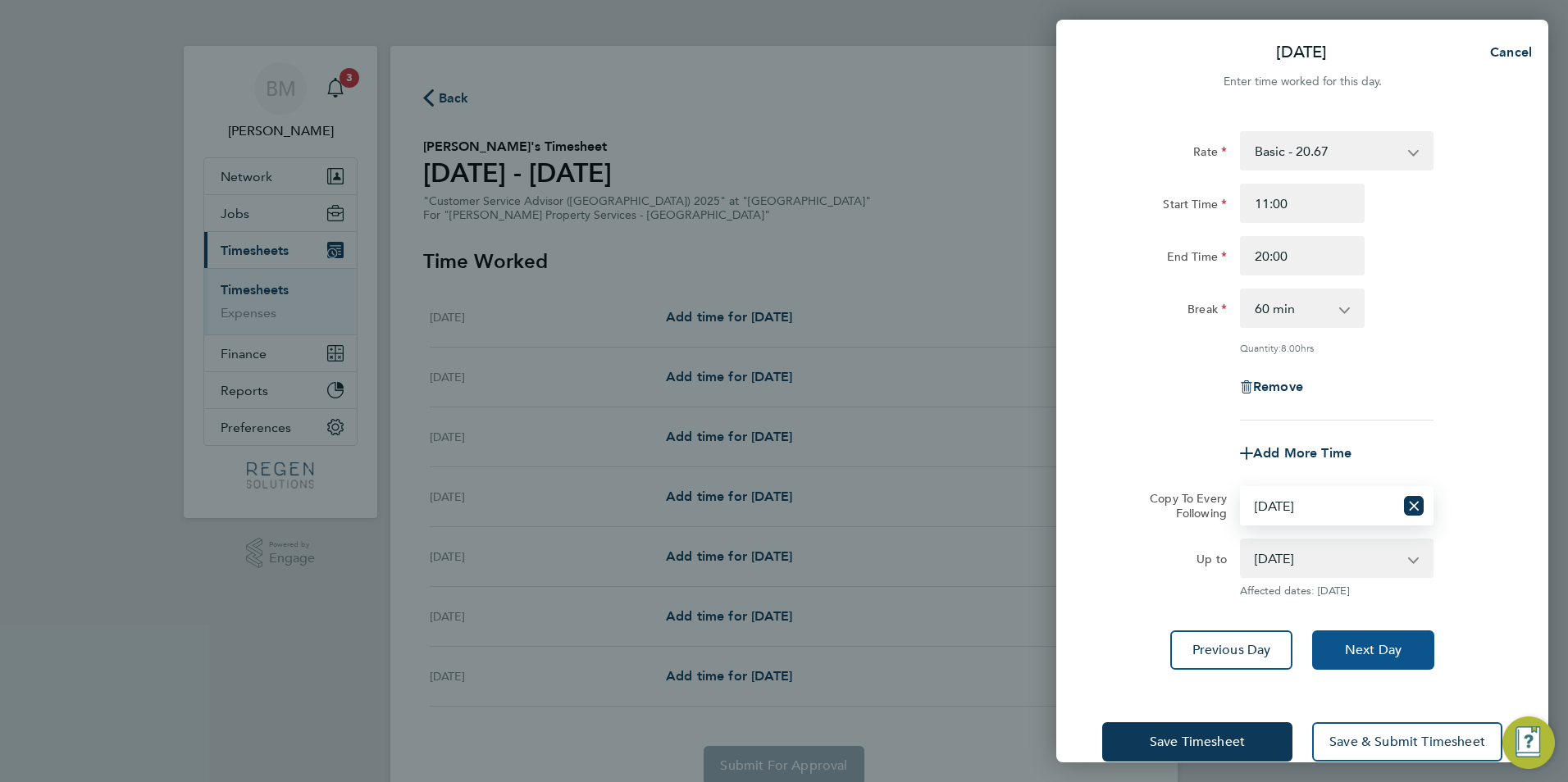
click at [1374, 647] on span "Next Day" at bounding box center [1372, 650] width 57 height 16
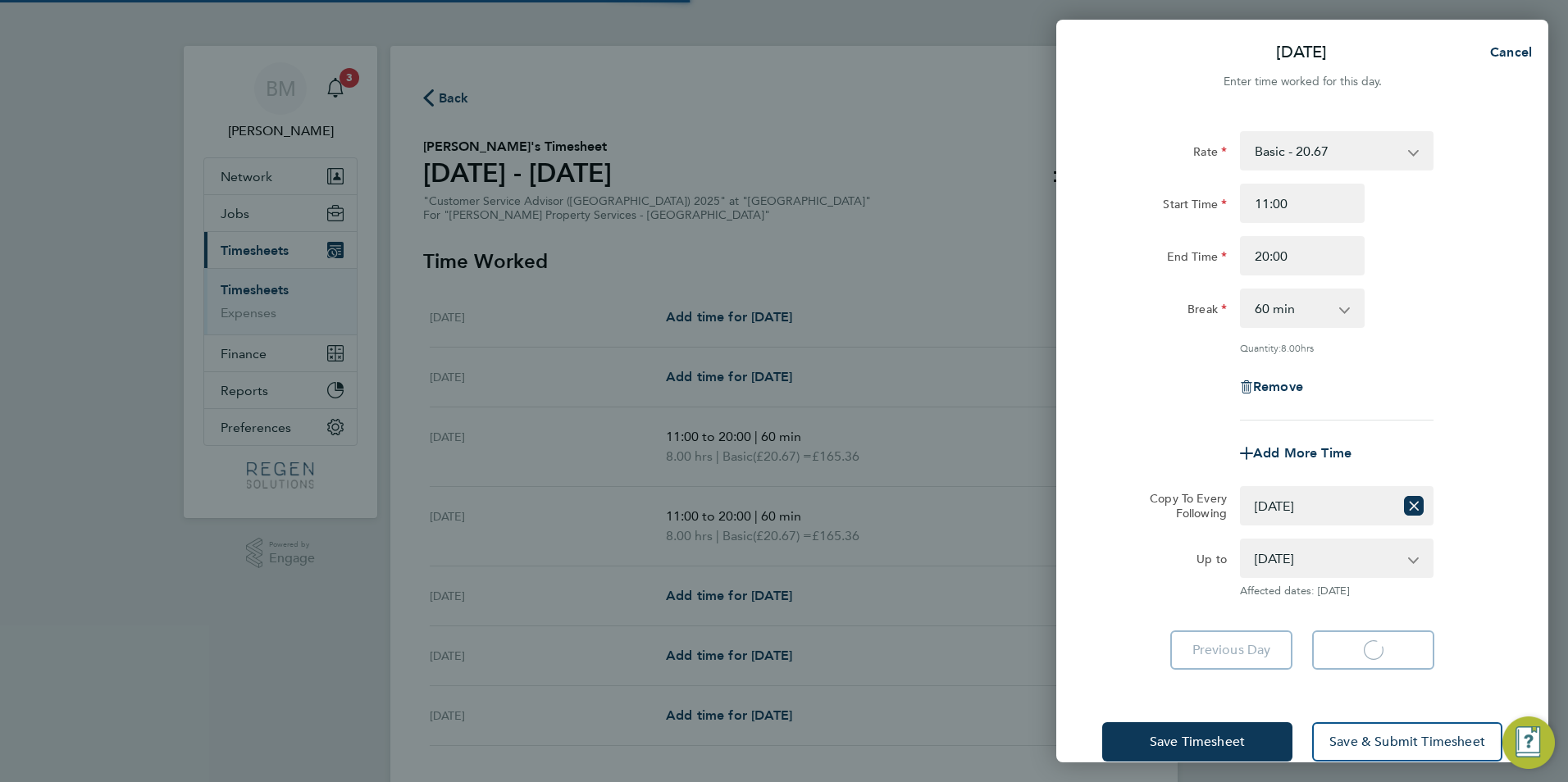
select select "60"
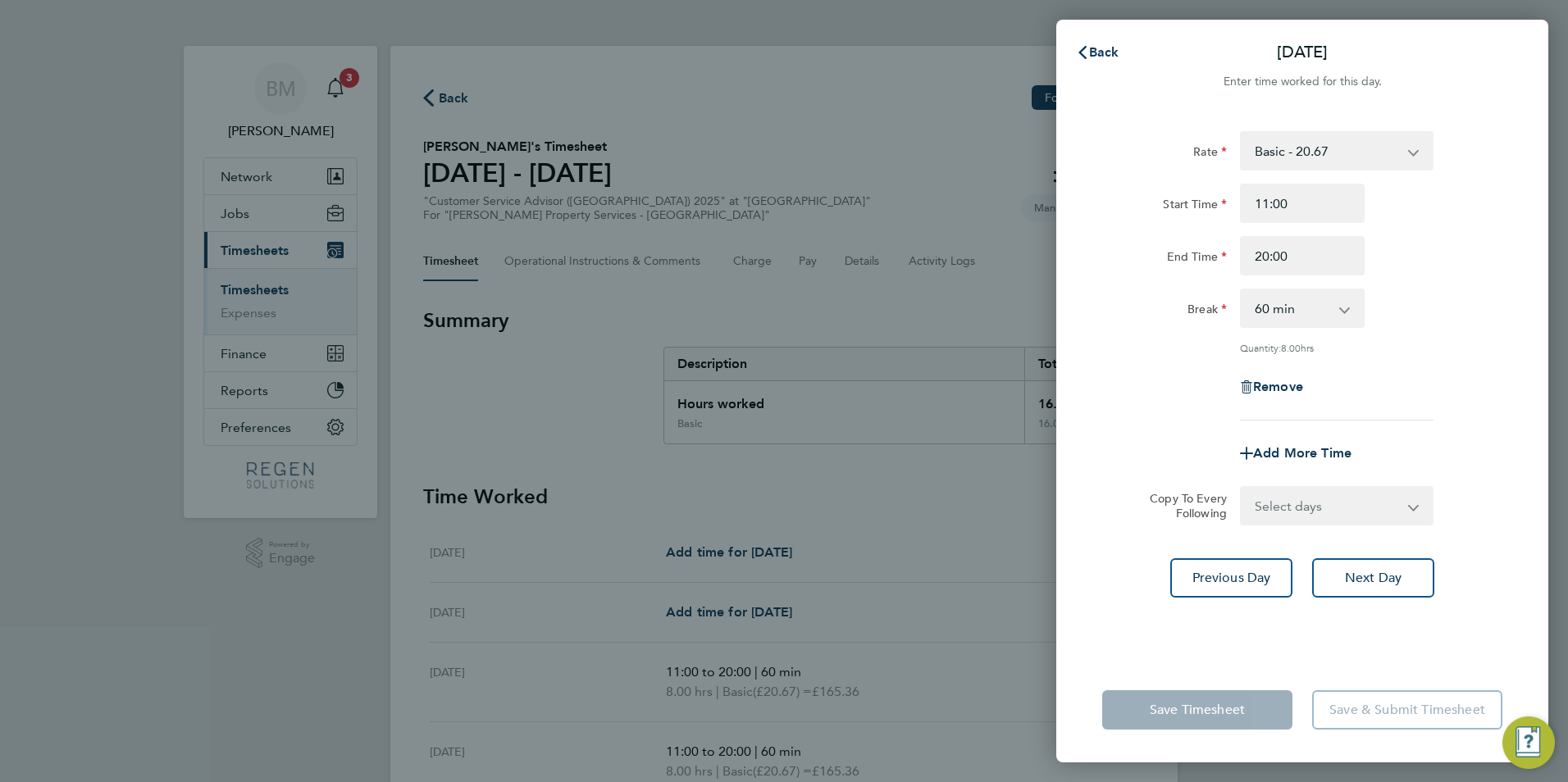
click at [1301, 508] on select "Select days Day Wednesday Thursday Friday" at bounding box center [1328, 506] width 173 height 36
select select "WED"
click at [1242, 488] on select "Select days Day Wednesday Thursday Friday" at bounding box center [1328, 506] width 173 height 36
select select "2025-08-08"
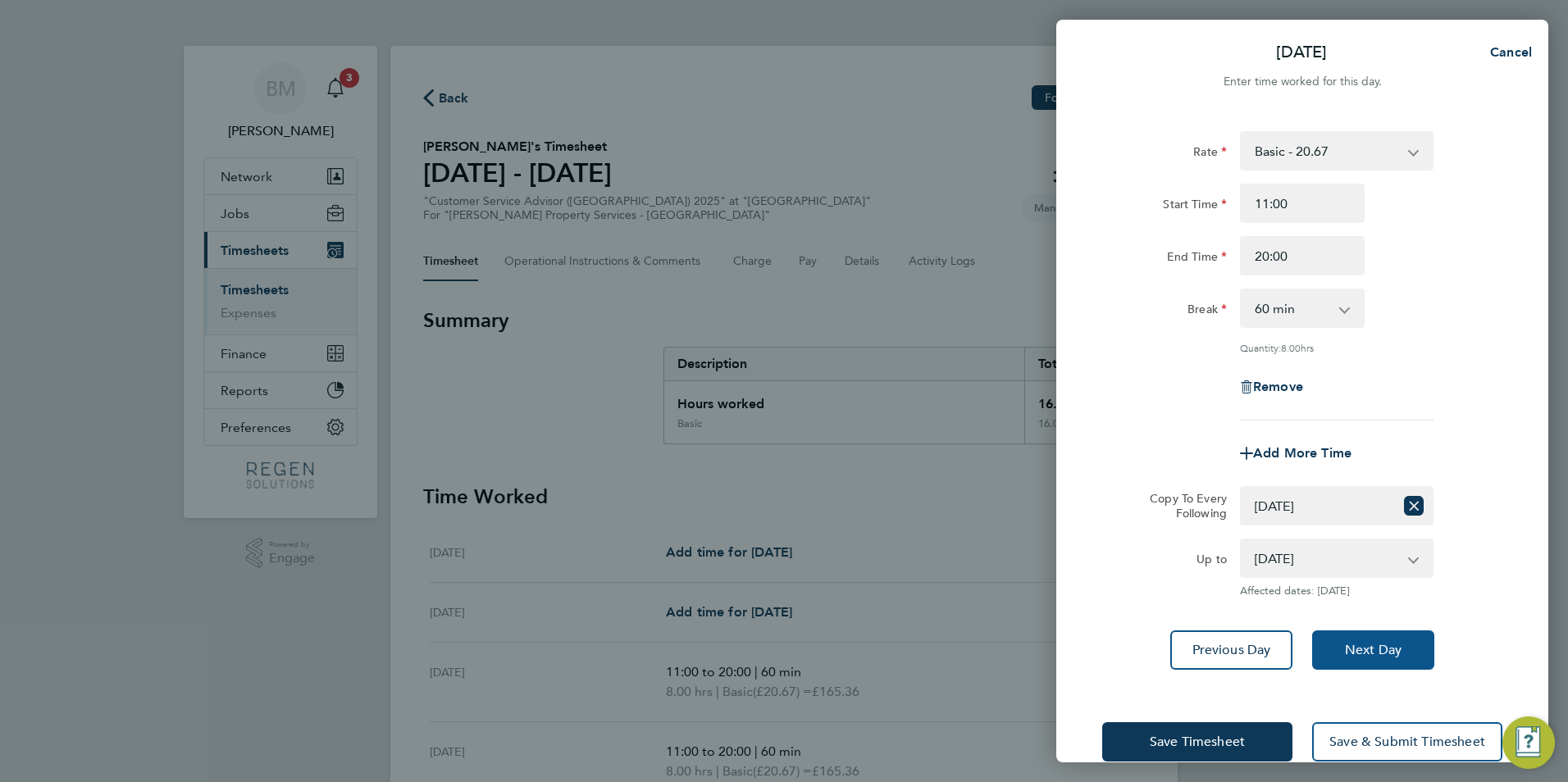
click at [1368, 643] on span "Next Day" at bounding box center [1372, 650] width 57 height 16
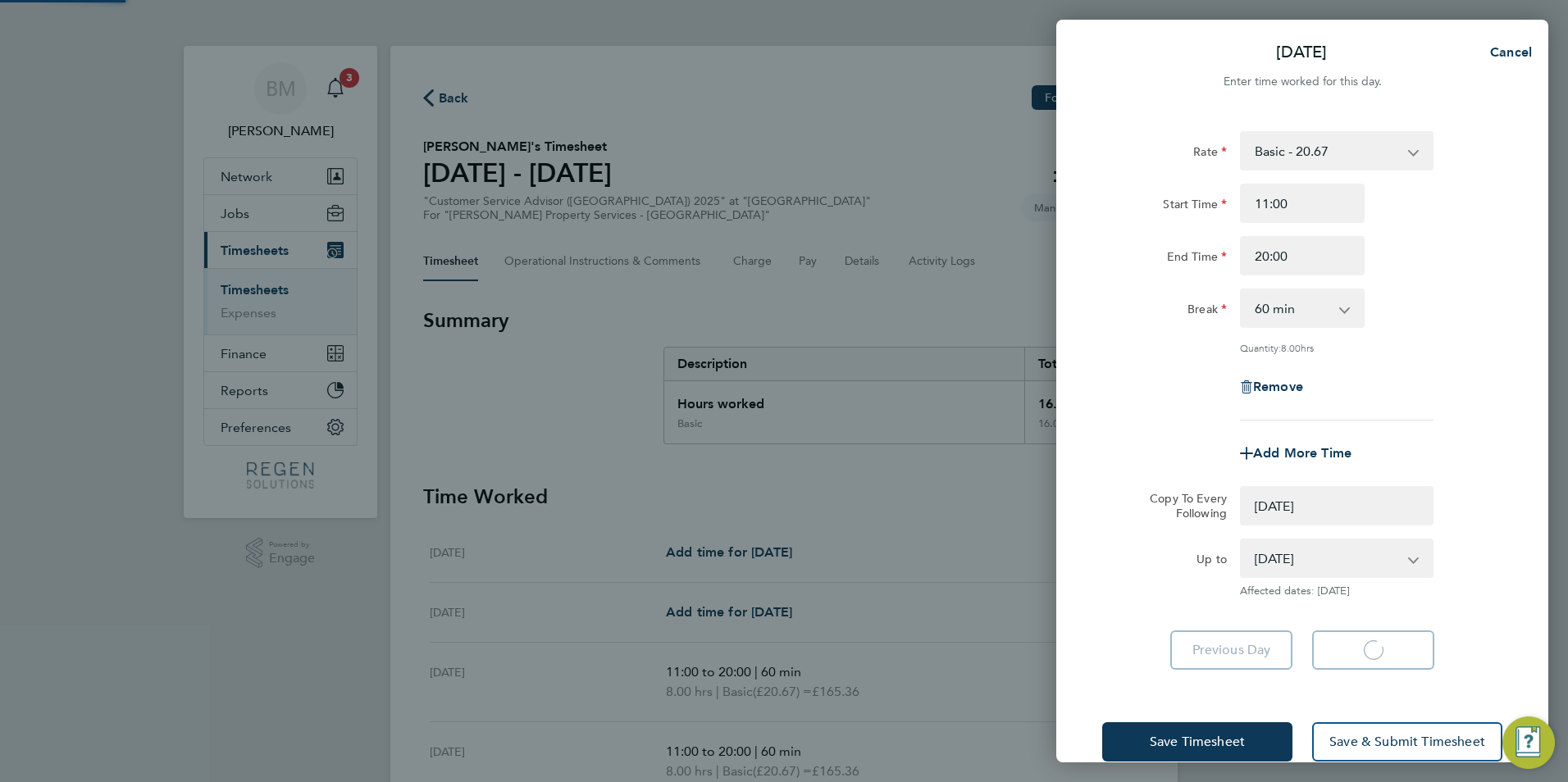
select select "0: null"
select select "60"
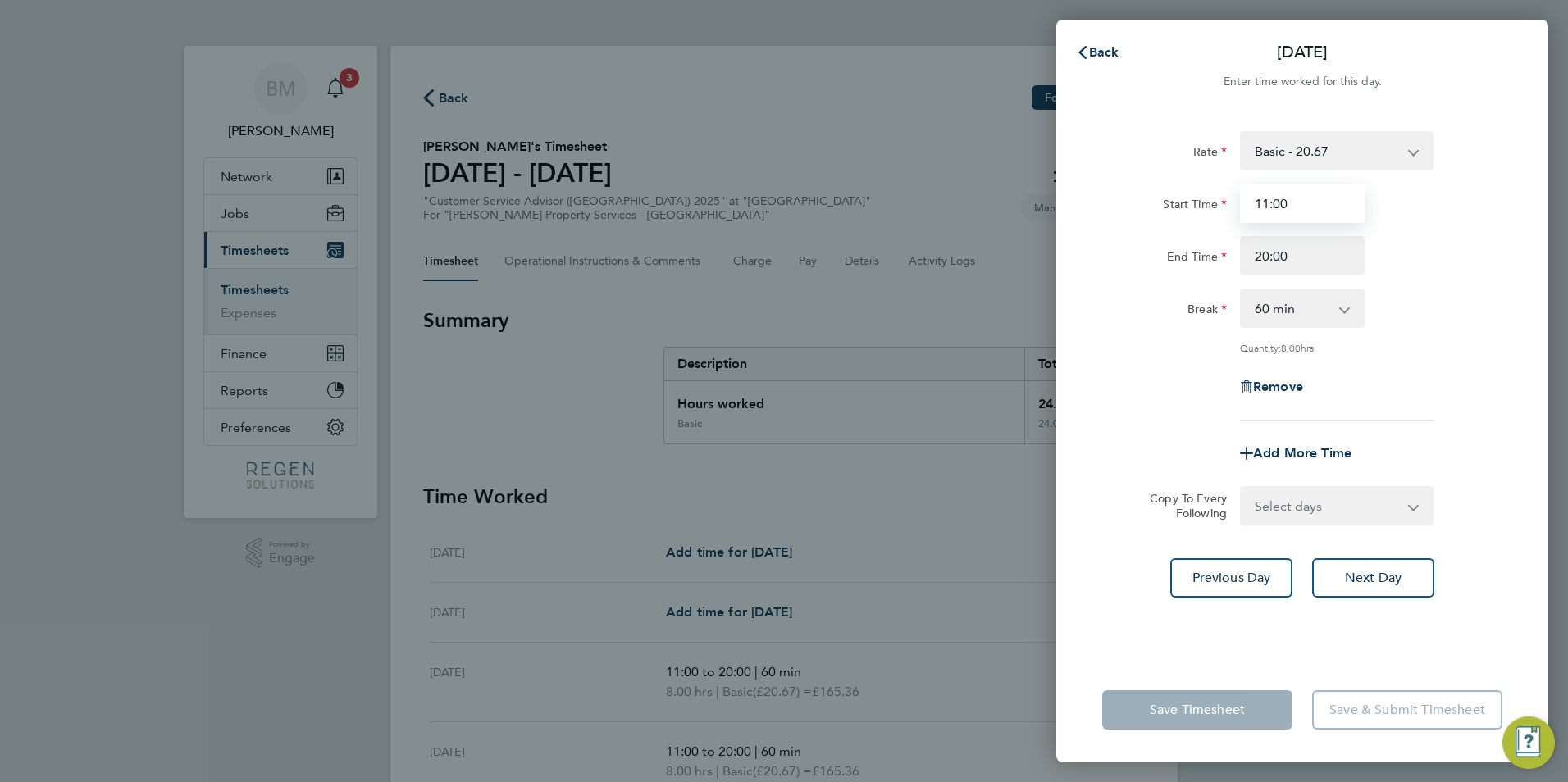
click at [1312, 217] on input "11:00" at bounding box center [1302, 202] width 125 height 39
drag, startPoint x: 1327, startPoint y: 211, endPoint x: 1155, endPoint y: 196, distance: 172.7
click at [1156, 196] on div "Start Time 11:00" at bounding box center [1302, 202] width 413 height 39
type input "08:00"
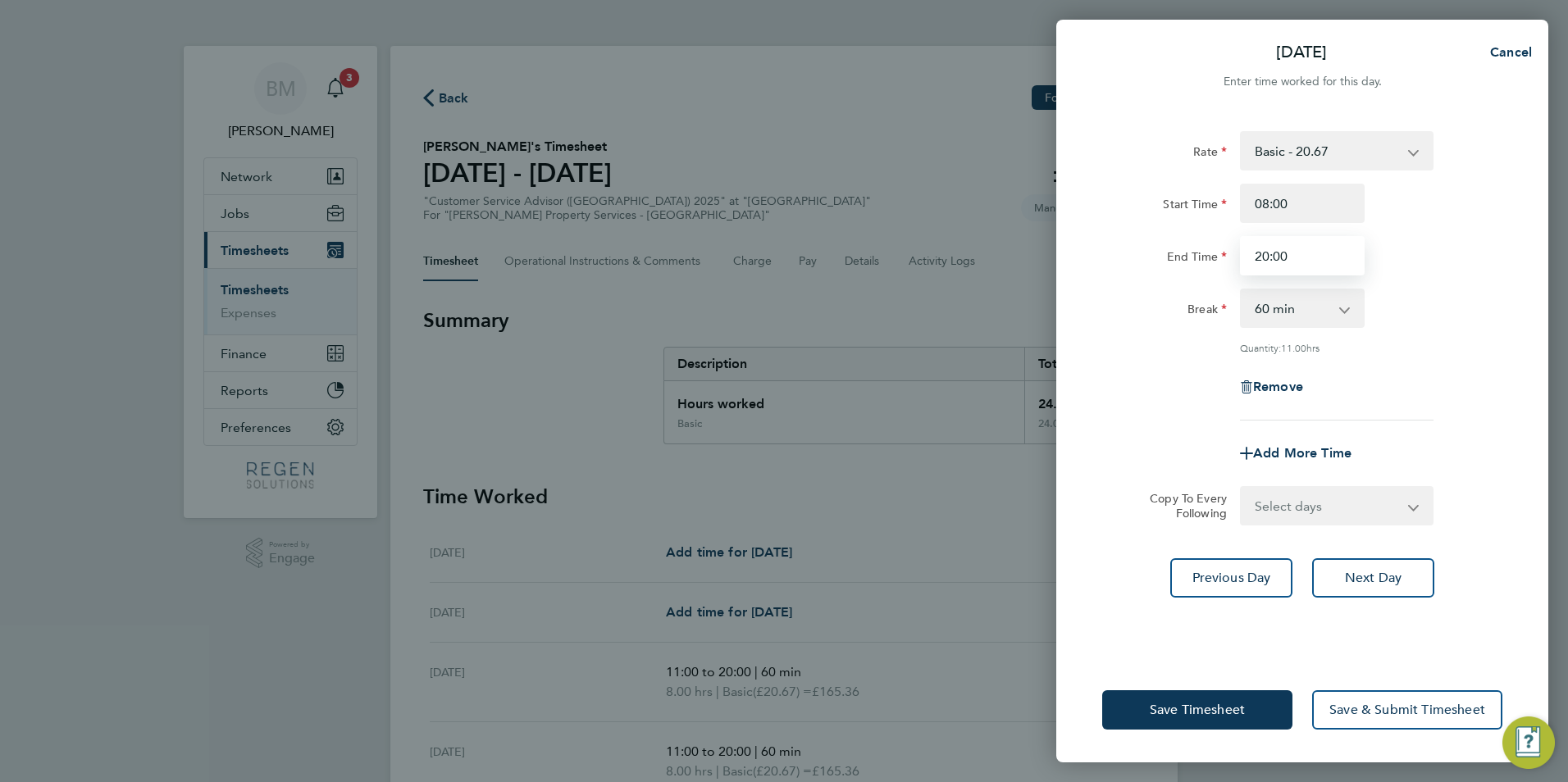
drag, startPoint x: 1312, startPoint y: 251, endPoint x: 1101, endPoint y: 280, distance: 213.0
click at [1127, 261] on div "End Time 20:00" at bounding box center [1302, 255] width 413 height 39
type input "17:00"
click at [1271, 508] on select "Select days Day Thursday Friday" at bounding box center [1328, 506] width 173 height 36
select select "DAY"
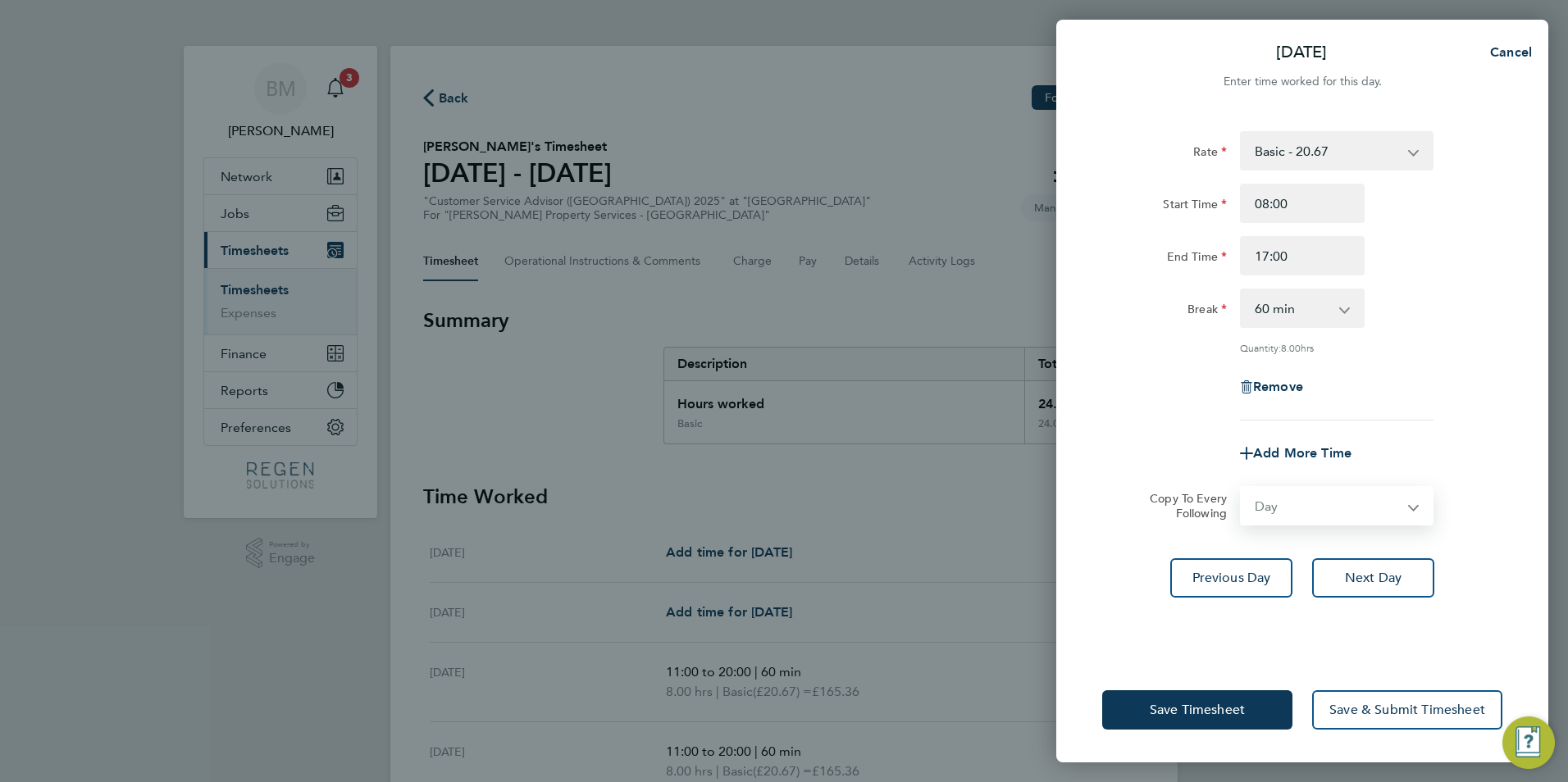
click at [1242, 488] on select "Select days Day Thursday Friday" at bounding box center [1328, 506] width 173 height 36
select select "2025-08-08"
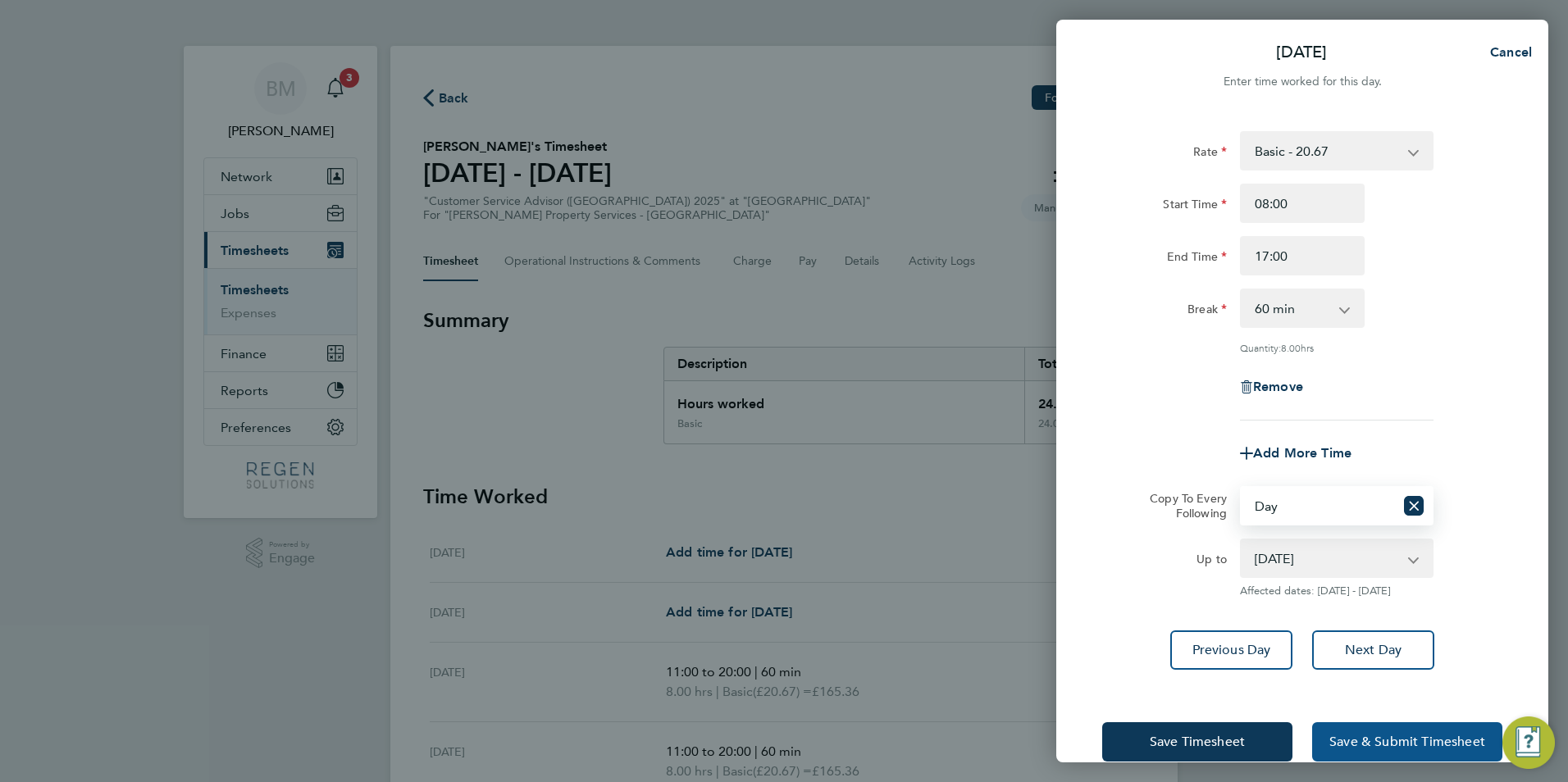
click at [1351, 731] on button "Save & Submit Timesheet" at bounding box center [1406, 741] width 191 height 39
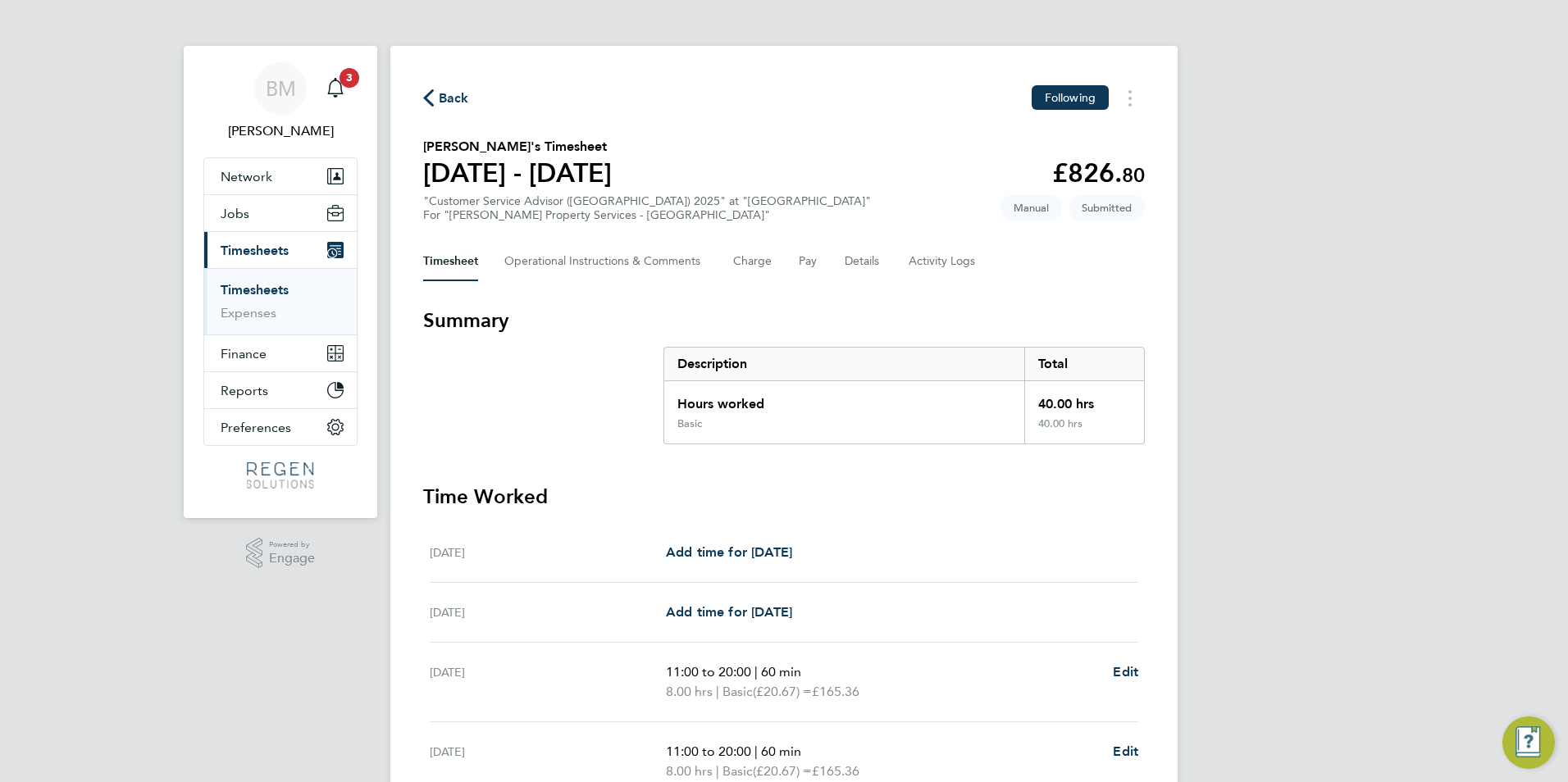
scroll to position [403, 0]
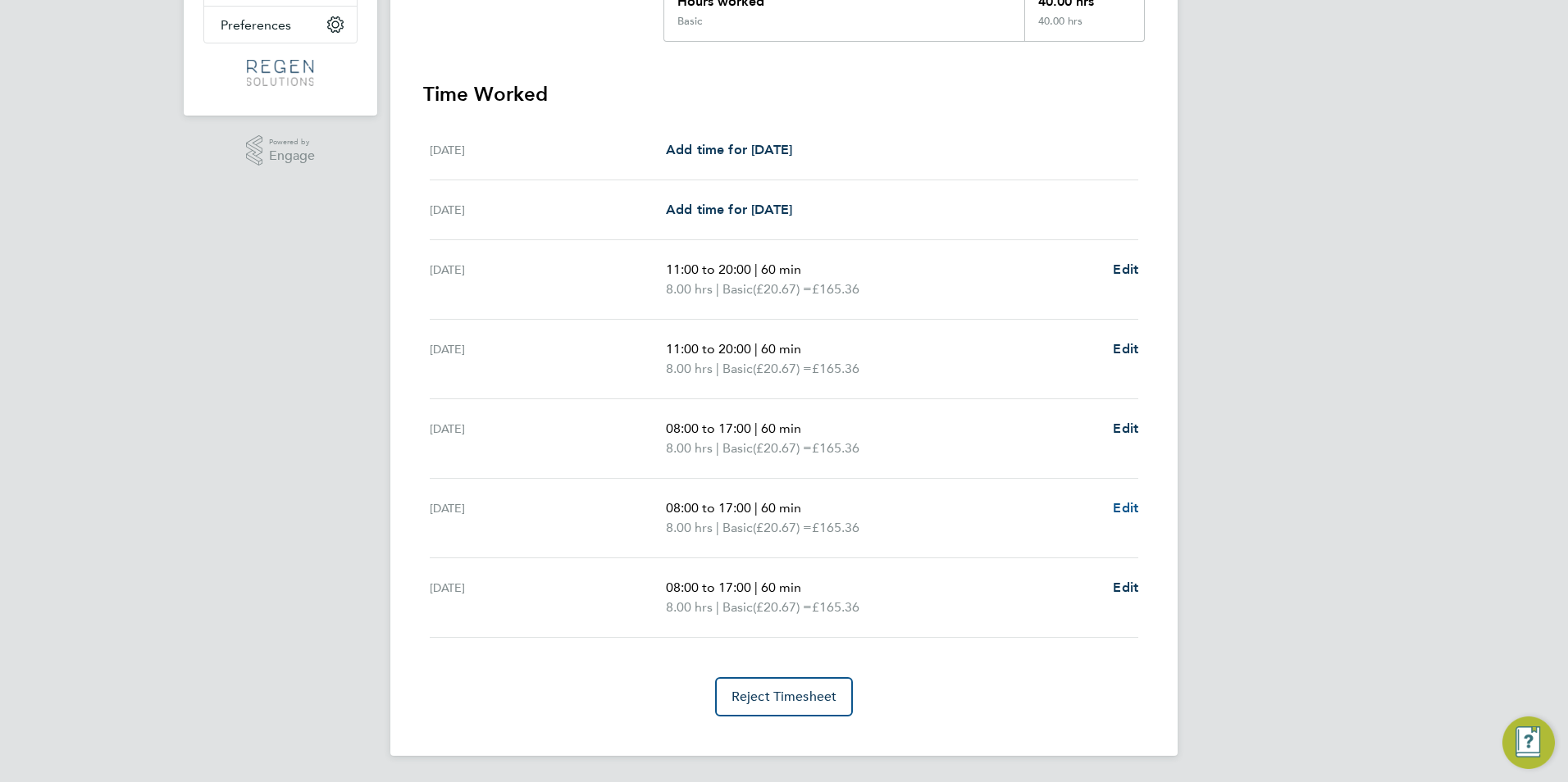
click at [1122, 505] on span "Edit" at bounding box center [1125, 508] width 25 height 16
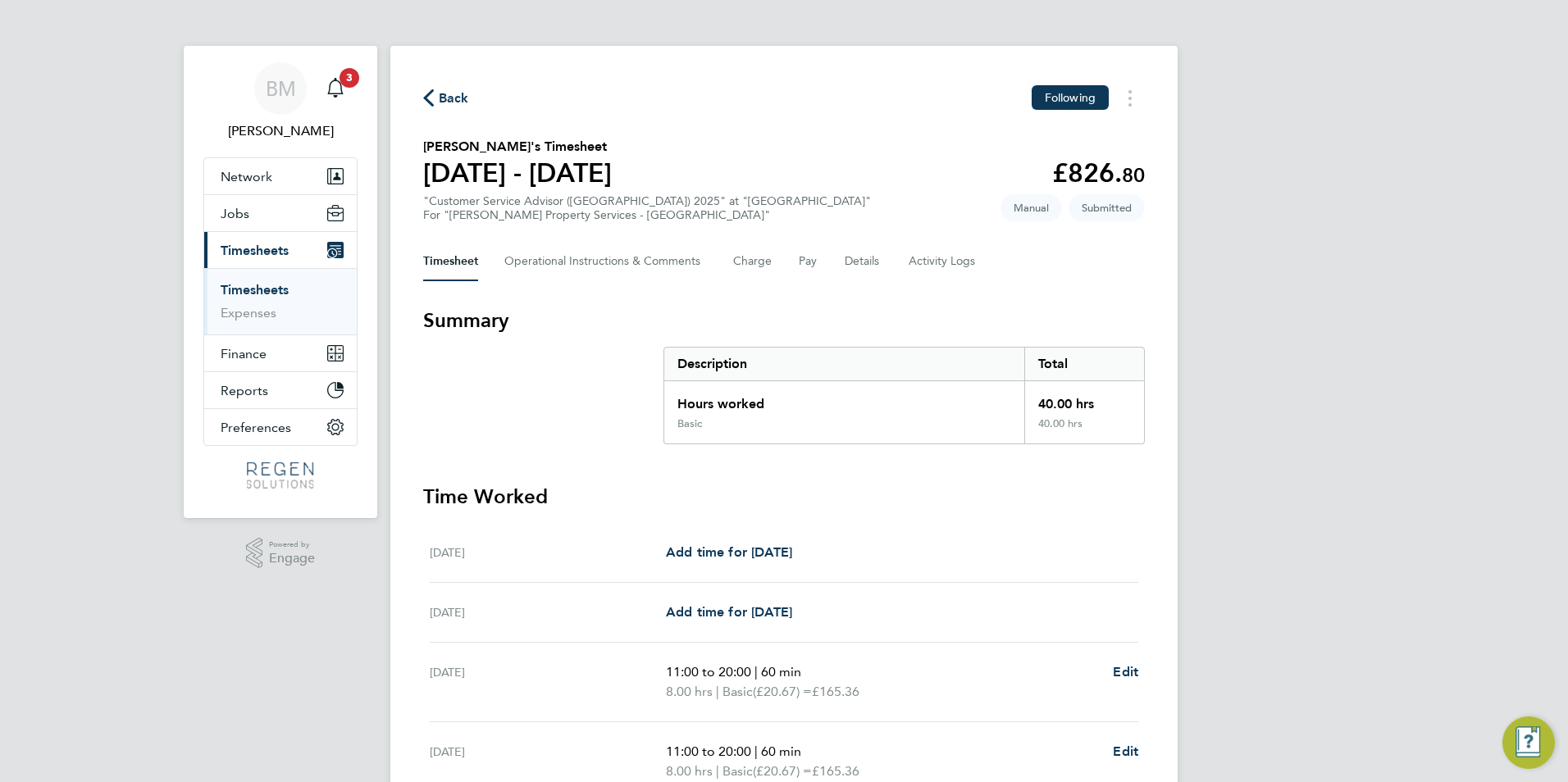
select select "60"
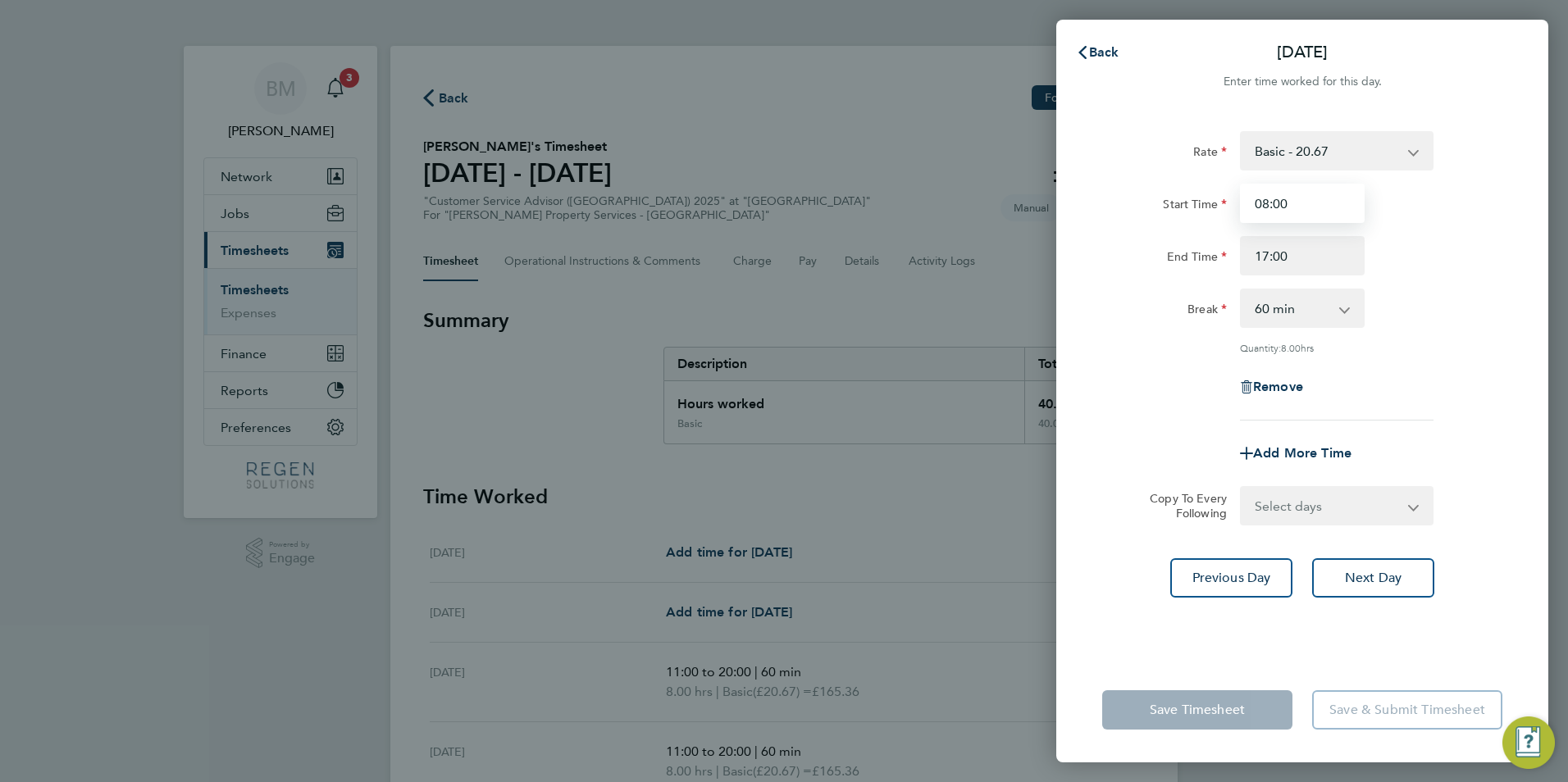
click at [1291, 215] on input "08:00" at bounding box center [1302, 202] width 125 height 39
drag, startPoint x: 1308, startPoint y: 221, endPoint x: 1104, endPoint y: 204, distance: 204.7
click at [1105, 205] on div "Start Time 08:00" at bounding box center [1302, 202] width 413 height 39
type input "11:00"
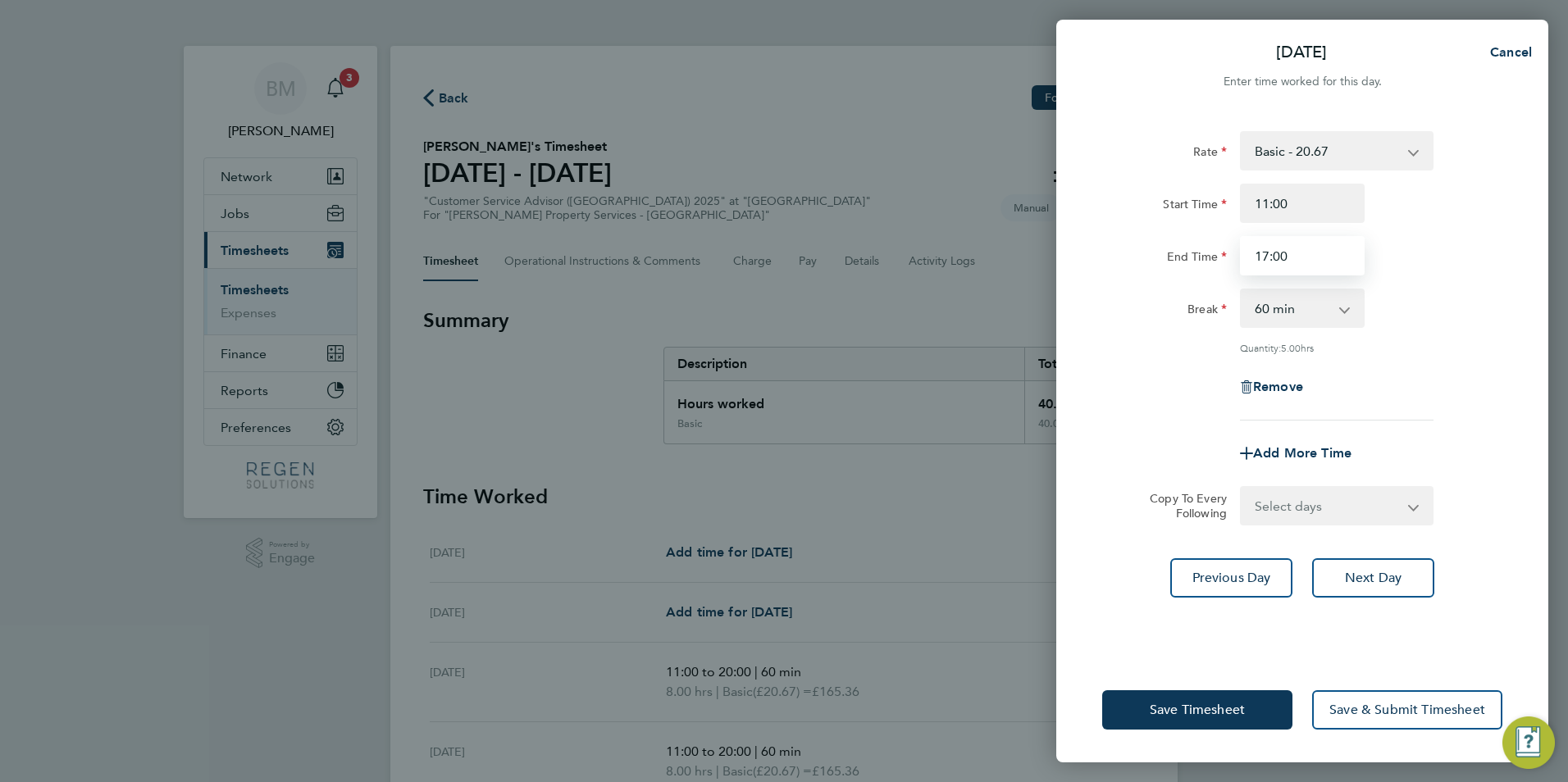
drag, startPoint x: 1270, startPoint y: 246, endPoint x: 1306, endPoint y: 257, distance: 37.6
click at [1306, 257] on input "17:00" at bounding box center [1302, 255] width 125 height 39
drag, startPoint x: 1305, startPoint y: 257, endPoint x: 1243, endPoint y: 265, distance: 62.5
click at [1245, 265] on input "17:00" at bounding box center [1302, 255] width 125 height 39
type input "20:00"
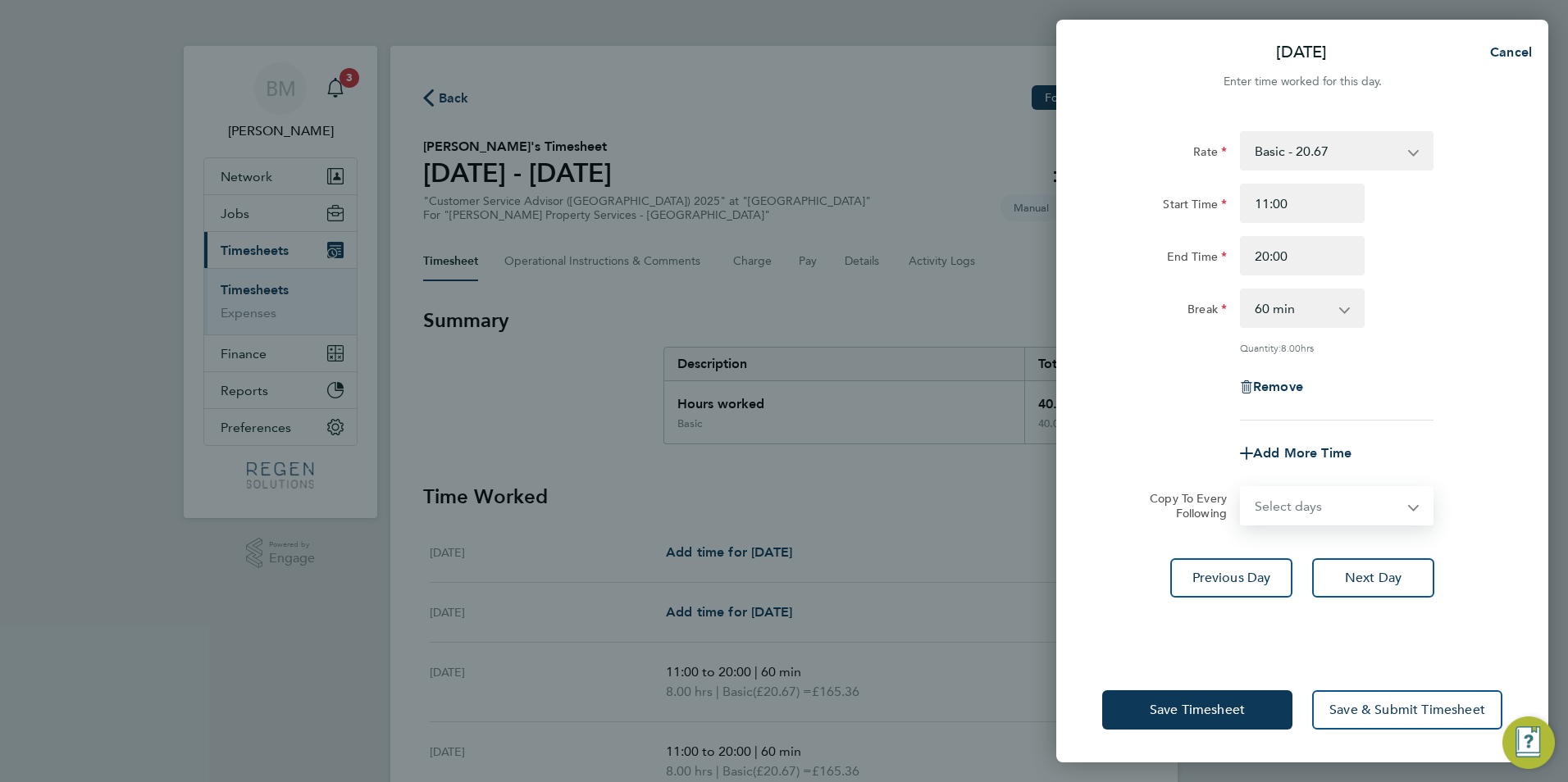
drag, startPoint x: 1323, startPoint y: 508, endPoint x: 1323, endPoint y: 517, distance: 9.0
click at [1321, 508] on select "Select days Friday" at bounding box center [1328, 506] width 173 height 36
select select "FRI"
click at [1242, 488] on select "Select days Friday" at bounding box center [1328, 506] width 173 height 36
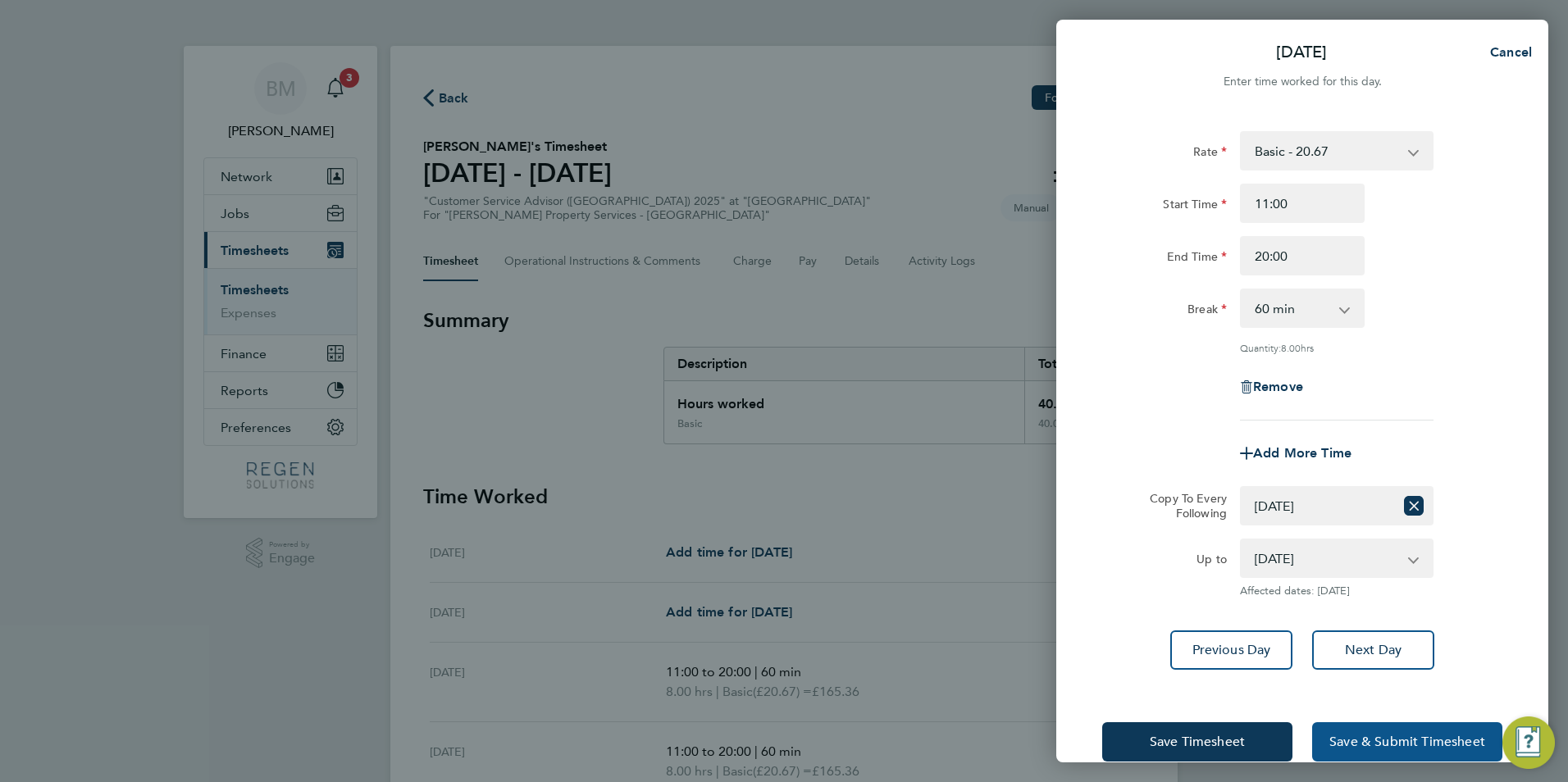
click at [1382, 744] on span "Save & Submit Timesheet" at bounding box center [1407, 742] width 156 height 16
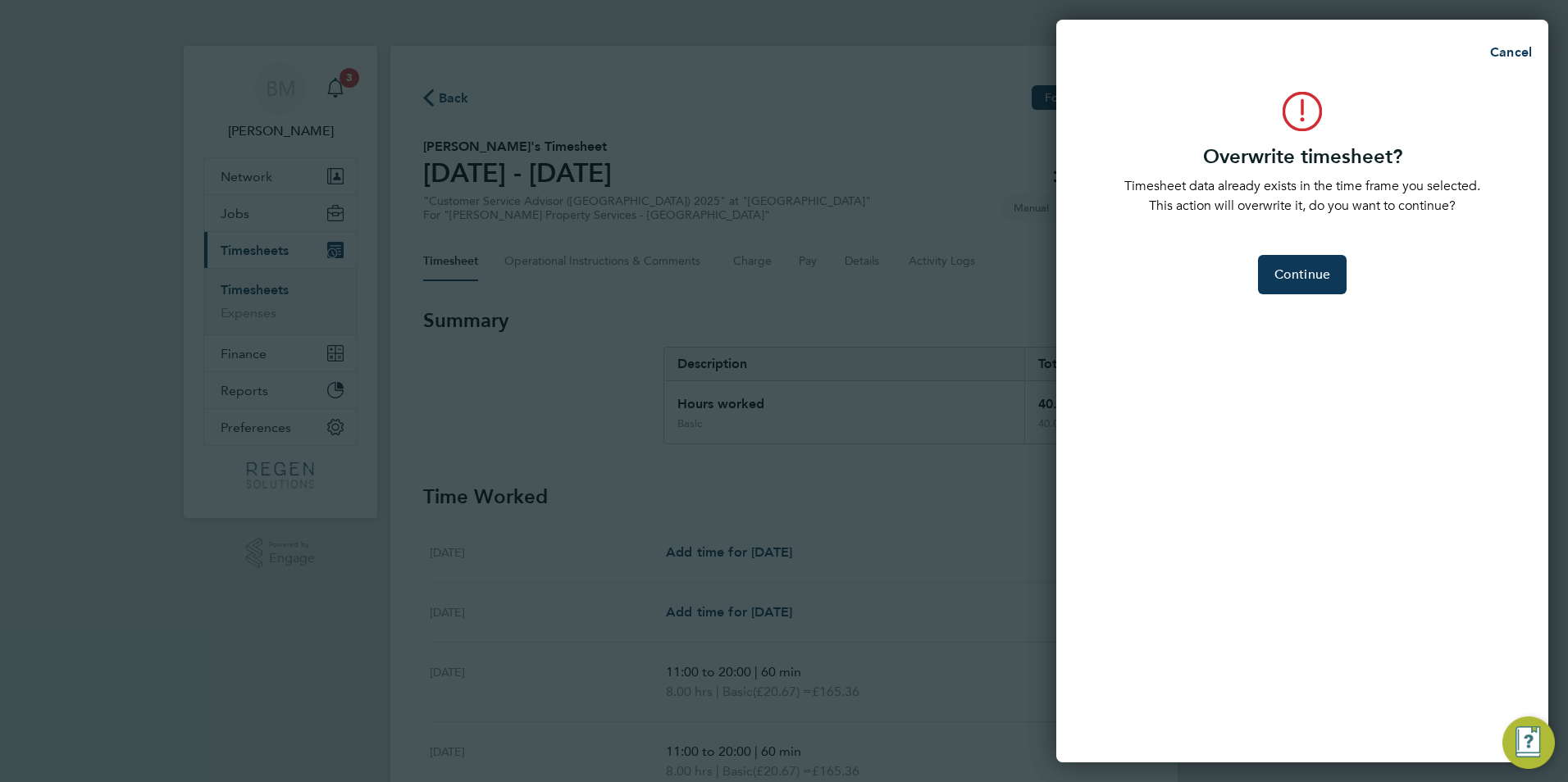
click at [1298, 294] on div "Overwrite timesheet? Timesheet data already exists in the time frame you select…" at bounding box center [1302, 417] width 492 height 690
click at [1292, 282] on span "Continue" at bounding box center [1303, 274] width 56 height 16
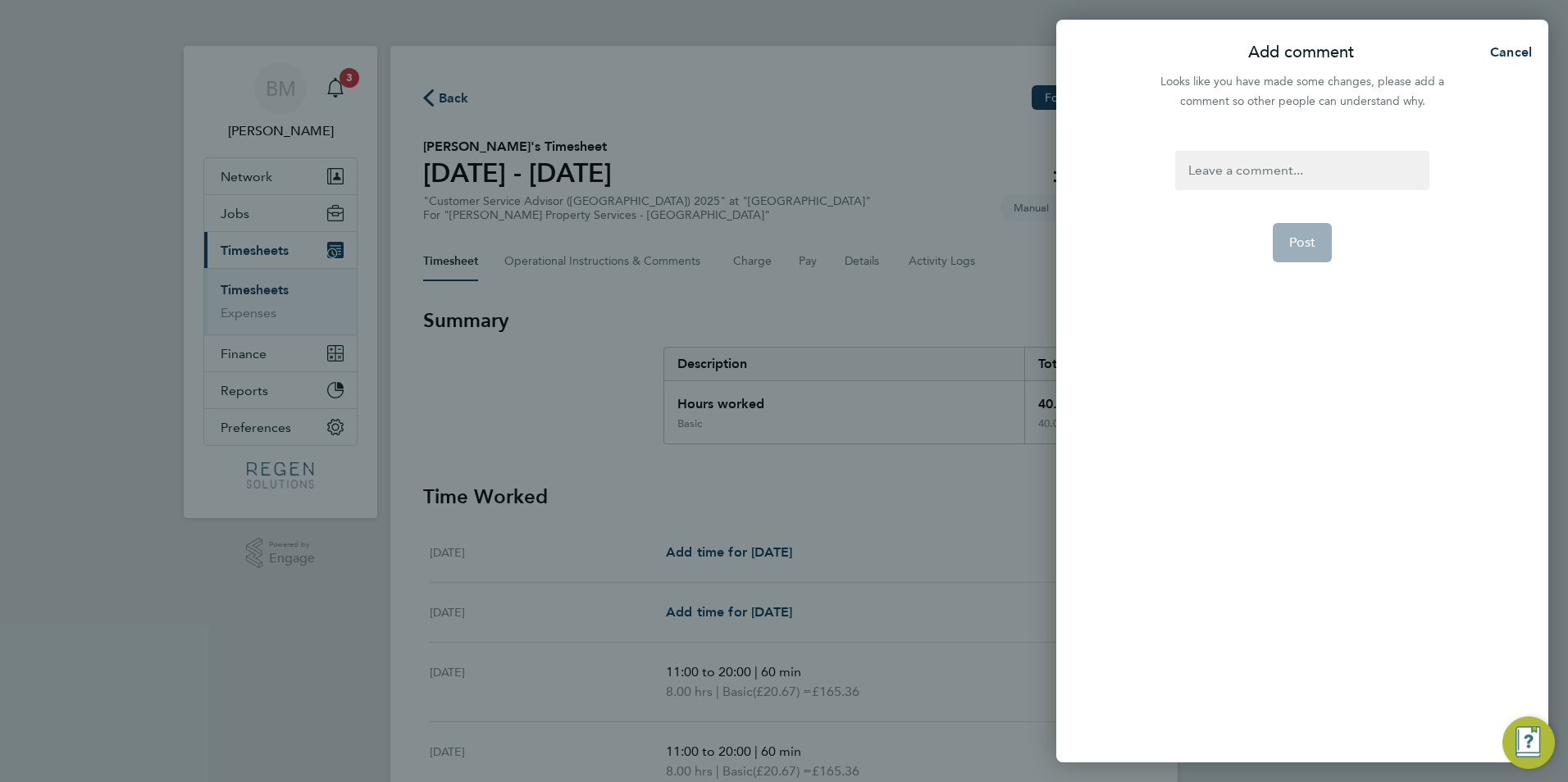
click at [1175, 172] on div at bounding box center [1302, 170] width 253 height 39
click at [1196, 177] on div at bounding box center [1302, 170] width 253 height 39
click at [1200, 176] on div at bounding box center [1302, 170] width 253 height 39
click at [1205, 175] on div at bounding box center [1302, 170] width 253 height 39
click at [1205, 176] on div at bounding box center [1302, 170] width 253 height 39
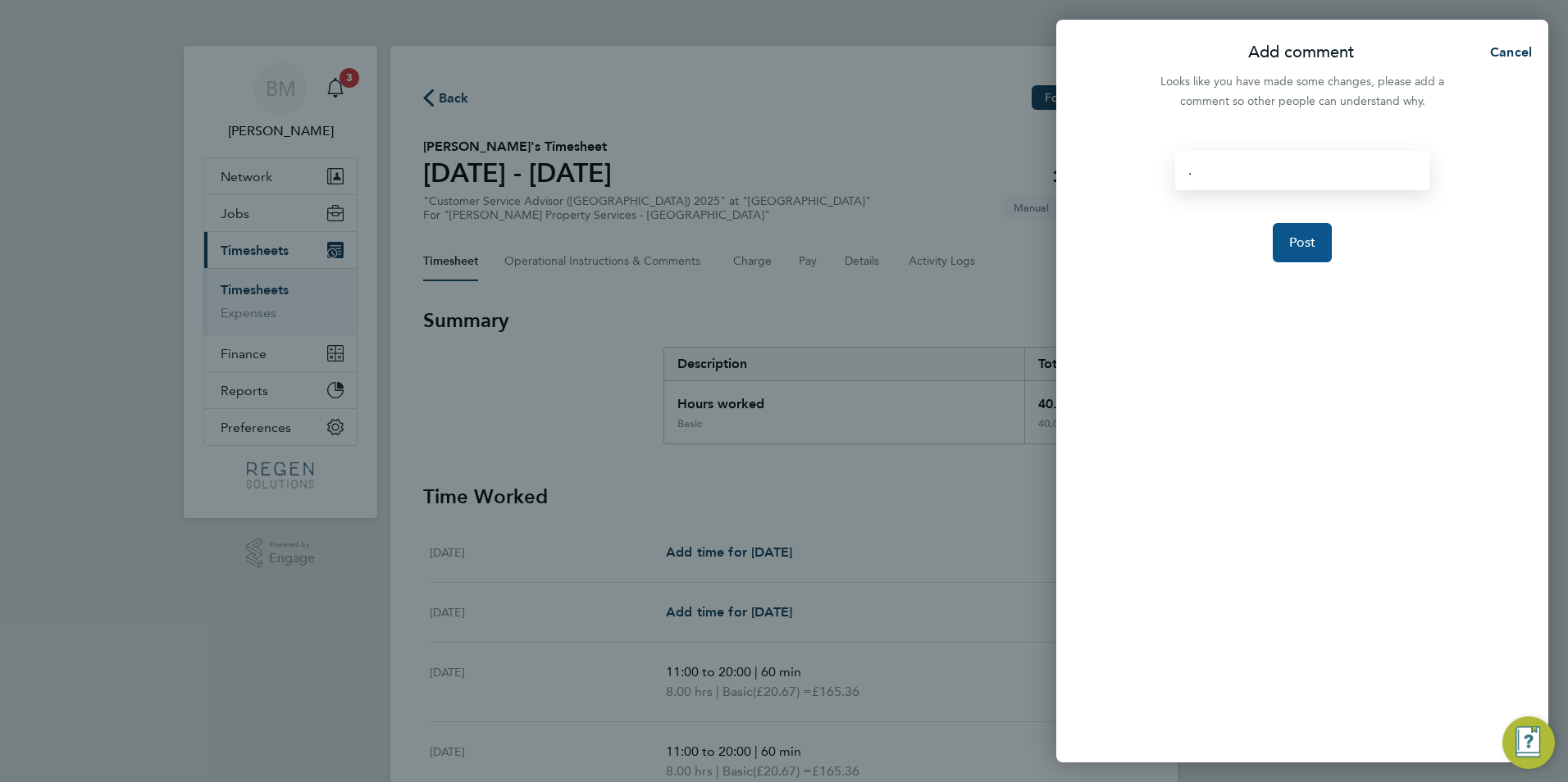
click at [1278, 244] on button "Post" at bounding box center [1303, 242] width 60 height 39
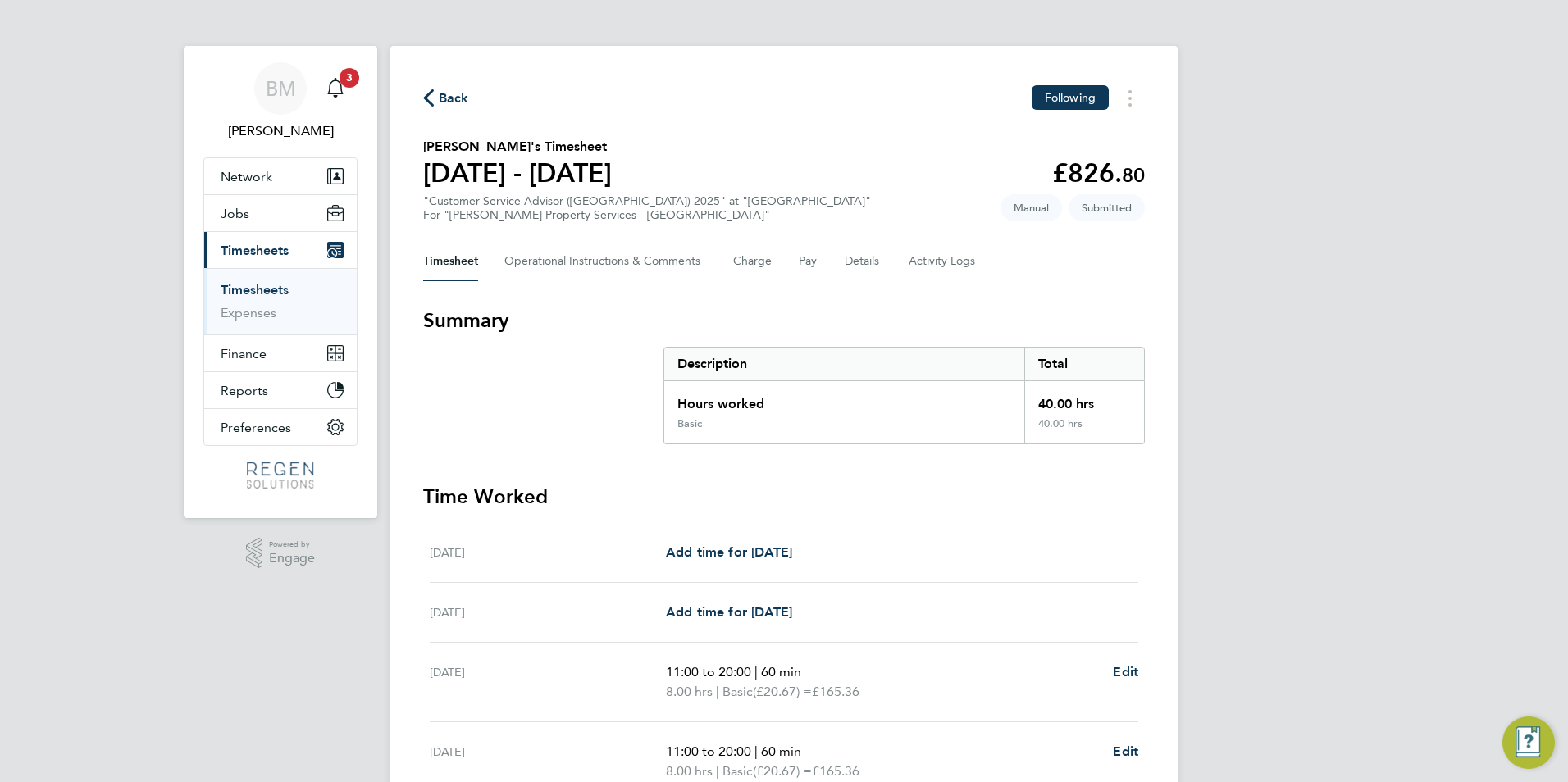
click at [247, 293] on link "Timesheets" at bounding box center [254, 290] width 68 height 16
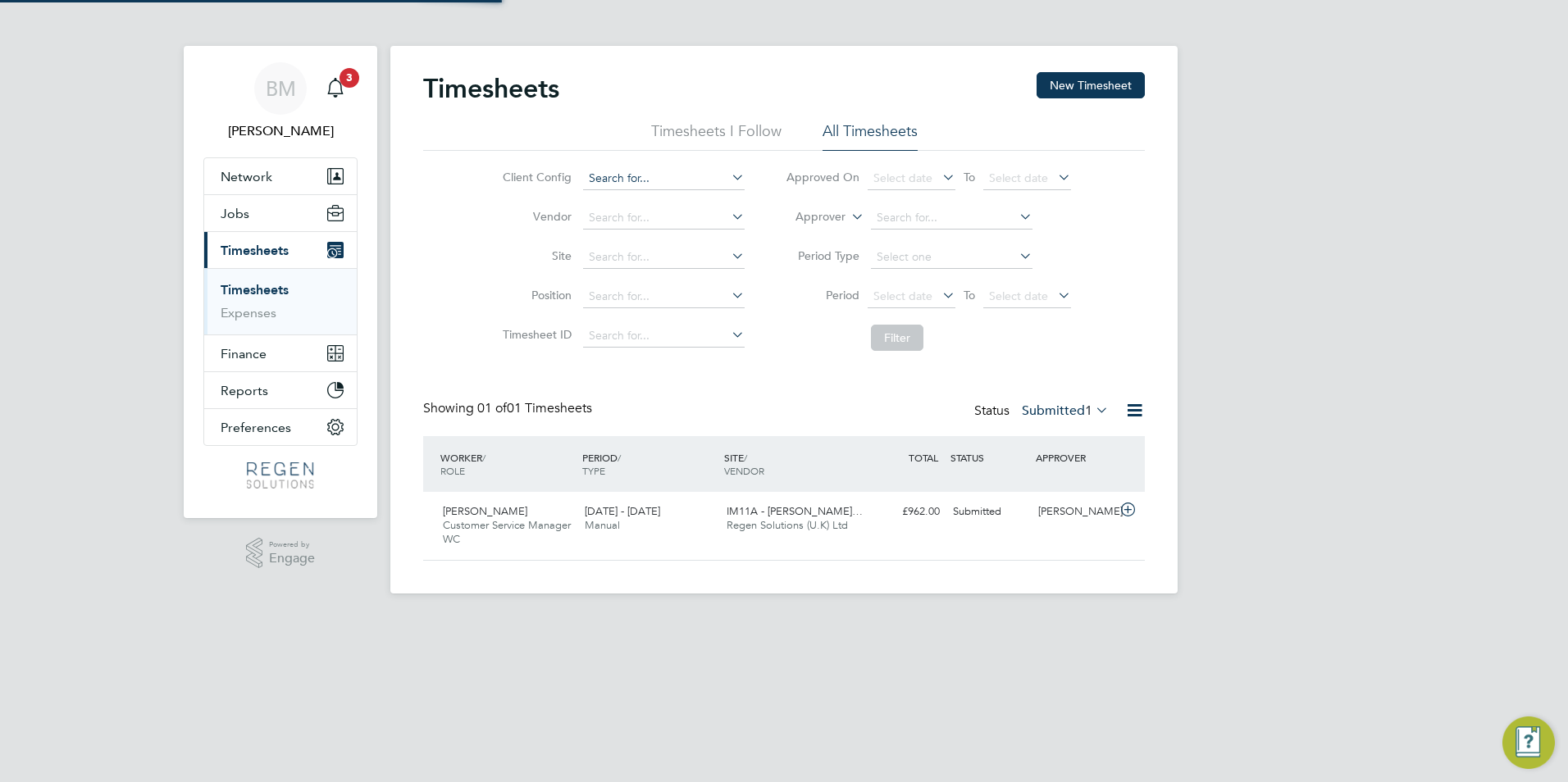
scroll to position [42, 143]
click at [1060, 93] on button "New Timesheet" at bounding box center [1090, 85] width 109 height 26
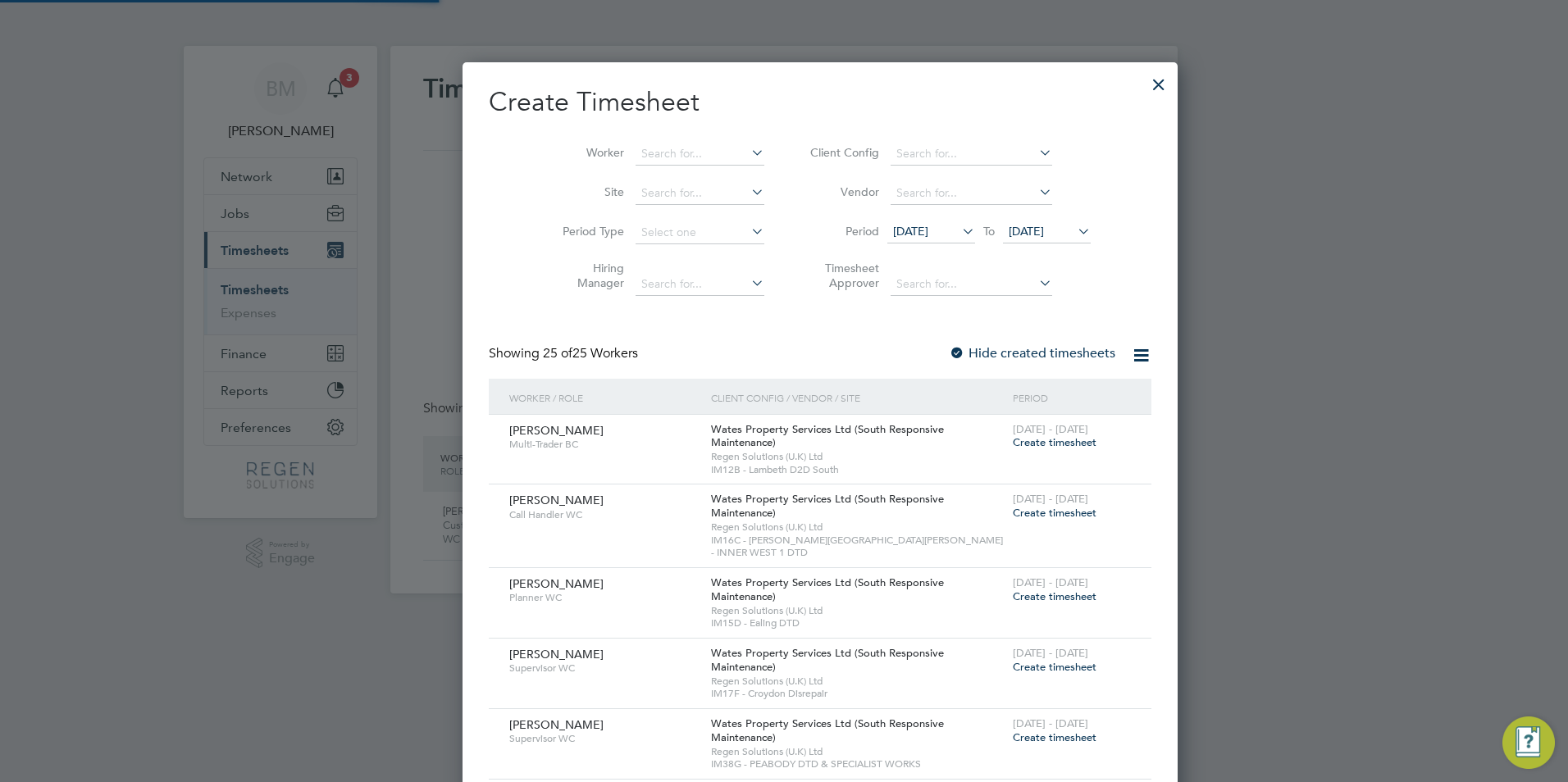
scroll to position [2167, 643]
click at [635, 156] on input at bounding box center [699, 154] width 129 height 23
click at [675, 178] on li "Abdi rahman Abdi" at bounding box center [698, 176] width 202 height 22
type input "Abdirahman Abdi"
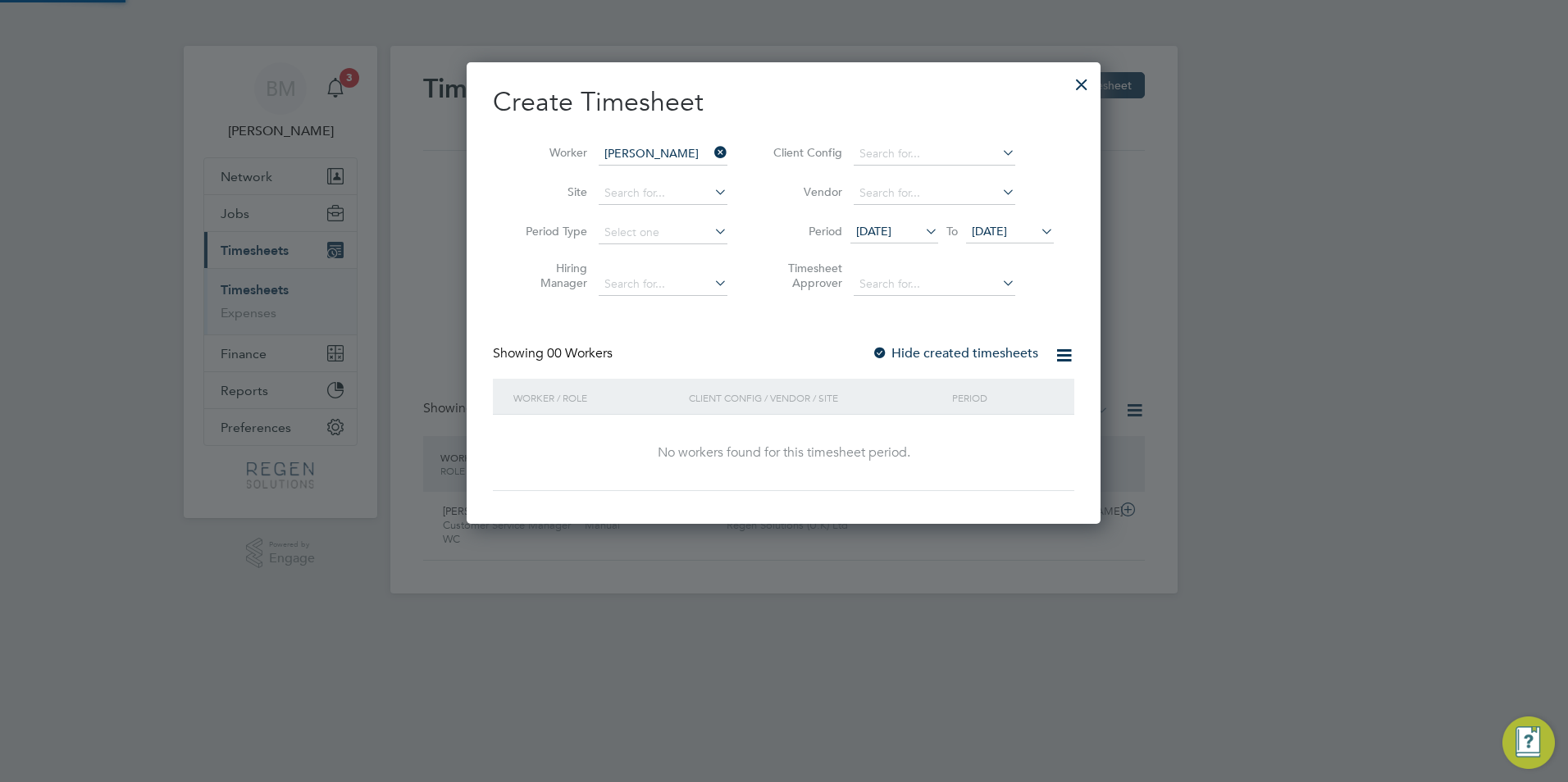
scroll to position [463, 634]
click at [1084, 81] on div at bounding box center [1082, 81] width 30 height 30
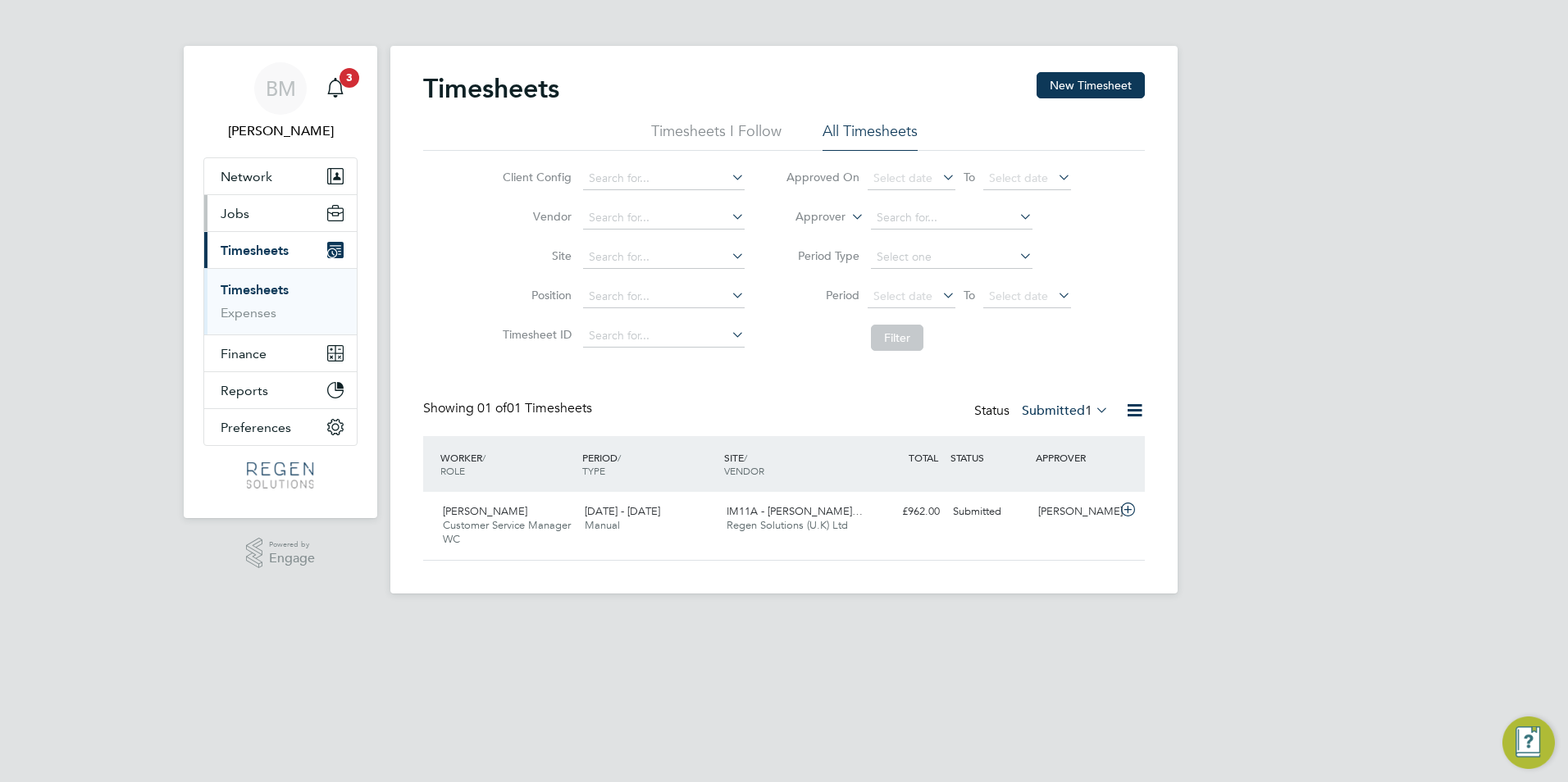
scroll to position [42, 143]
click at [203, 214] on ul "Network Team Members Businesses Sites Workers Contacts Jobs Positions Vacancies…" at bounding box center [280, 301] width 155 height 288
click at [226, 213] on span "Jobs" at bounding box center [234, 213] width 29 height 16
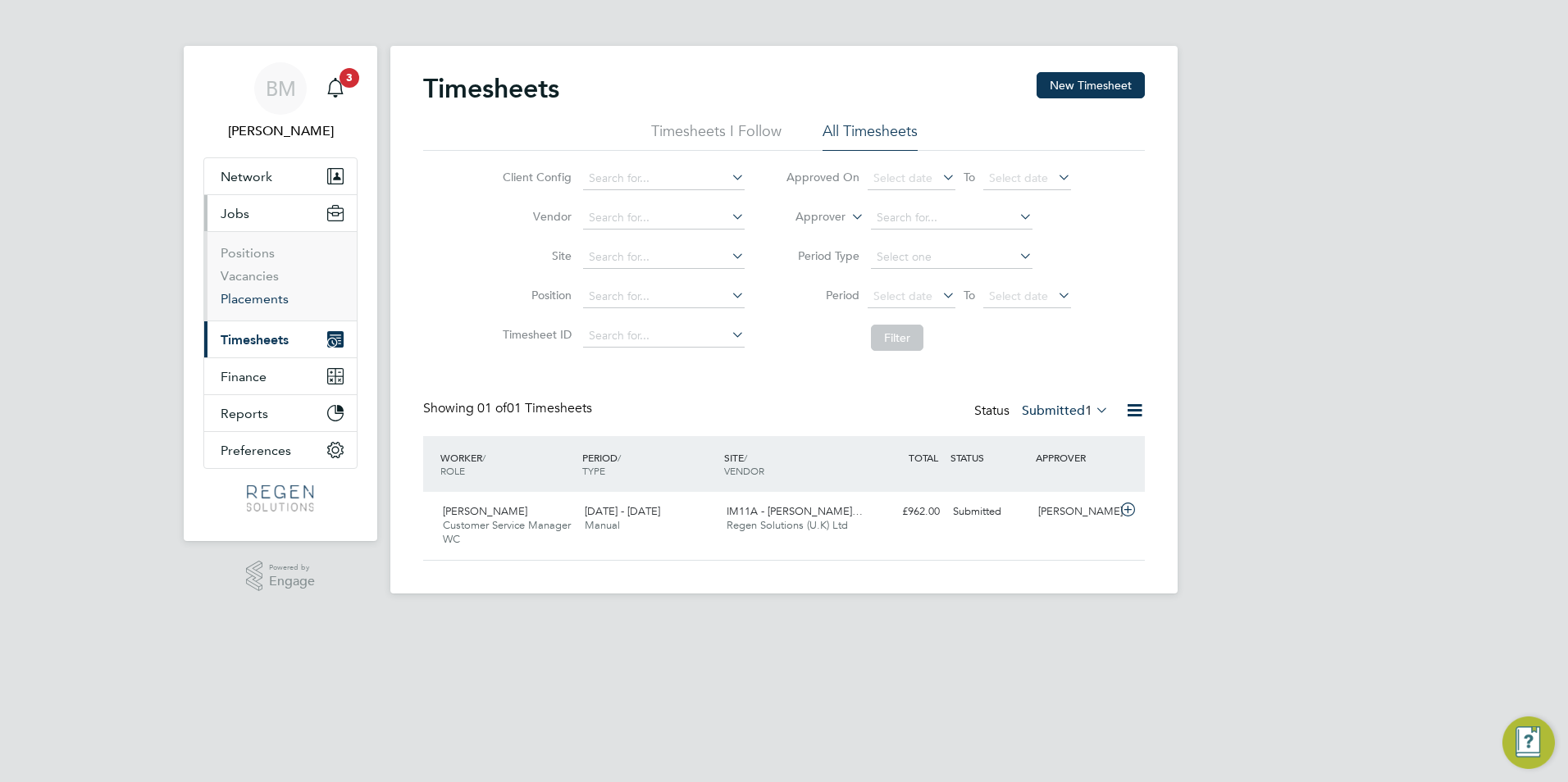
click at [235, 297] on link "Placements" at bounding box center [254, 299] width 68 height 16
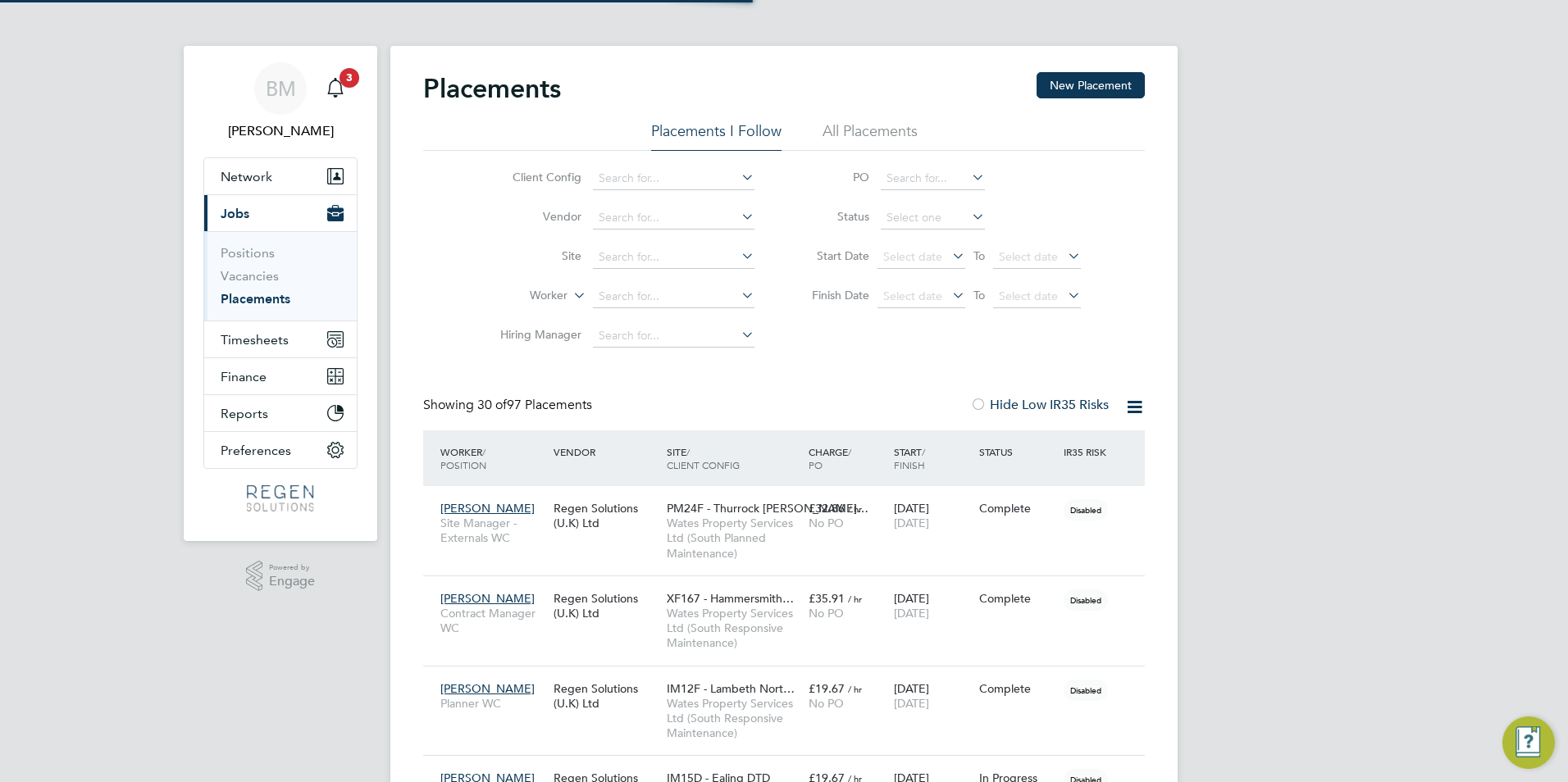
scroll to position [48, 114]
click at [628, 289] on input at bounding box center [673, 296] width 162 height 23
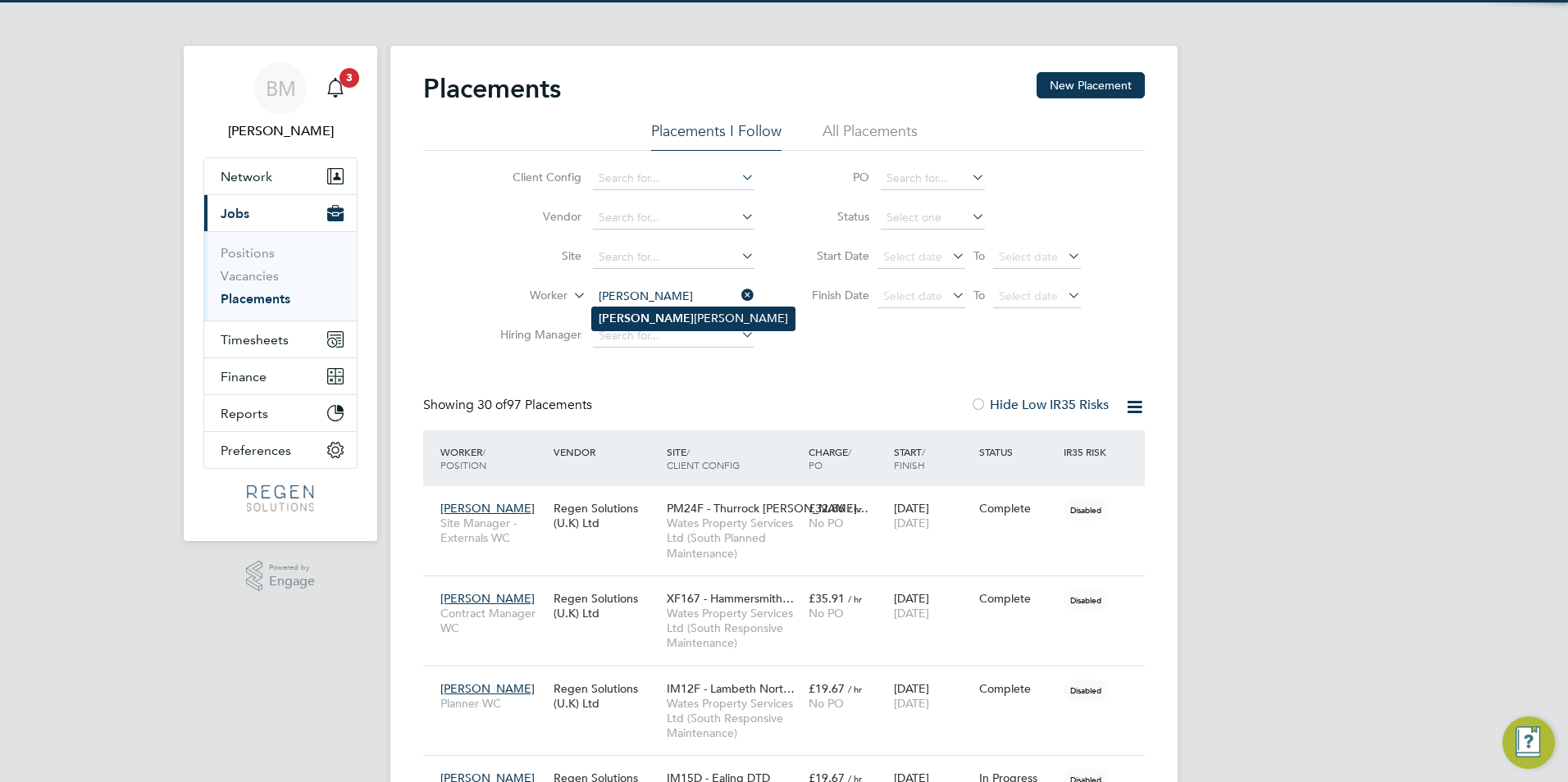
click at [613, 311] on b "Abdi" at bounding box center [645, 318] width 95 height 14
type input "Abdirahman Abdi"
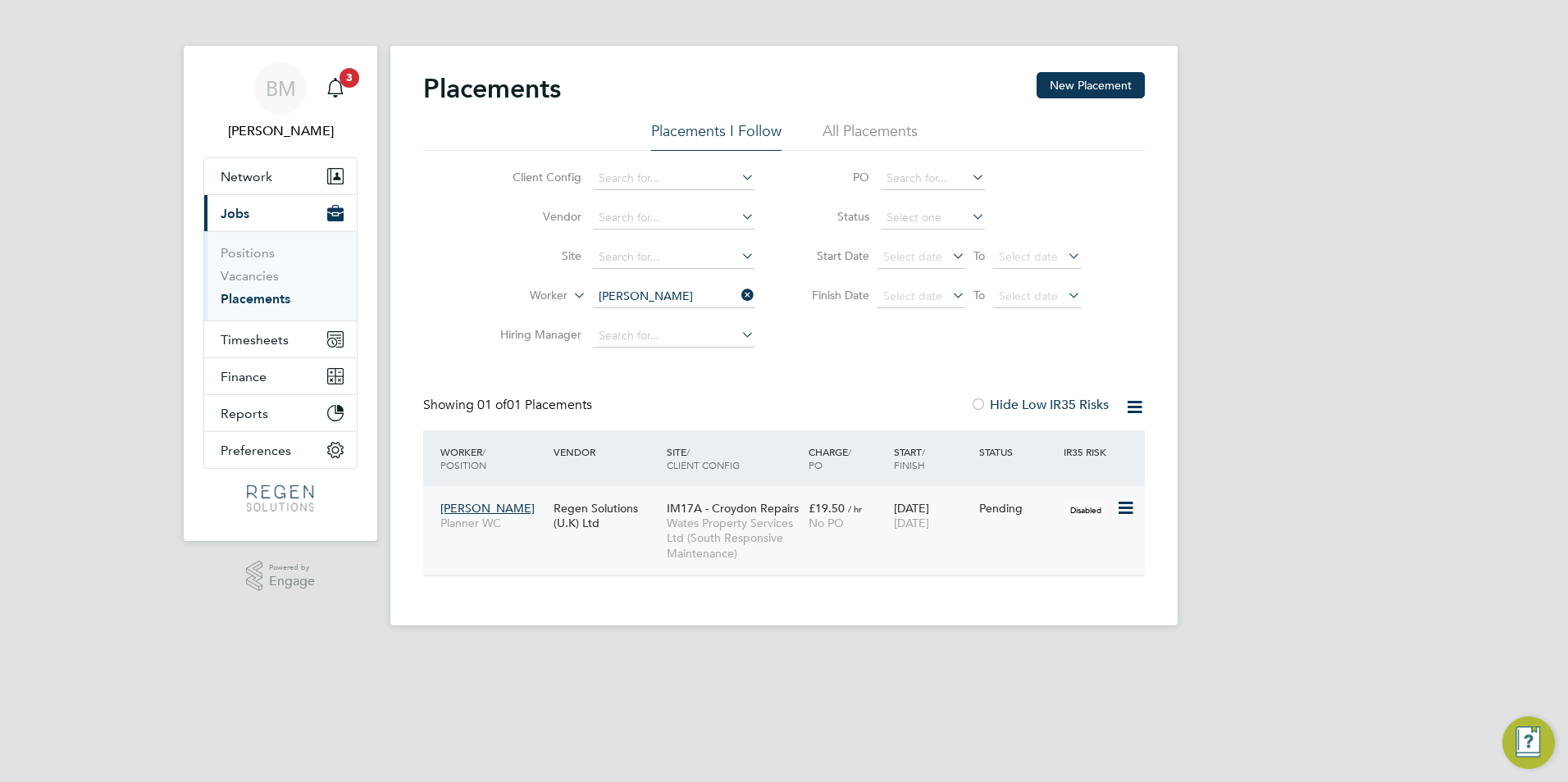
click at [1059, 506] on link "Abdirahman Abdi Planner WC Regen Solutions (U.K) Ltd IM17A - Croydon Repairs Wa…" at bounding box center [790, 499] width 708 height 14
click at [255, 275] on link "Vacancies" at bounding box center [249, 276] width 58 height 16
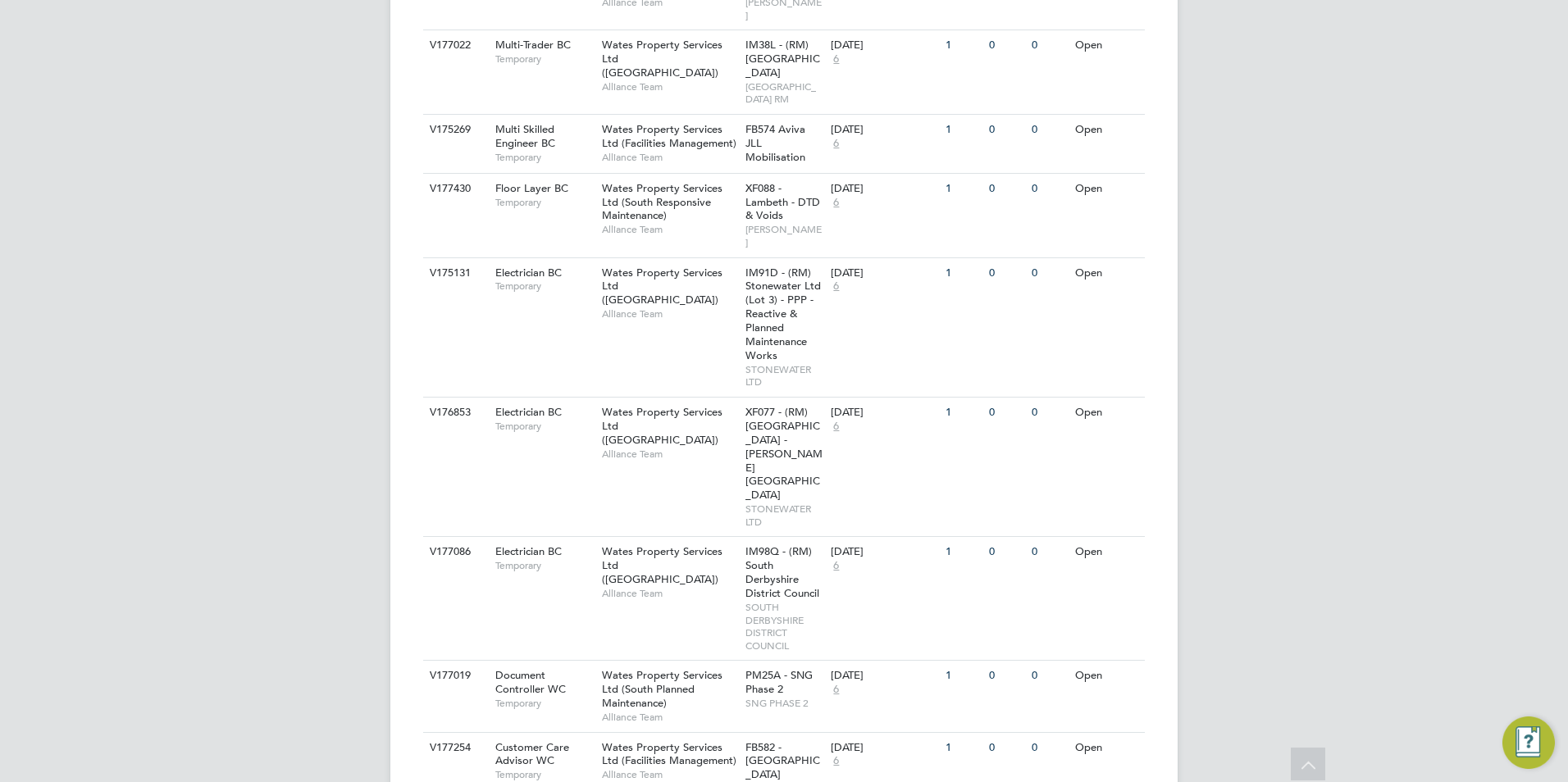
scroll to position [2214, 0]
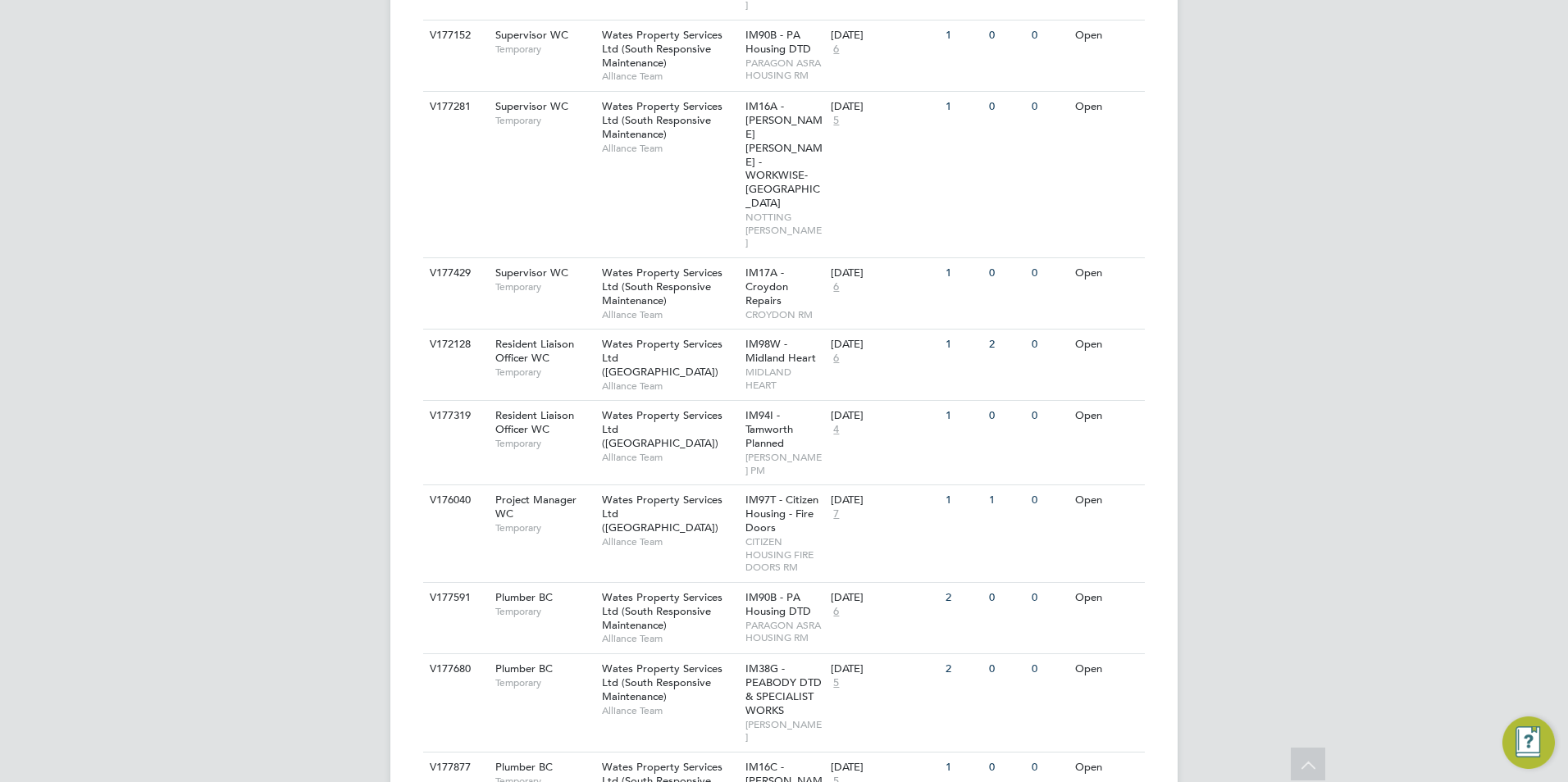
scroll to position [596, 0]
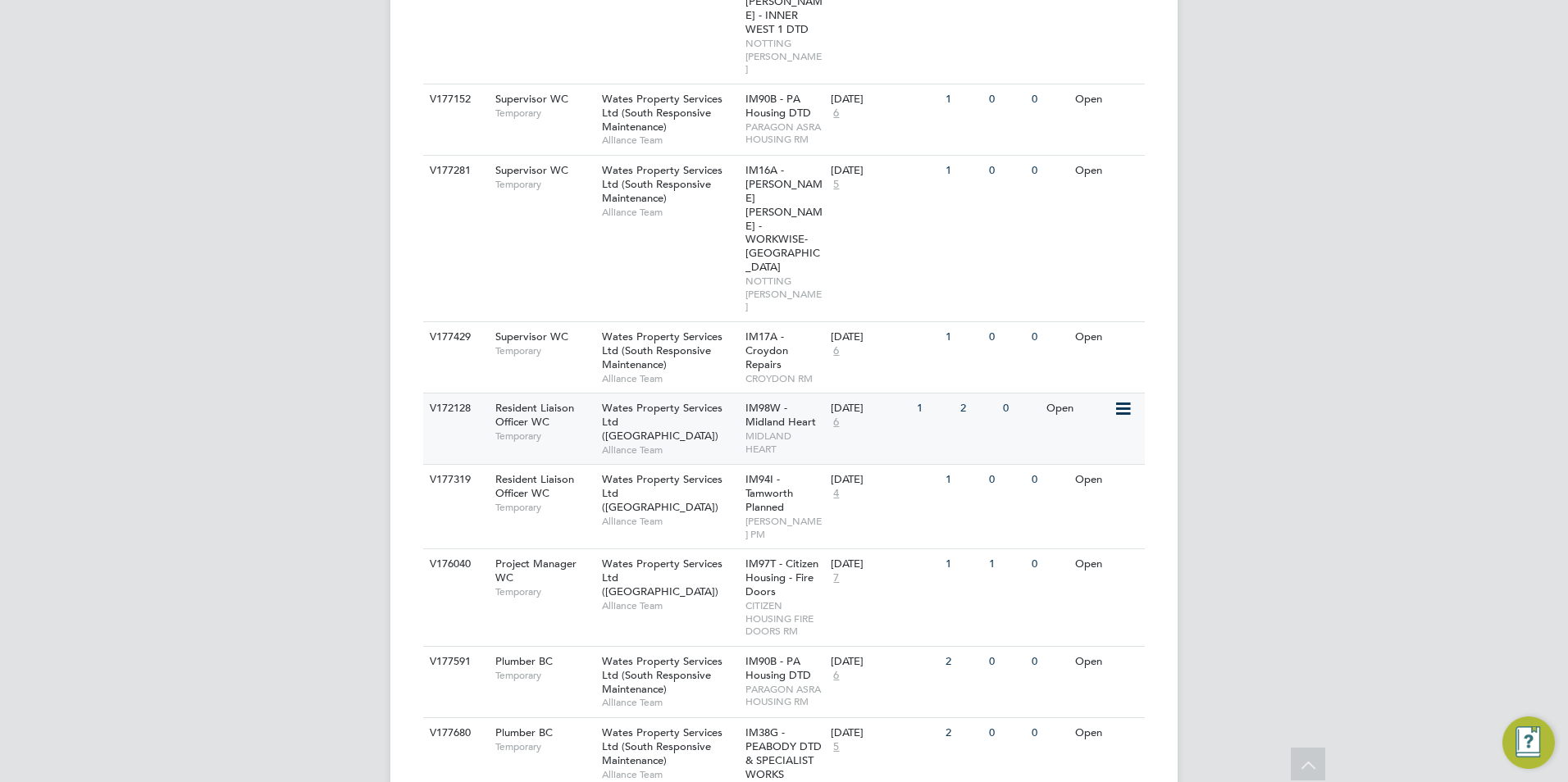
click at [1121, 399] on icon at bounding box center [1121, 409] width 16 height 20
click at [773, 430] on span "MIDLAND HEART" at bounding box center [784, 442] width 78 height 25
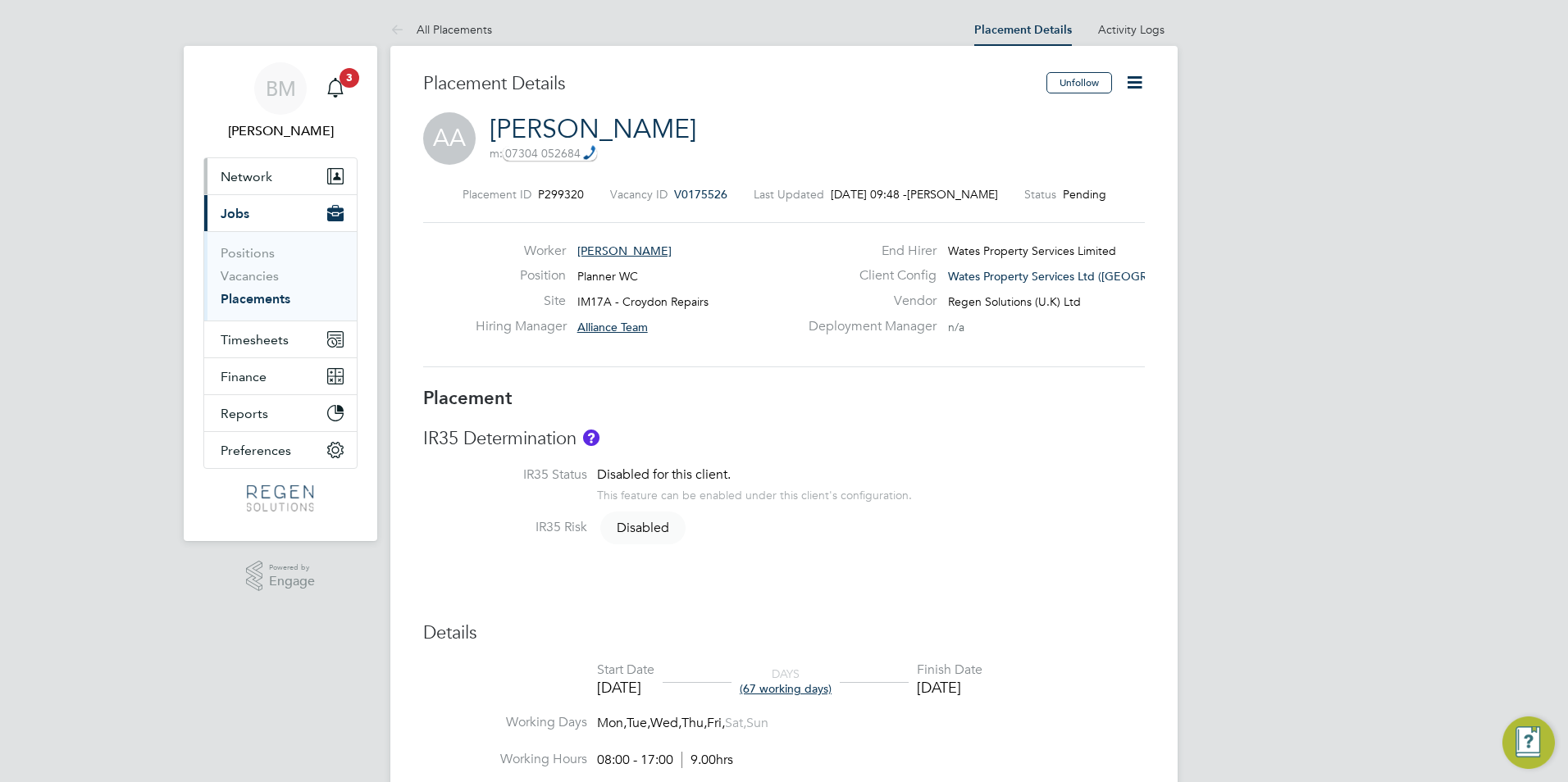
click at [264, 185] on button "Network" at bounding box center [280, 177] width 153 height 36
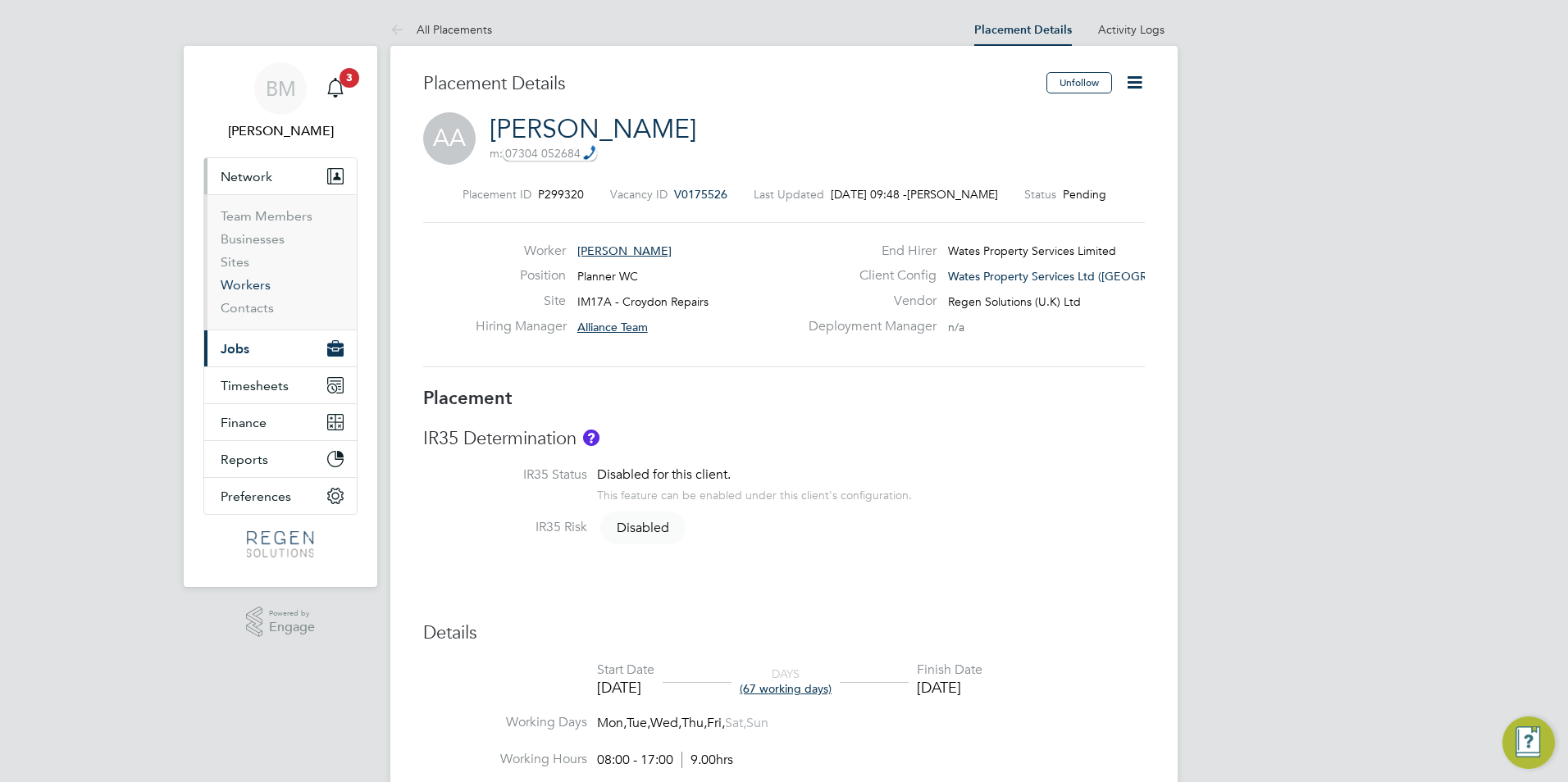
click at [255, 282] on link "Workers" at bounding box center [245, 285] width 50 height 16
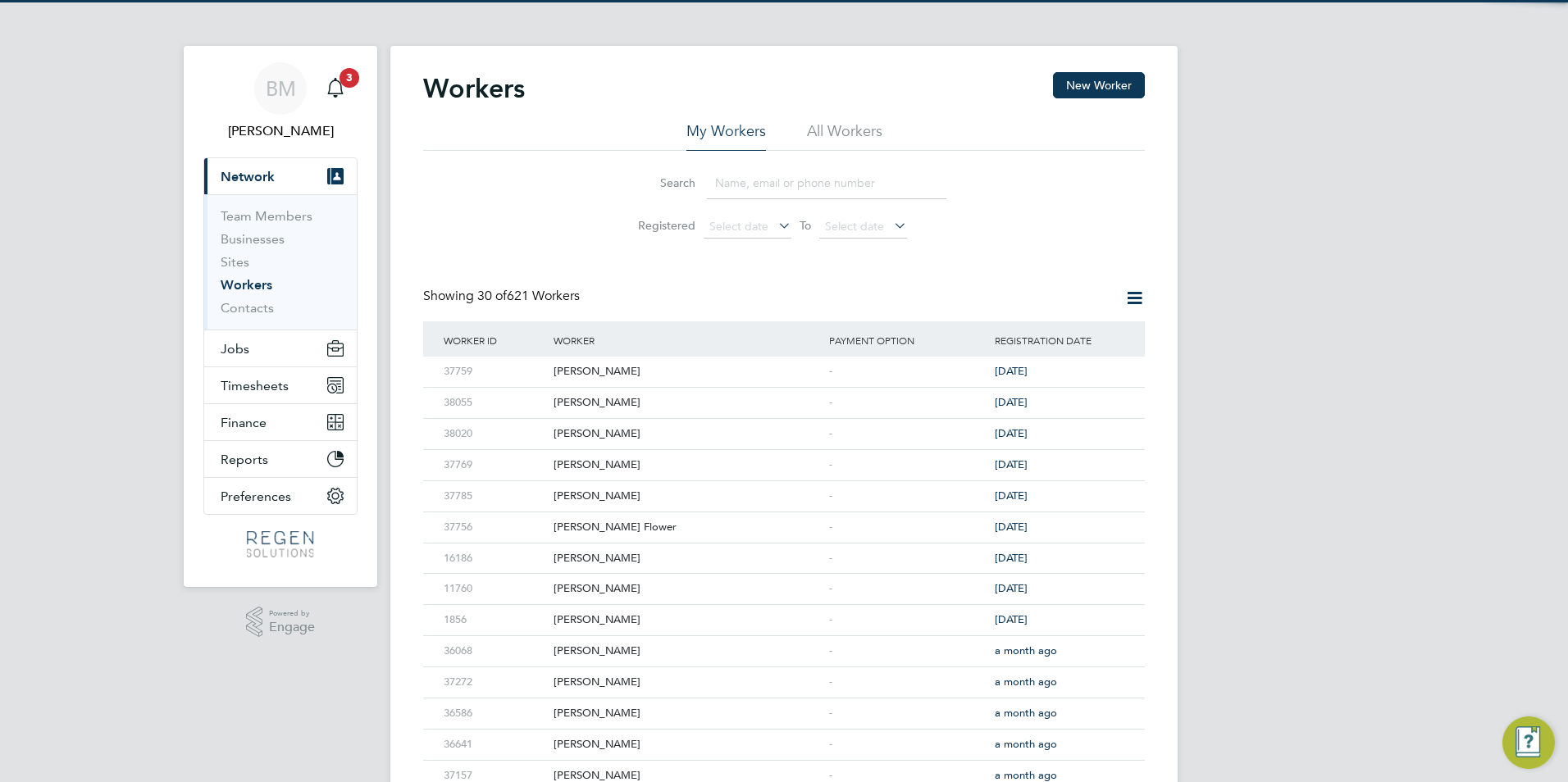
click at [723, 177] on input at bounding box center [827, 184] width 239 height 32
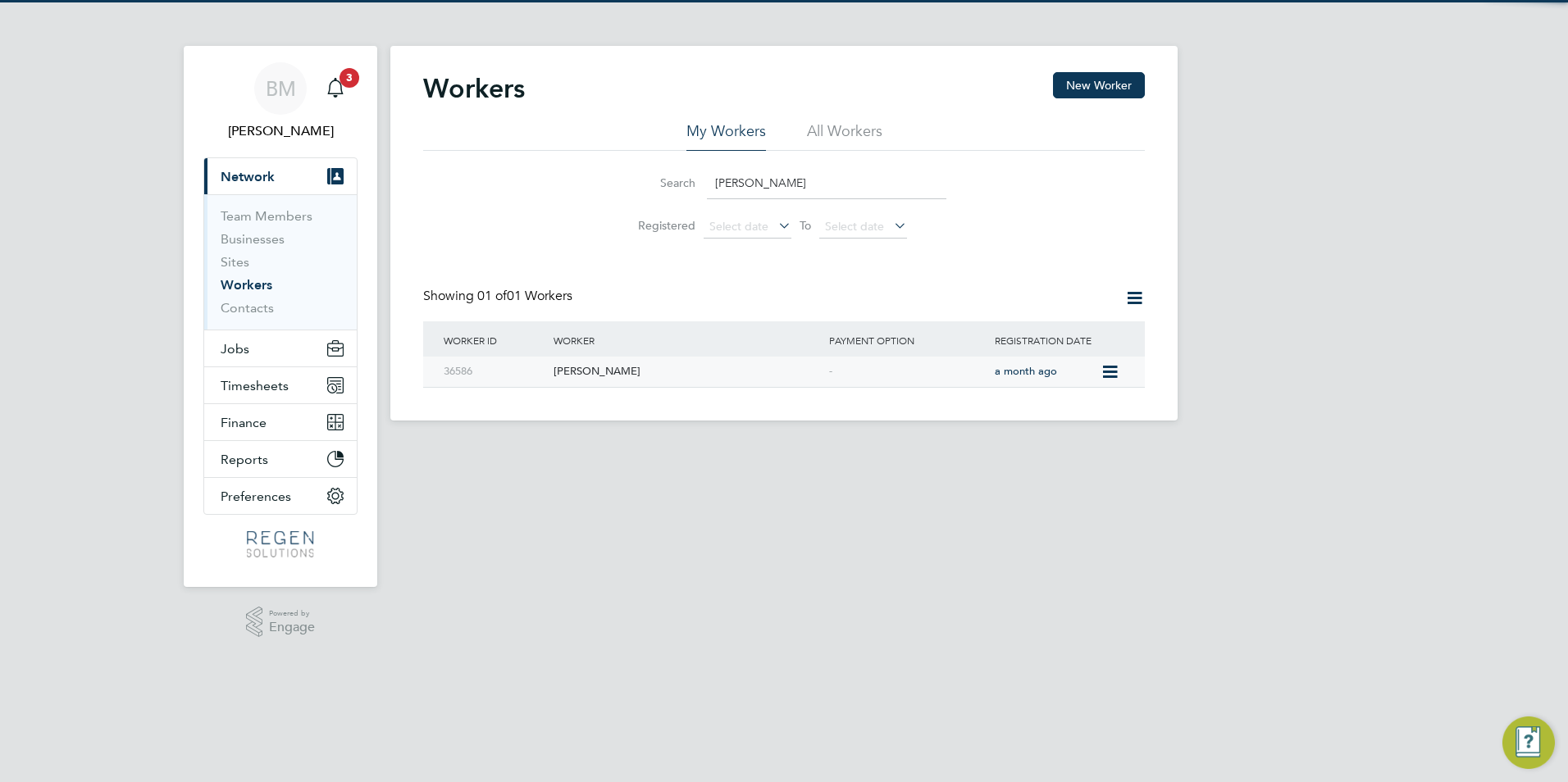
type input "[PERSON_NAME]"
click at [617, 366] on div "Abdirahman Abdi" at bounding box center [687, 372] width 275 height 30
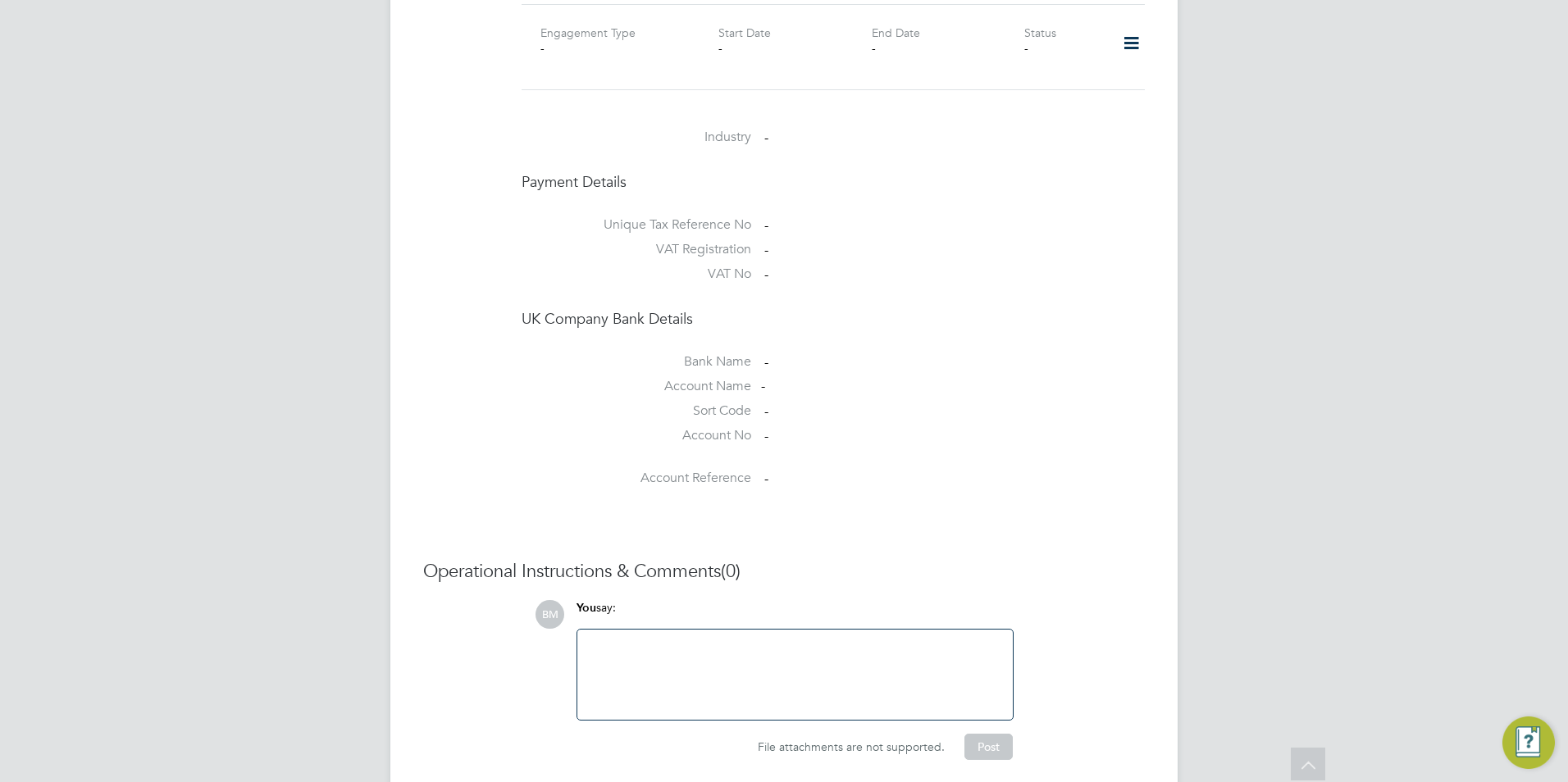
scroll to position [902, 0]
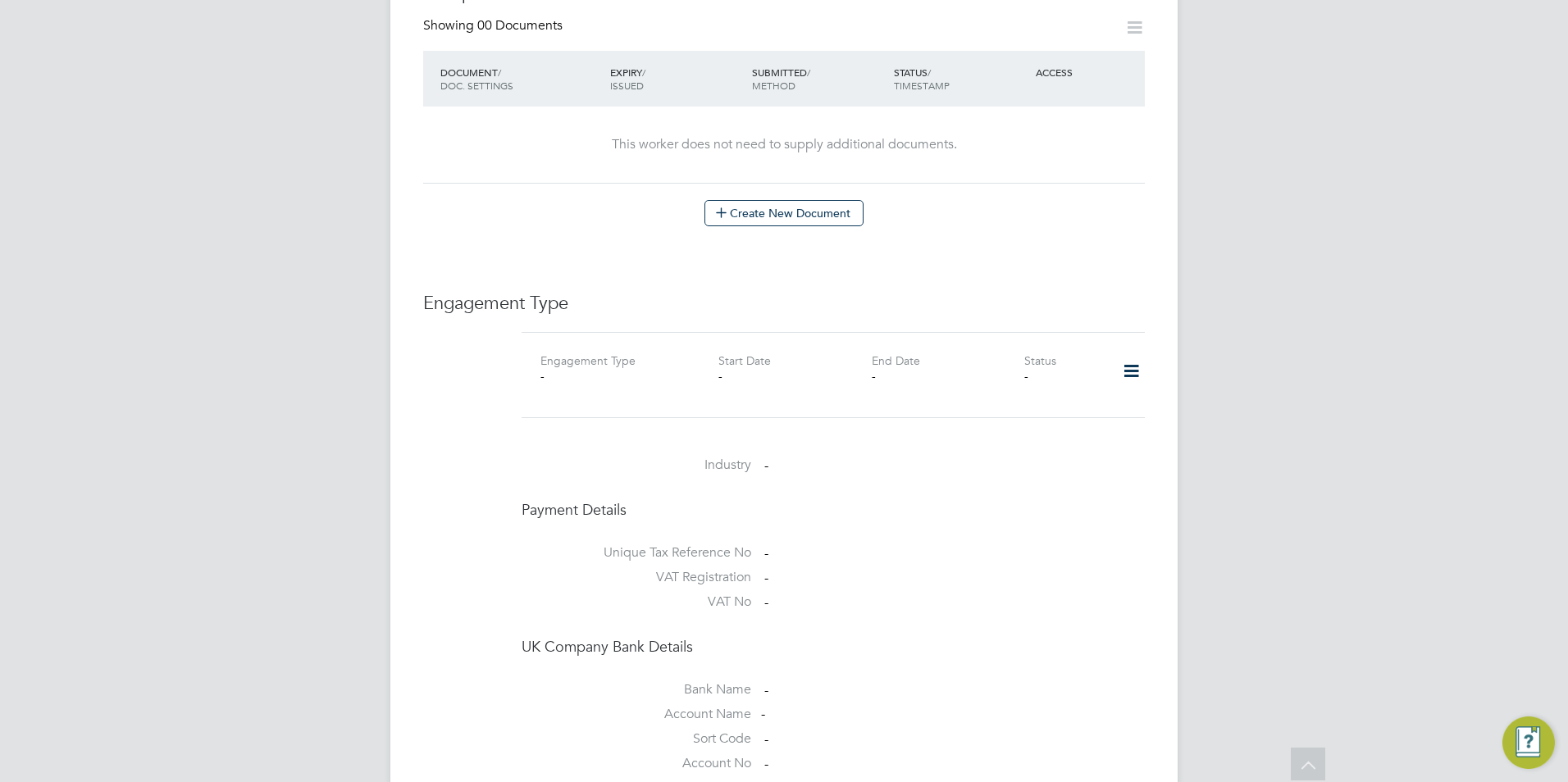
drag, startPoint x: 1133, startPoint y: 341, endPoint x: 1173, endPoint y: 350, distance: 41.0
click at [1133, 353] on icon at bounding box center [1131, 372] width 29 height 38
drag, startPoint x: 1044, startPoint y: 403, endPoint x: 1062, endPoint y: 401, distance: 18.1
click at [1042, 403] on li "Add Engagement Type" at bounding box center [1046, 408] width 187 height 23
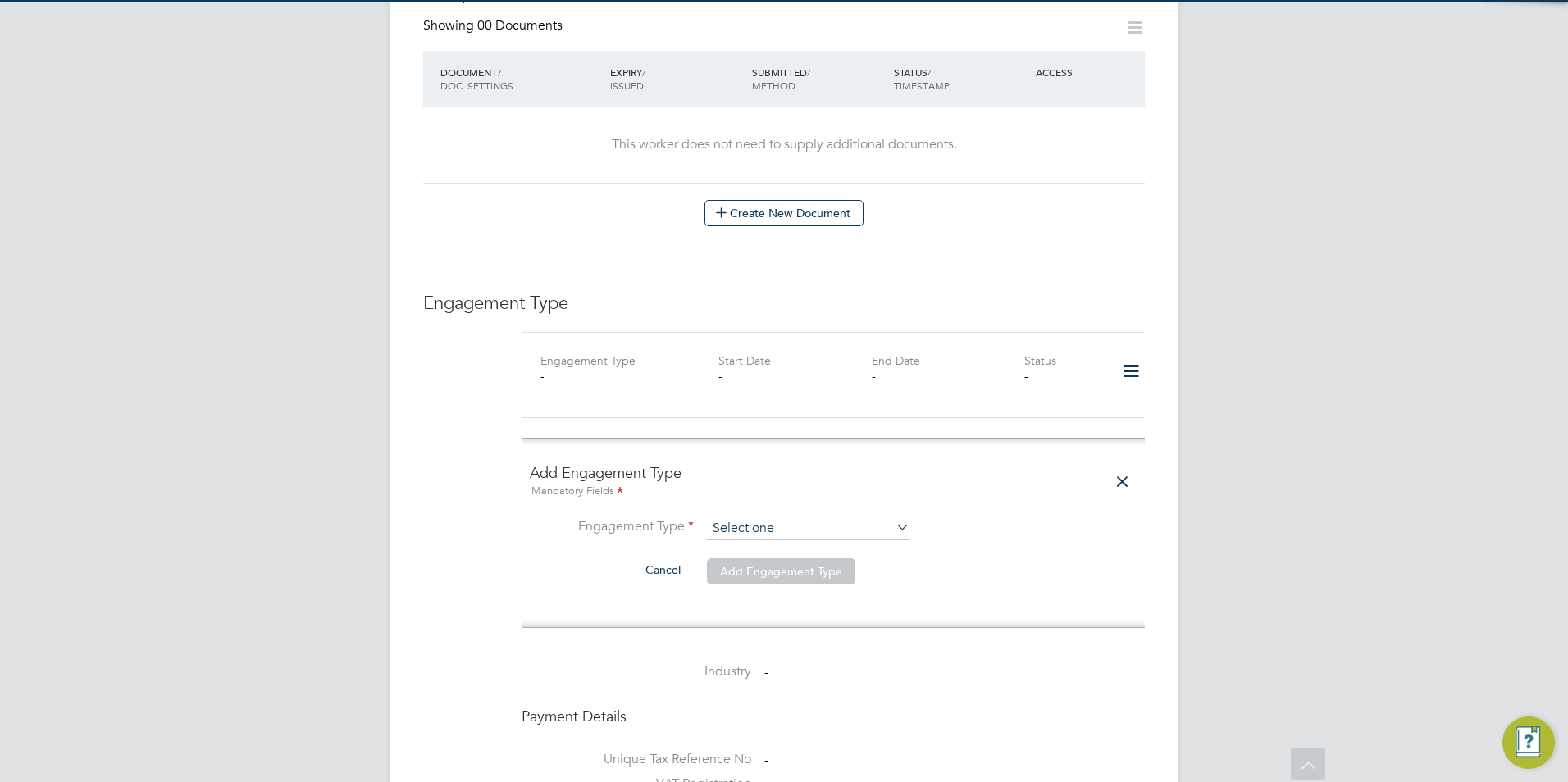
click at [757, 518] on input at bounding box center [808, 529] width 202 height 23
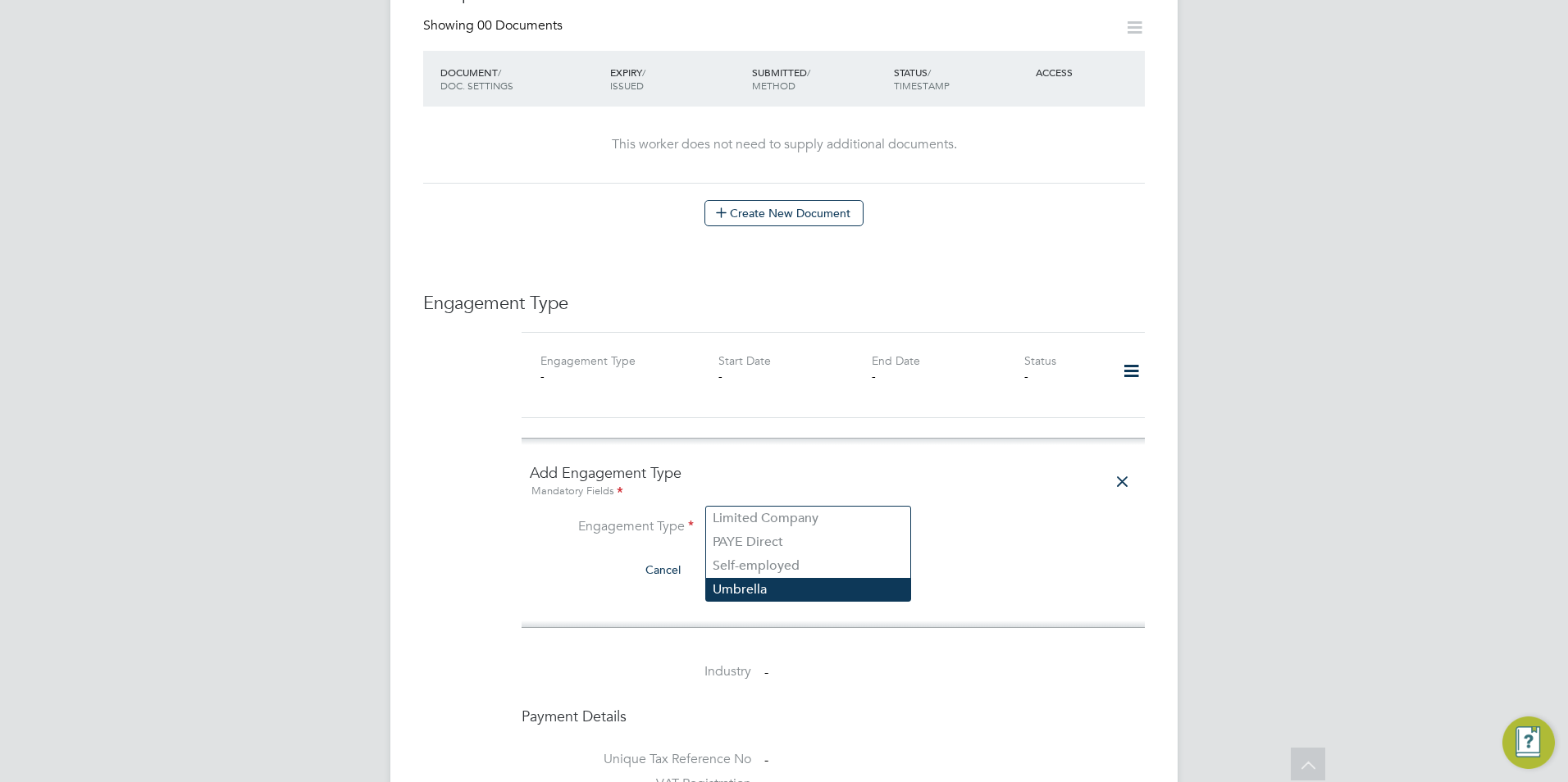
click at [791, 588] on li "Umbrella" at bounding box center [808, 590] width 204 height 24
type input "Umbrella"
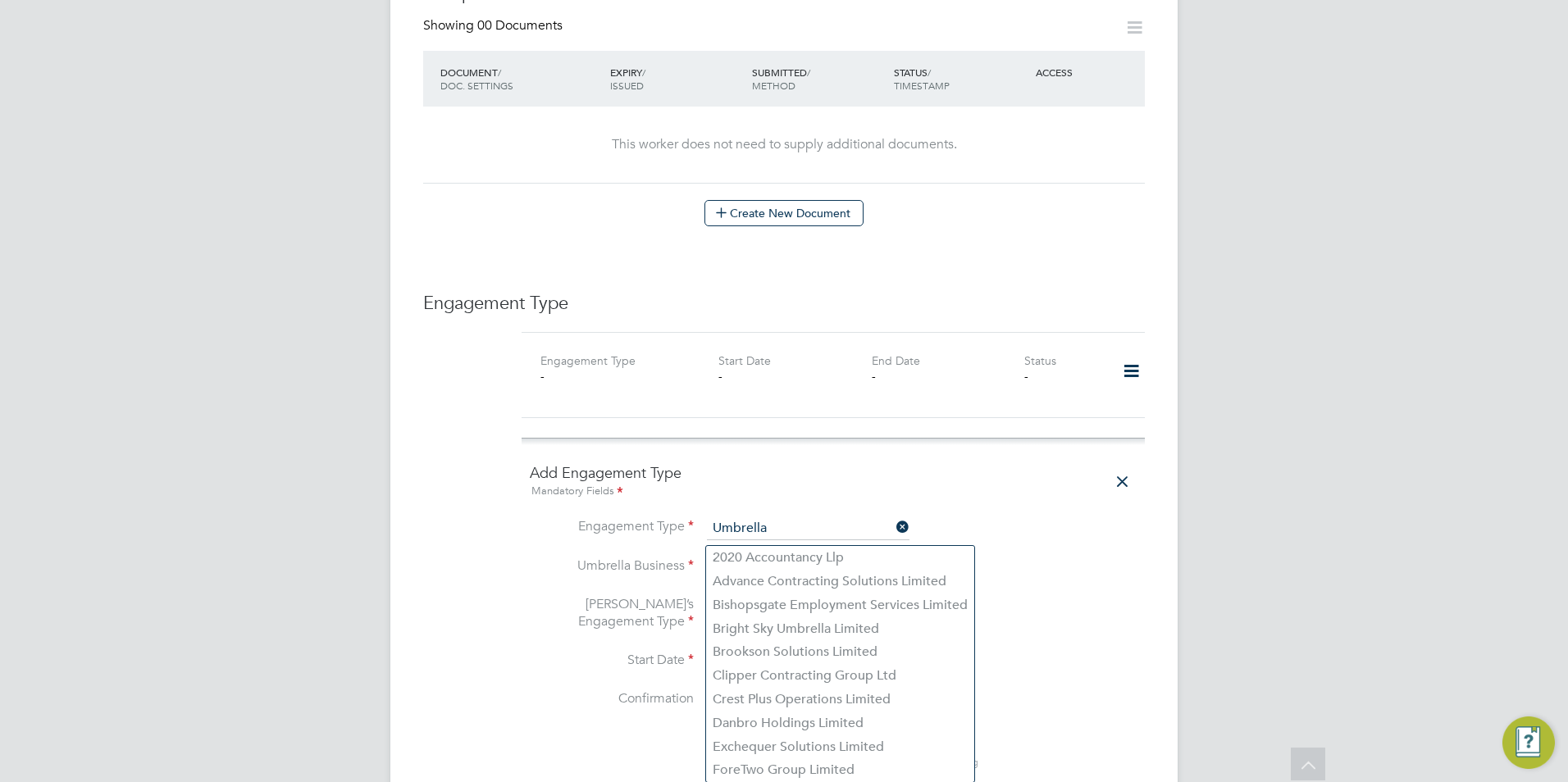
click at [731, 557] on input at bounding box center [808, 568] width 202 height 23
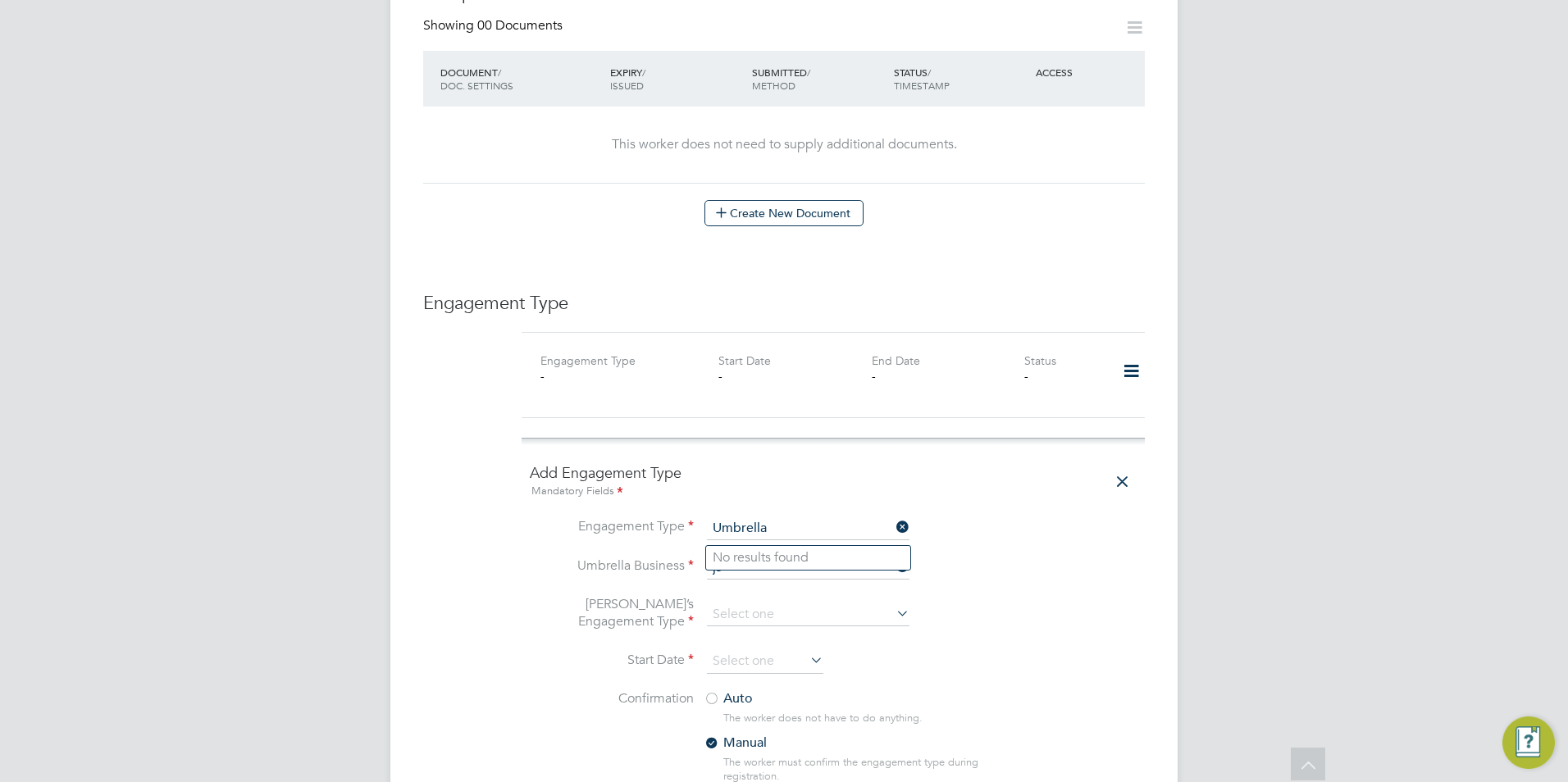
type input "j"
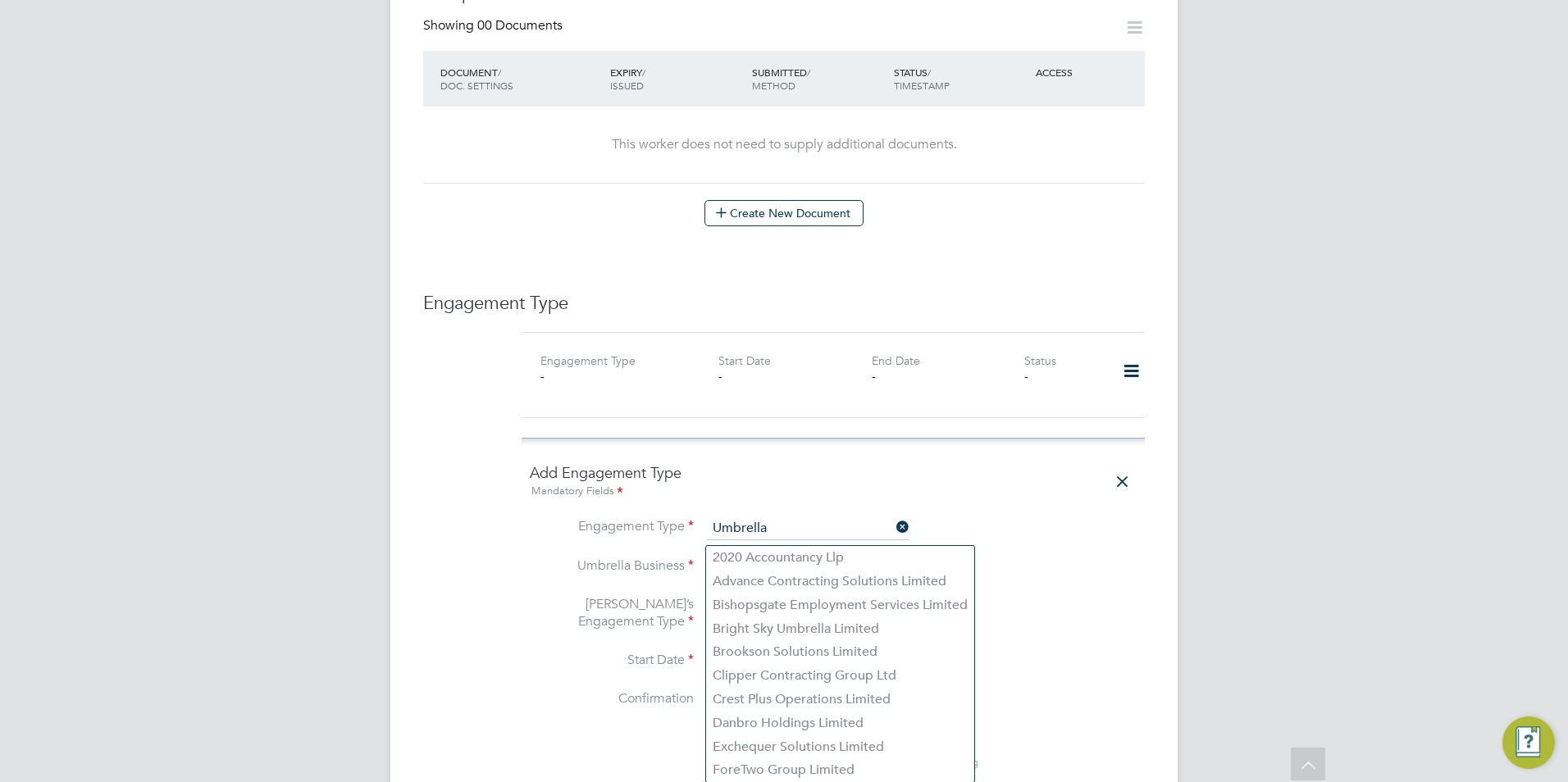
scroll to position [984, 0]
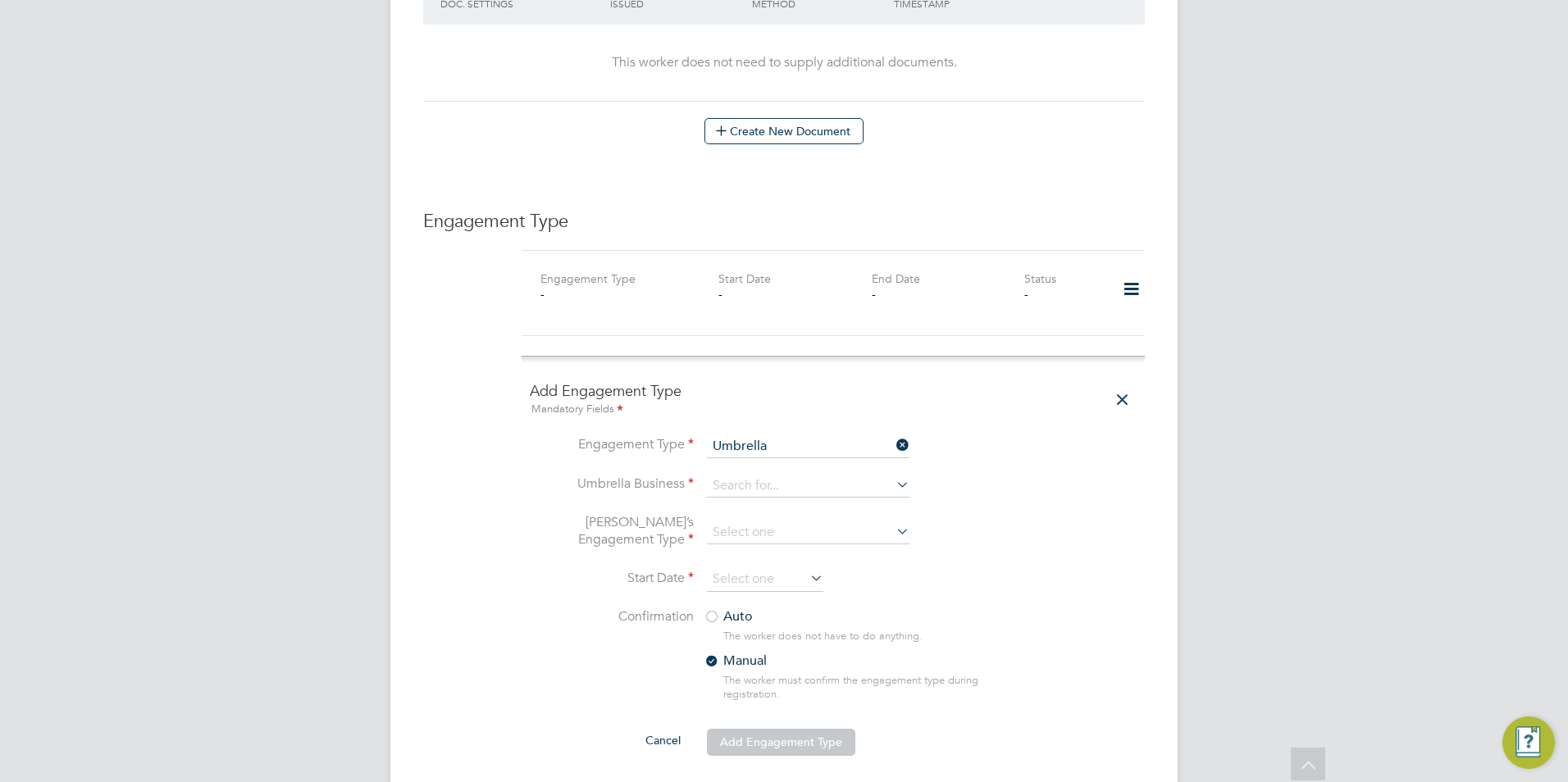
click at [557, 568] on li "Start Date" at bounding box center [833, 587] width 606 height 41
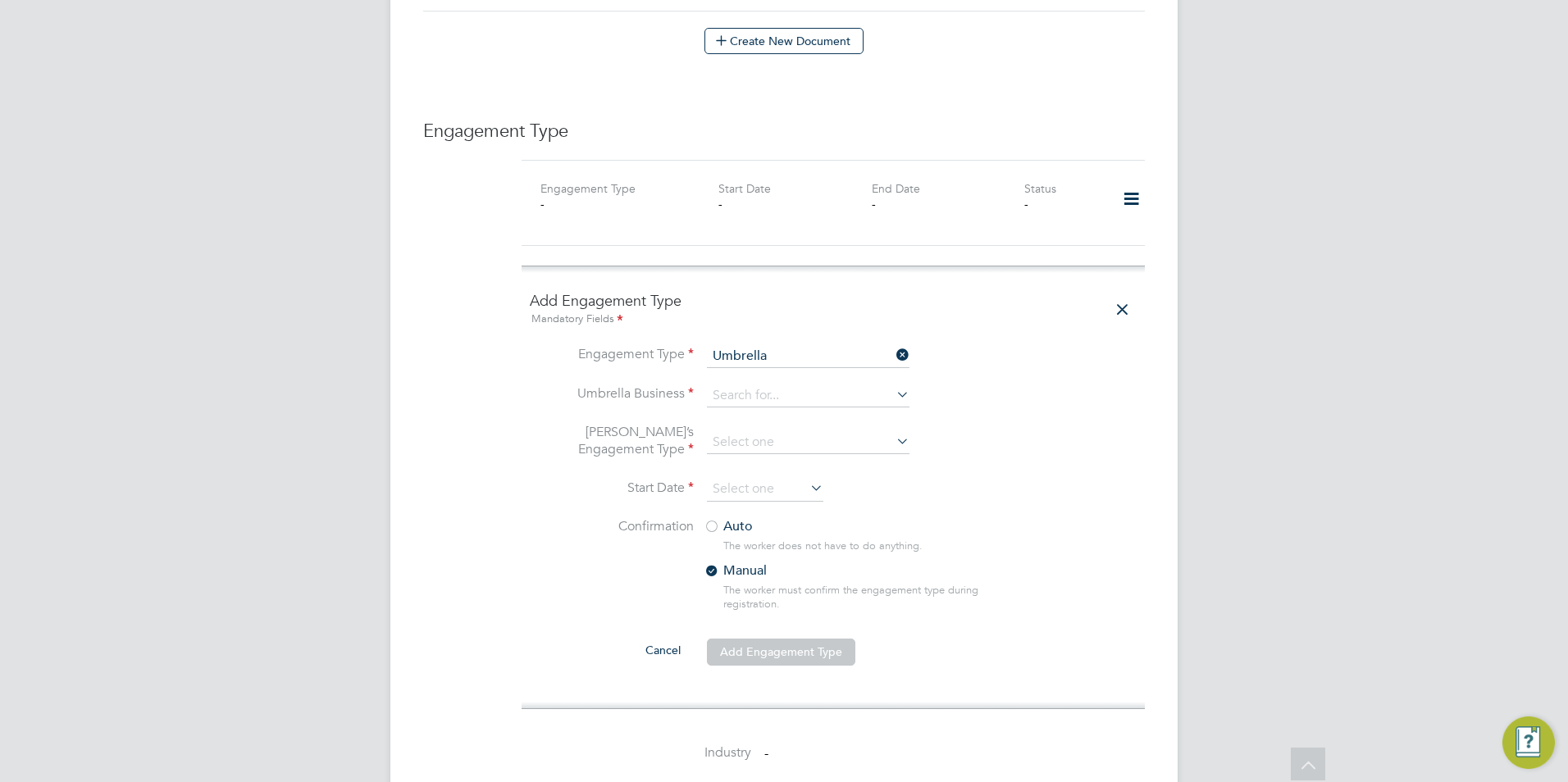
scroll to position [1230, 0]
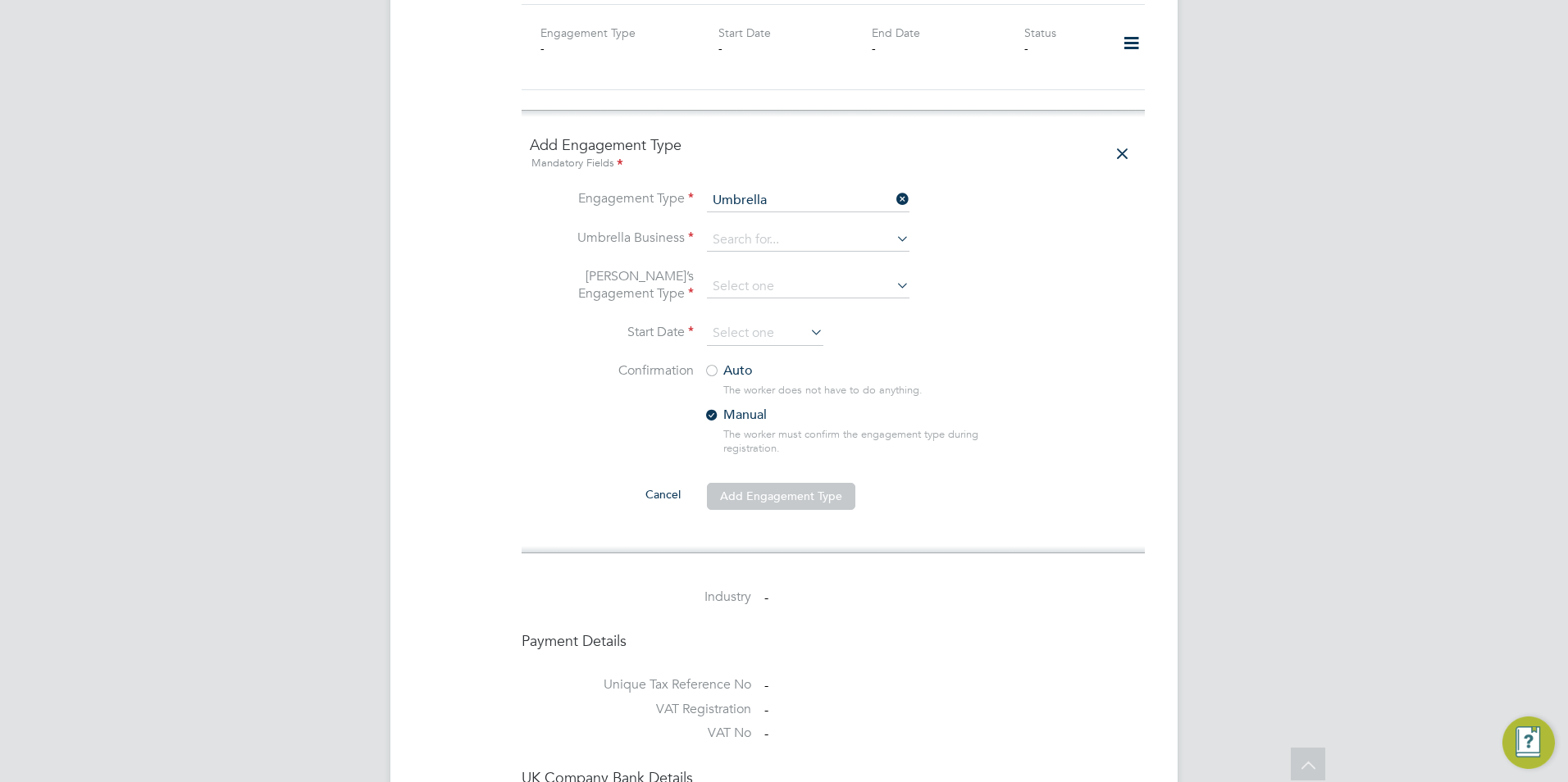
click at [761, 362] on label "Auto" at bounding box center [851, 370] width 295 height 17
click at [762, 321] on input at bounding box center [765, 333] width 117 height 25
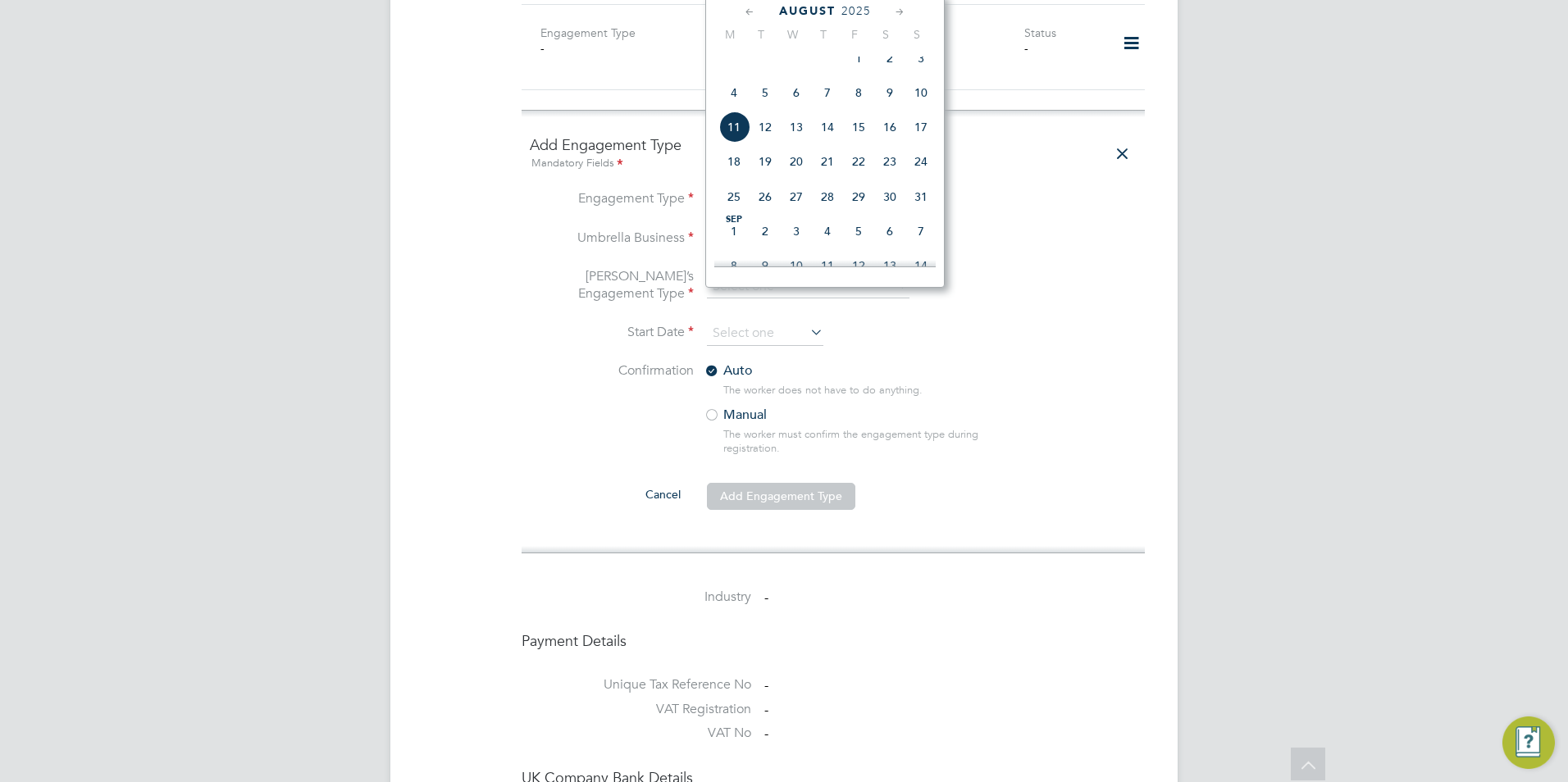
click at [731, 100] on span "4" at bounding box center [733, 92] width 31 height 31
type input "[DATE]"
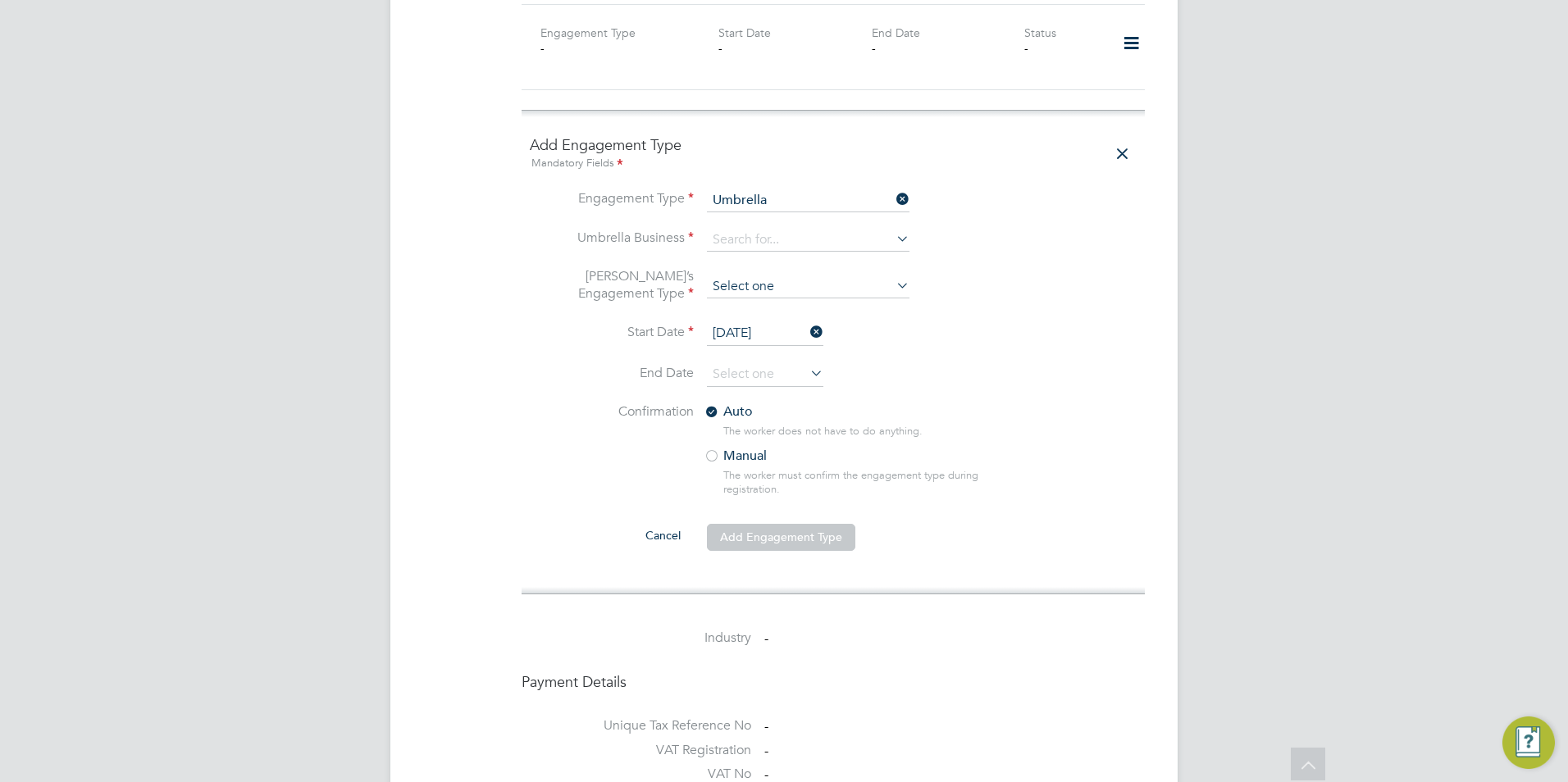
click at [725, 275] on input at bounding box center [808, 286] width 202 height 23
click at [782, 378] on li "PAYE Umbrella" at bounding box center [808, 371] width 204 height 24
type input "PAYE Umbrella"
click at [746, 228] on input at bounding box center [808, 239] width 202 height 23
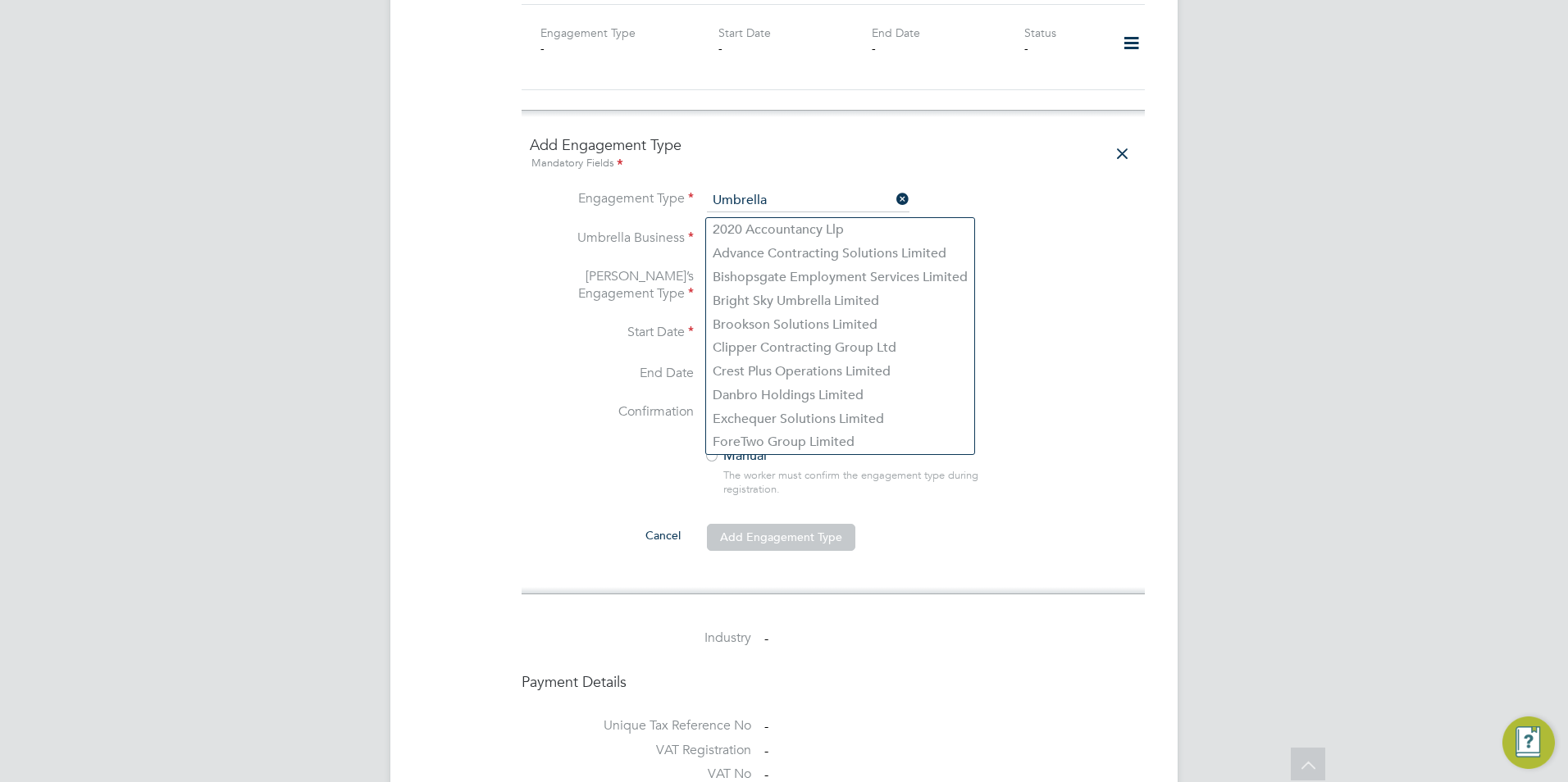
click at [598, 321] on li "Start Date 04 Aug 2025" at bounding box center [833, 341] width 606 height 41
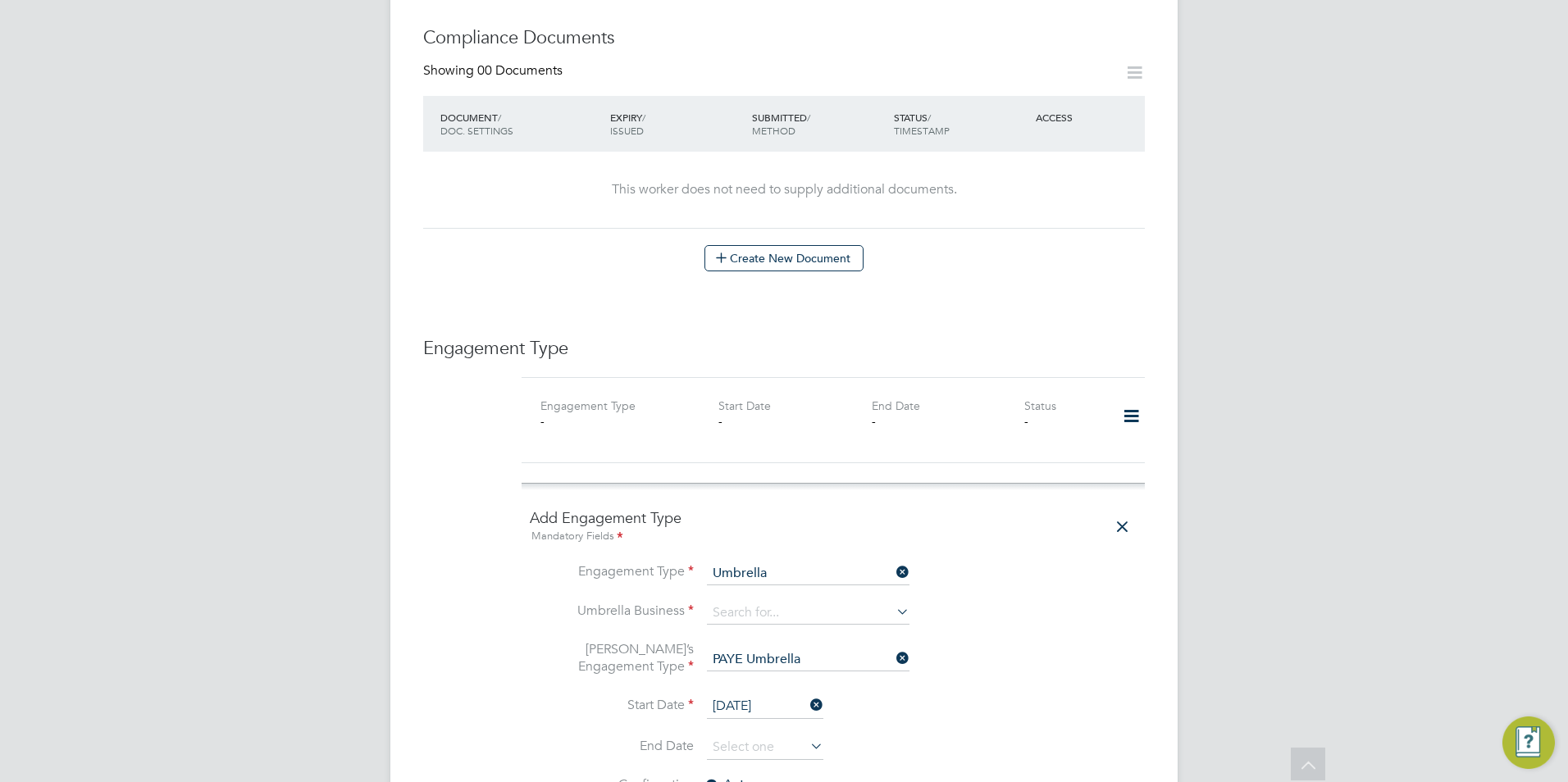
scroll to position [1185, 0]
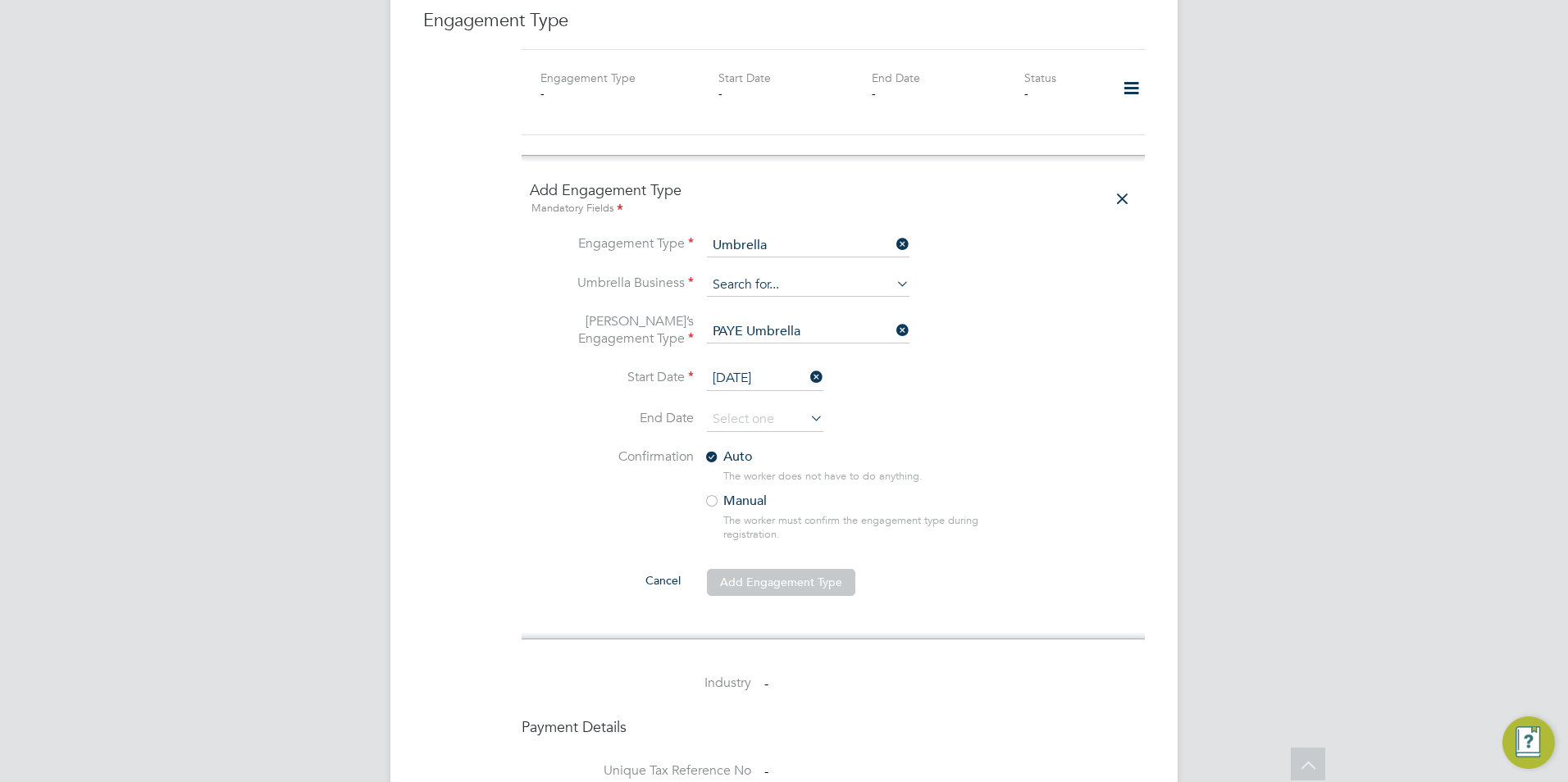
drag, startPoint x: 828, startPoint y: 254, endPoint x: 819, endPoint y: 240, distance: 16.6
click at [828, 274] on input at bounding box center [808, 285] width 202 height 23
type input "omn"
click at [830, 320] on input at bounding box center [808, 331] width 202 height 23
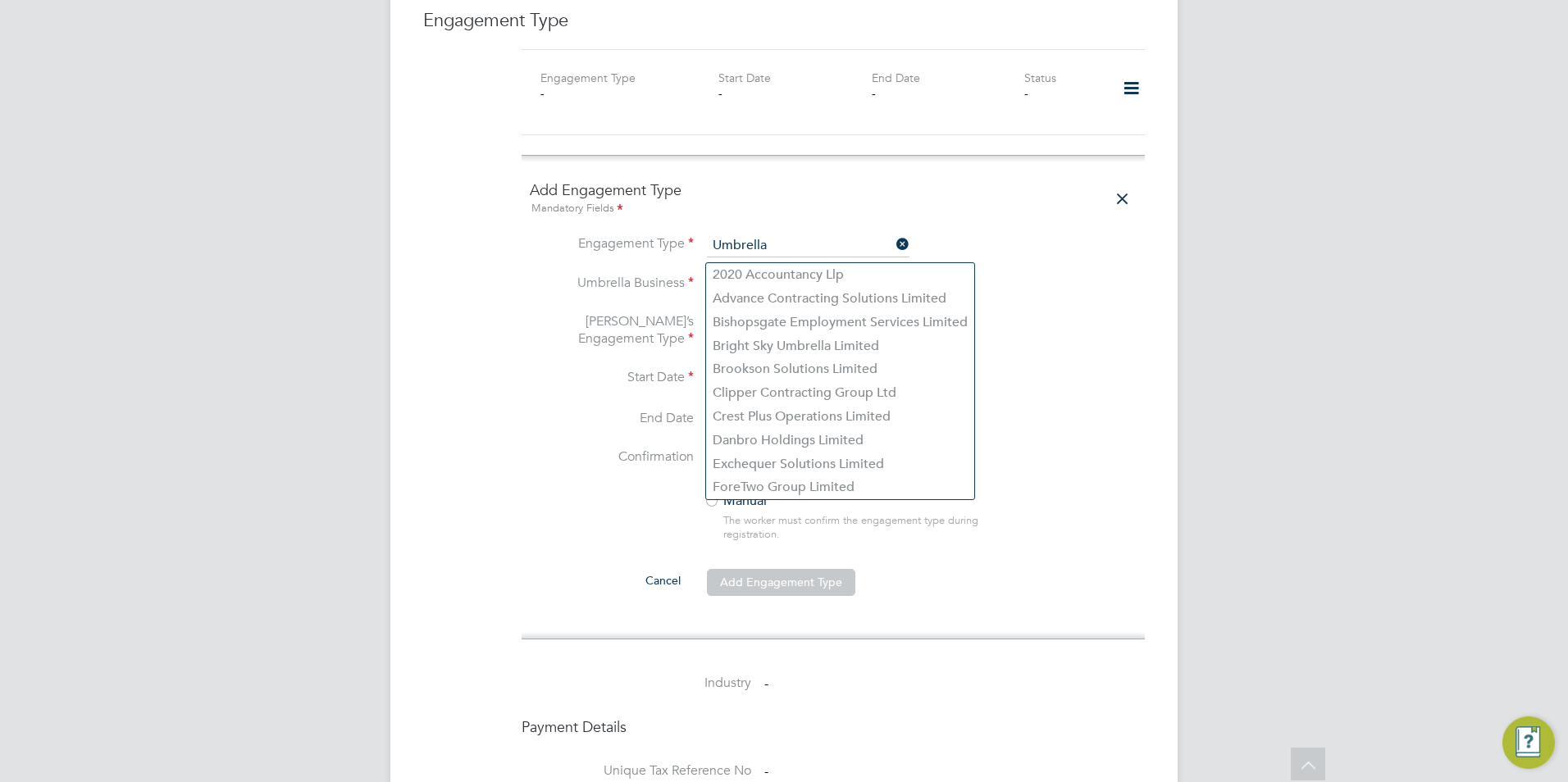
click at [792, 274] on input at bounding box center [808, 285] width 202 height 23
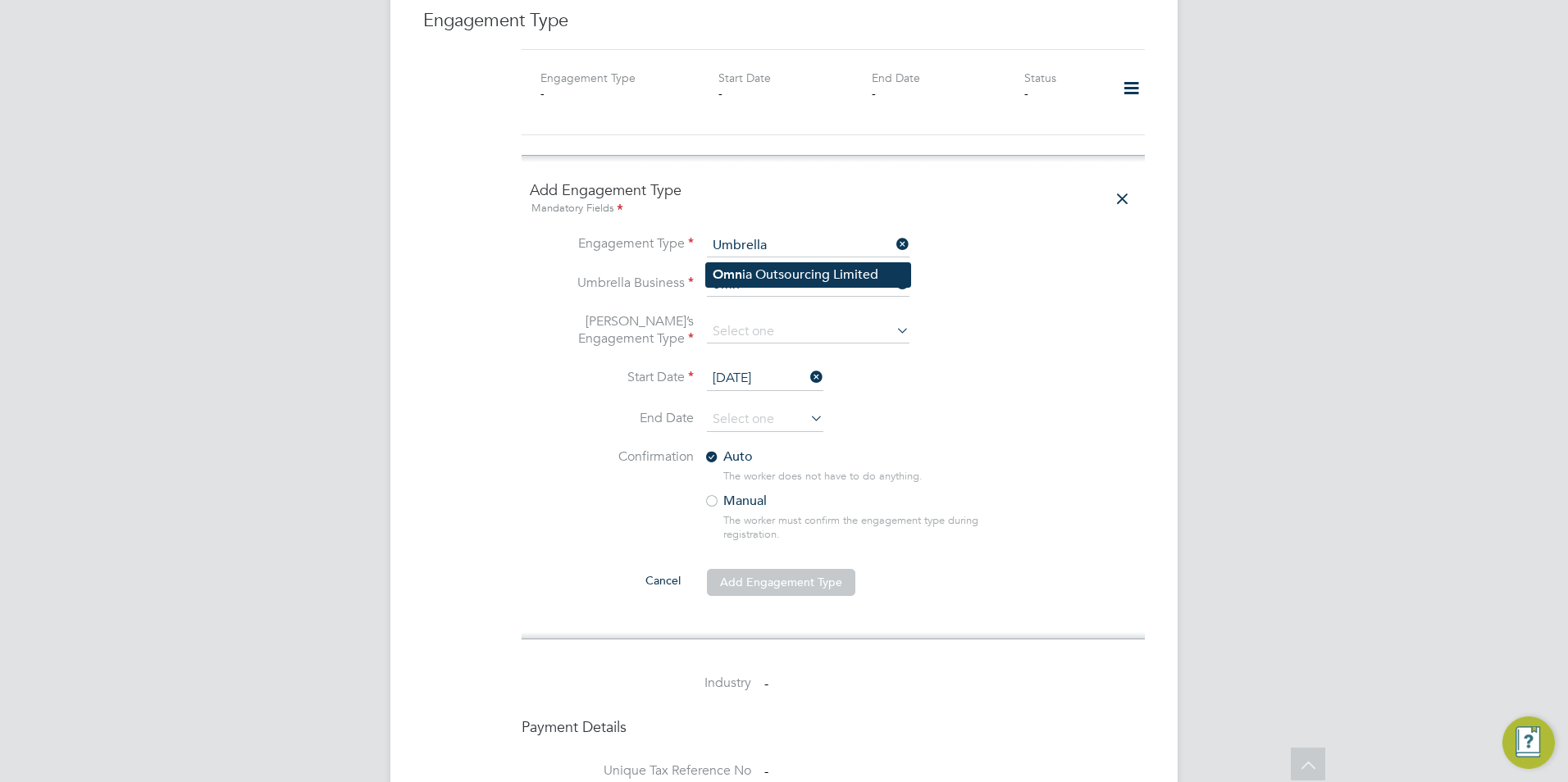
click at [791, 268] on li "Omn ia Outsourcing Limited" at bounding box center [808, 275] width 204 height 24
type input "Omnia Outsourcing Limited"
click at [777, 320] on input at bounding box center [808, 331] width 202 height 23
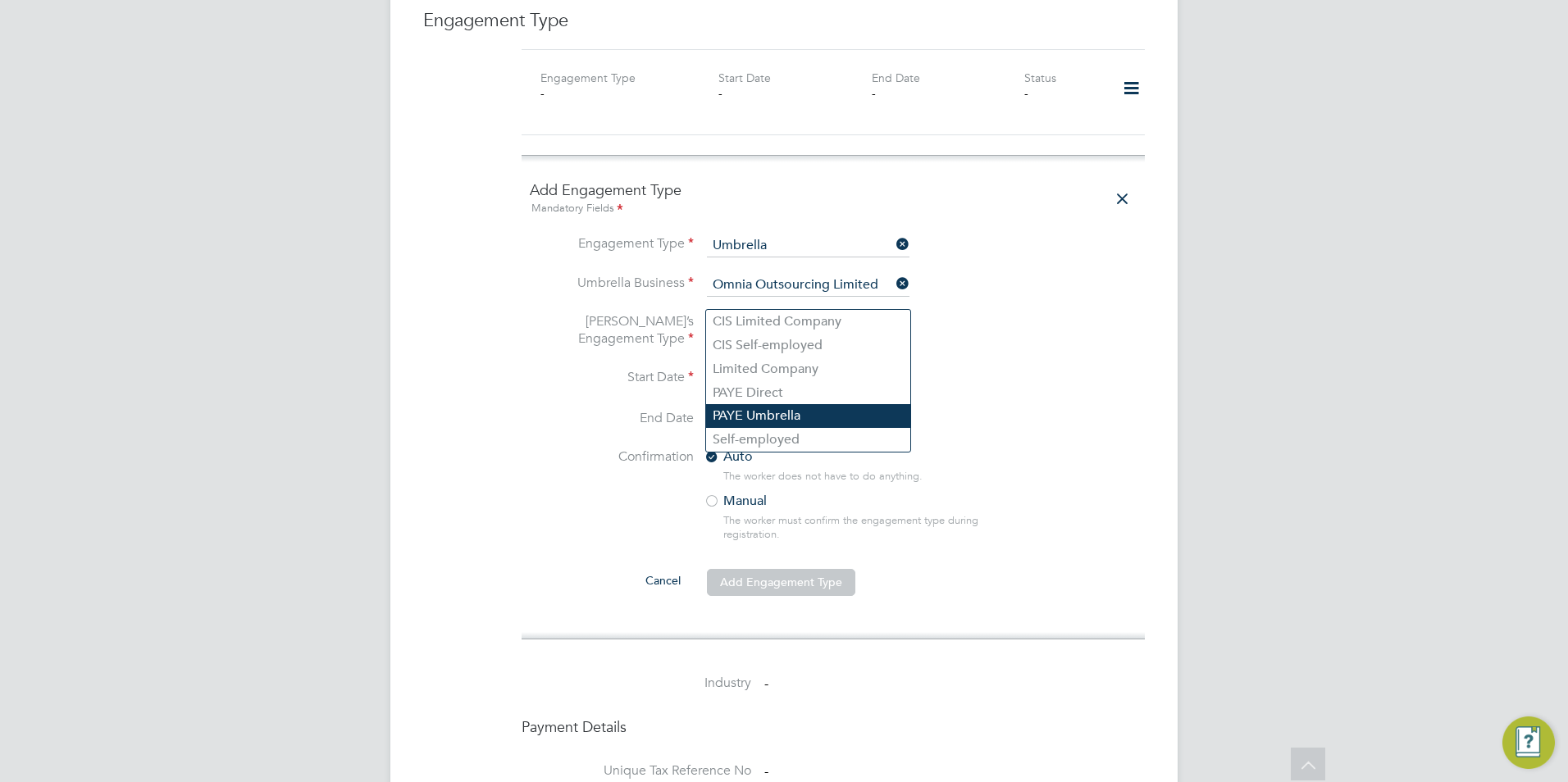
click at [773, 420] on li "PAYE Umbrella" at bounding box center [808, 416] width 204 height 24
type input "PAYE Umbrella"
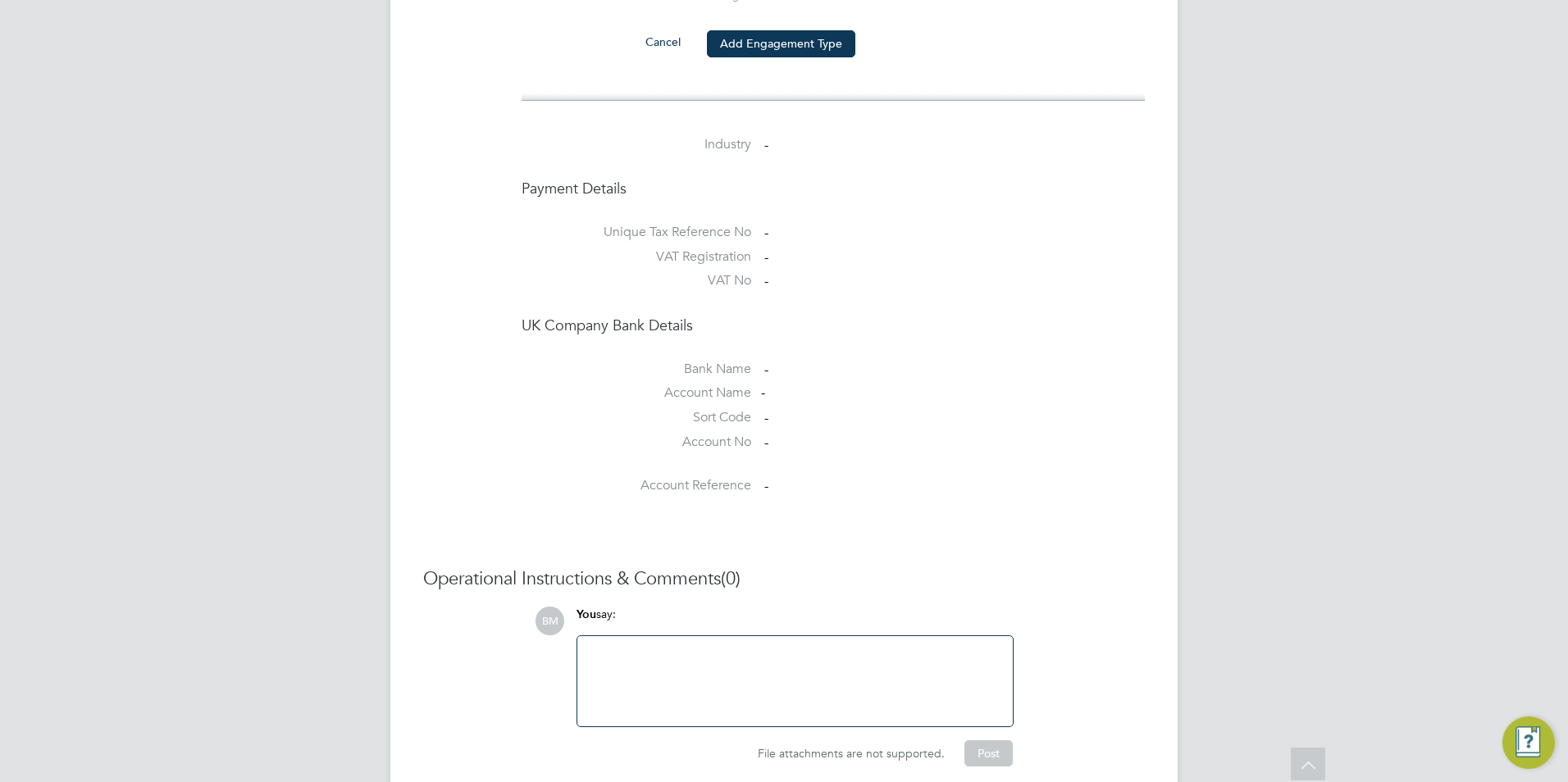
scroll to position [1349, 0]
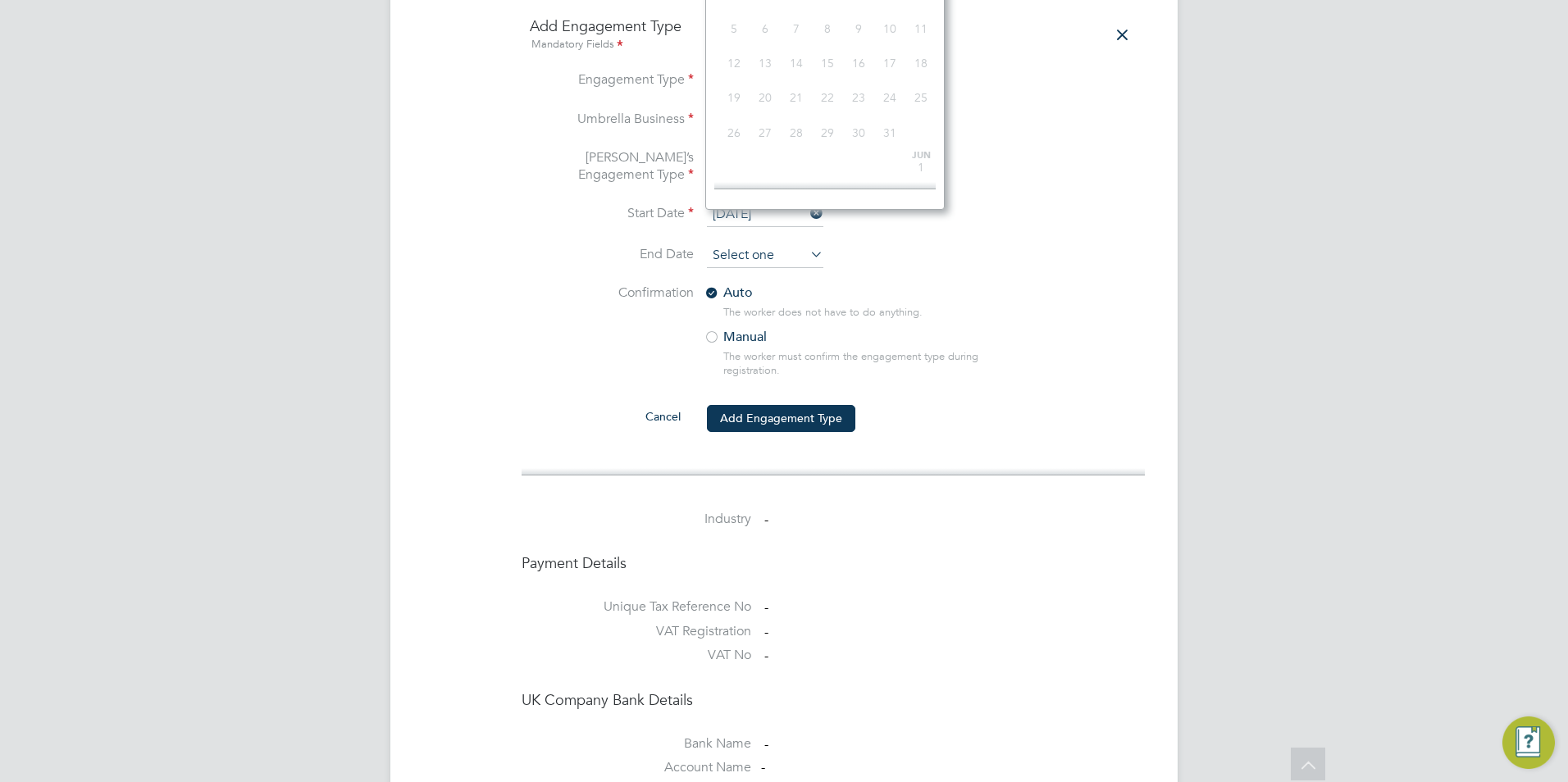
click at [737, 243] on input at bounding box center [765, 255] width 117 height 25
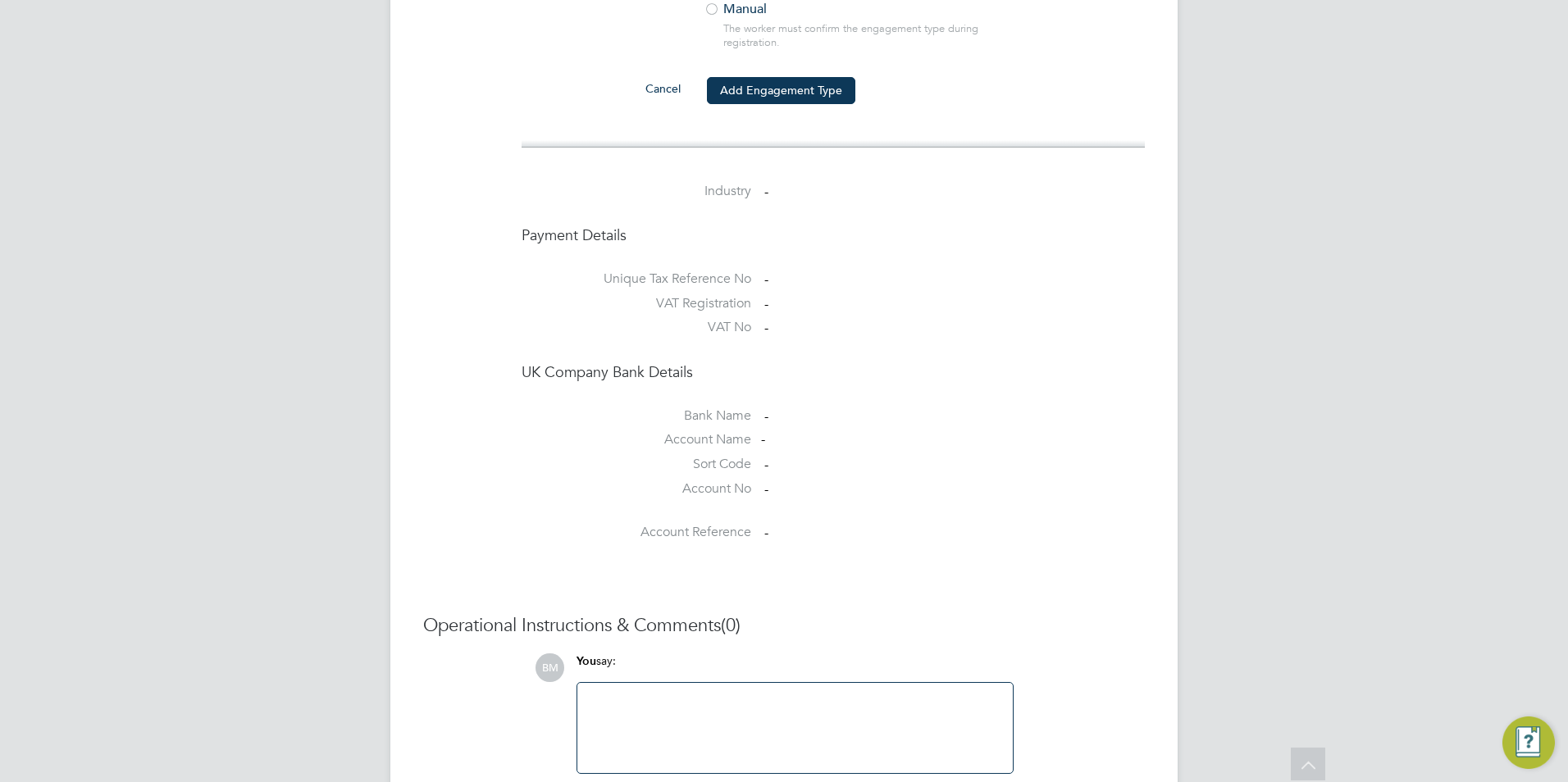
click at [1016, 319] on li "VAT No -" at bounding box center [833, 331] width 623 height 25
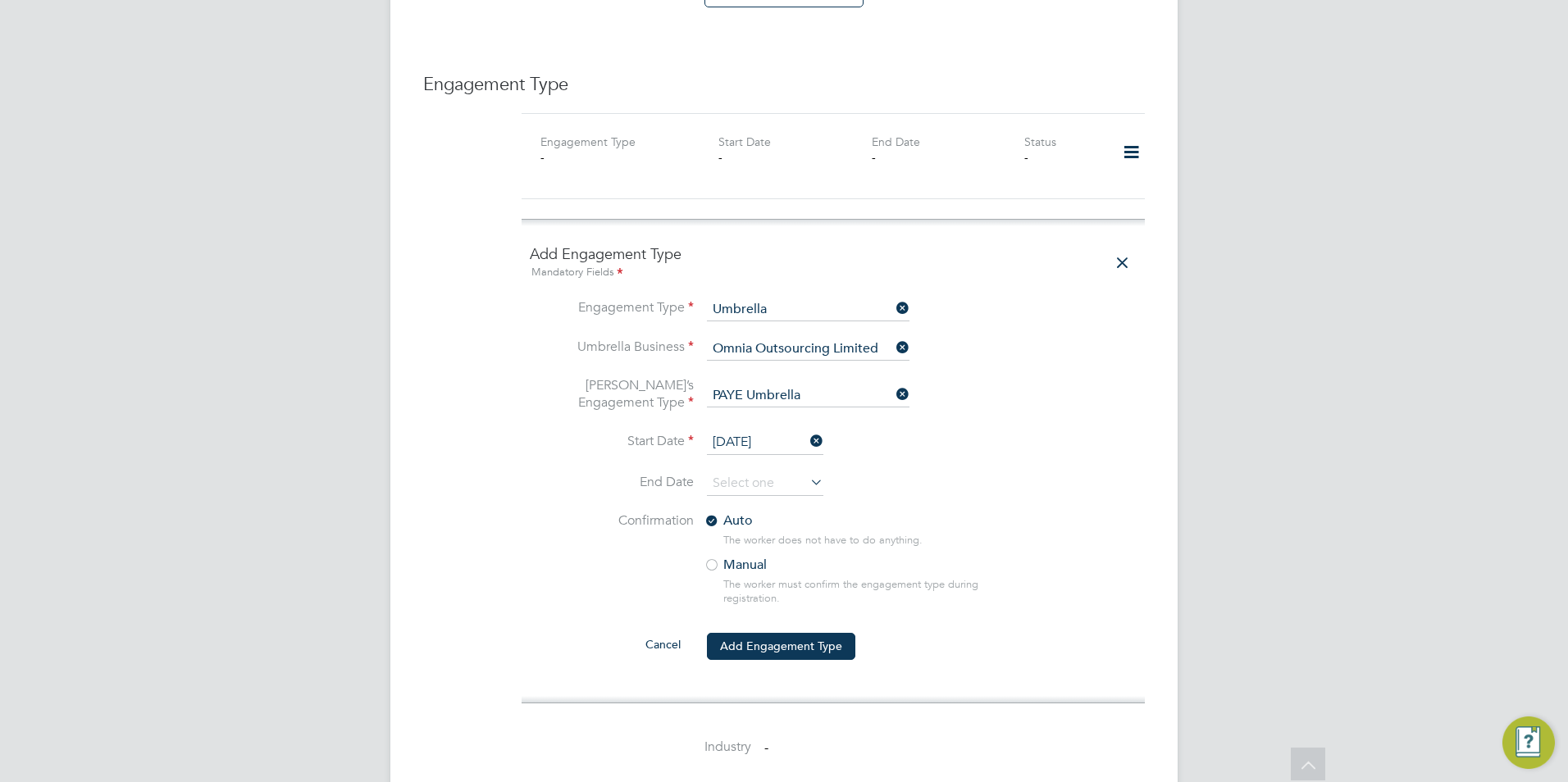
scroll to position [939, 0]
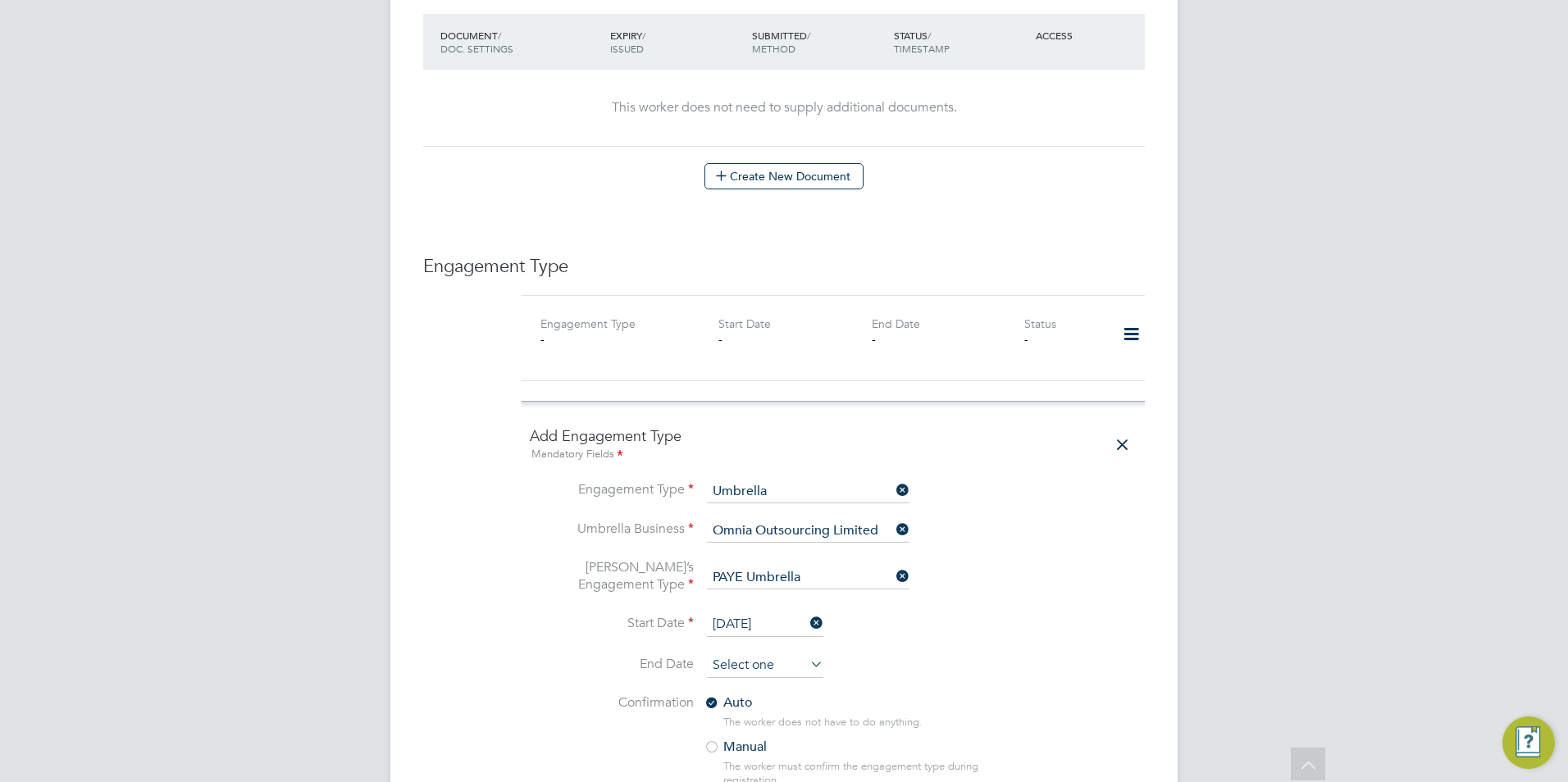
click at [772, 653] on input at bounding box center [765, 665] width 117 height 25
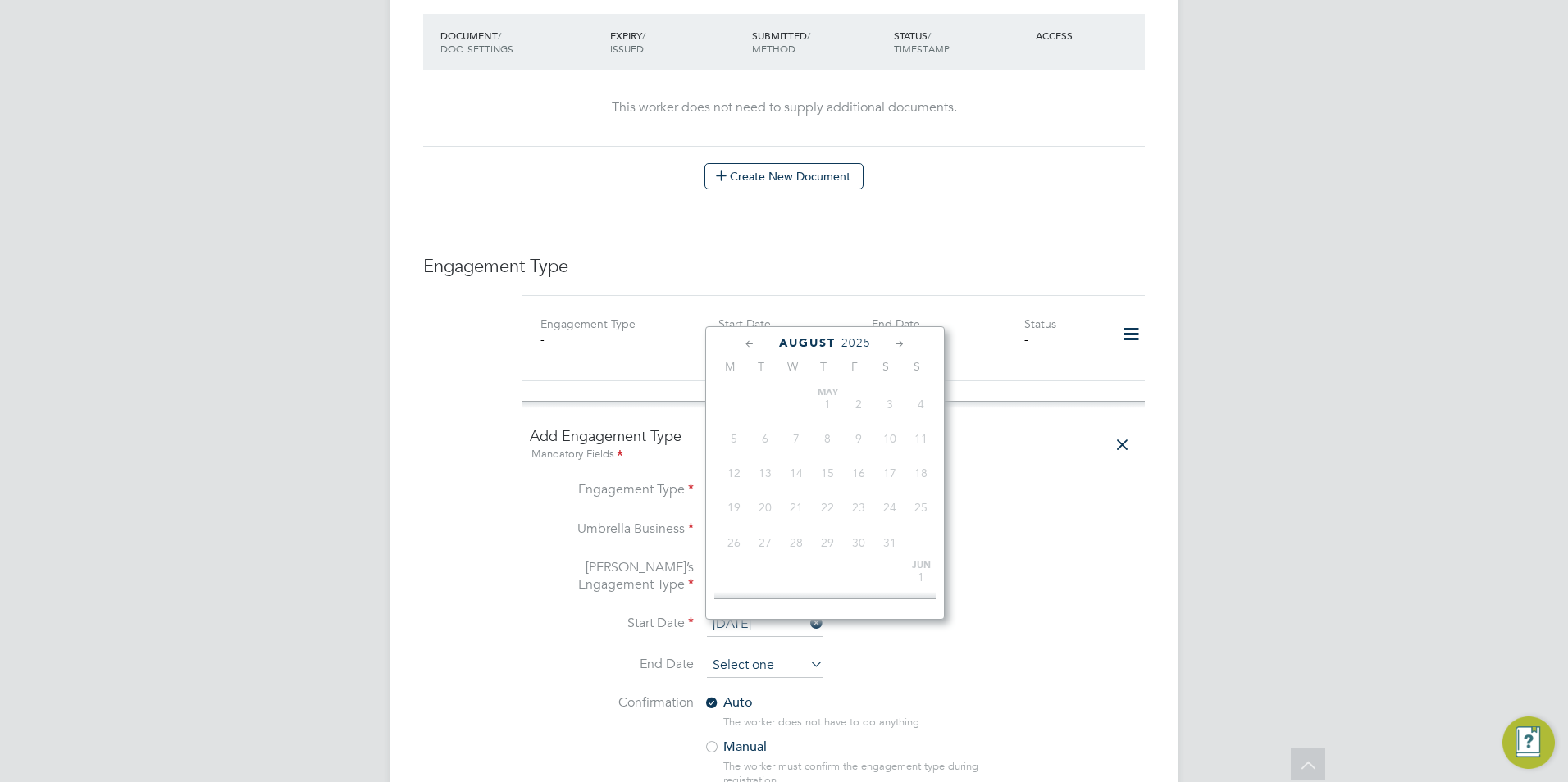
scroll to position [568, 0]
click at [837, 348] on div "August 2025" at bounding box center [825, 343] width 221 height 16
click at [841, 343] on span "2025" at bounding box center [856, 343] width 30 height 14
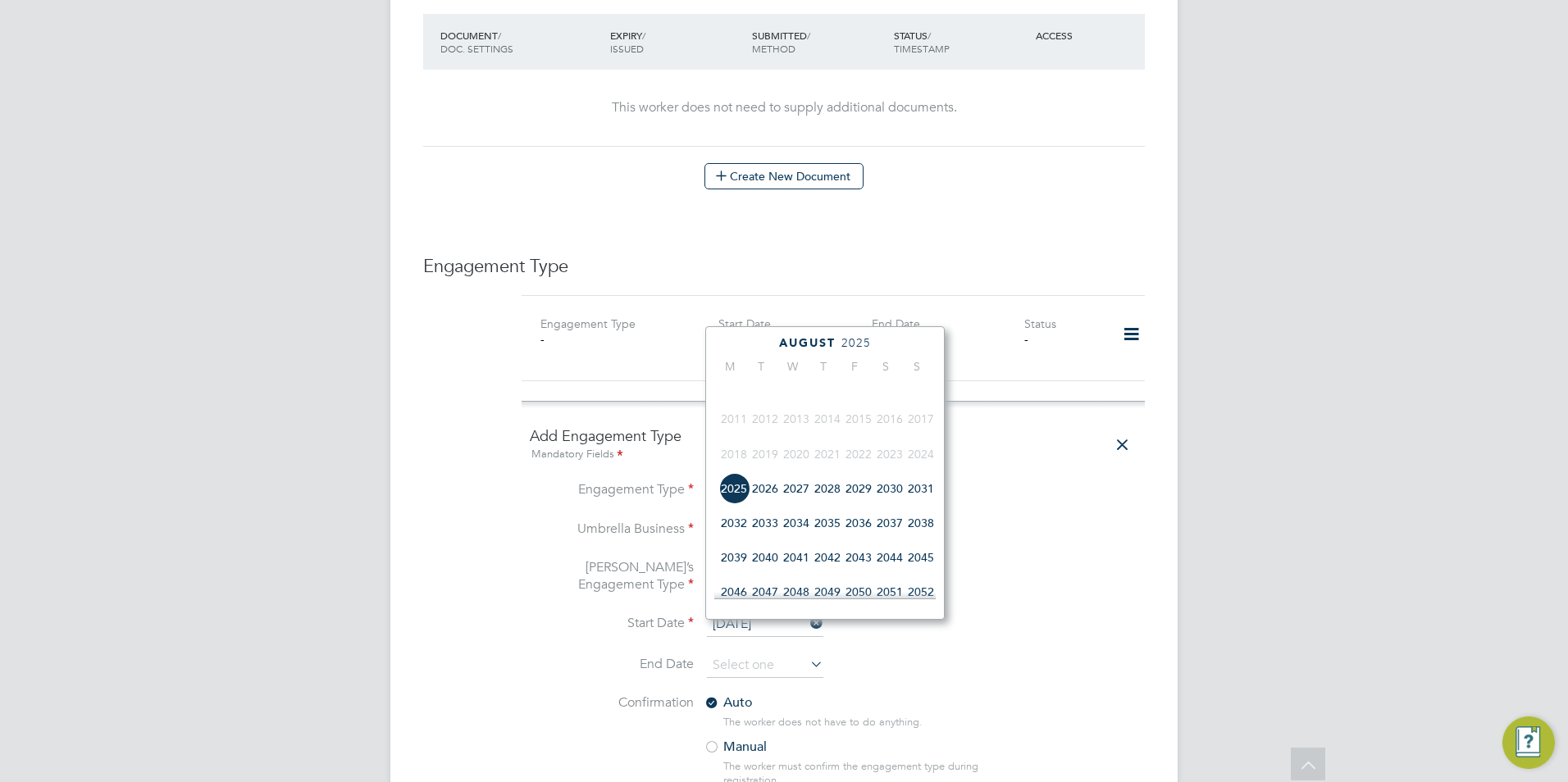
click at [851, 338] on span "2025" at bounding box center [856, 343] width 30 height 14
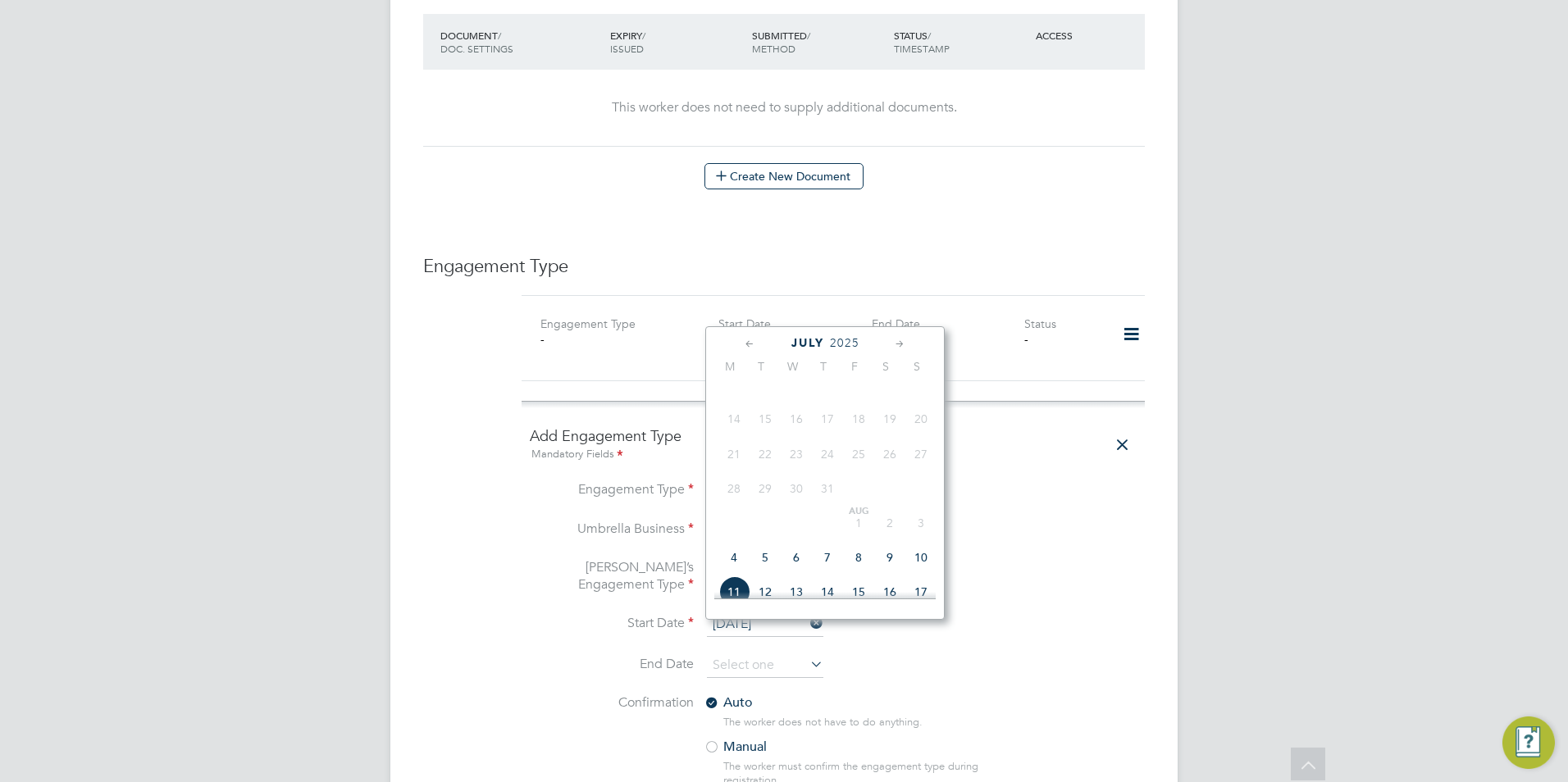
click at [851, 336] on span "2025" at bounding box center [845, 343] width 30 height 14
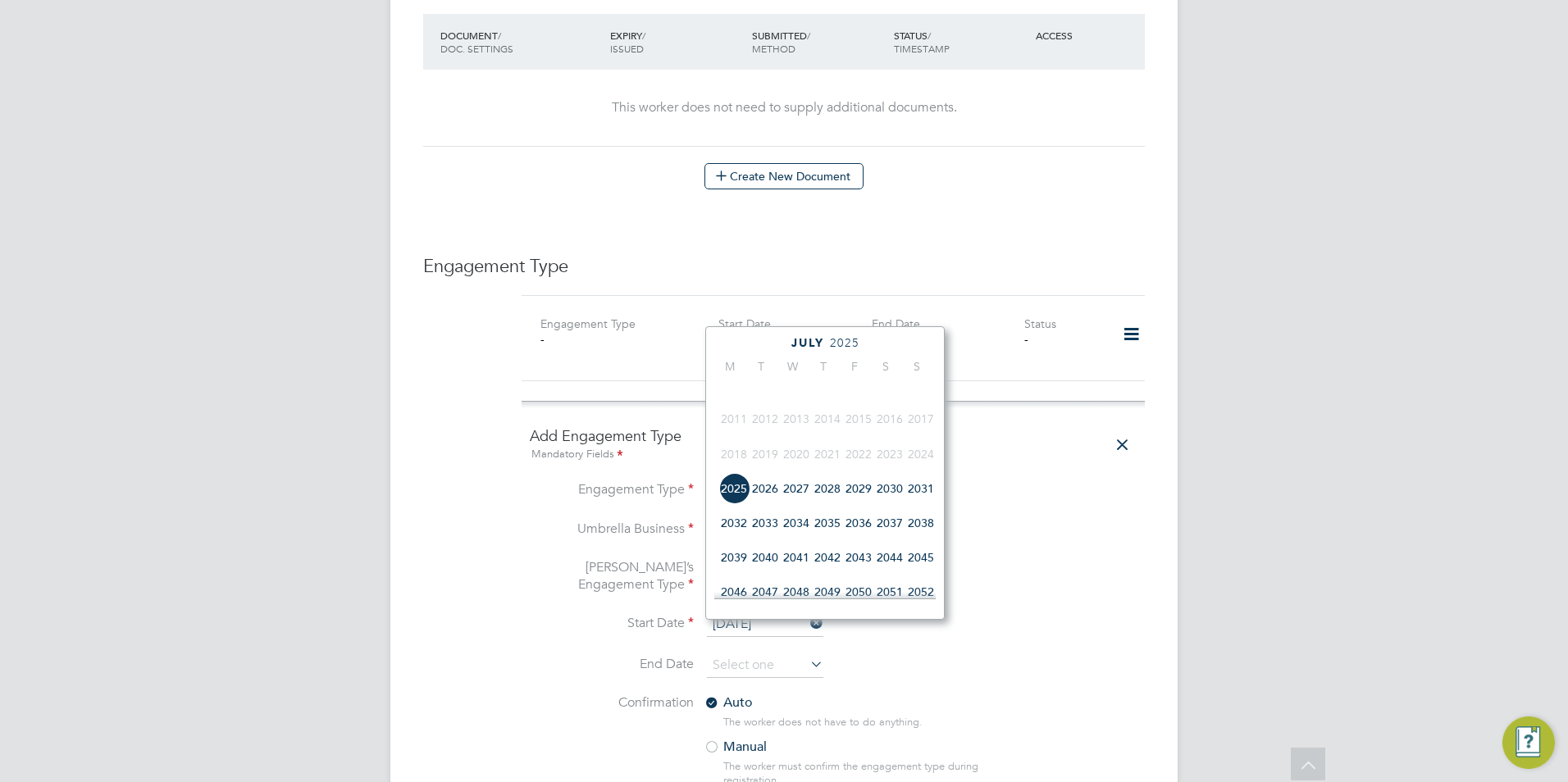
click at [768, 496] on span "2026" at bounding box center [764, 488] width 31 height 31
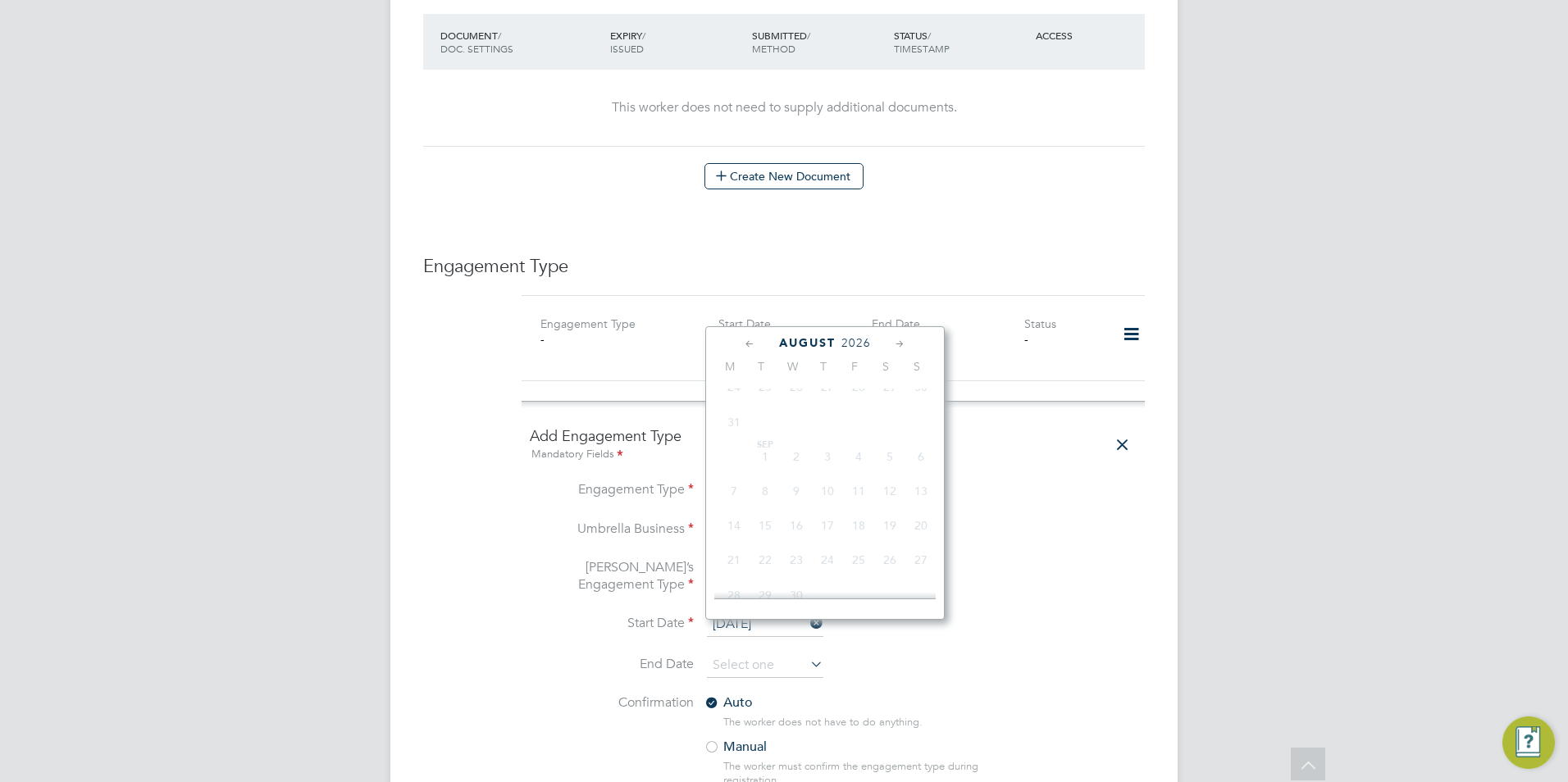
scroll to position [1008, 0]
click at [1092, 520] on li "Umbrella Business Omnia Outsourcing Limited" at bounding box center [833, 539] width 606 height 39
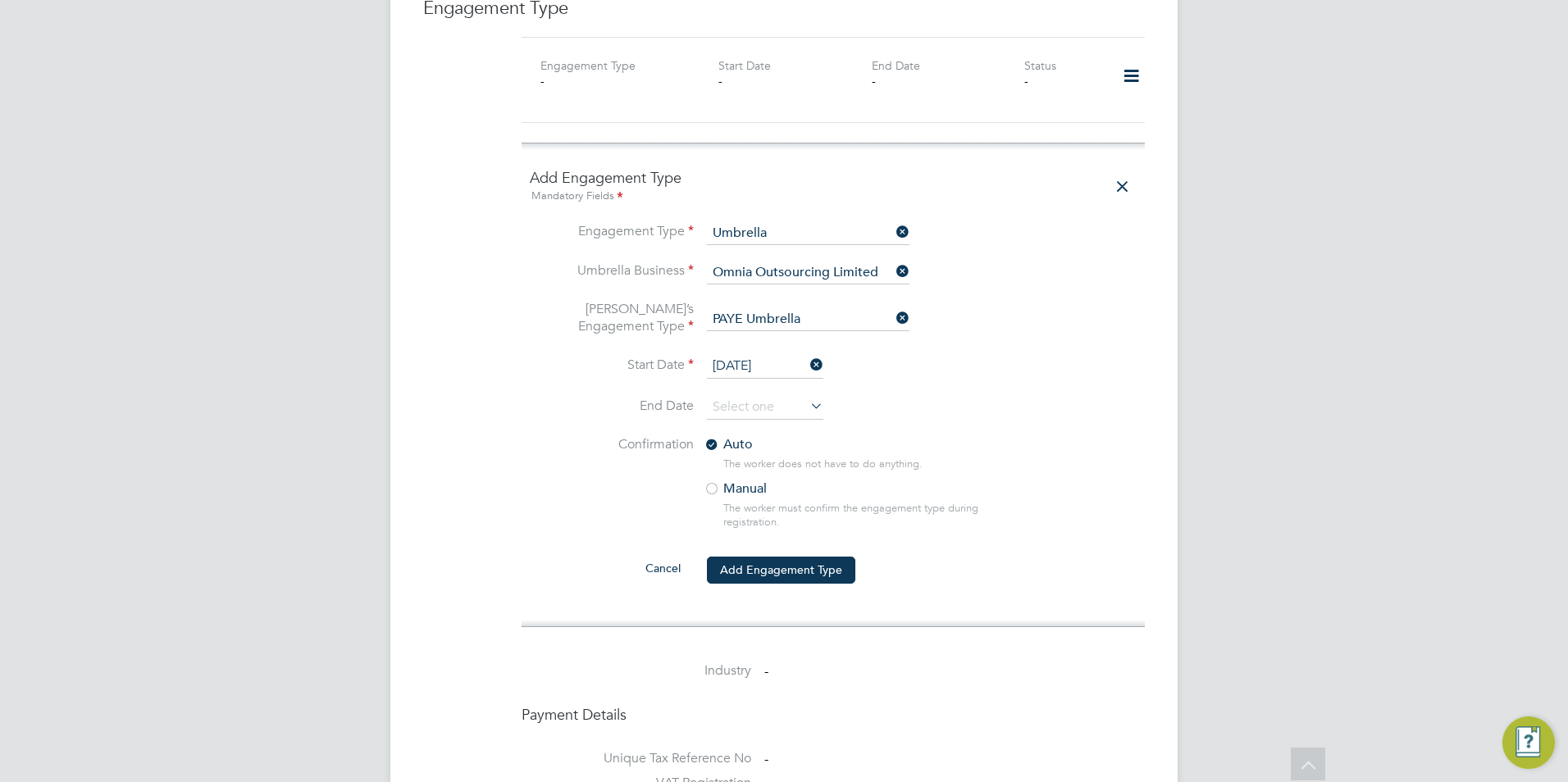
scroll to position [1431, 0]
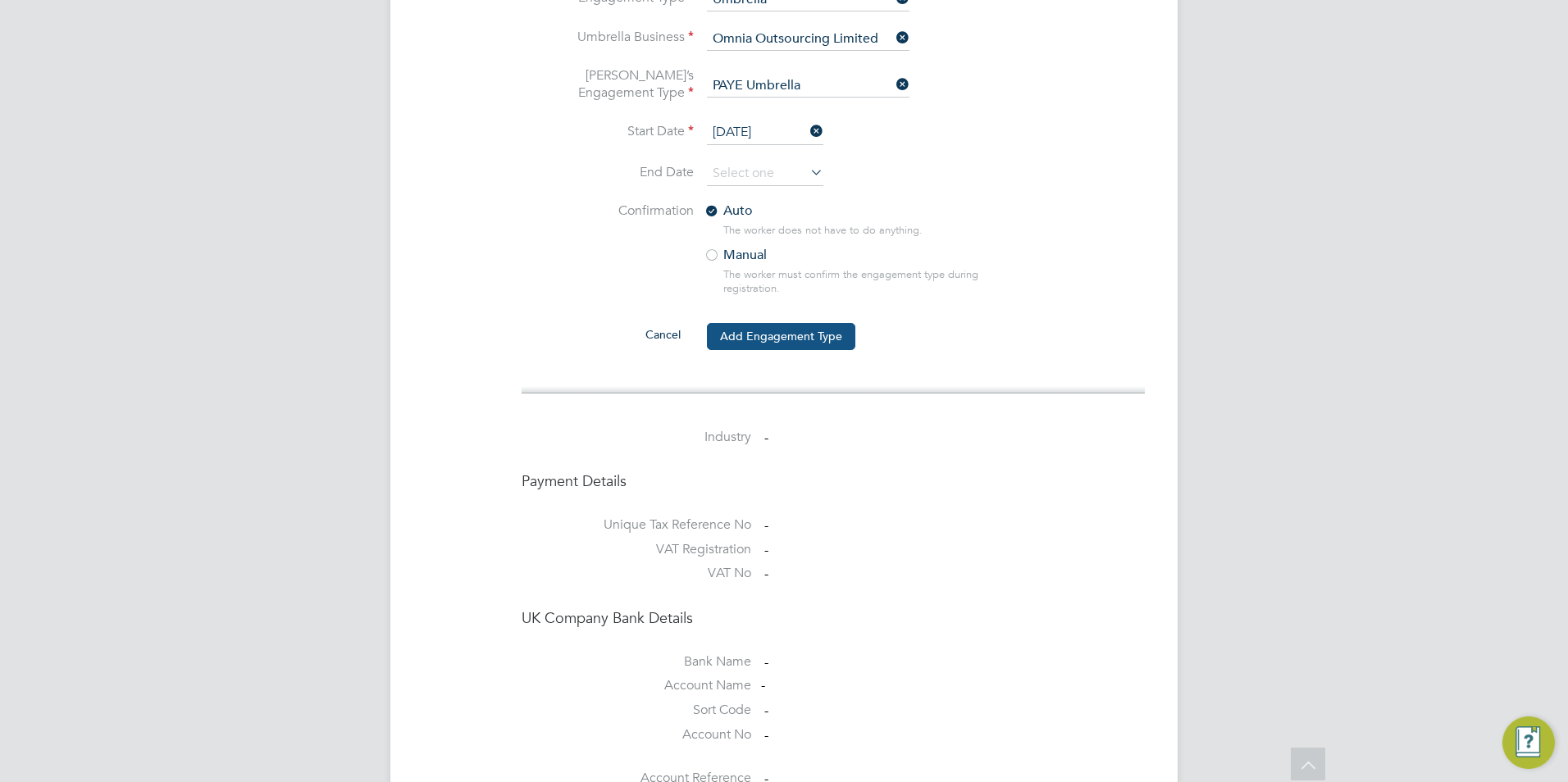
click at [761, 323] on button "Add Engagement Type" at bounding box center [781, 336] width 149 height 26
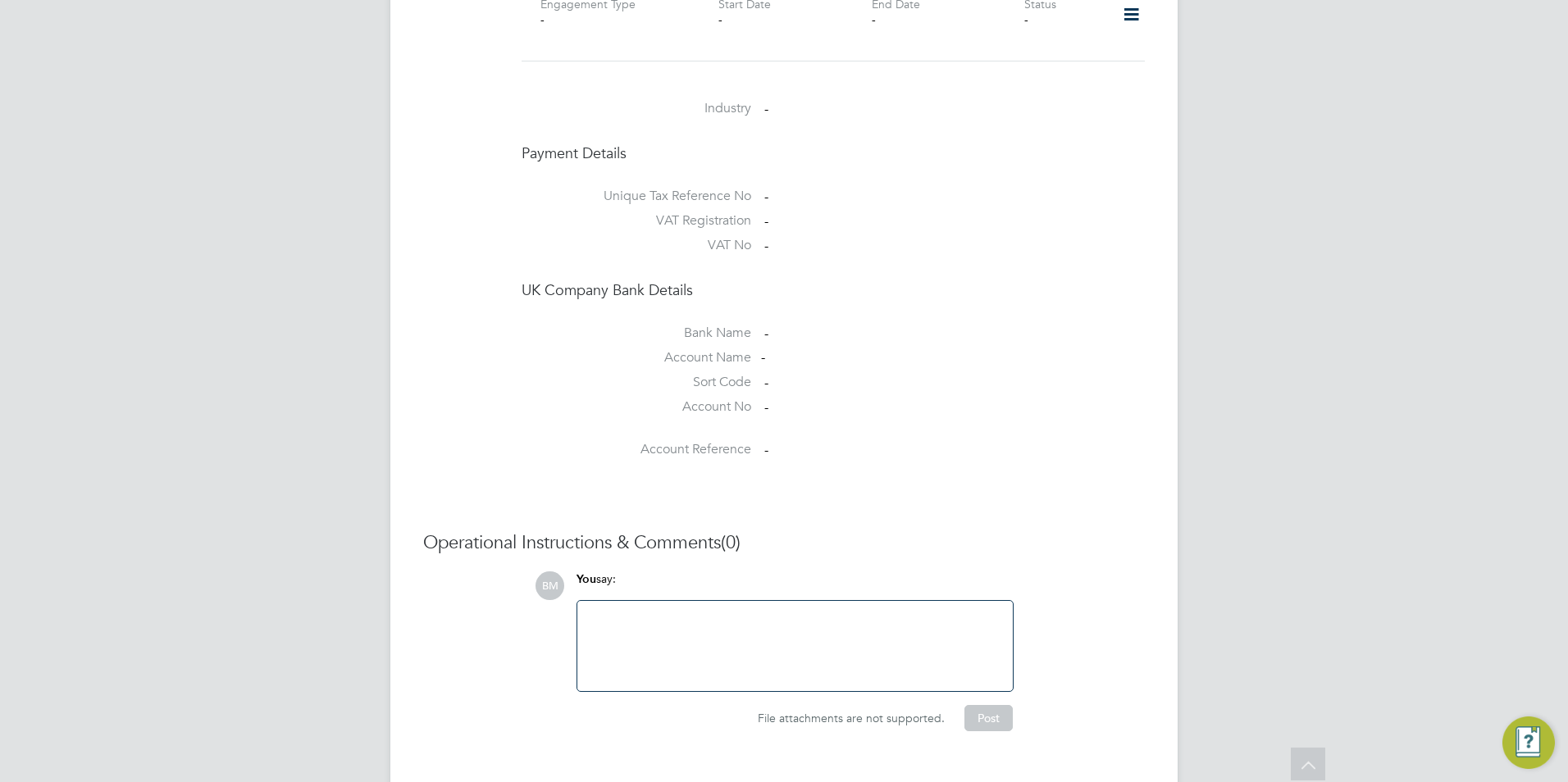
scroll to position [602, 0]
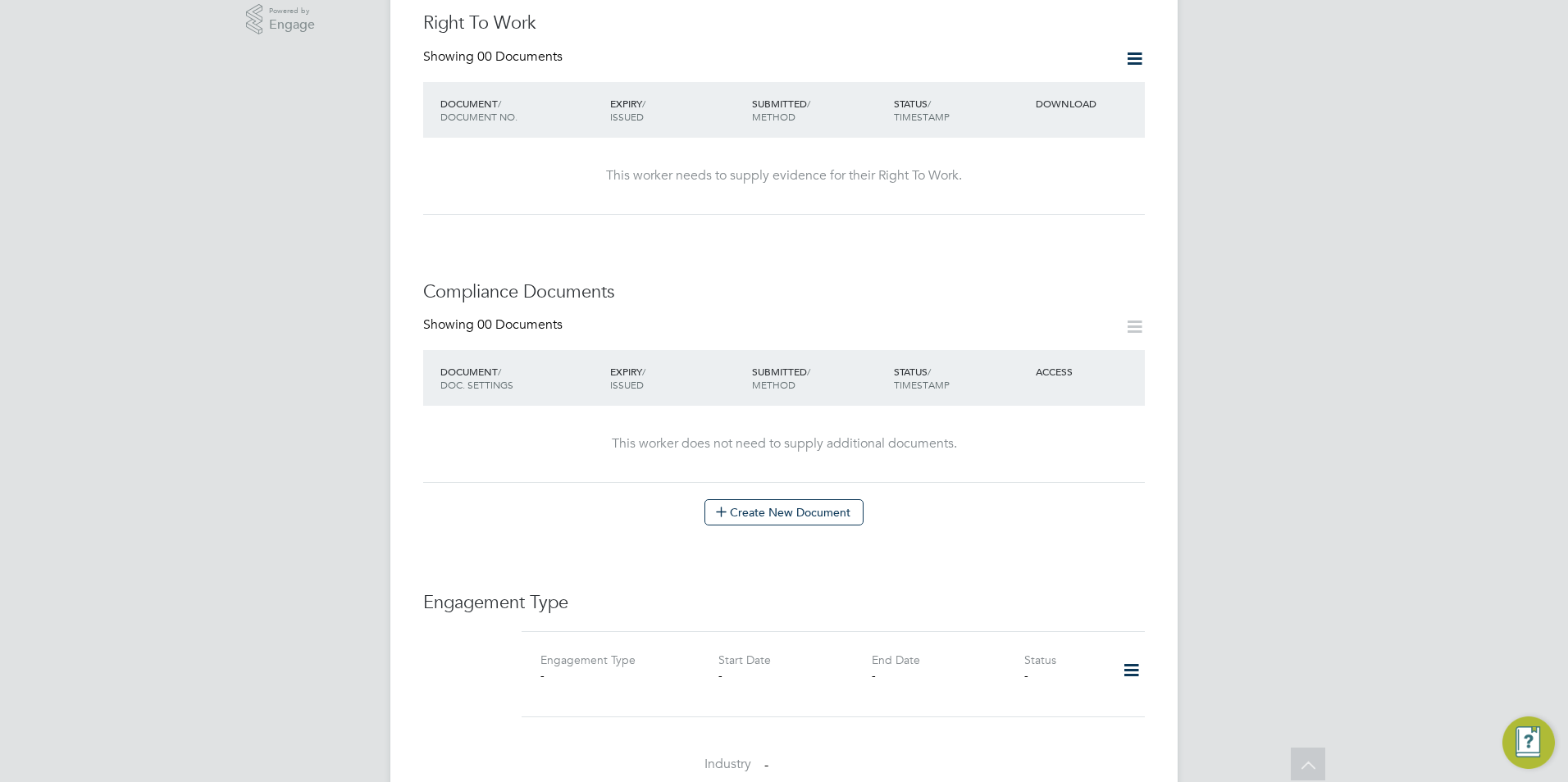
click at [1126, 652] on icon at bounding box center [1131, 671] width 29 height 38
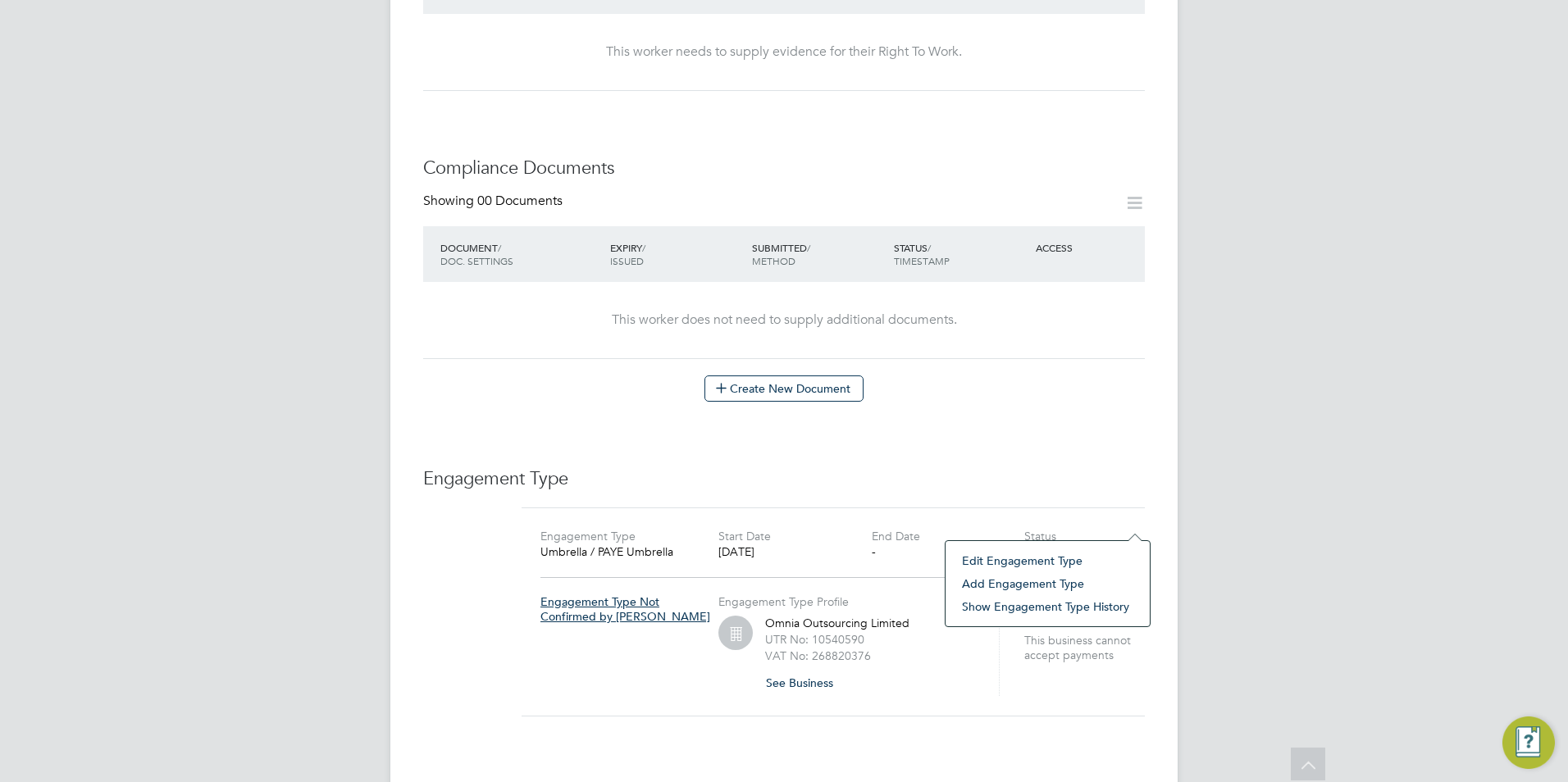
scroll to position [995, 0]
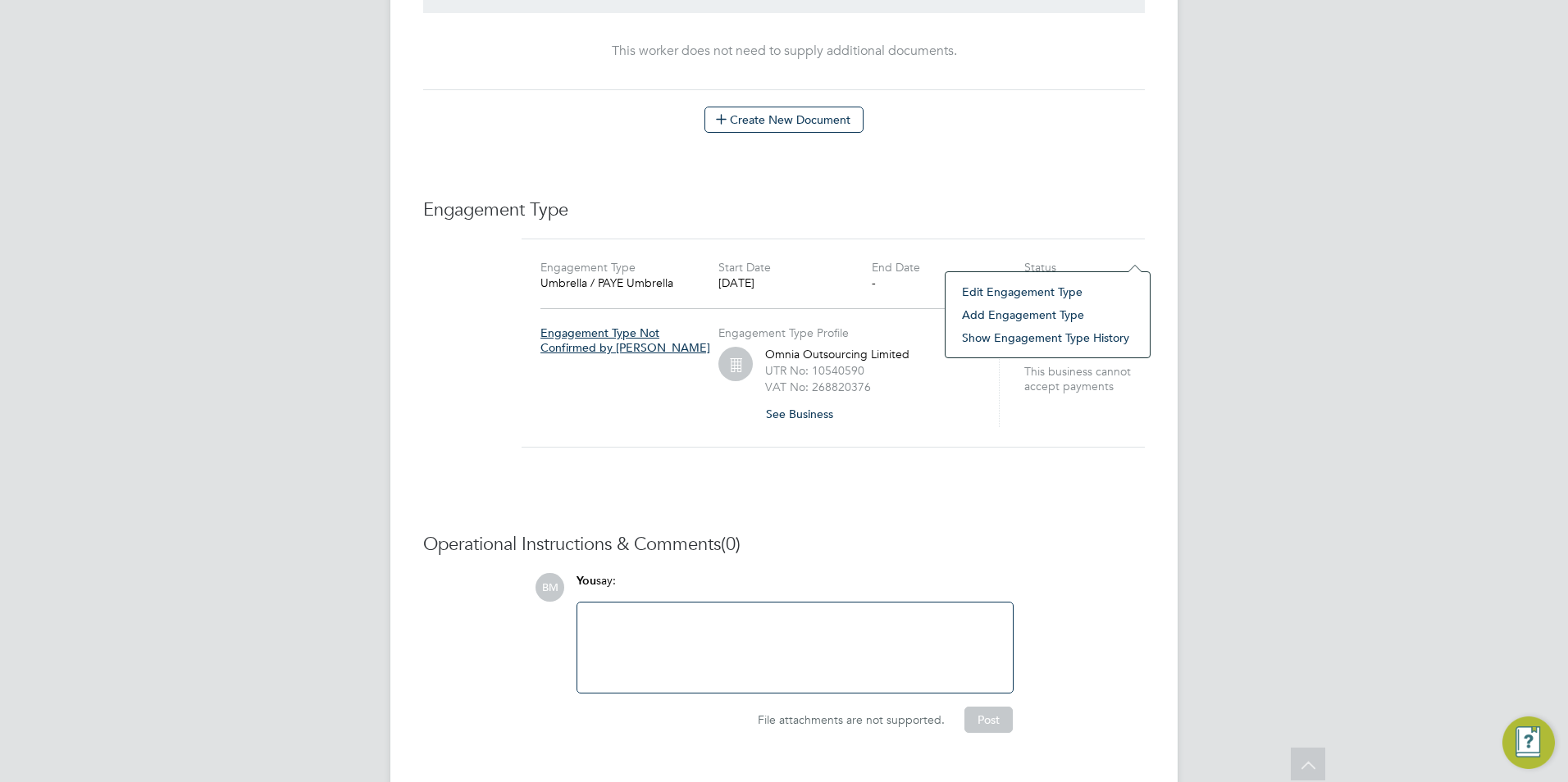
click at [712, 429] on div "Engagement Type Umbrella / PAYE Umbrella Start Date 04 Aug 2025 End Date - Stat…" at bounding box center [833, 353] width 623 height 229
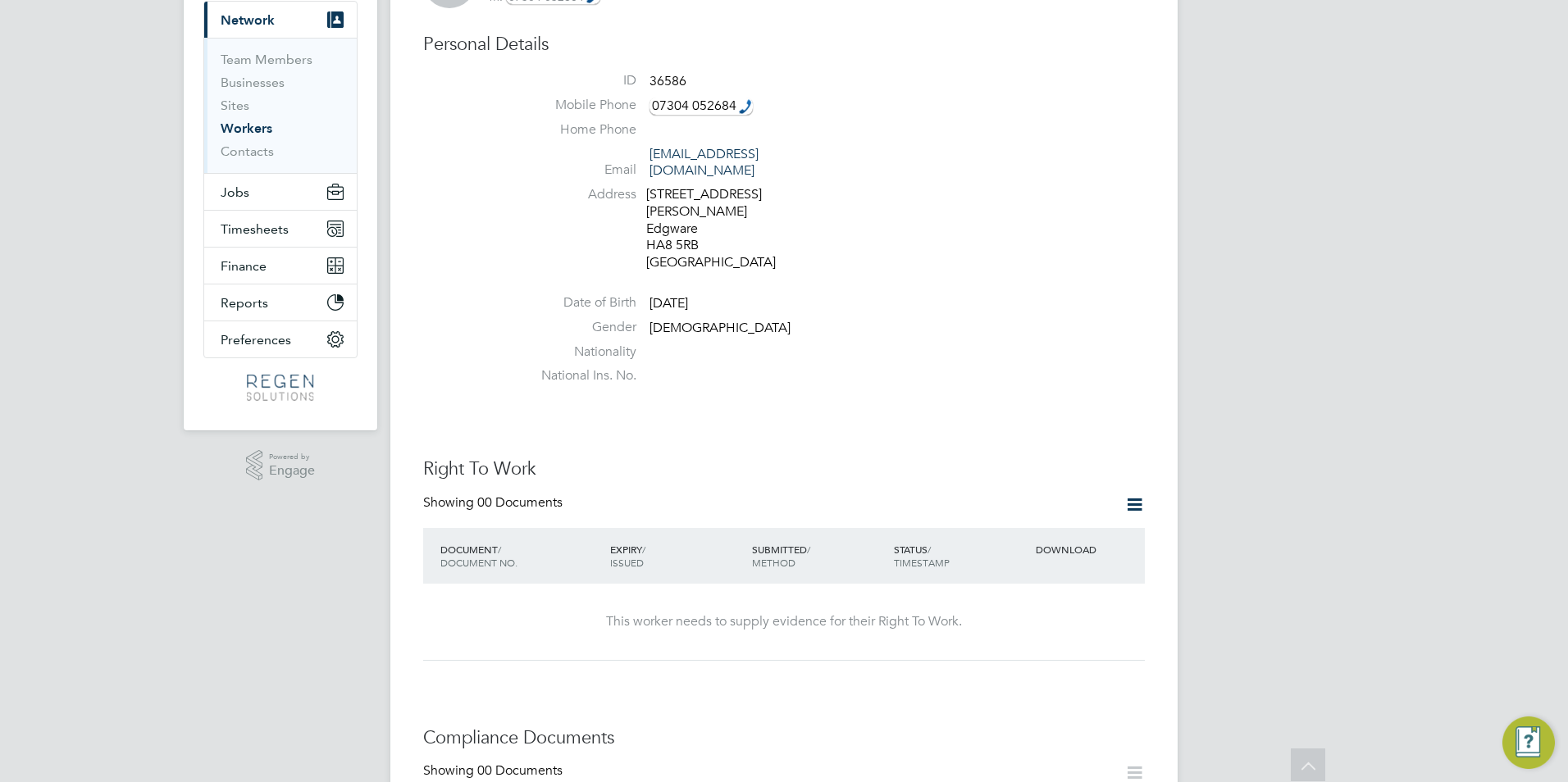
scroll to position [0, 0]
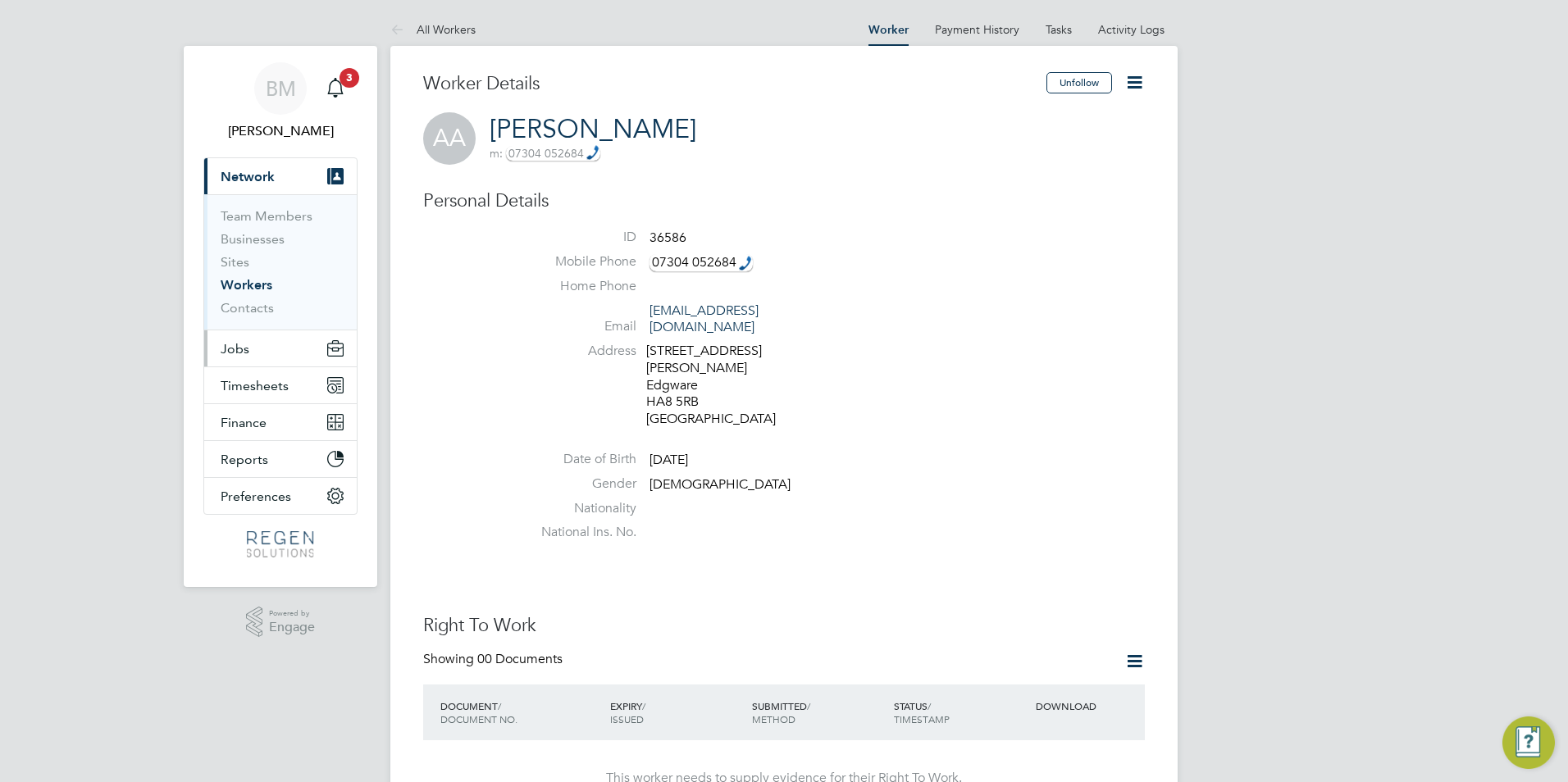
click at [241, 334] on button "Jobs" at bounding box center [280, 348] width 153 height 36
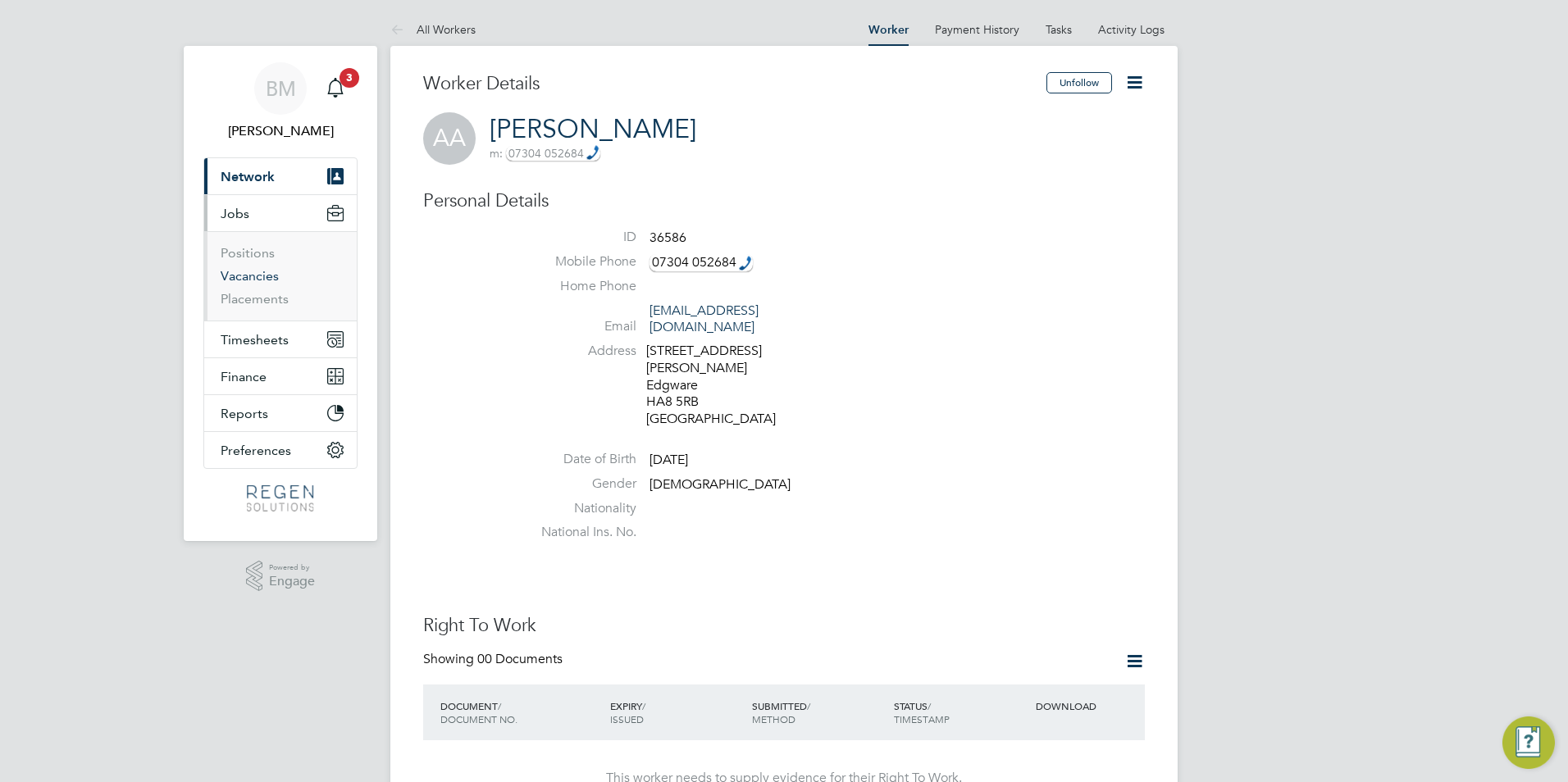
click at [250, 275] on link "Vacancies" at bounding box center [249, 276] width 58 height 16
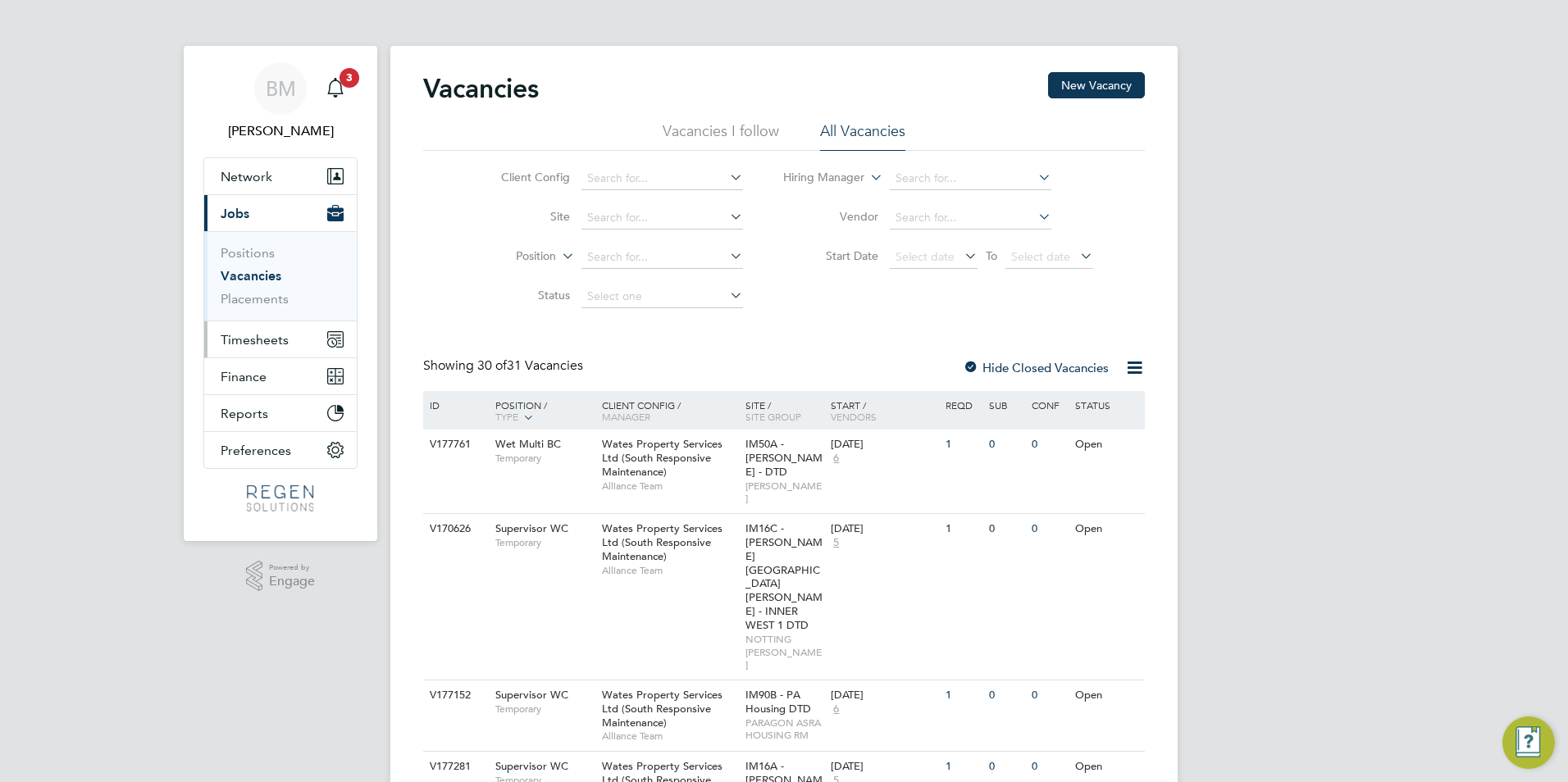
click at [255, 325] on button "Timesheets" at bounding box center [280, 339] width 153 height 36
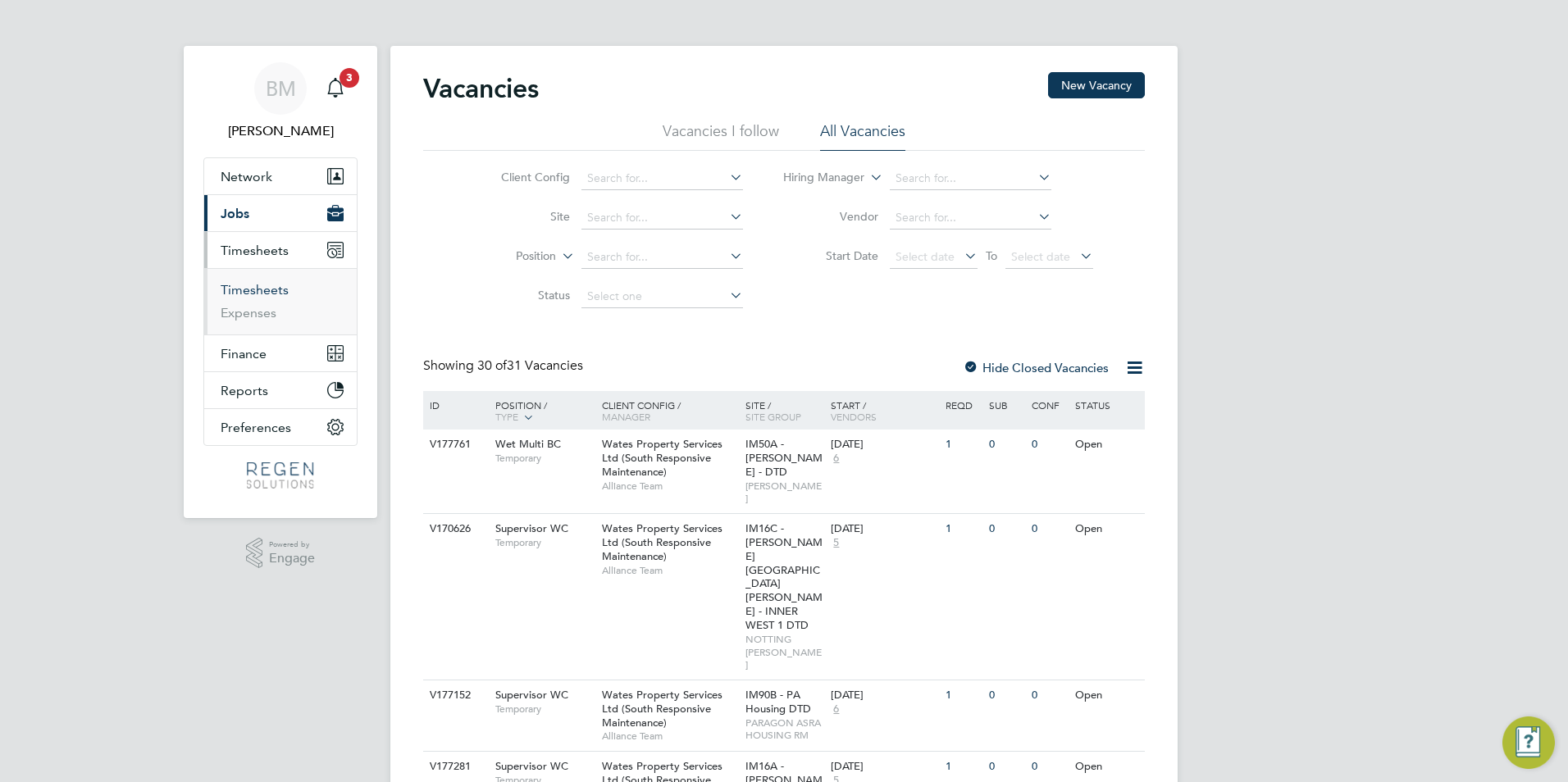
click at [251, 287] on link "Timesheets" at bounding box center [254, 290] width 68 height 16
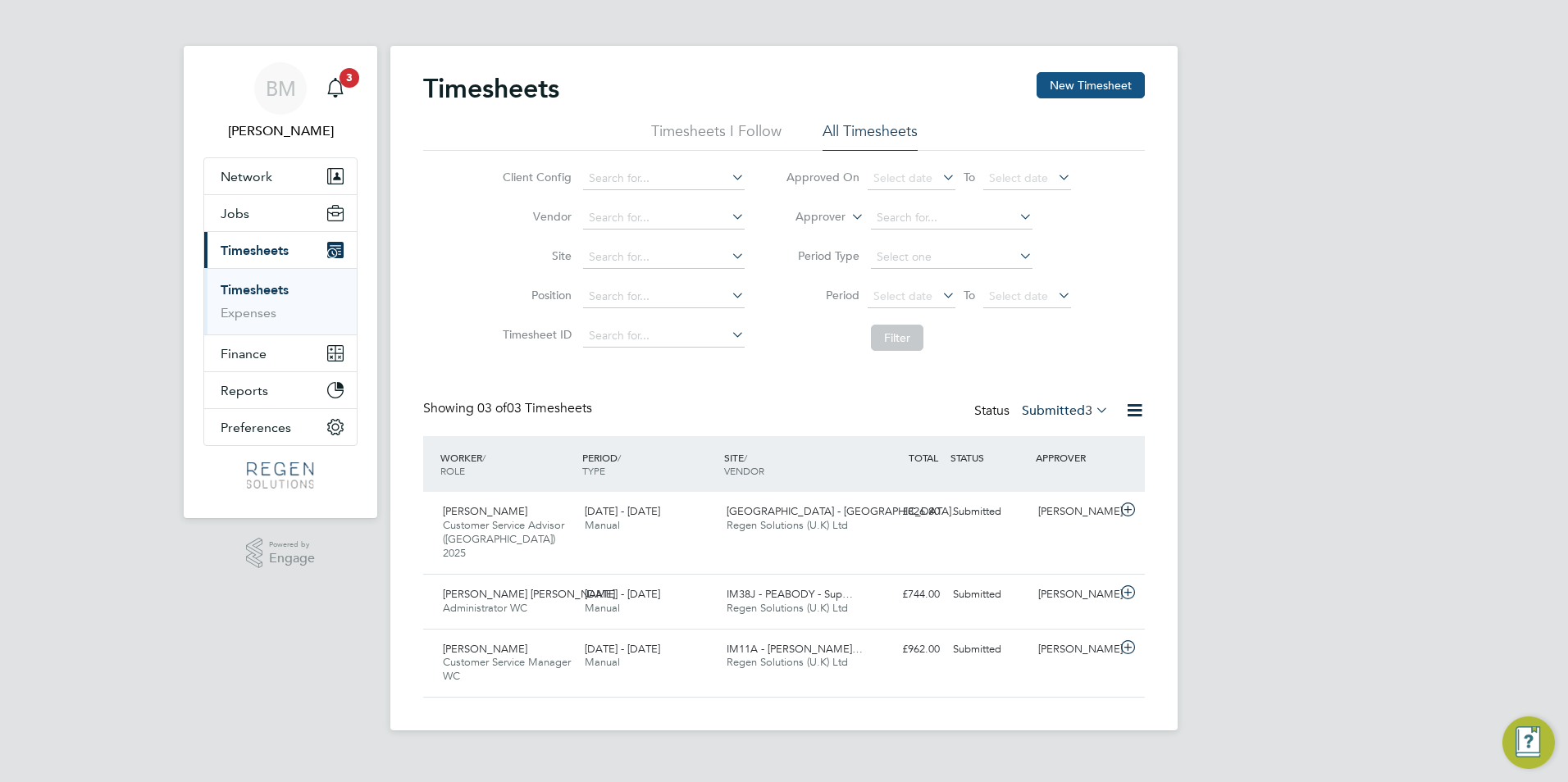
click at [1060, 83] on button "New Timesheet" at bounding box center [1090, 85] width 109 height 26
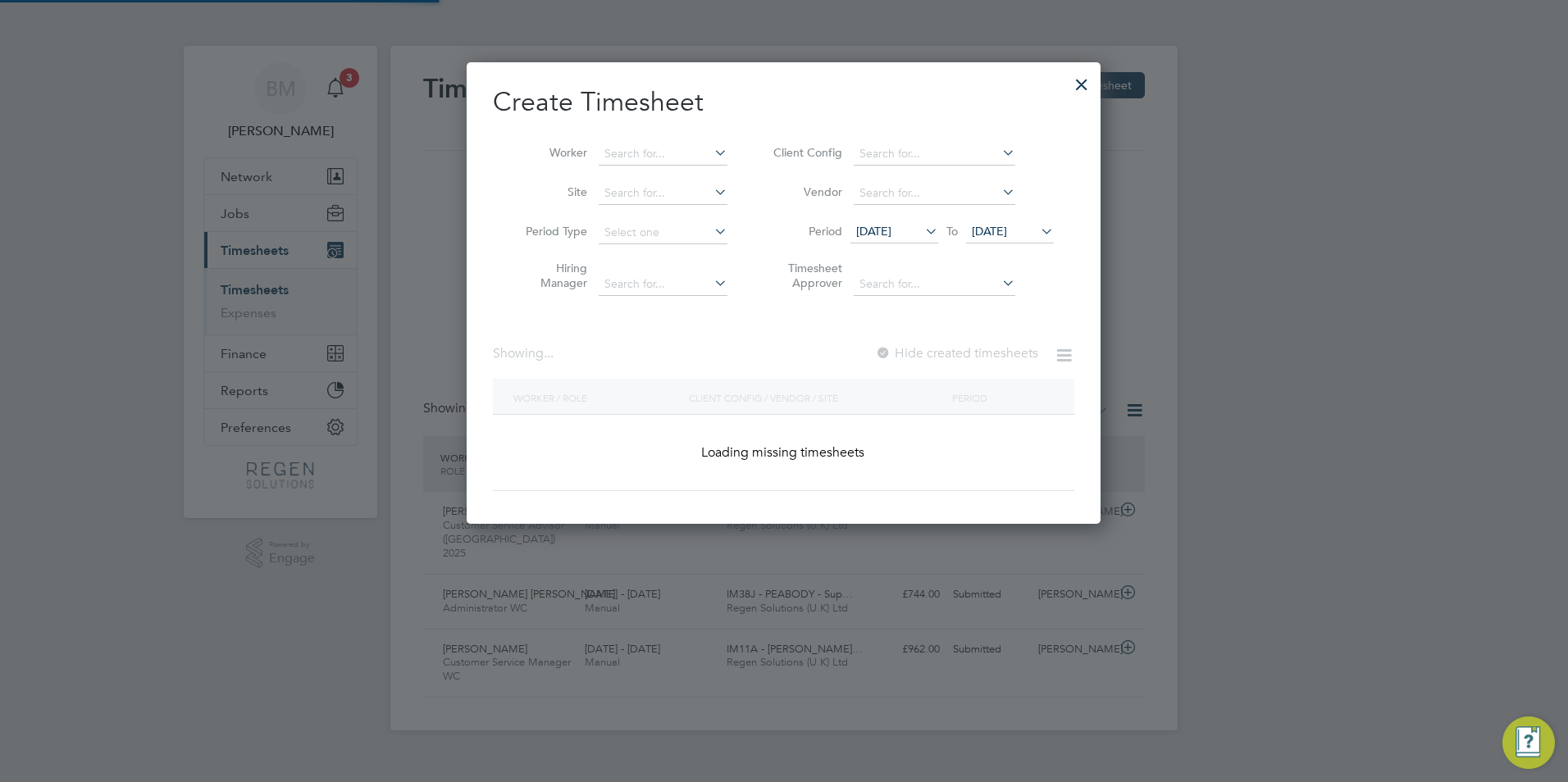
scroll to position [2167, 643]
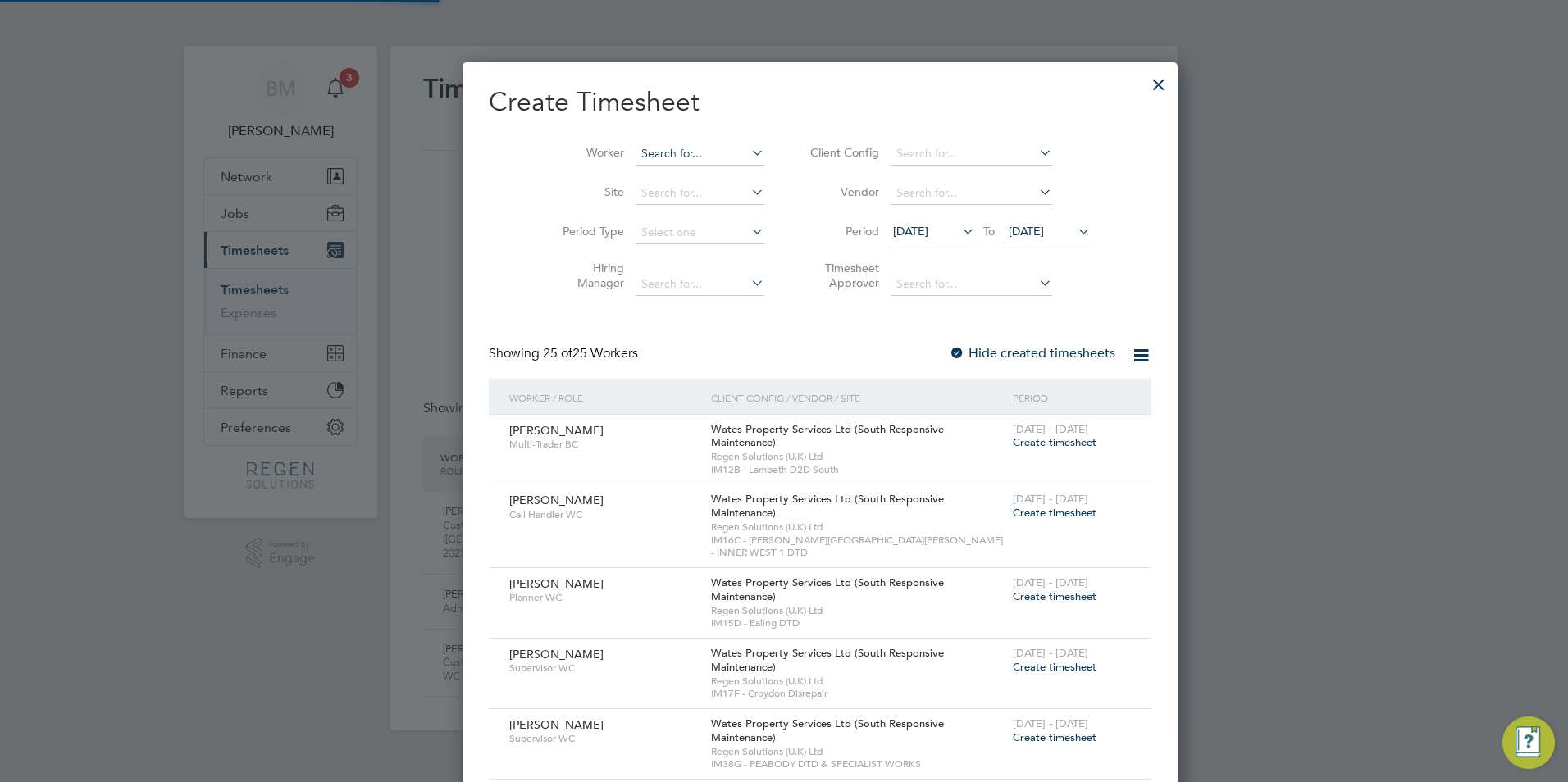
click at [635, 152] on input at bounding box center [699, 154] width 129 height 23
click at [659, 168] on li "Abdi rahman Abdi" at bounding box center [698, 176] width 202 height 22
type input "Abdirahman Abdi"
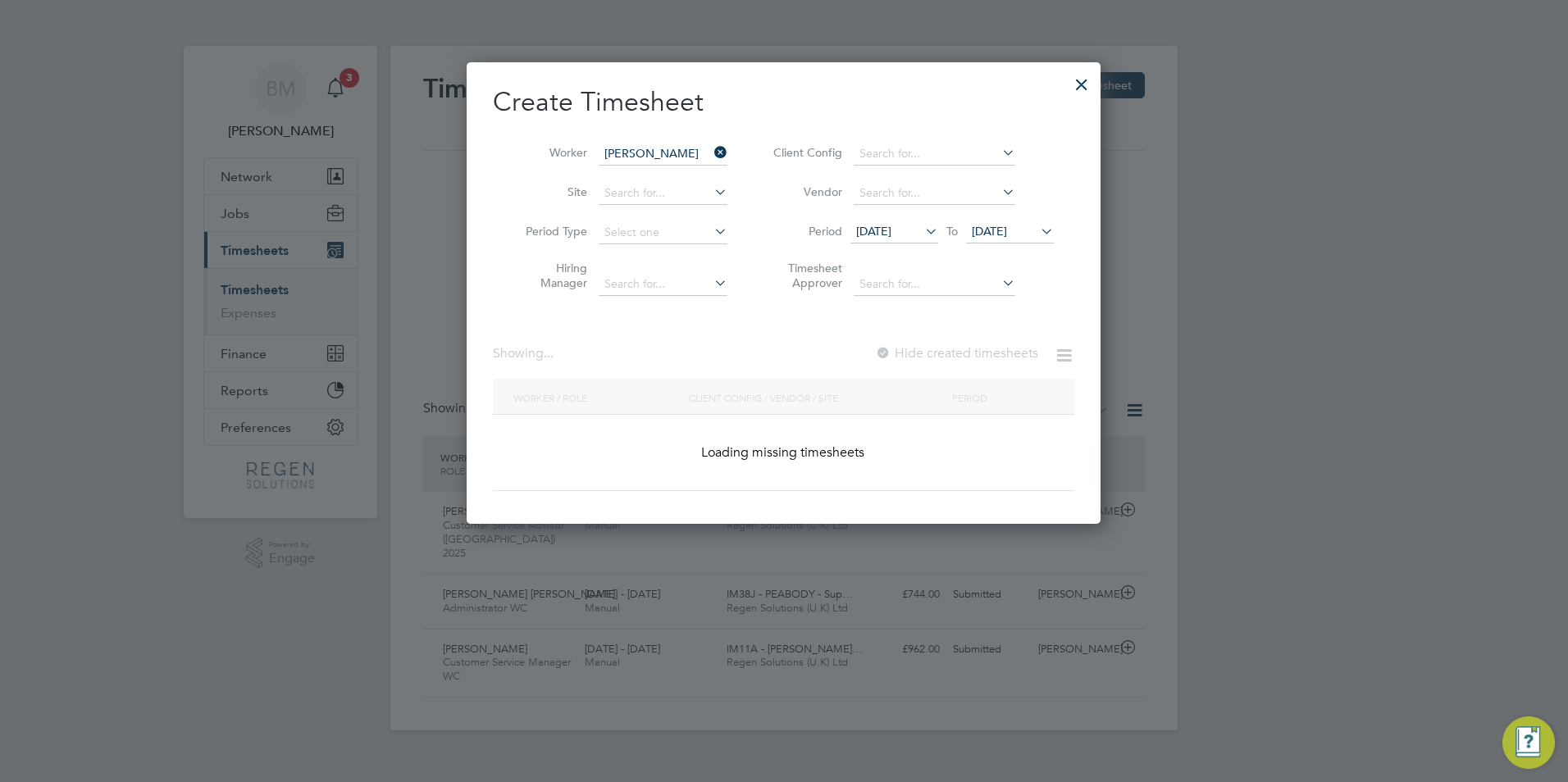
scroll to position [463, 634]
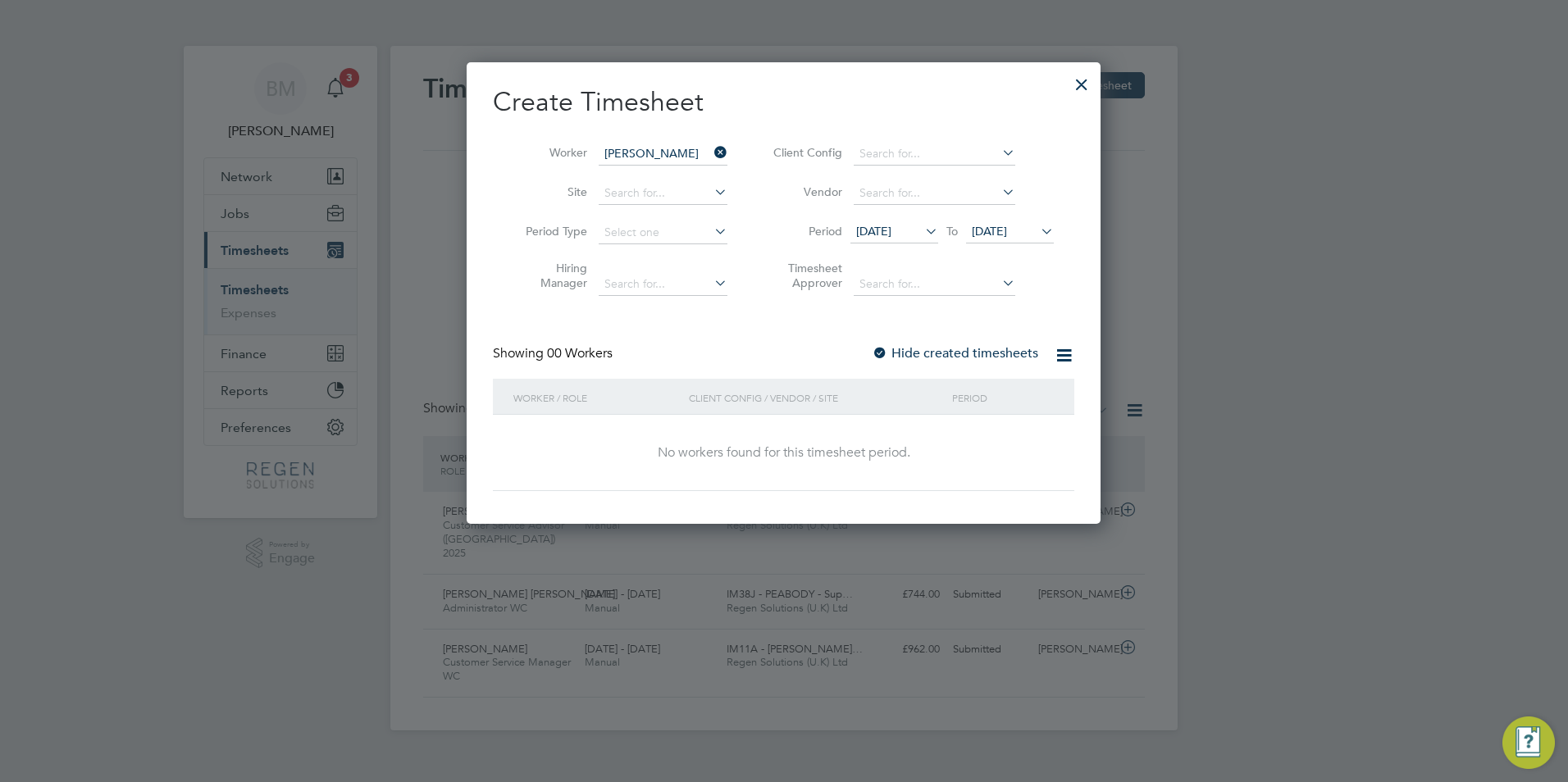
drag, startPoint x: 1085, startPoint y: 83, endPoint x: 110, endPoint y: 219, distance: 984.4
click at [1085, 83] on div at bounding box center [1082, 81] width 30 height 30
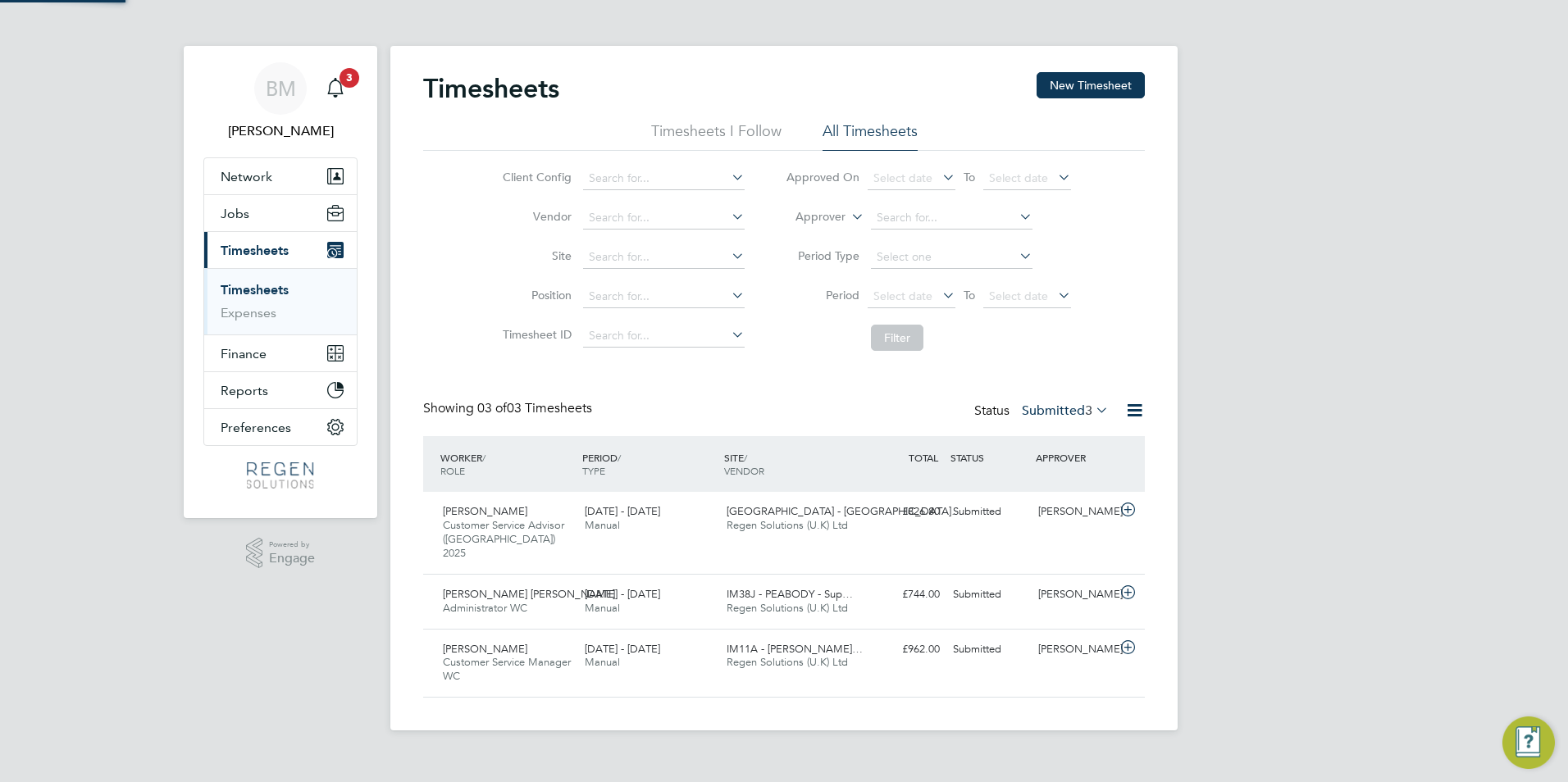
scroll to position [55, 143]
click at [264, 293] on link "Timesheets" at bounding box center [254, 290] width 68 height 16
click at [1108, 90] on button "New Timesheet" at bounding box center [1090, 85] width 109 height 26
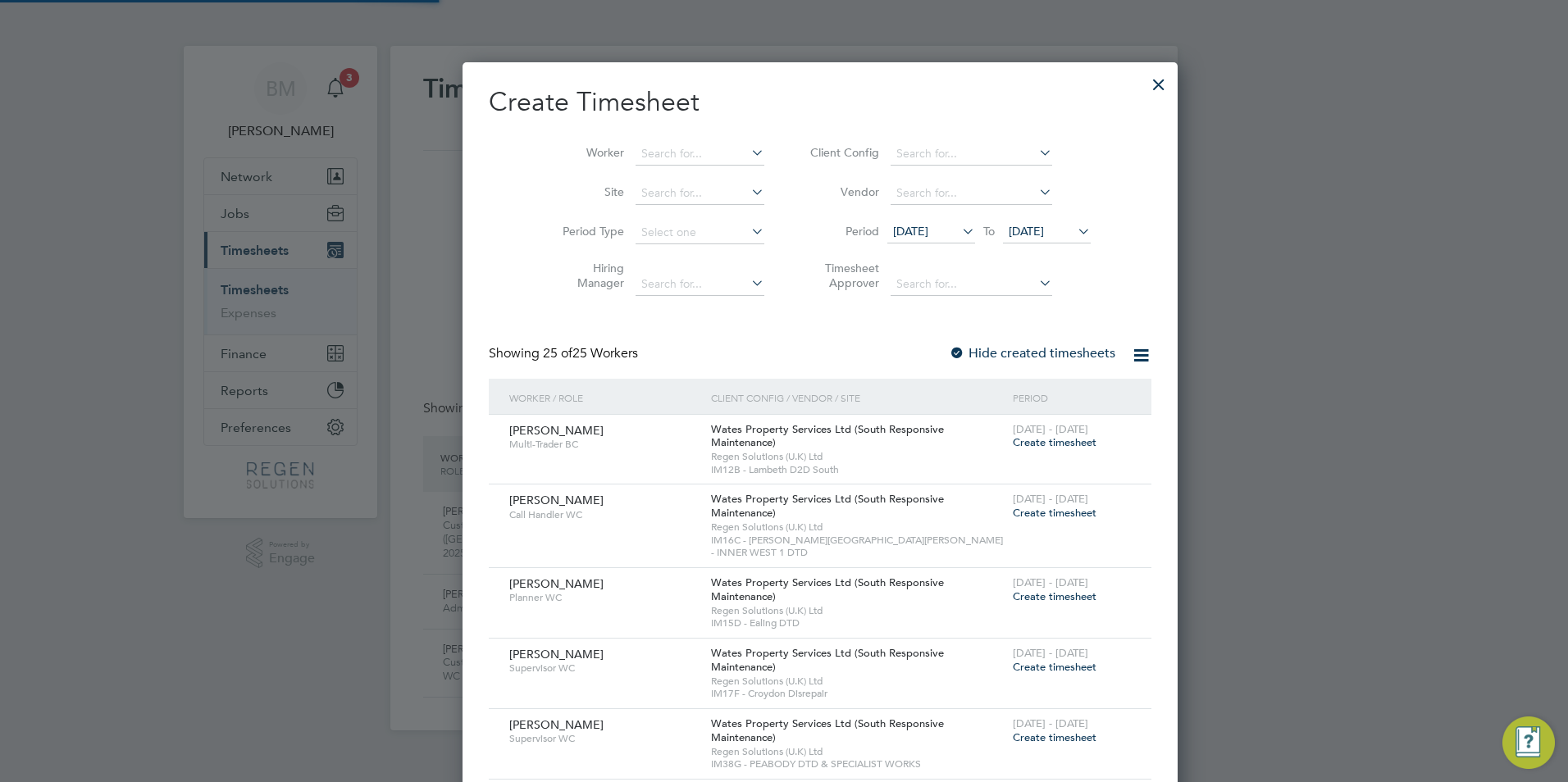
scroll to position [2167, 643]
click at [635, 147] on input at bounding box center [699, 154] width 129 height 23
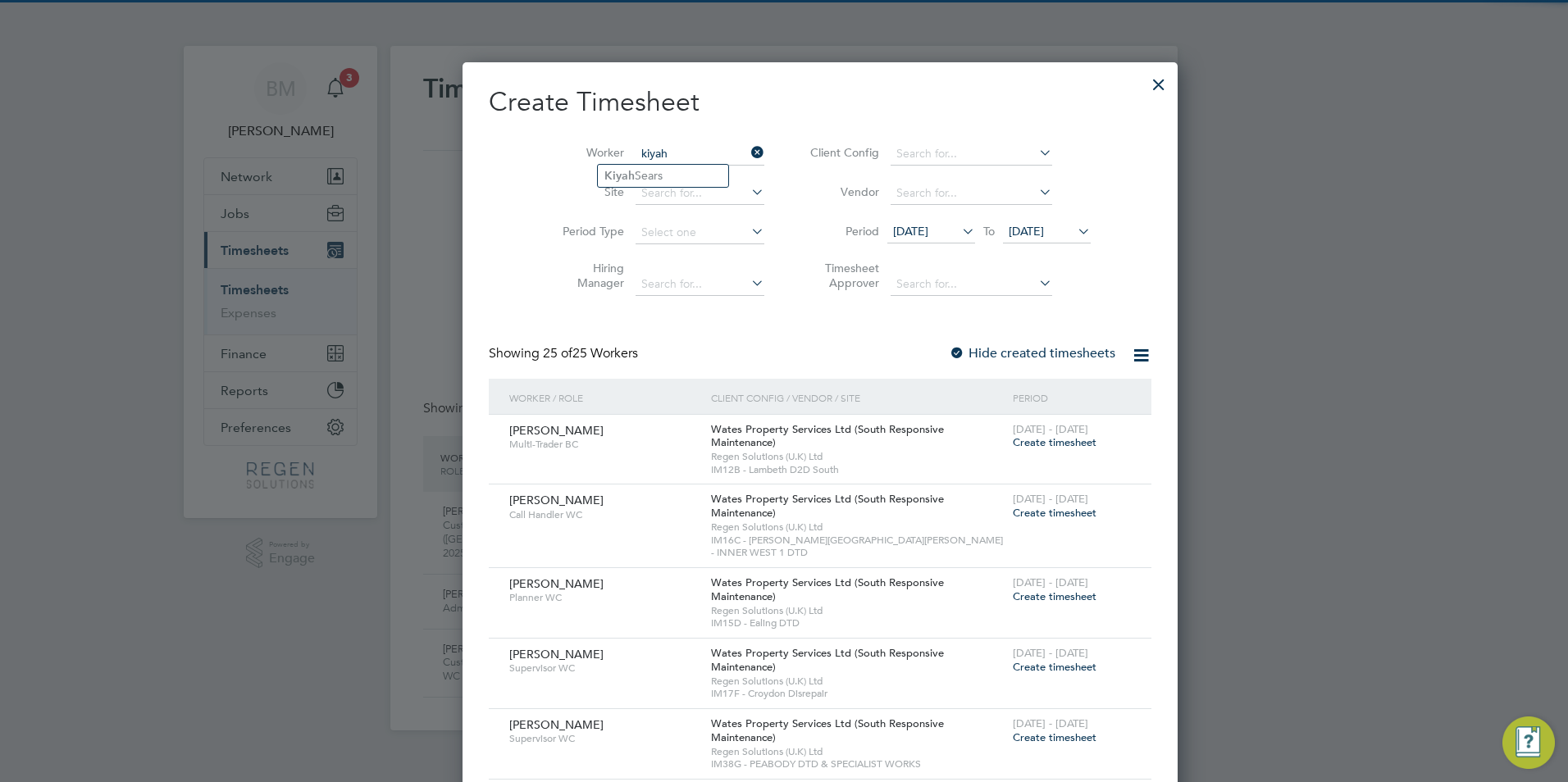
click at [635, 162] on input "kiyah" at bounding box center [699, 154] width 129 height 23
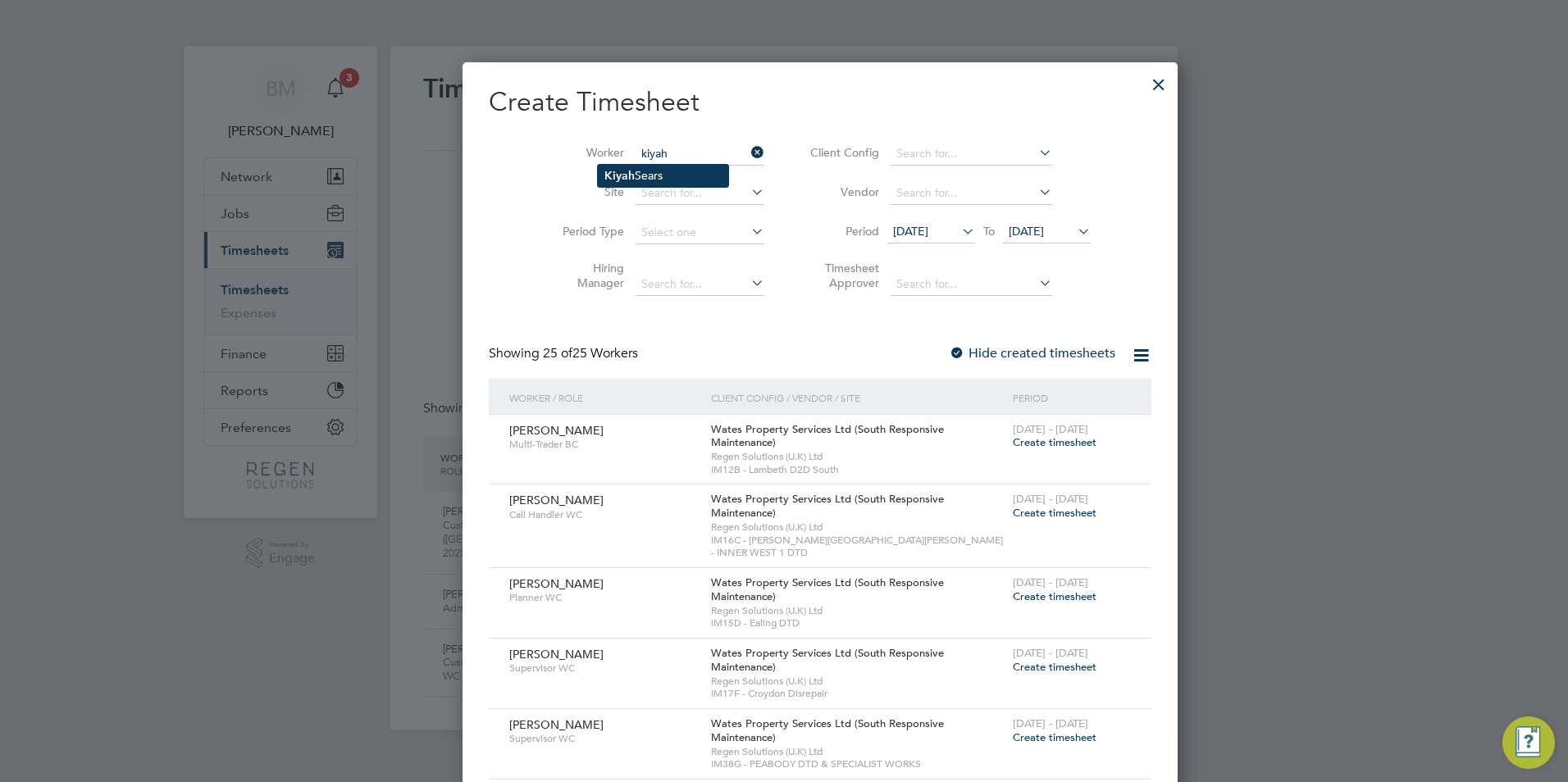
click at [638, 181] on li "Kiyah Sears" at bounding box center [662, 176] width 131 height 22
type input "Kiyah Sears"
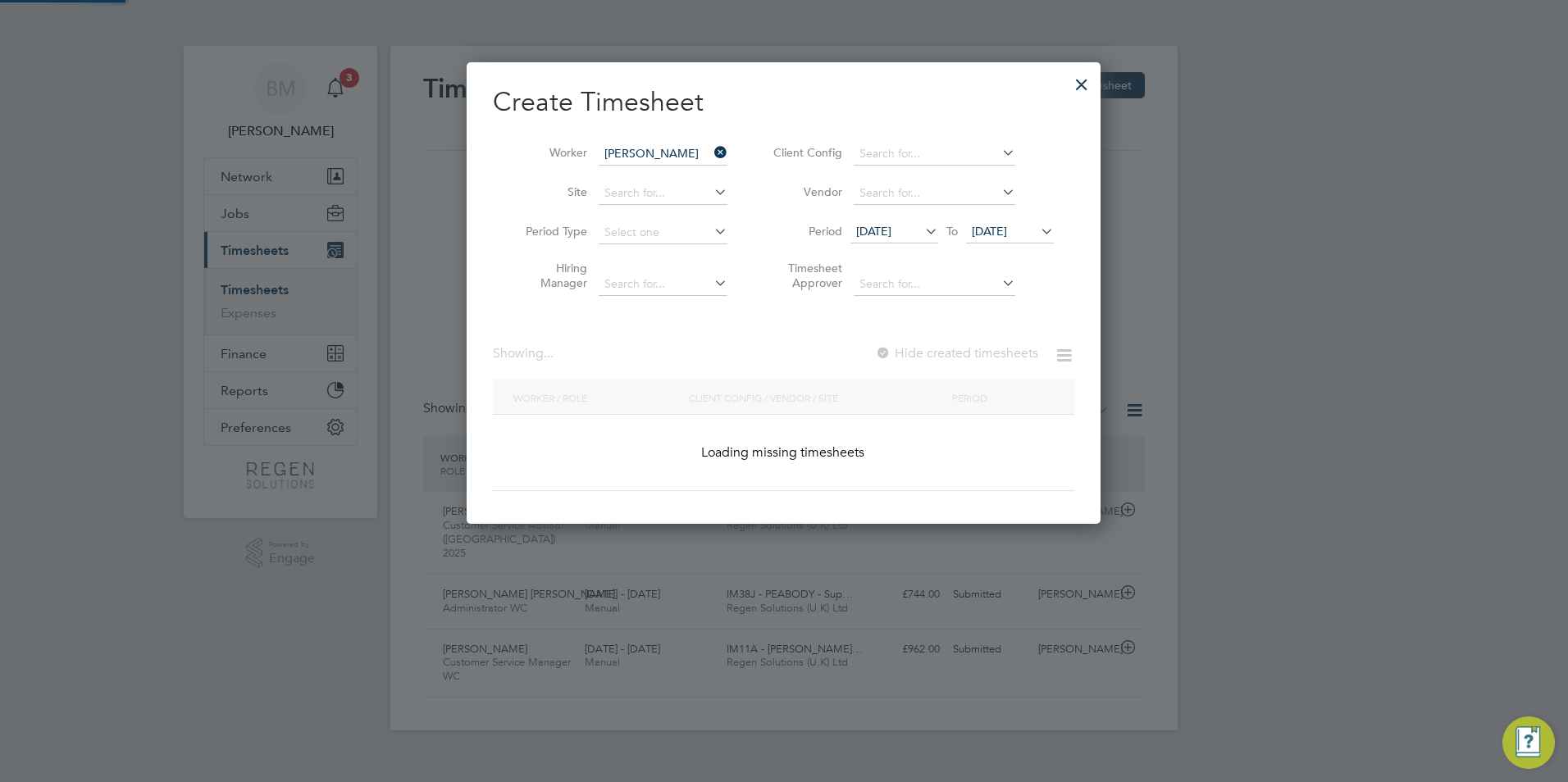
scroll to position [444, 634]
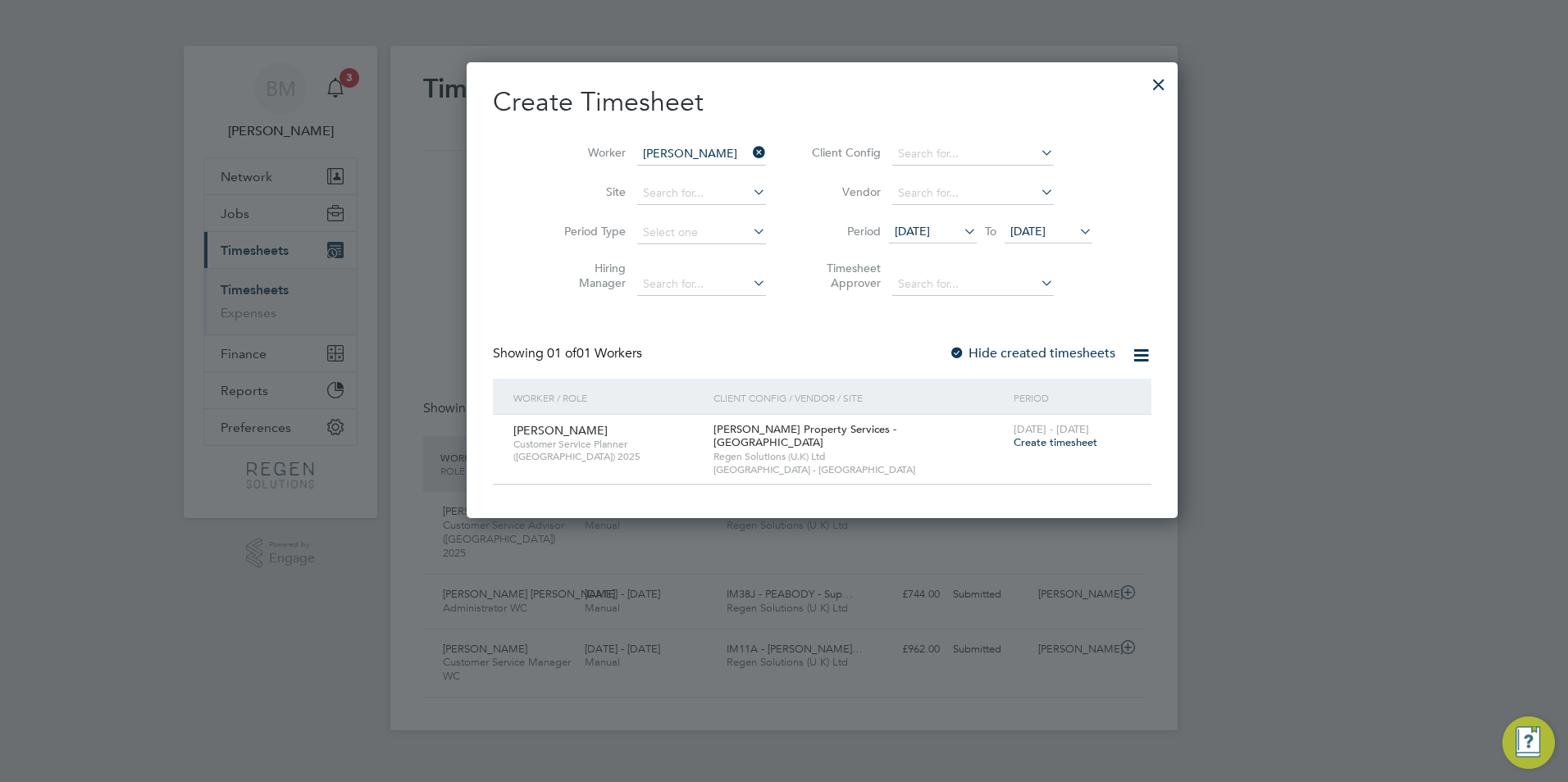
click at [1013, 448] on span "Create timesheet" at bounding box center [1055, 443] width 84 height 14
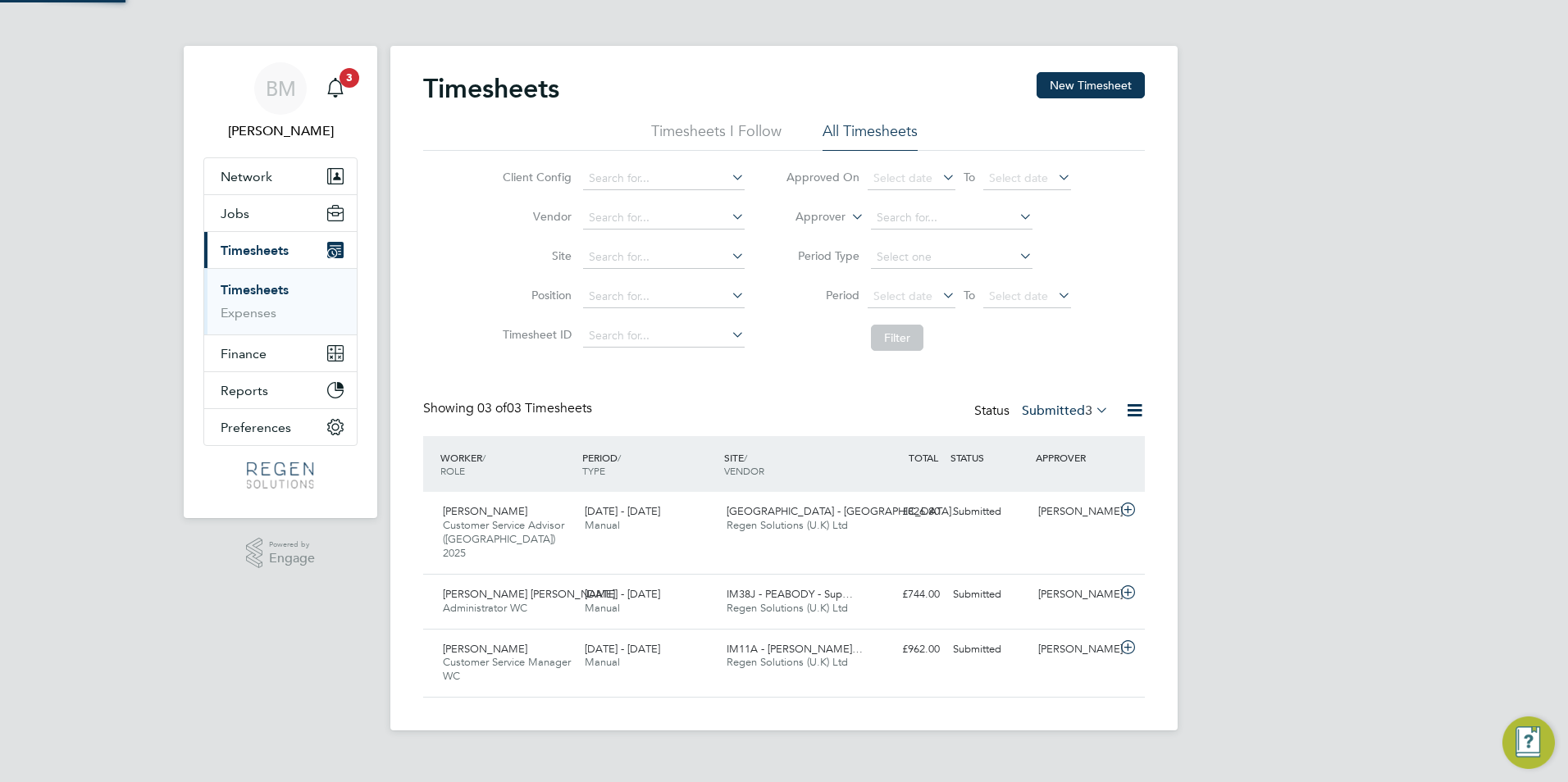
scroll to position [55, 143]
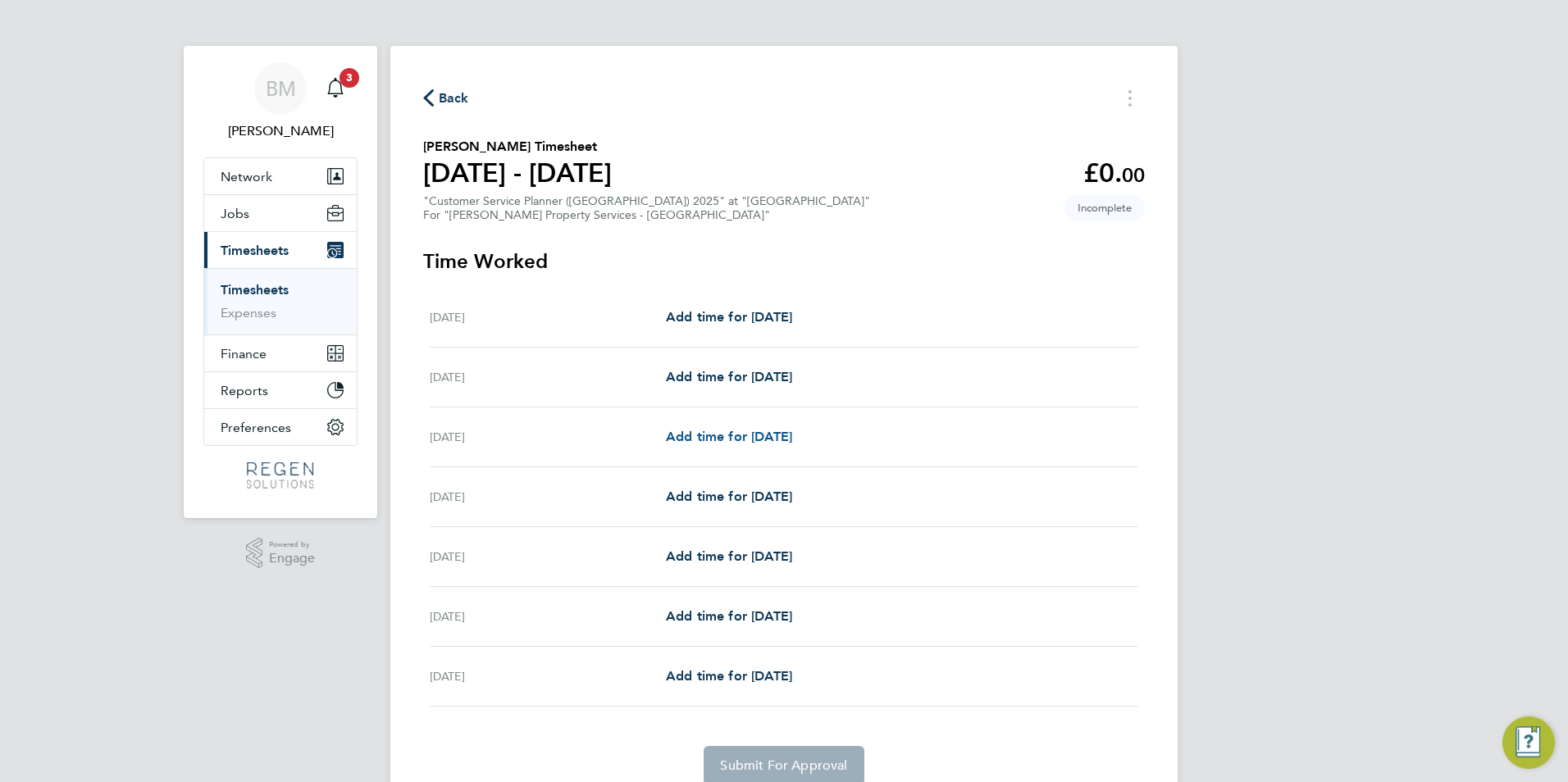
click at [707, 440] on span "Add time for Mon 04 Aug" at bounding box center [729, 437] width 127 height 16
select select "60"
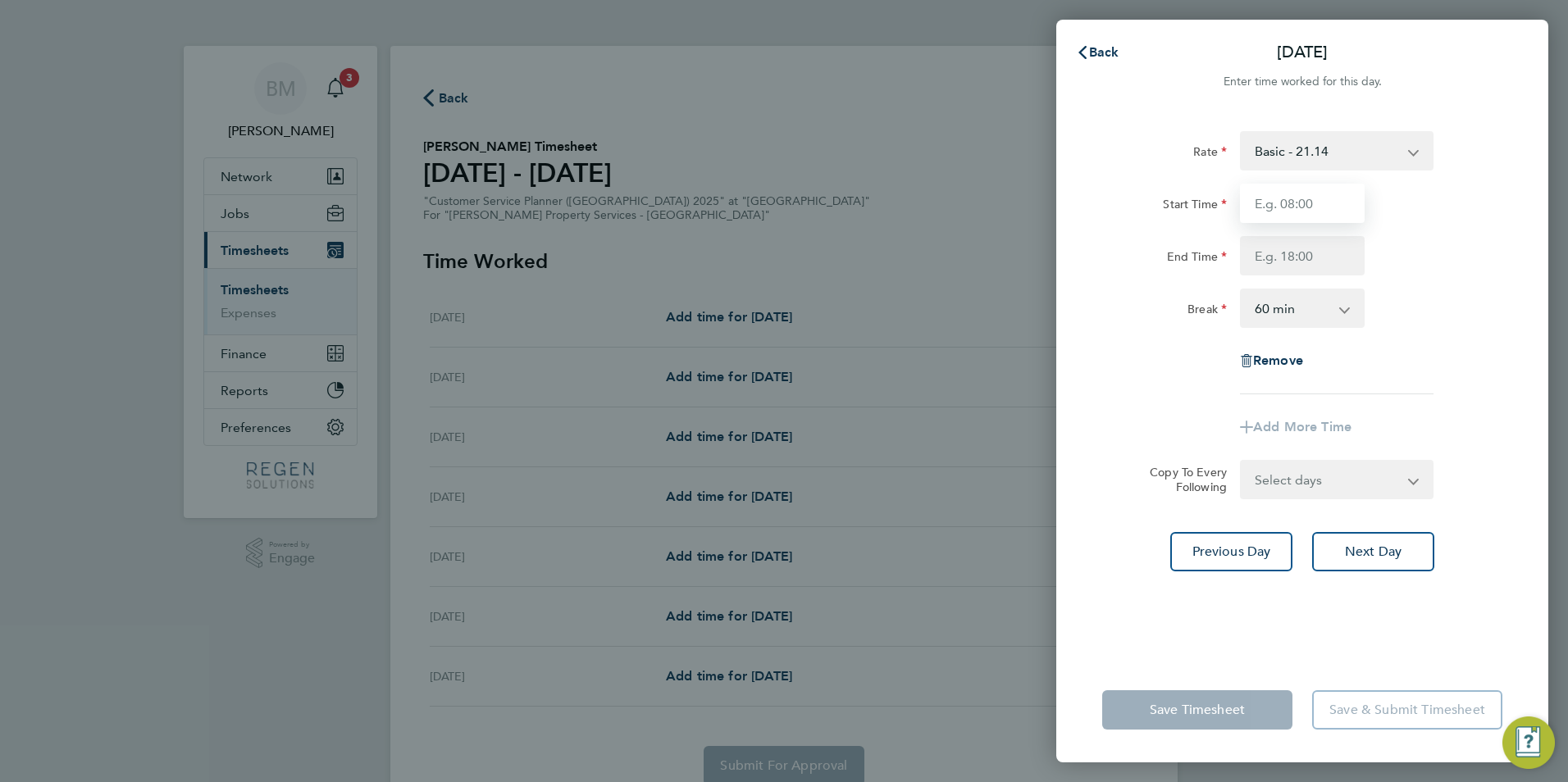
click at [1273, 221] on input "Start Time" at bounding box center [1302, 202] width 125 height 39
click at [1270, 208] on input "Start Time" at bounding box center [1302, 202] width 125 height 39
type input "08:00"
click at [1284, 265] on input "End Time" at bounding box center [1302, 255] width 125 height 39
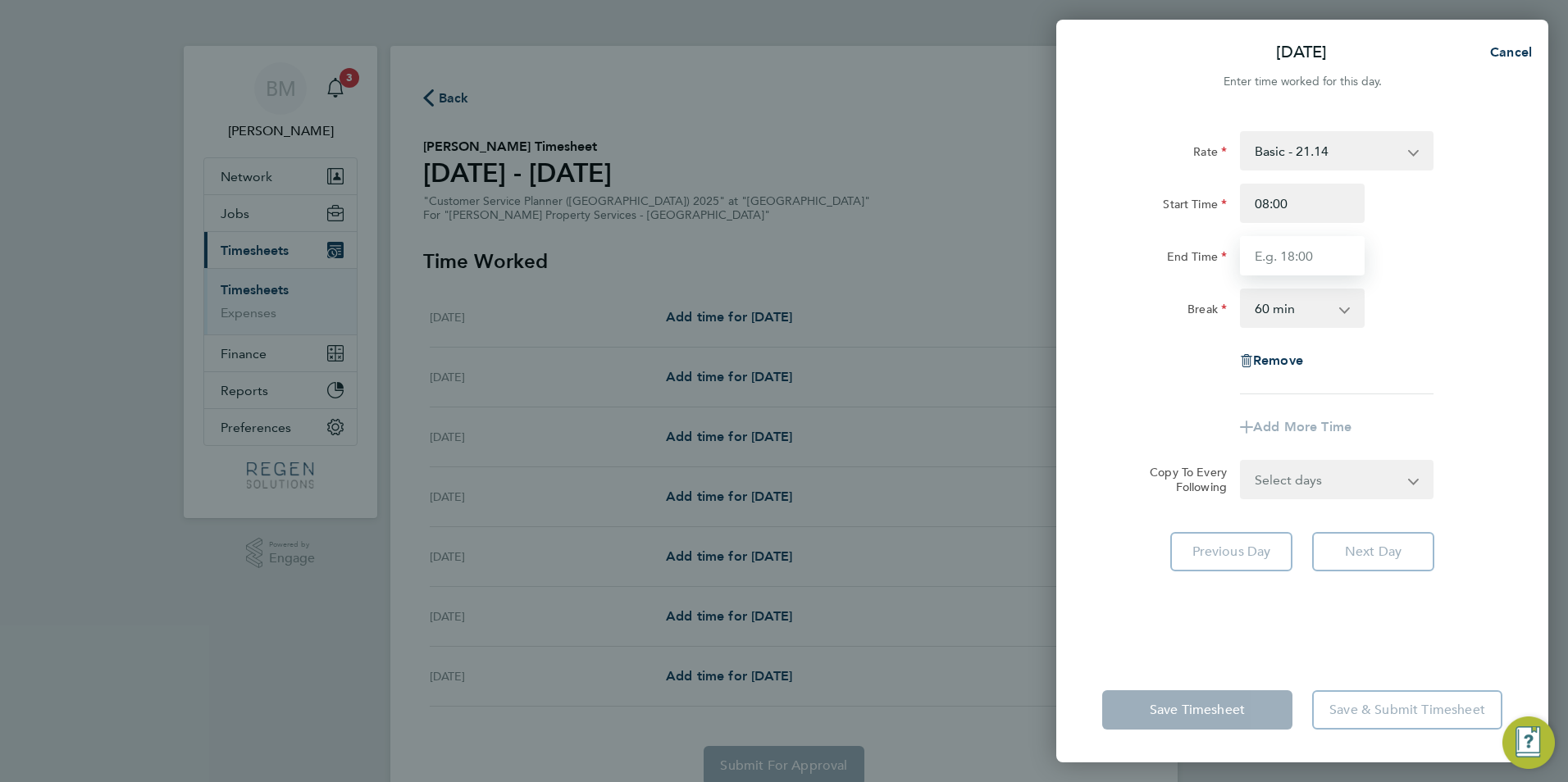
type input "17:00"
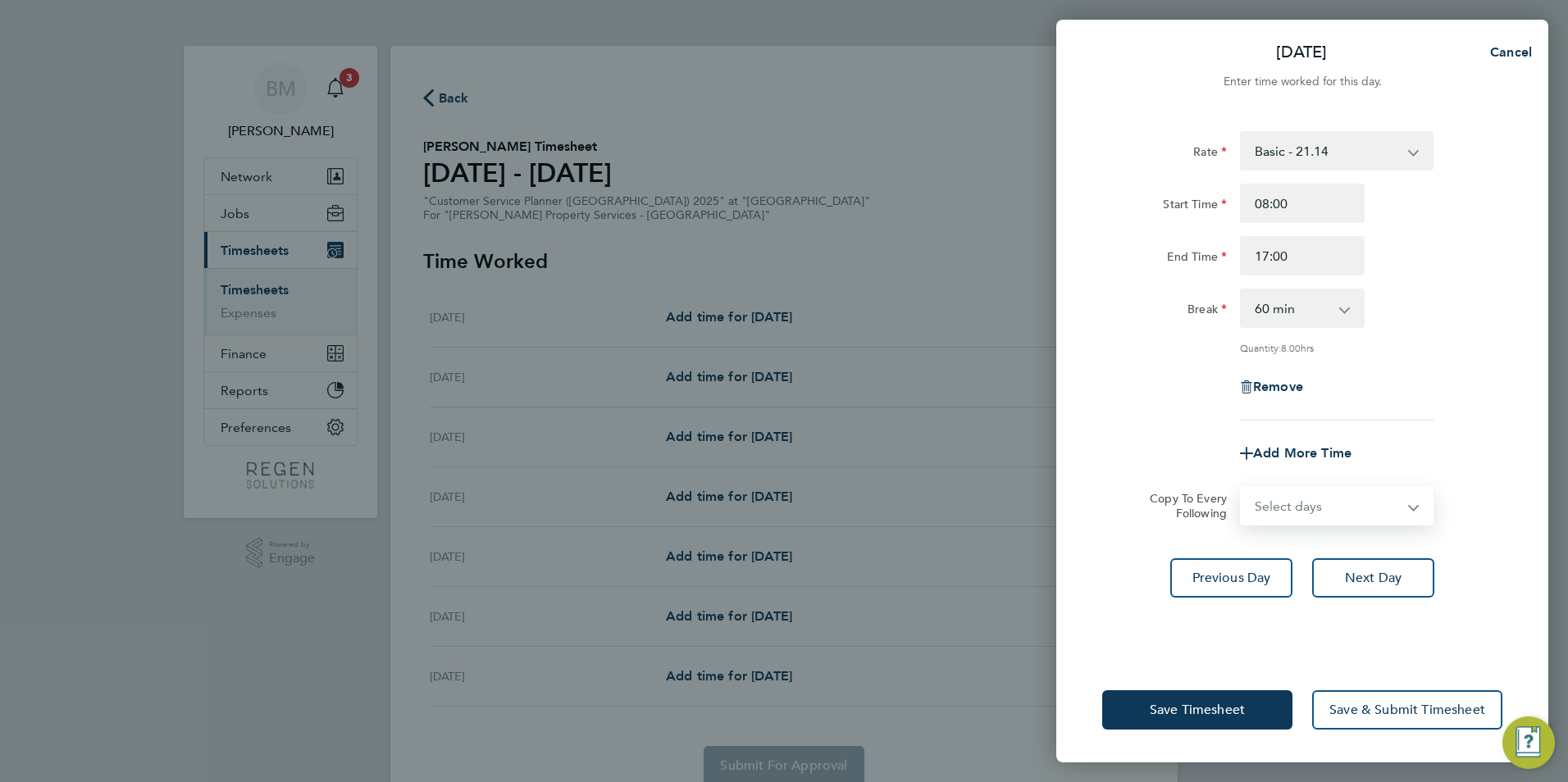
click at [1300, 491] on select "Select days Day Tuesday Wednesday Thursday Friday" at bounding box center [1328, 506] width 173 height 36
select select "TUE"
click at [1242, 488] on select "Select days Day Tuesday Wednesday Thursday Friday" at bounding box center [1328, 506] width 173 height 36
select select "2025-08-08"
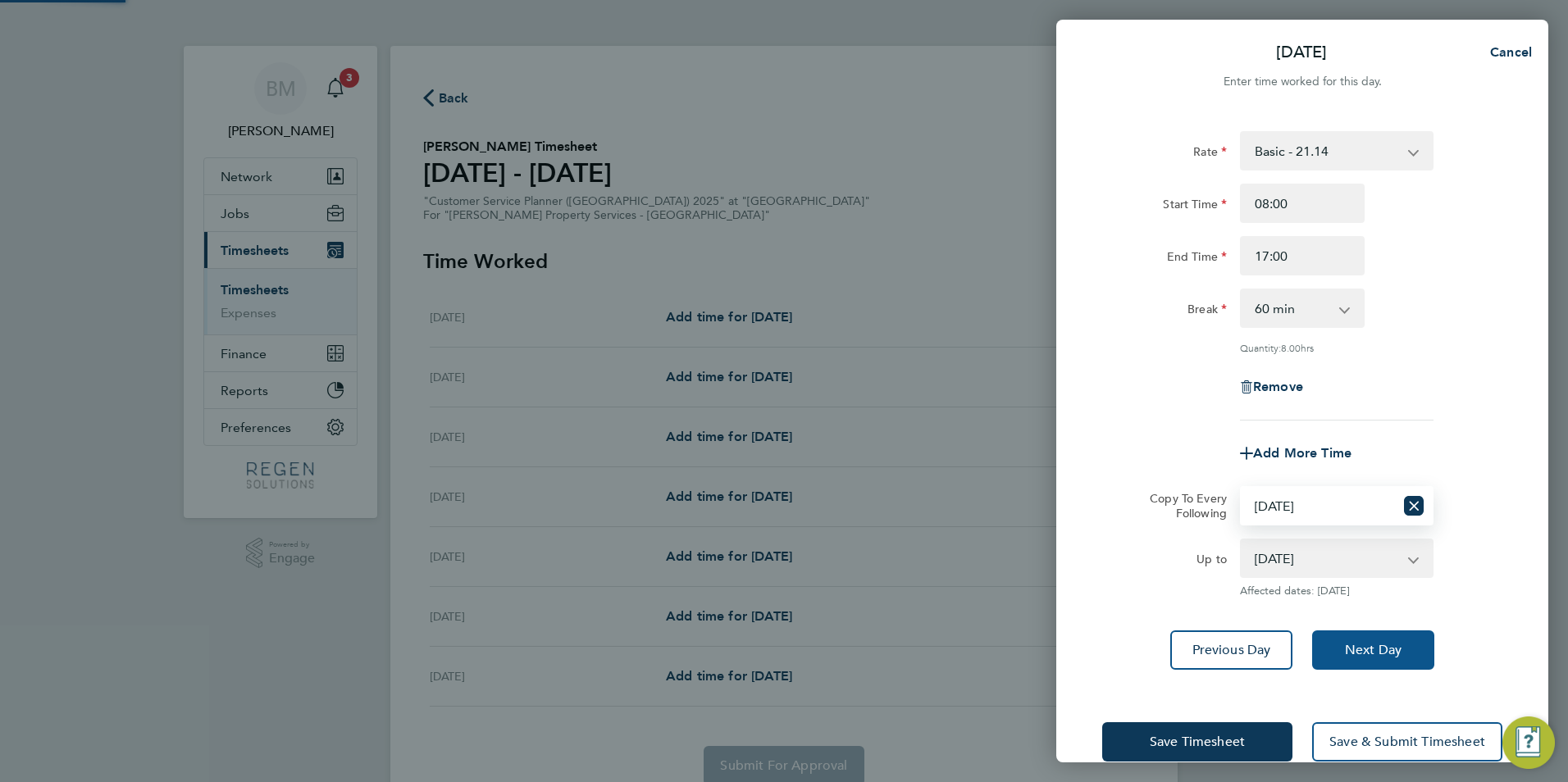
click at [1366, 656] on button "Next Day" at bounding box center [1372, 649] width 122 height 39
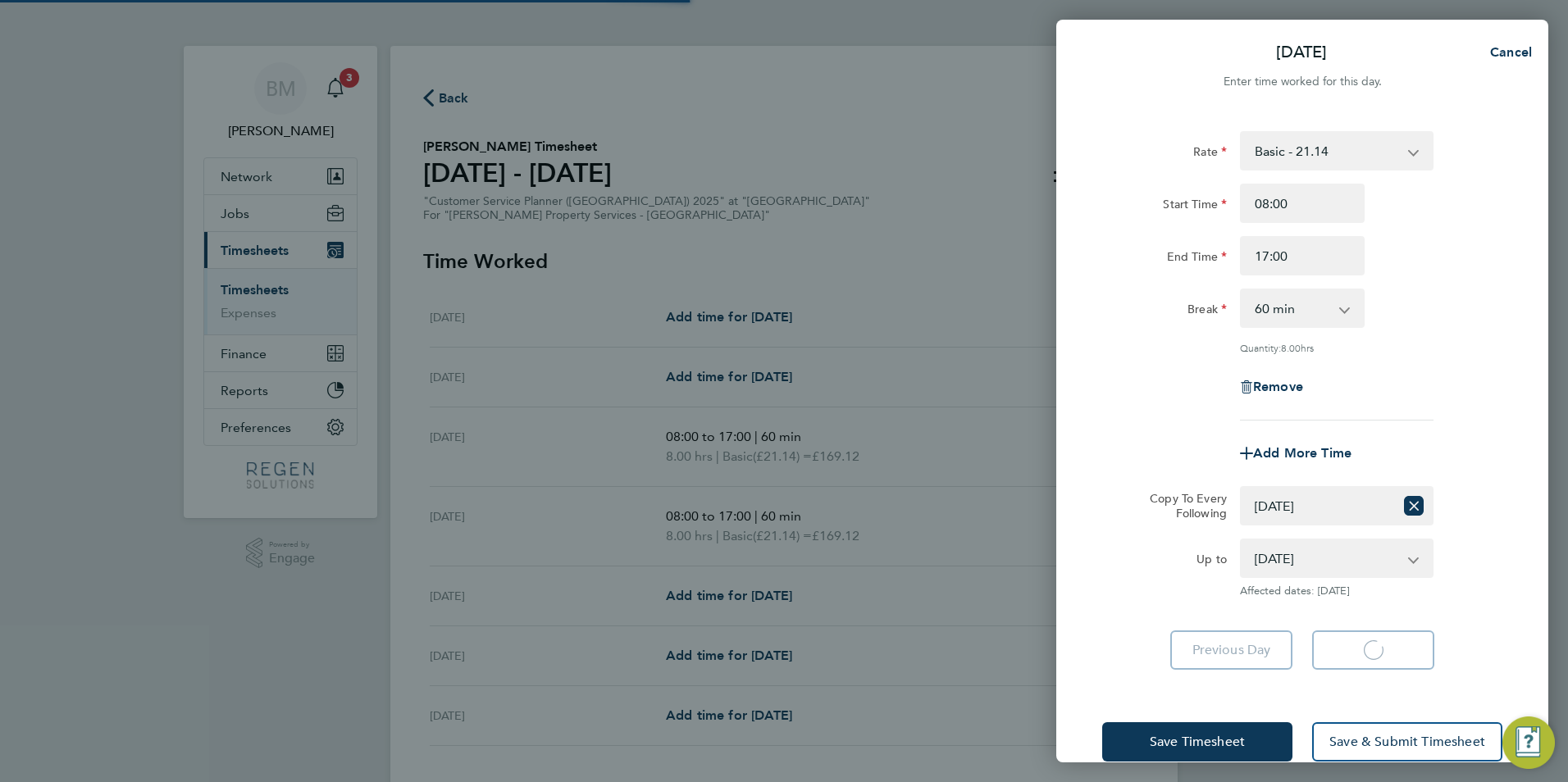
select select "60"
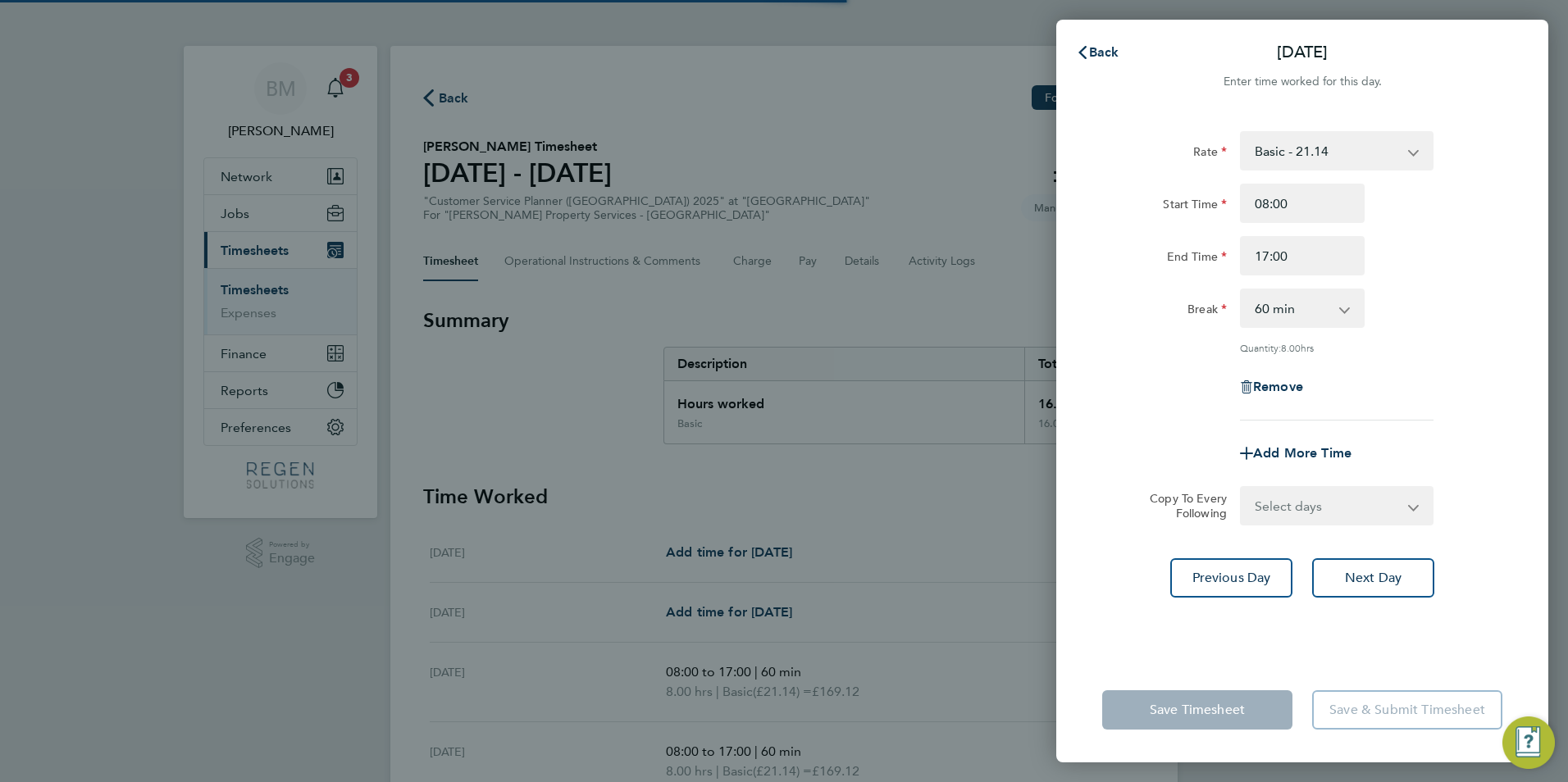
click at [1286, 510] on select "Select days Day Wednesday Thursday Friday" at bounding box center [1328, 506] width 173 height 36
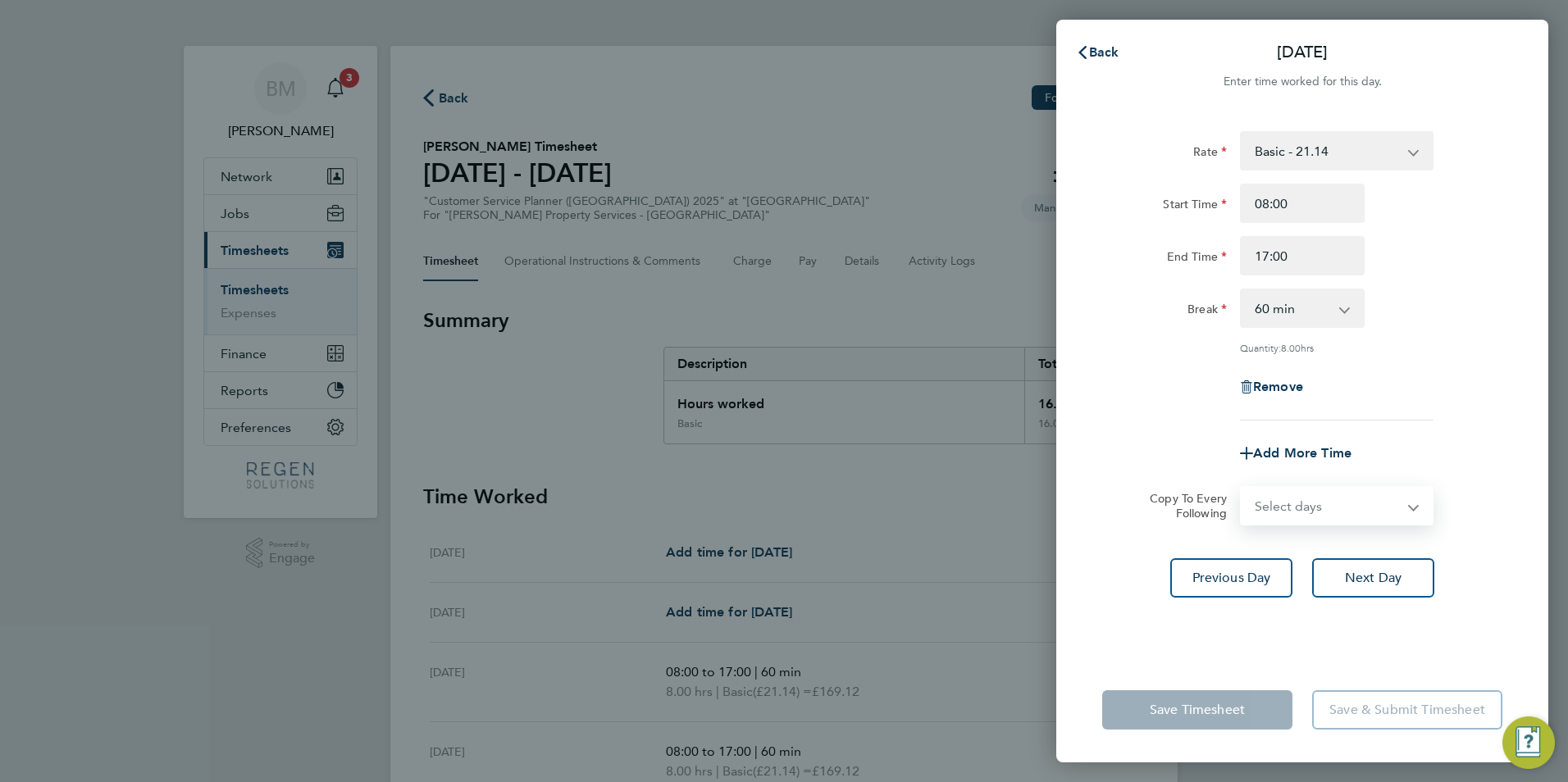
select select "WED"
click at [1242, 488] on select "Select days Day Wednesday Thursday Friday" at bounding box center [1328, 506] width 173 height 36
select select "2025-08-08"
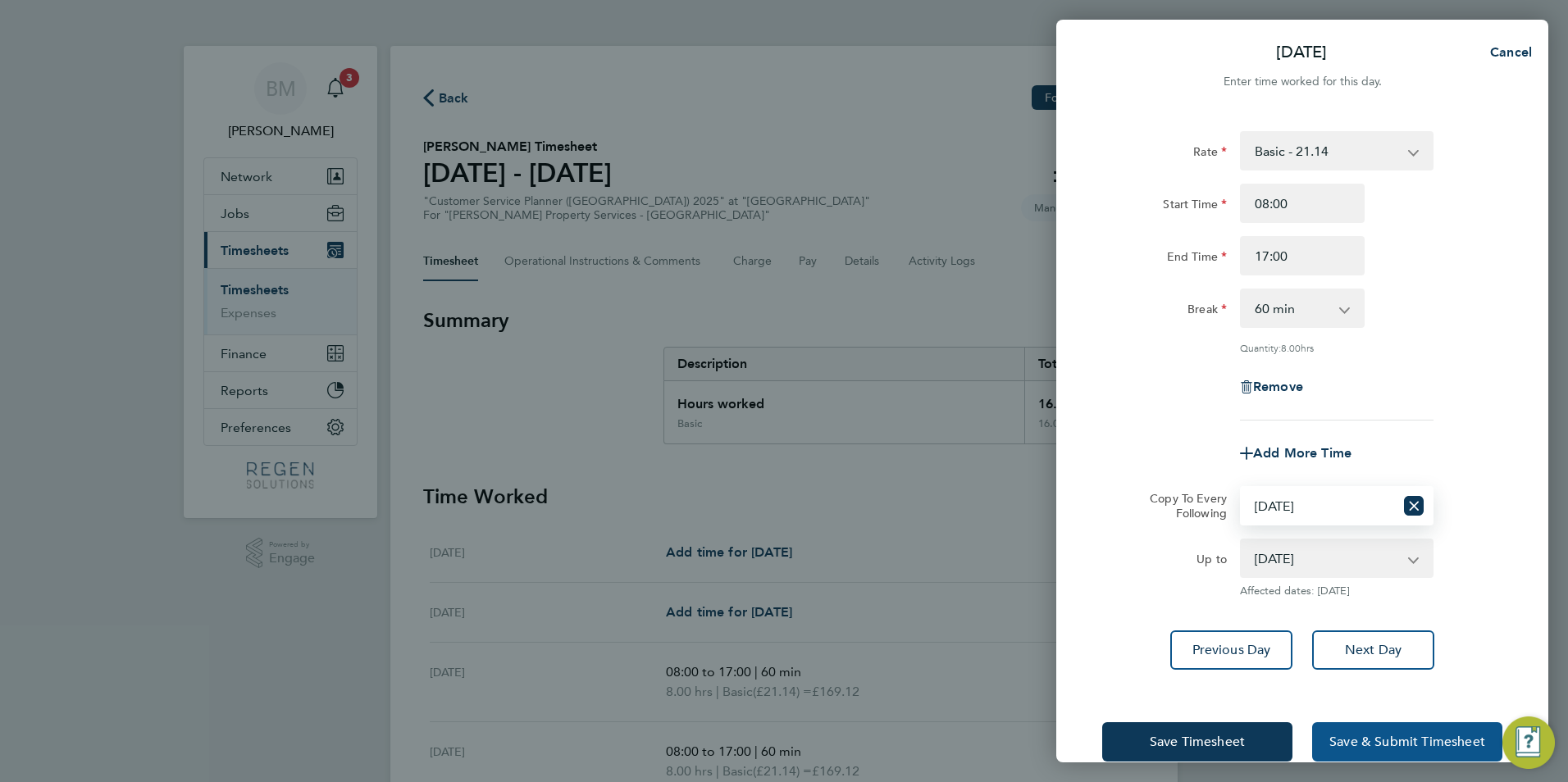
click at [1408, 738] on span "Save & Submit Timesheet" at bounding box center [1407, 742] width 156 height 16
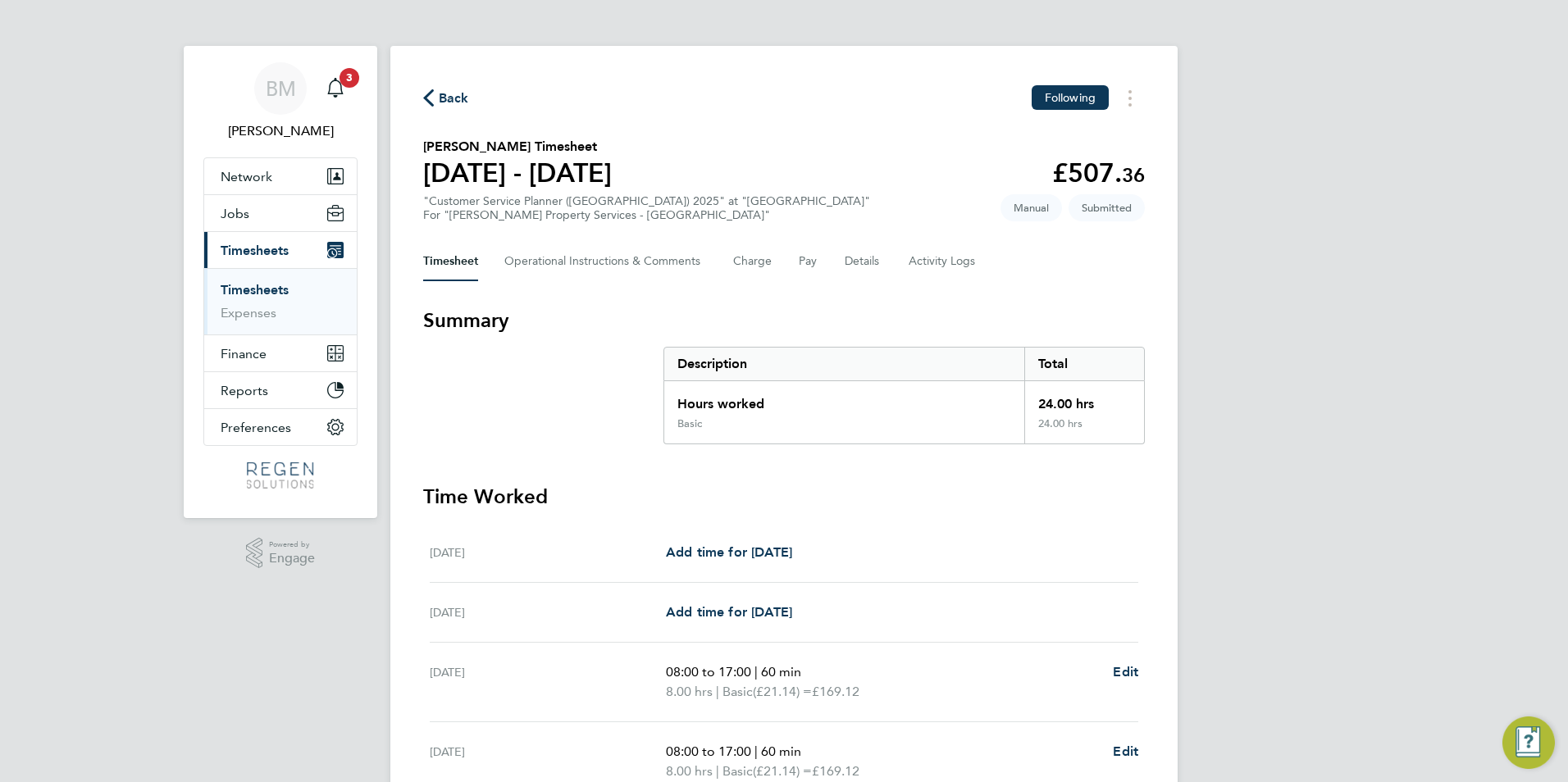
drag, startPoint x: 230, startPoint y: 286, endPoint x: 266, endPoint y: 287, distance: 36.0
click at [230, 286] on link "Timesheets" at bounding box center [254, 290] width 68 height 16
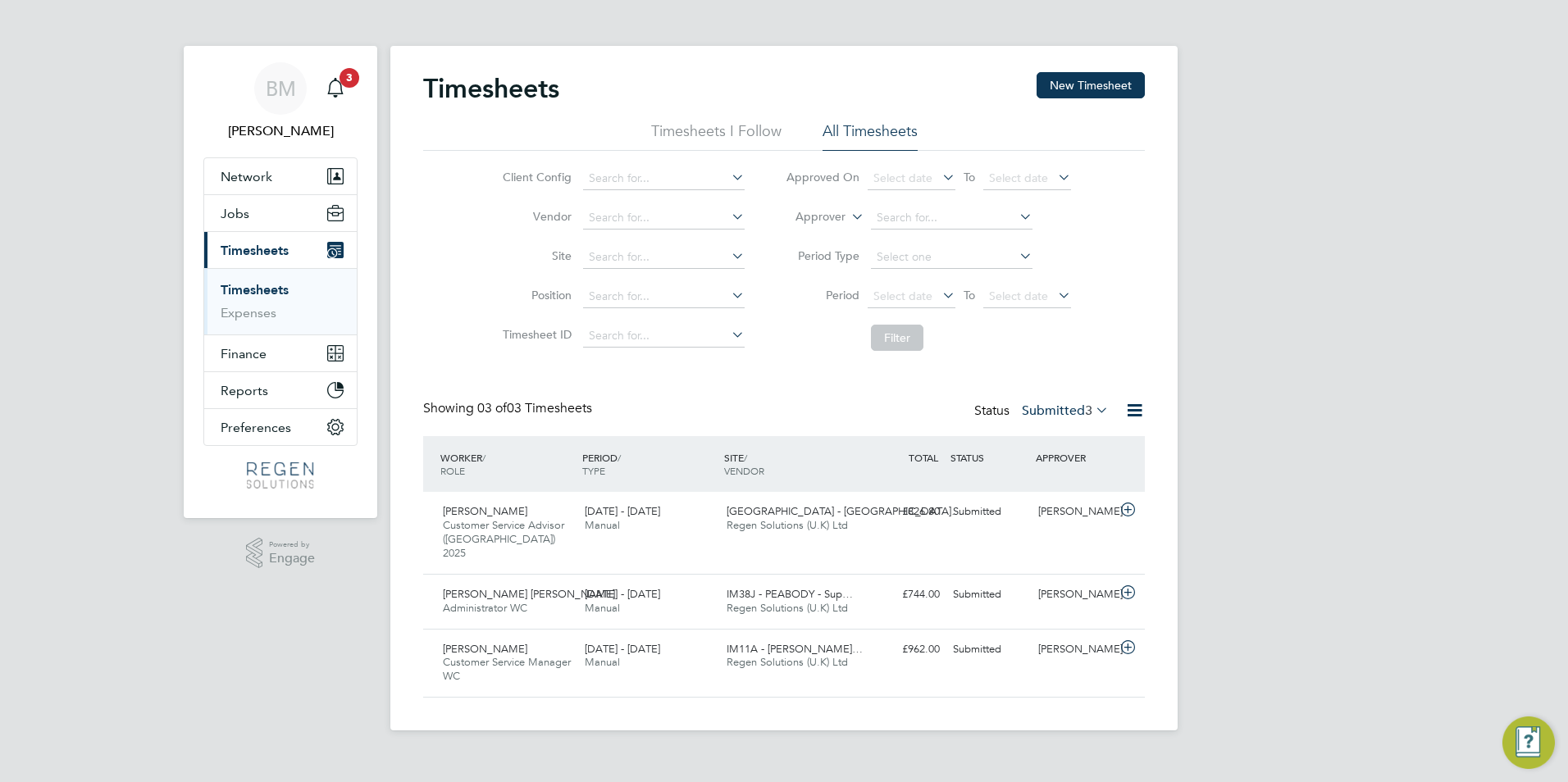
drag, startPoint x: 1071, startPoint y: 417, endPoint x: 1073, endPoint y: 445, distance: 28.1
click at [1071, 417] on label "Submitted 3" at bounding box center [1064, 411] width 87 height 16
click at [1046, 507] on li "Approved" at bounding box center [1047, 509] width 76 height 23
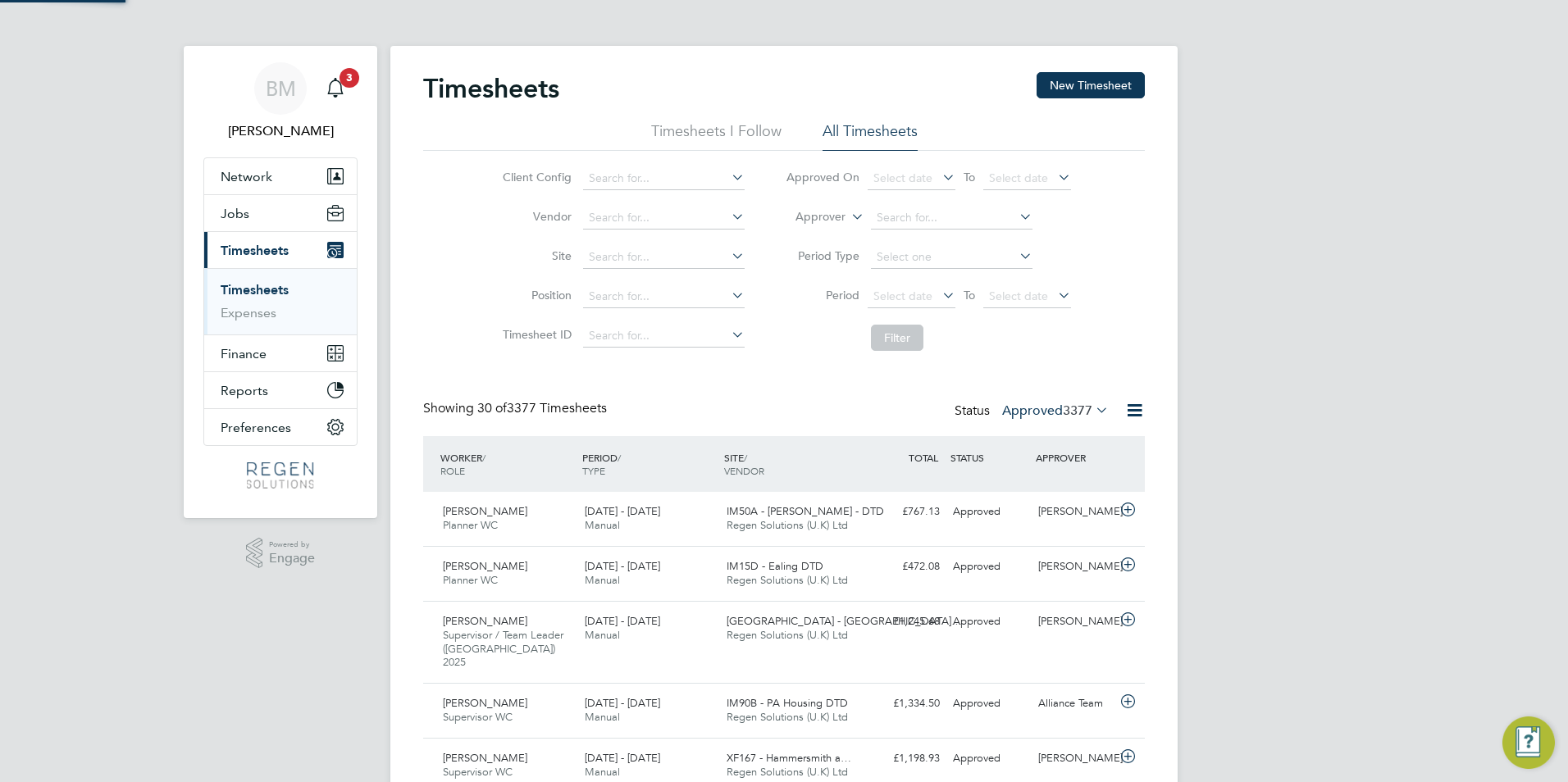
scroll to position [55, 143]
click at [1050, 404] on label "Approved 3377" at bounding box center [1055, 411] width 107 height 16
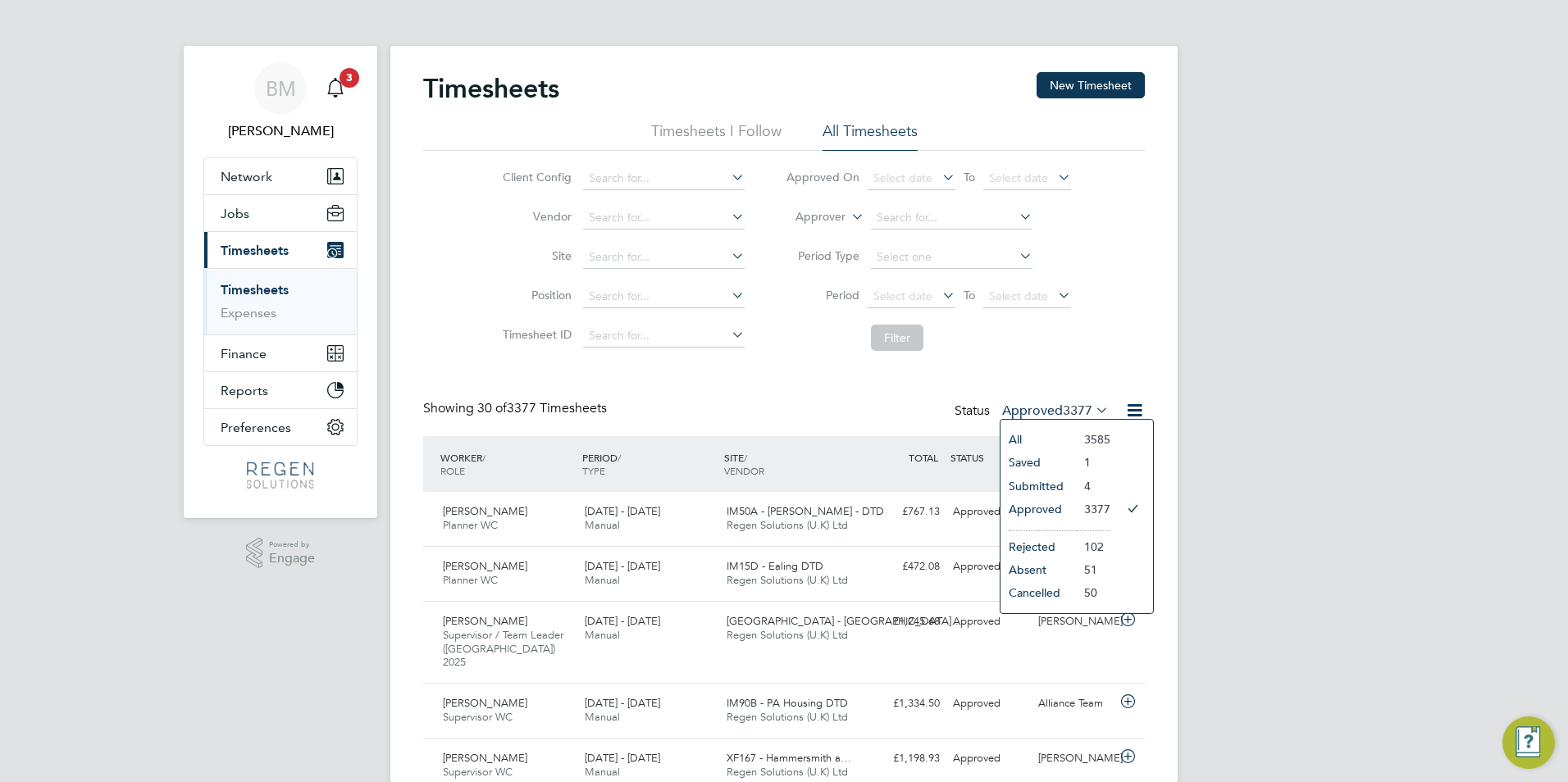
click at [1041, 484] on li "Submitted" at bounding box center [1038, 486] width 76 height 23
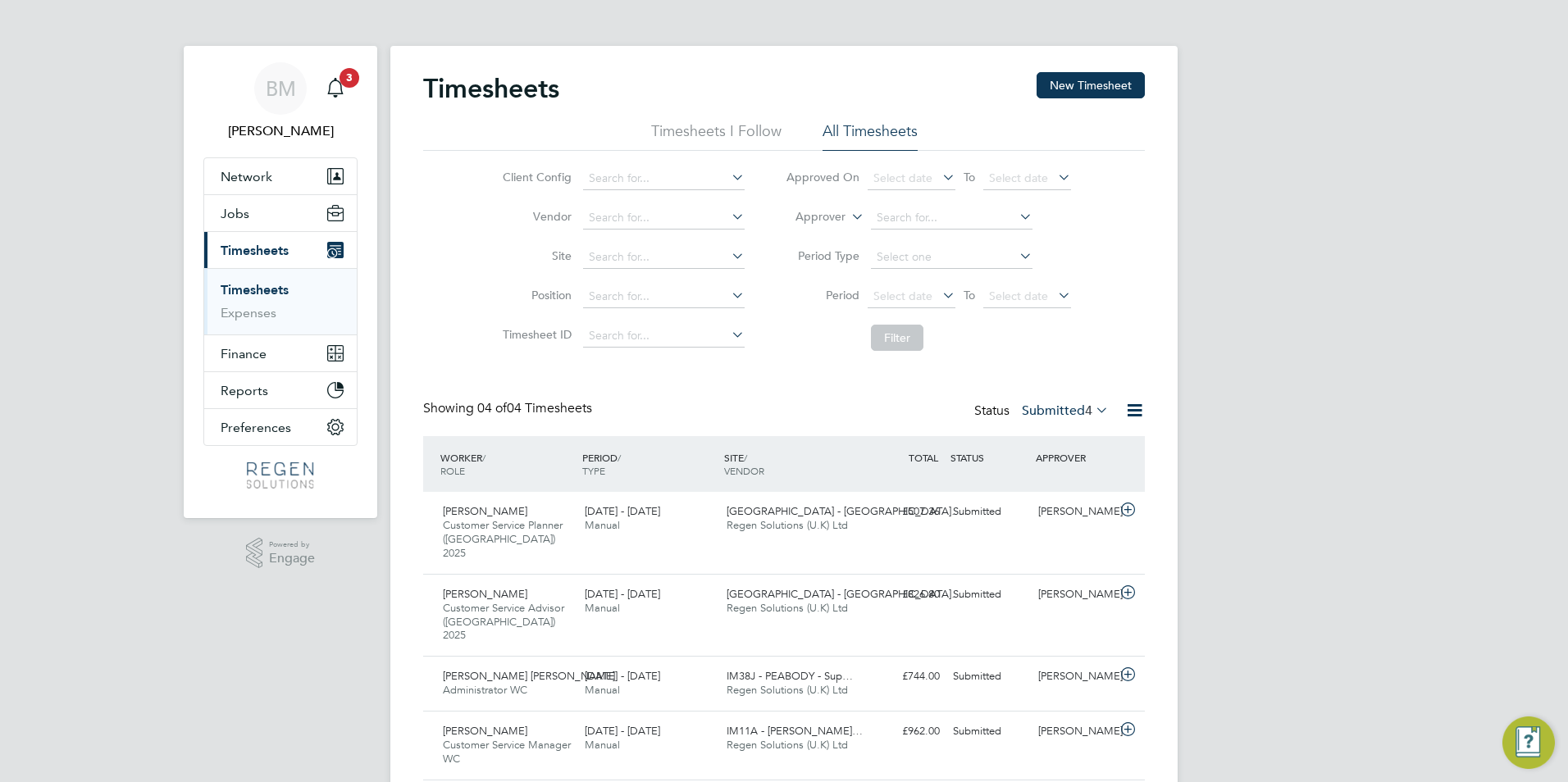
scroll to position [30, 0]
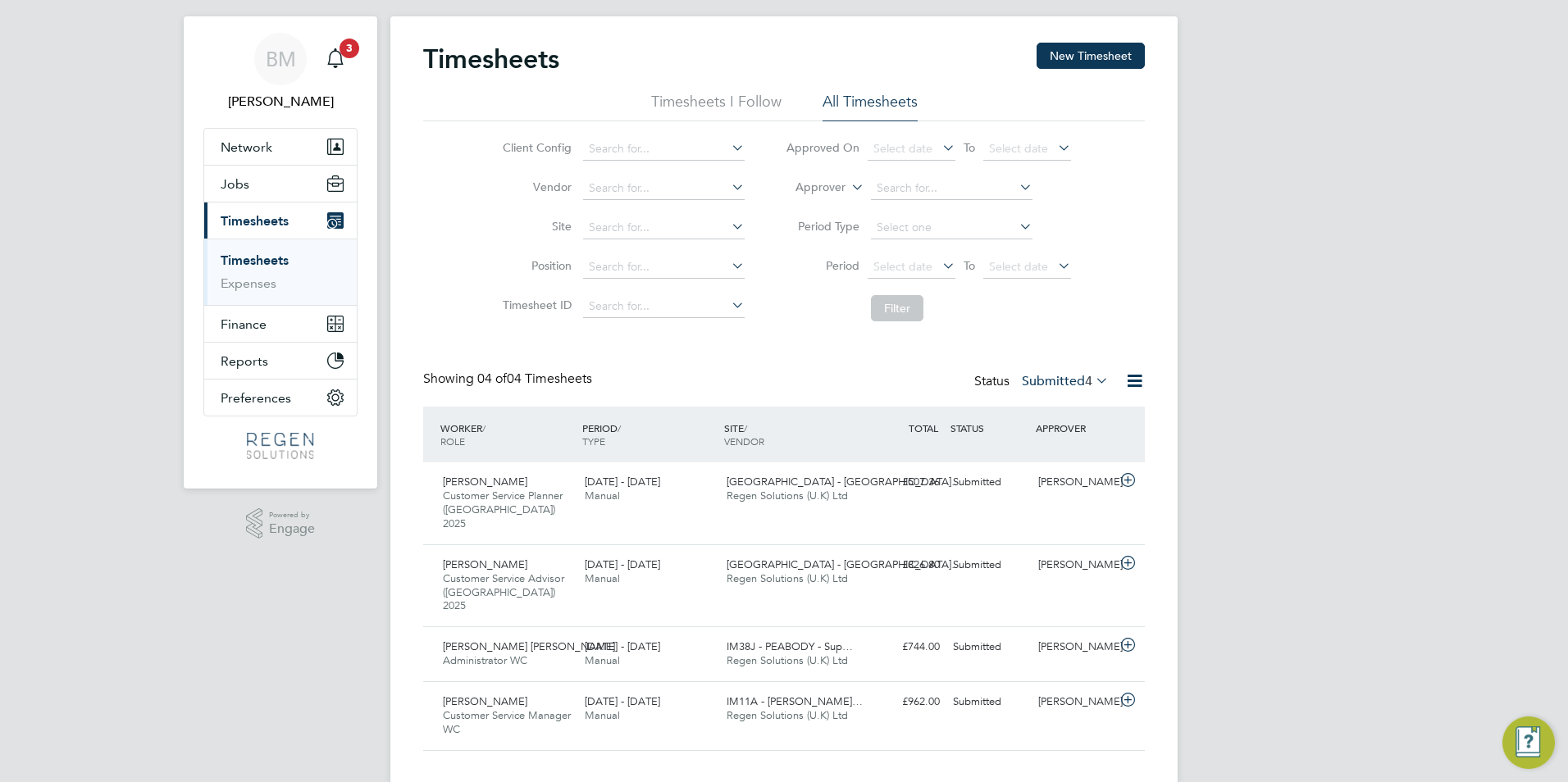
click at [223, 252] on link "Timesheets" at bounding box center [254, 260] width 68 height 16
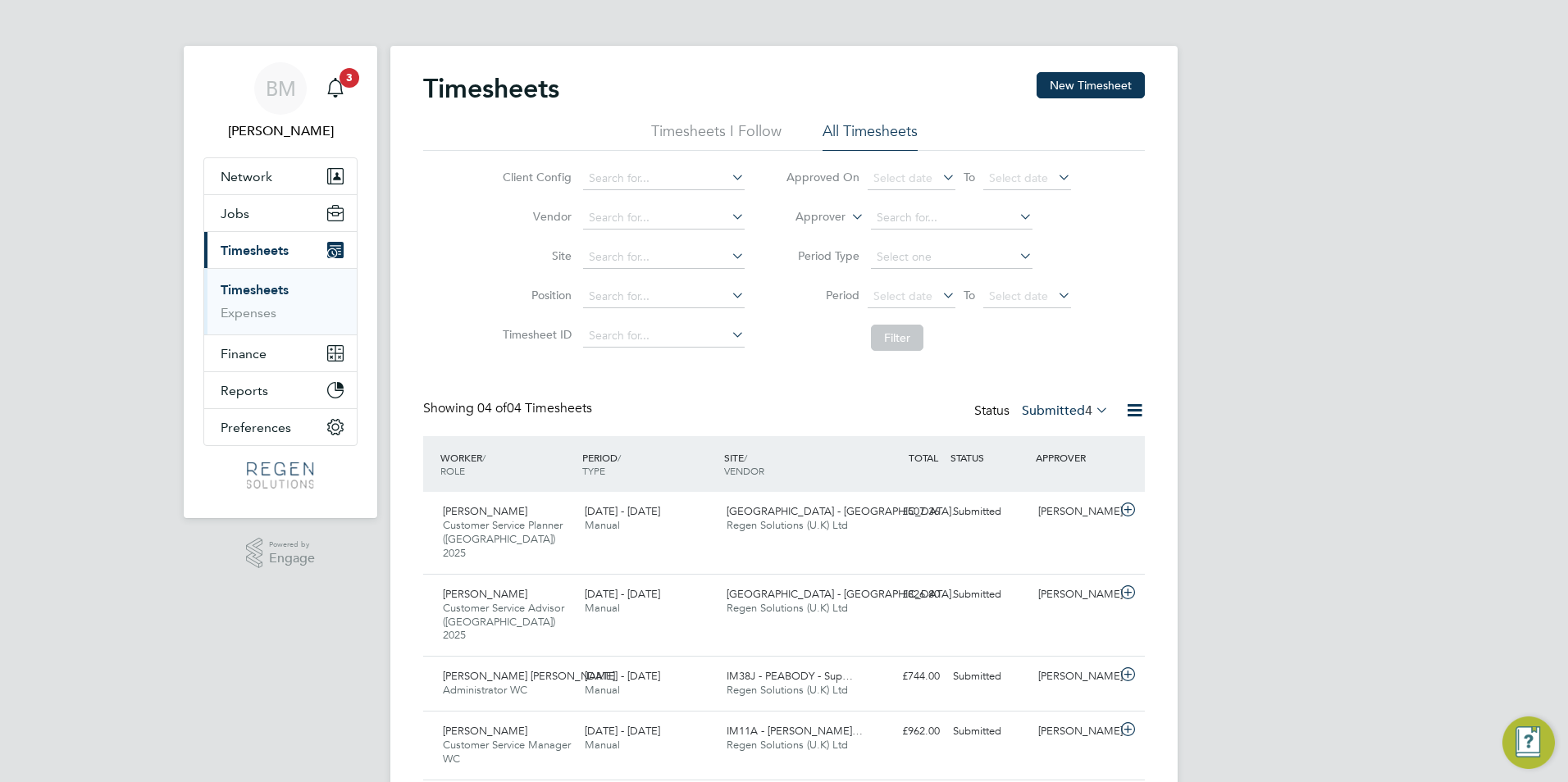
click at [228, 289] on link "Timesheets" at bounding box center [254, 290] width 68 height 16
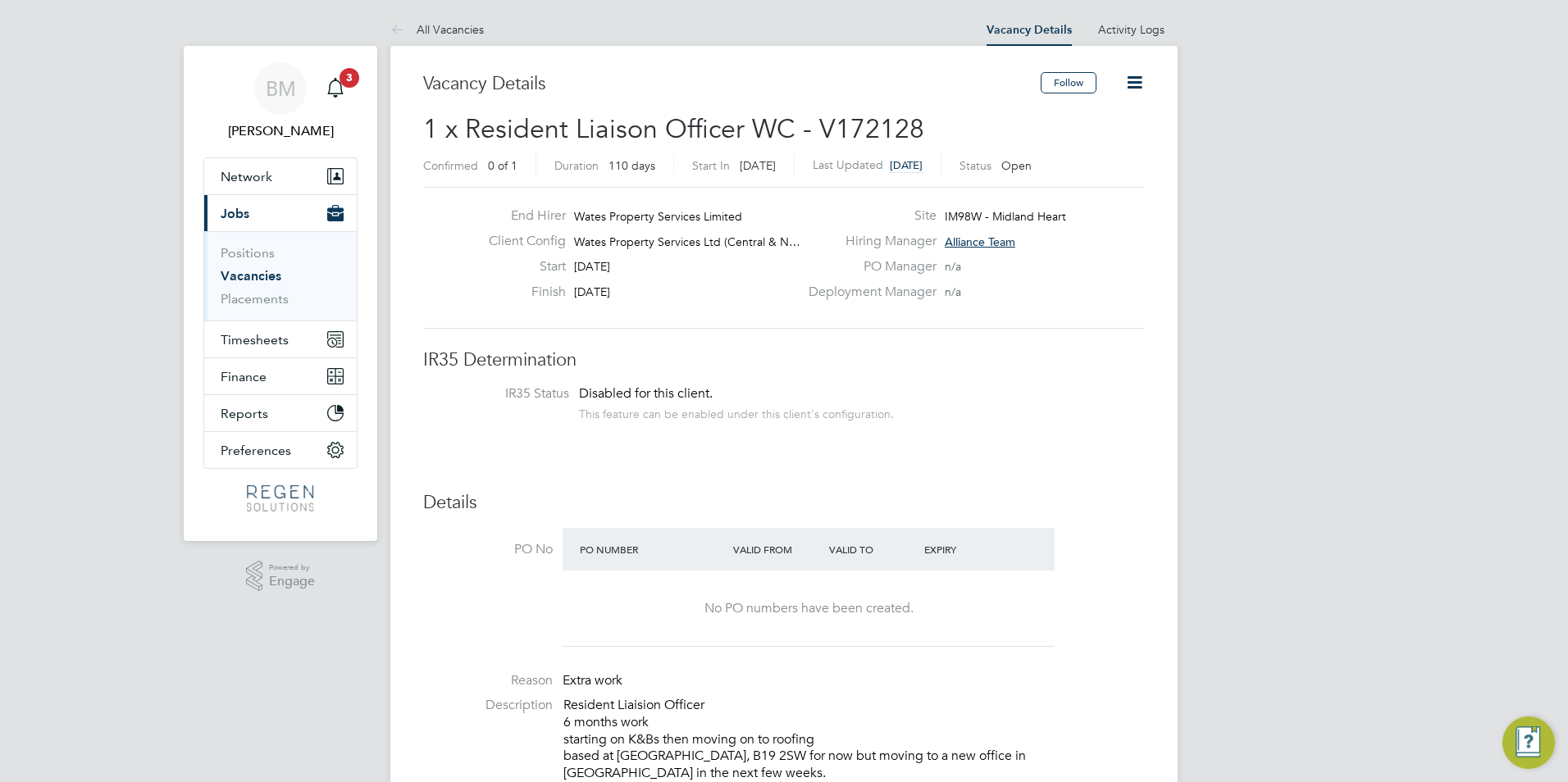
click at [231, 274] on link "Vacancies" at bounding box center [250, 276] width 61 height 16
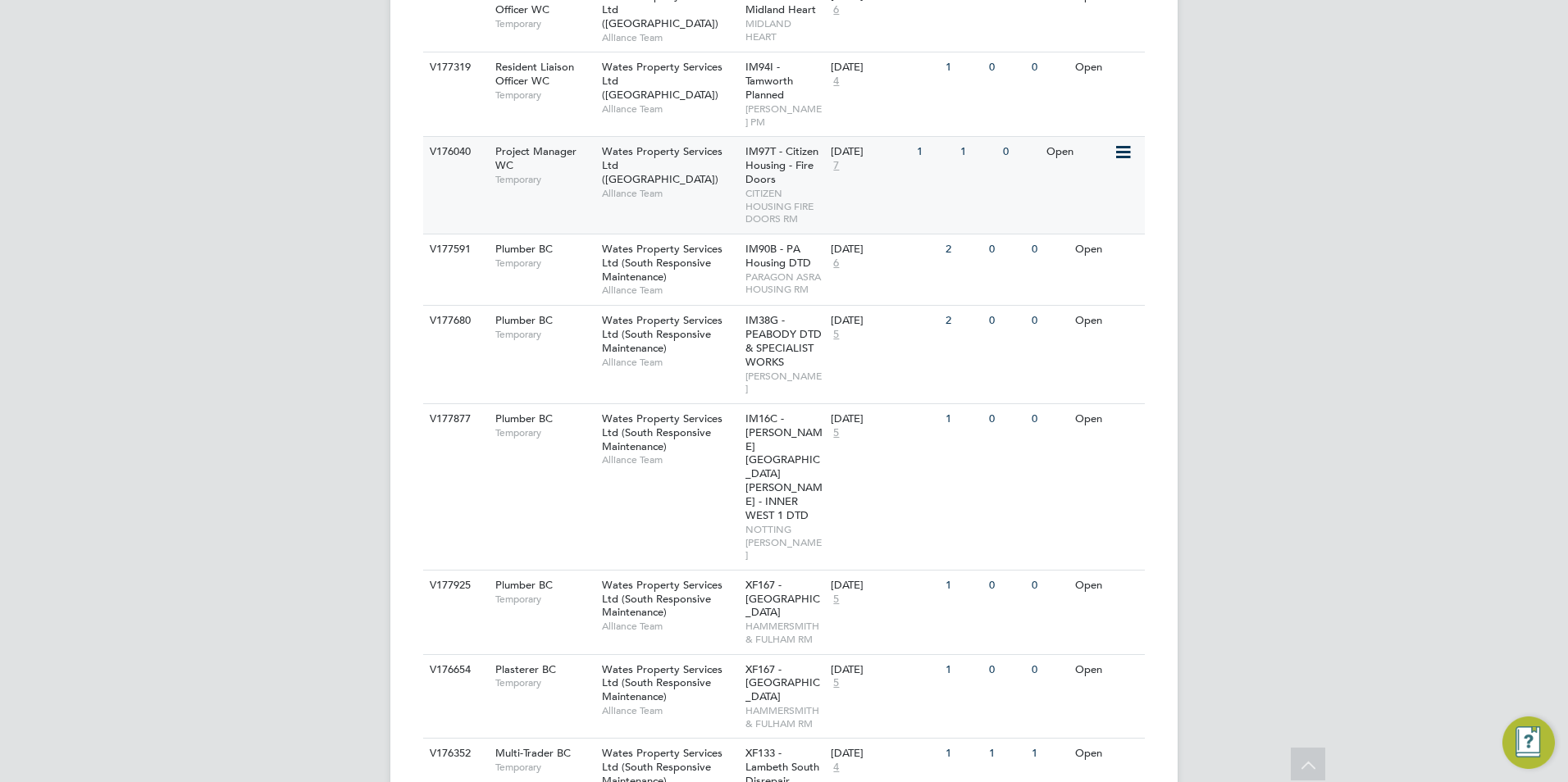
scroll to position [1066, 0]
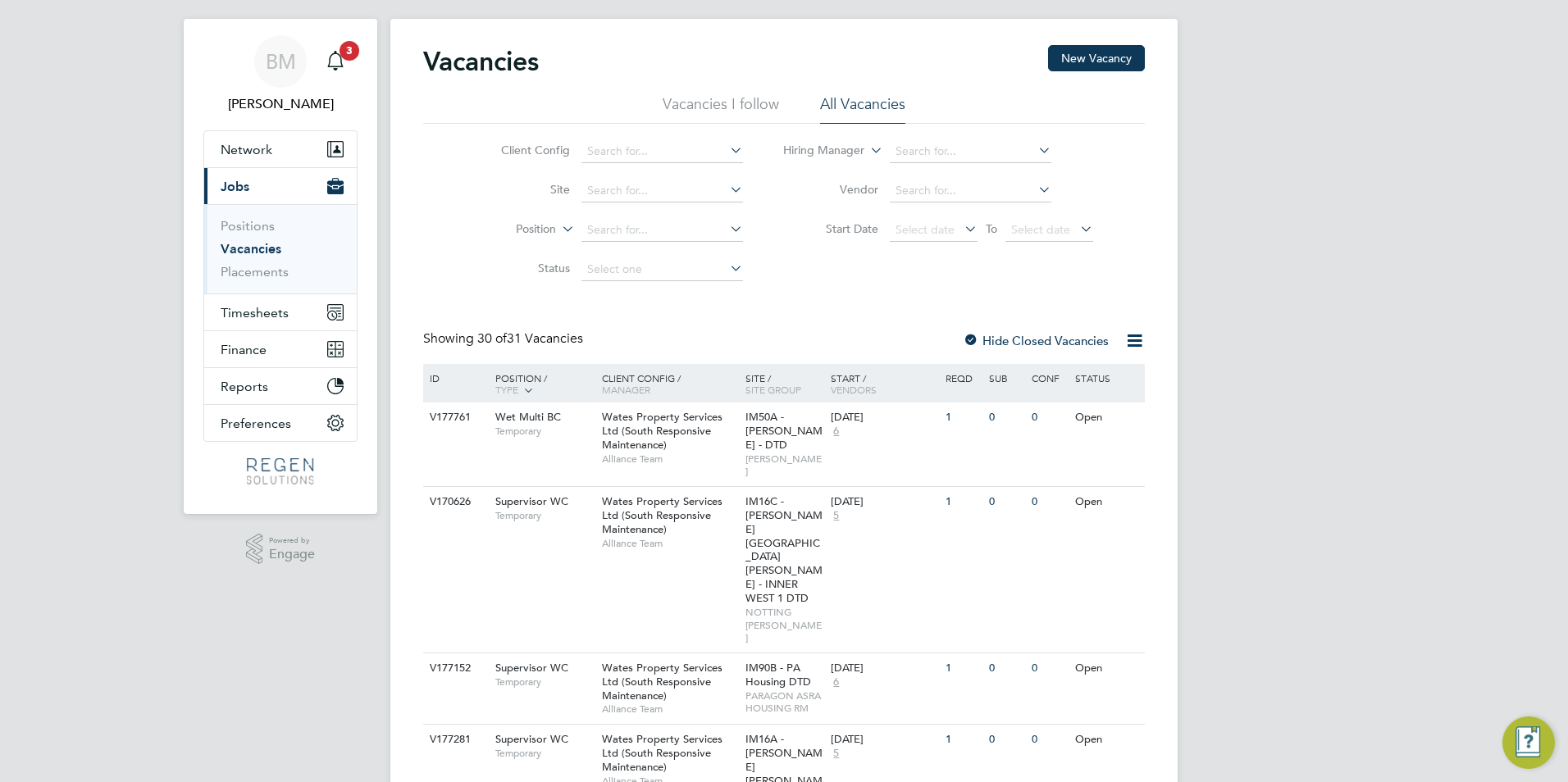
scroll to position [0, 0]
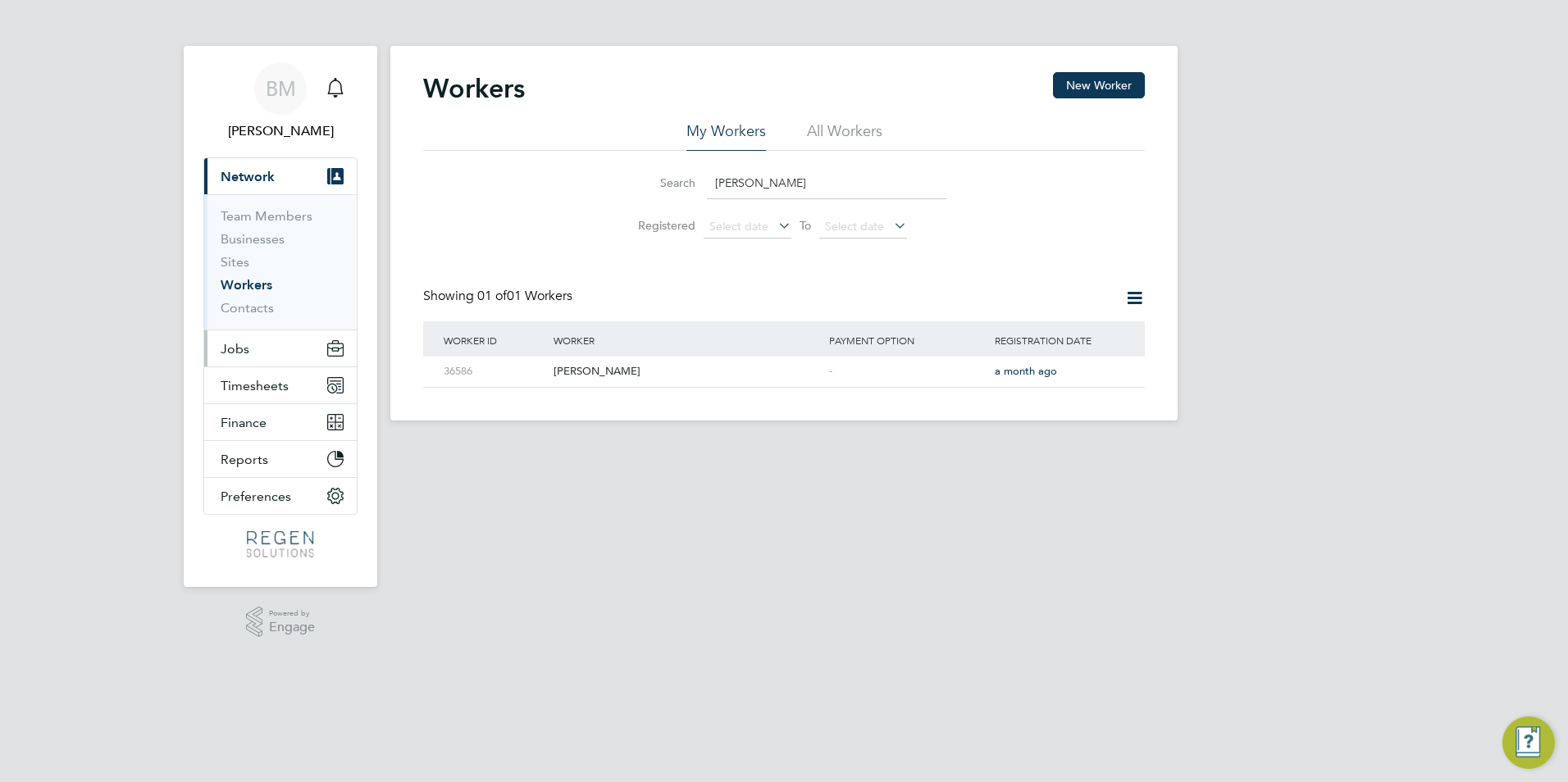
click at [257, 342] on button "Jobs" at bounding box center [280, 348] width 153 height 36
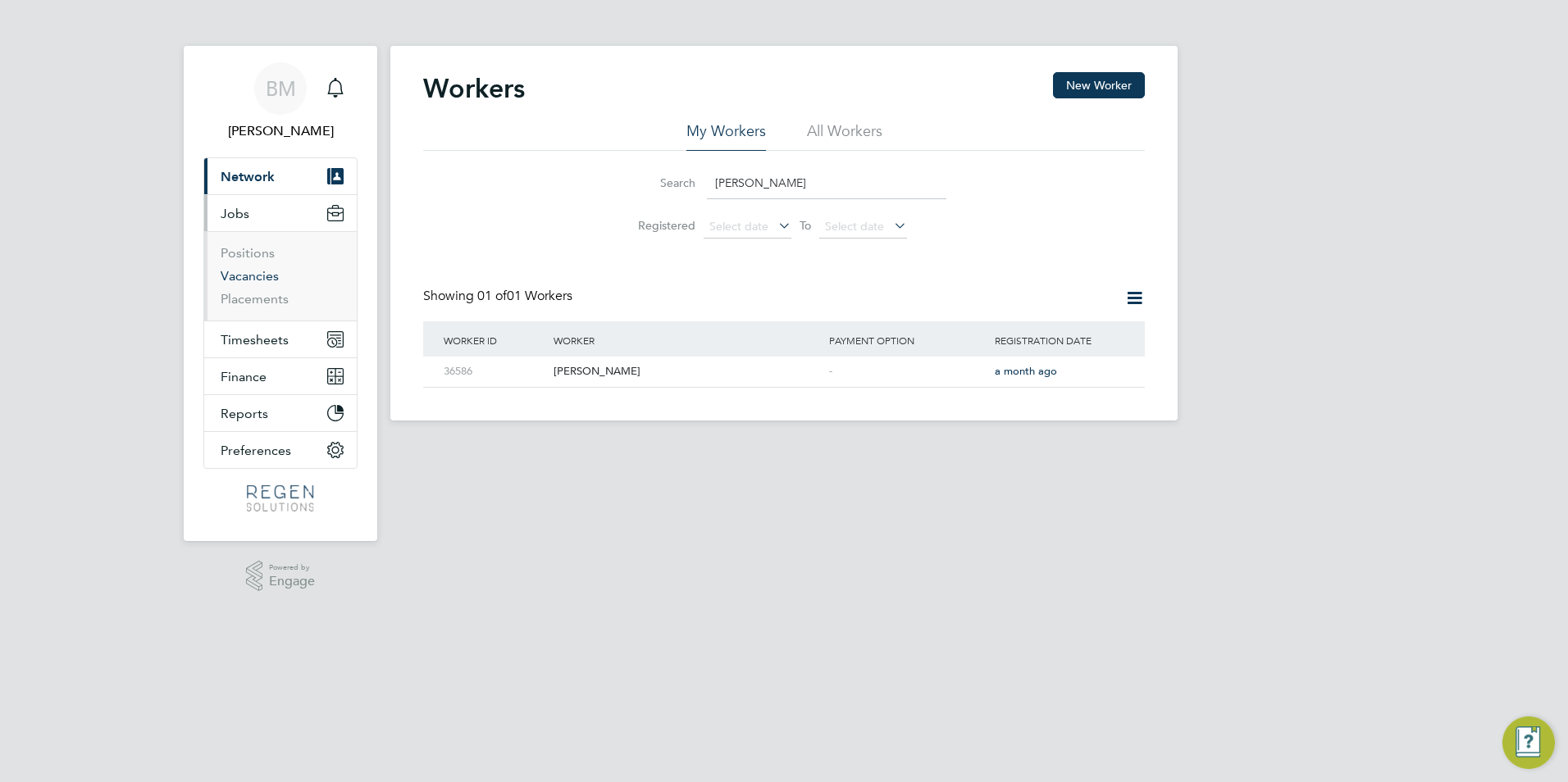
click at [250, 279] on link "Vacancies" at bounding box center [249, 276] width 58 height 16
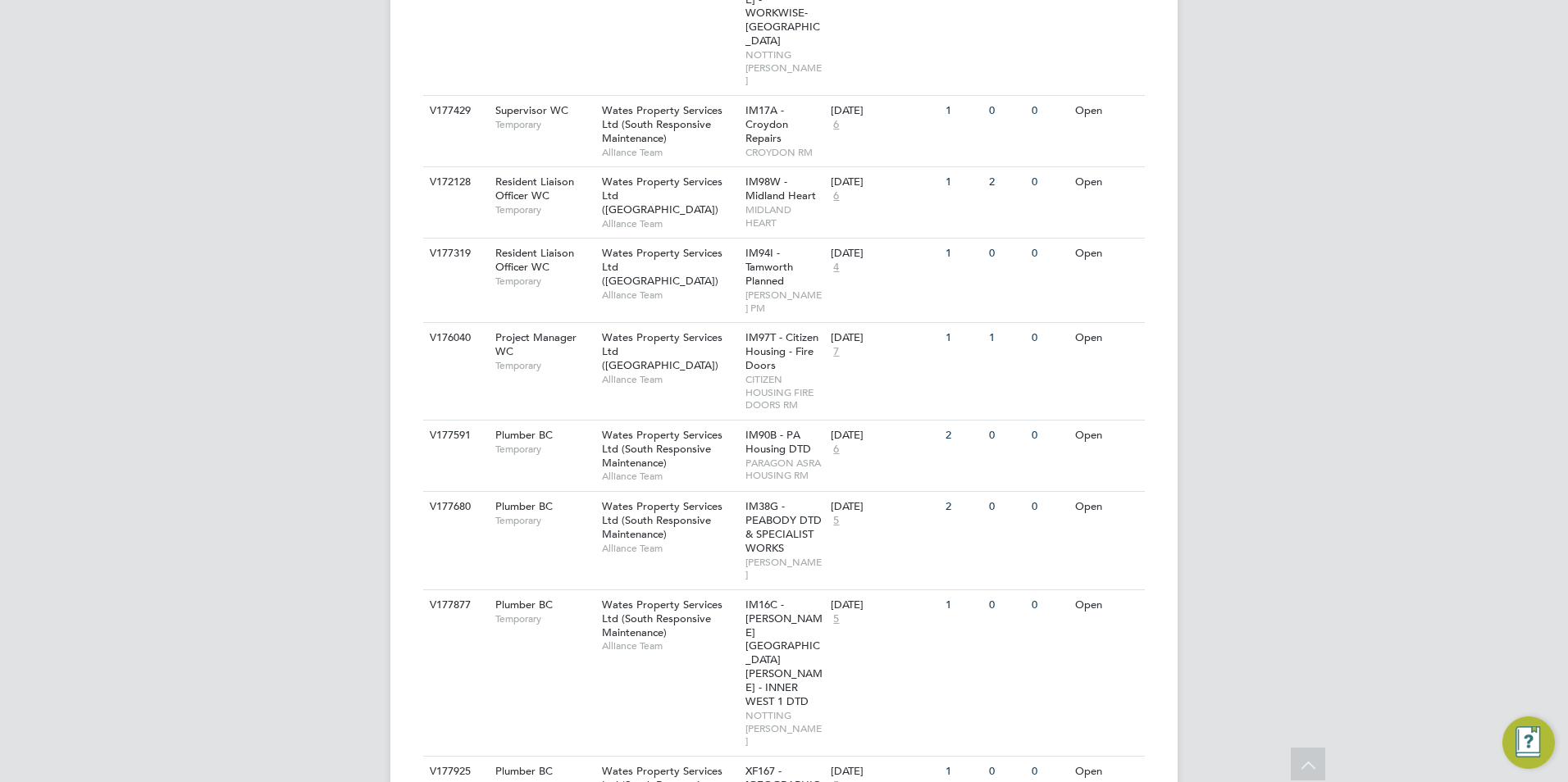
scroll to position [794, 0]
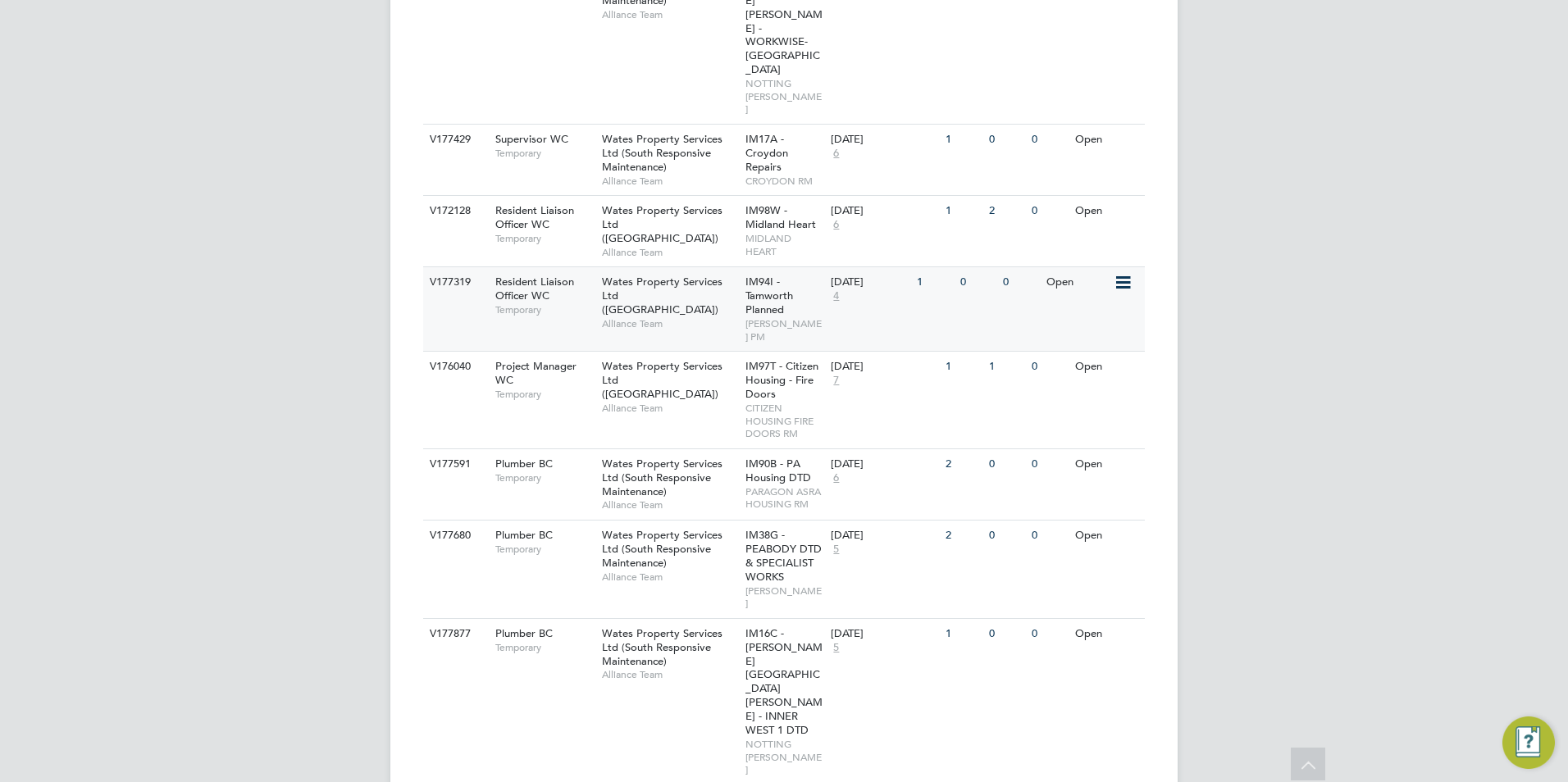
click at [560, 267] on div "Resident Liaison Officer WC Temporary" at bounding box center [540, 295] width 115 height 57
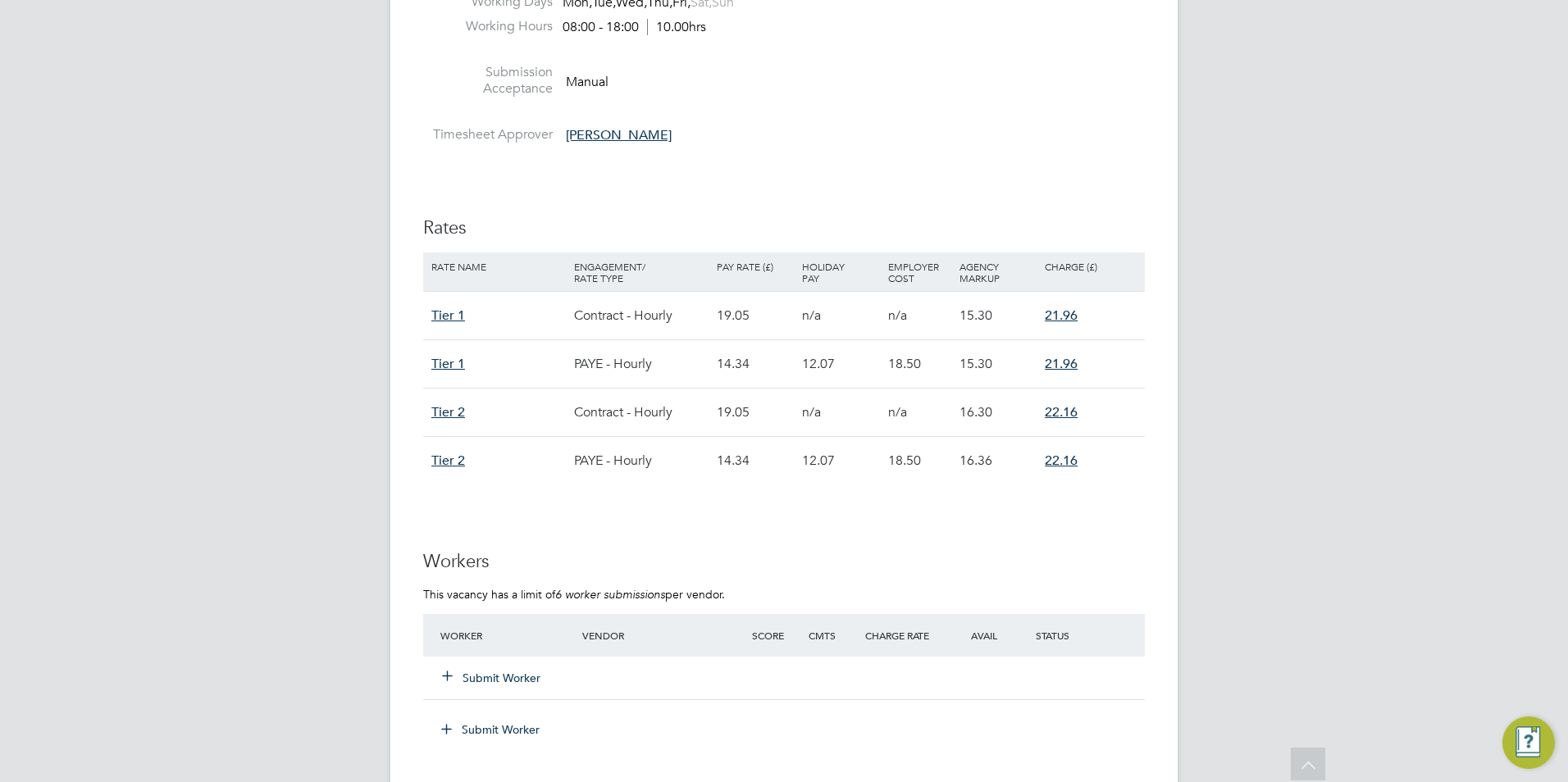
scroll to position [890, 0]
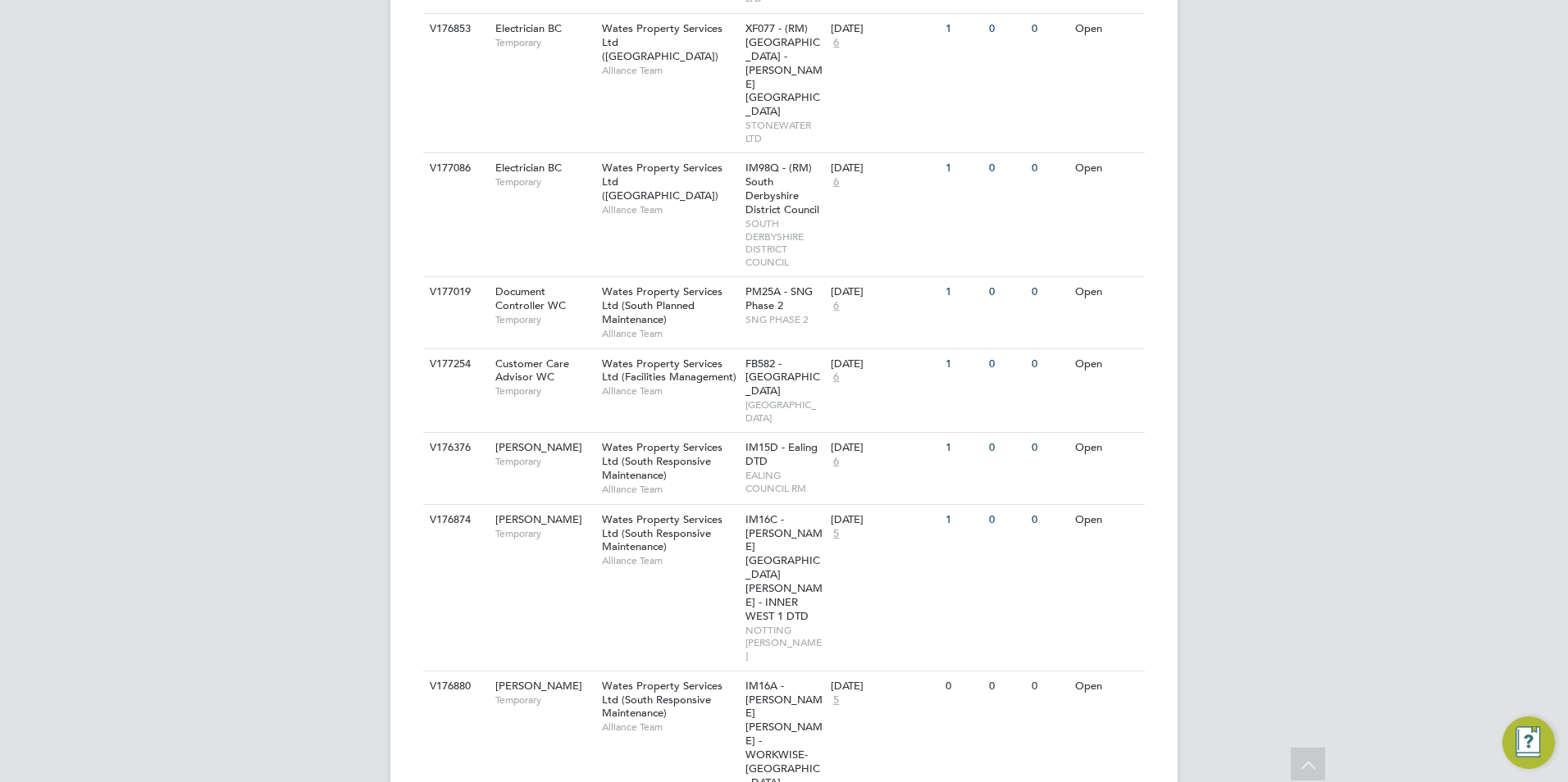
scroll to position [1777, 0]
